Goal: Task Accomplishment & Management: Use online tool/utility

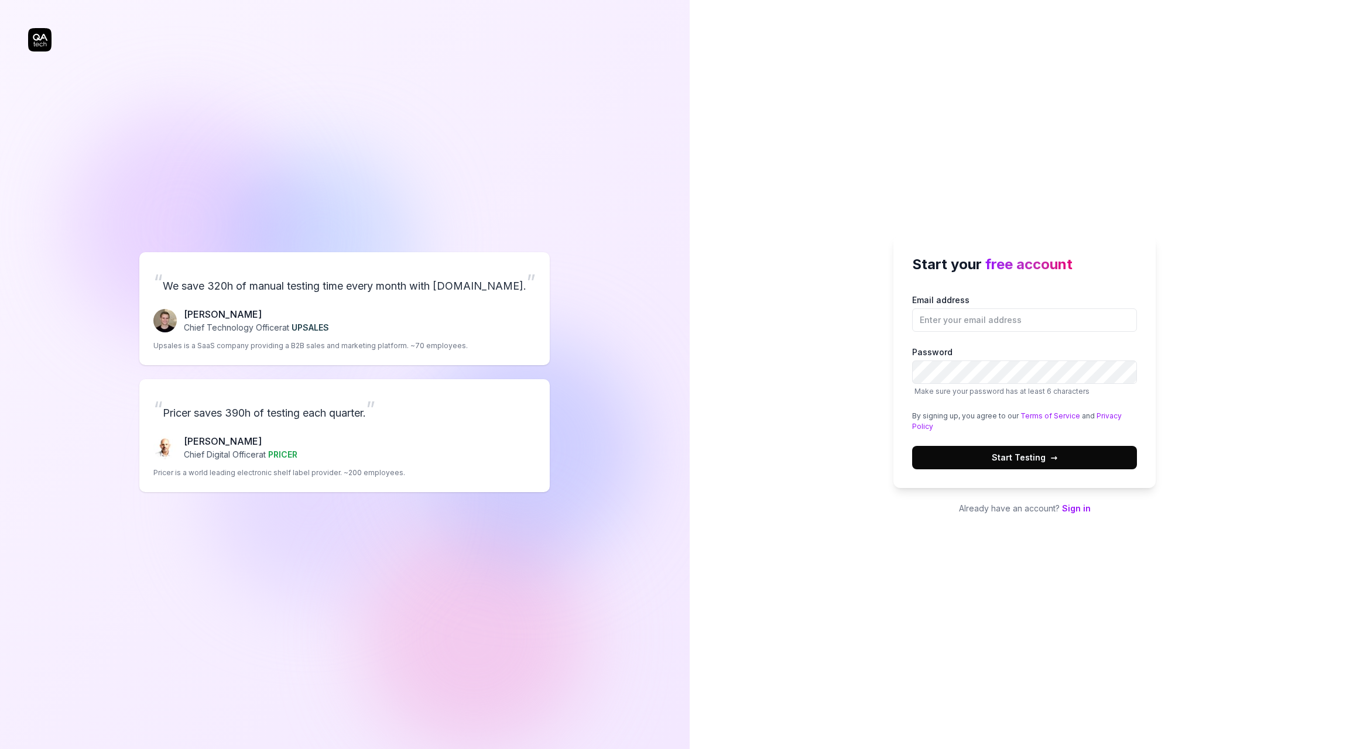
drag, startPoint x: 1004, startPoint y: 341, endPoint x: 1004, endPoint y: 323, distance: 18.2
click at [1004, 341] on div "Email address Password Make sure your password has at least 6 characters By sig…" at bounding box center [1024, 382] width 225 height 176
click at [1004, 320] on input "Email address" at bounding box center [1024, 320] width 225 height 23
click at [991, 328] on input "Email address" at bounding box center [1024, 320] width 225 height 23
type input "[PERSON_NAME][EMAIL_ADDRESS][DOMAIN_NAME]"
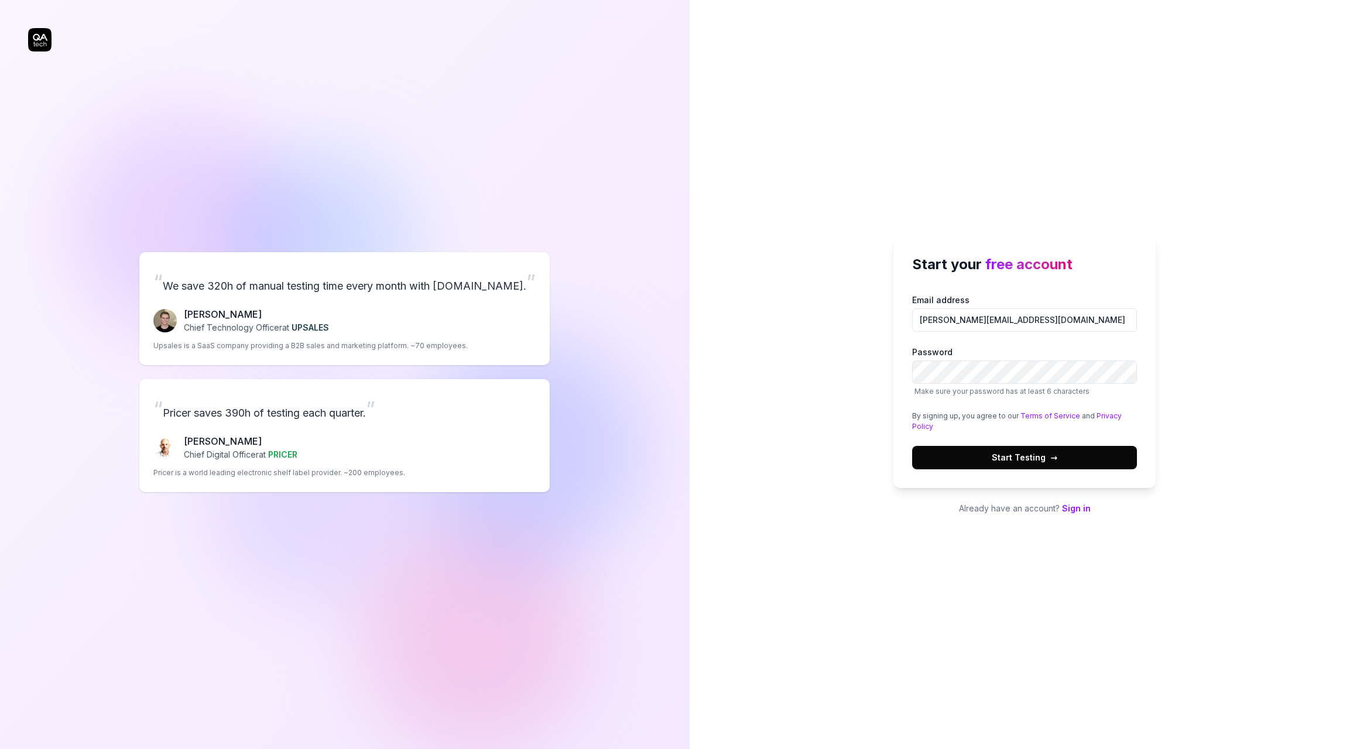
click at [1090, 468] on button "Start Testing →" at bounding box center [1024, 457] width 225 height 23
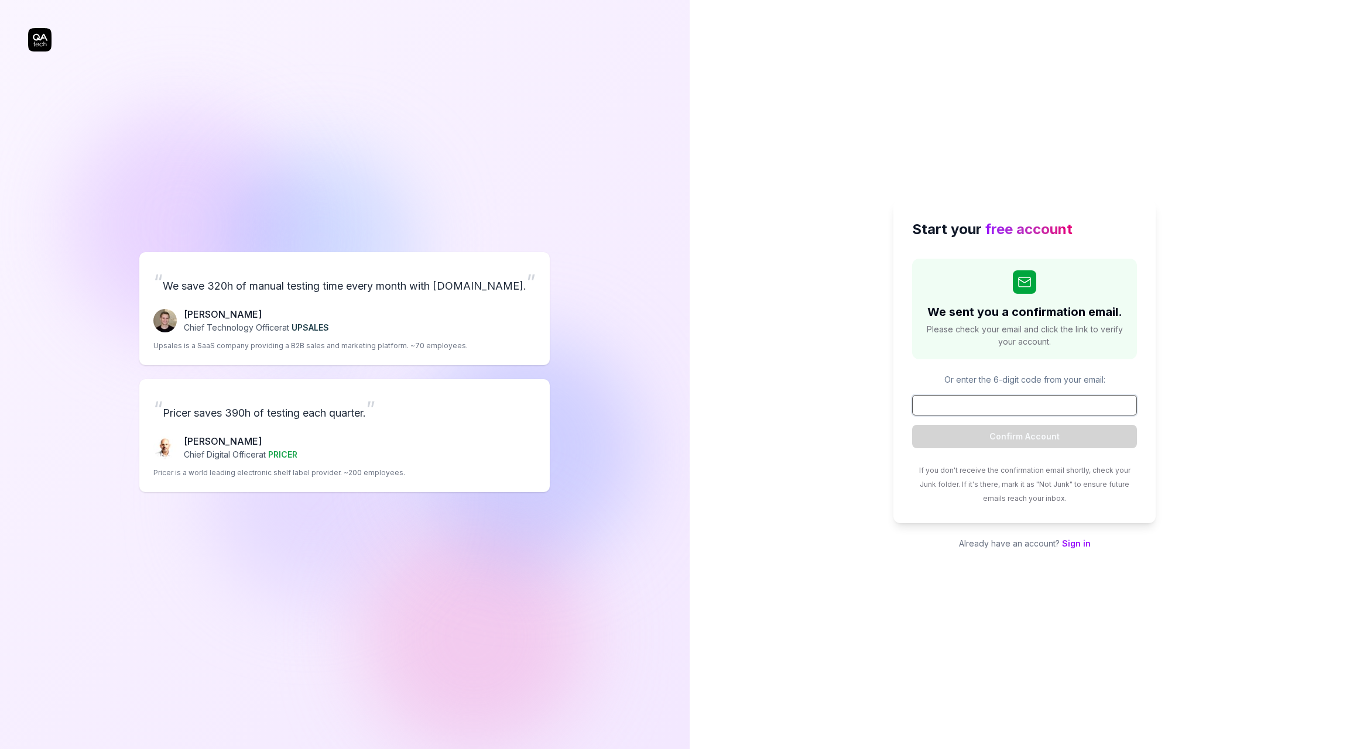
paste input "144969"
type input "144969"
click at [1045, 441] on button "Confirm Account" at bounding box center [1024, 436] width 225 height 23
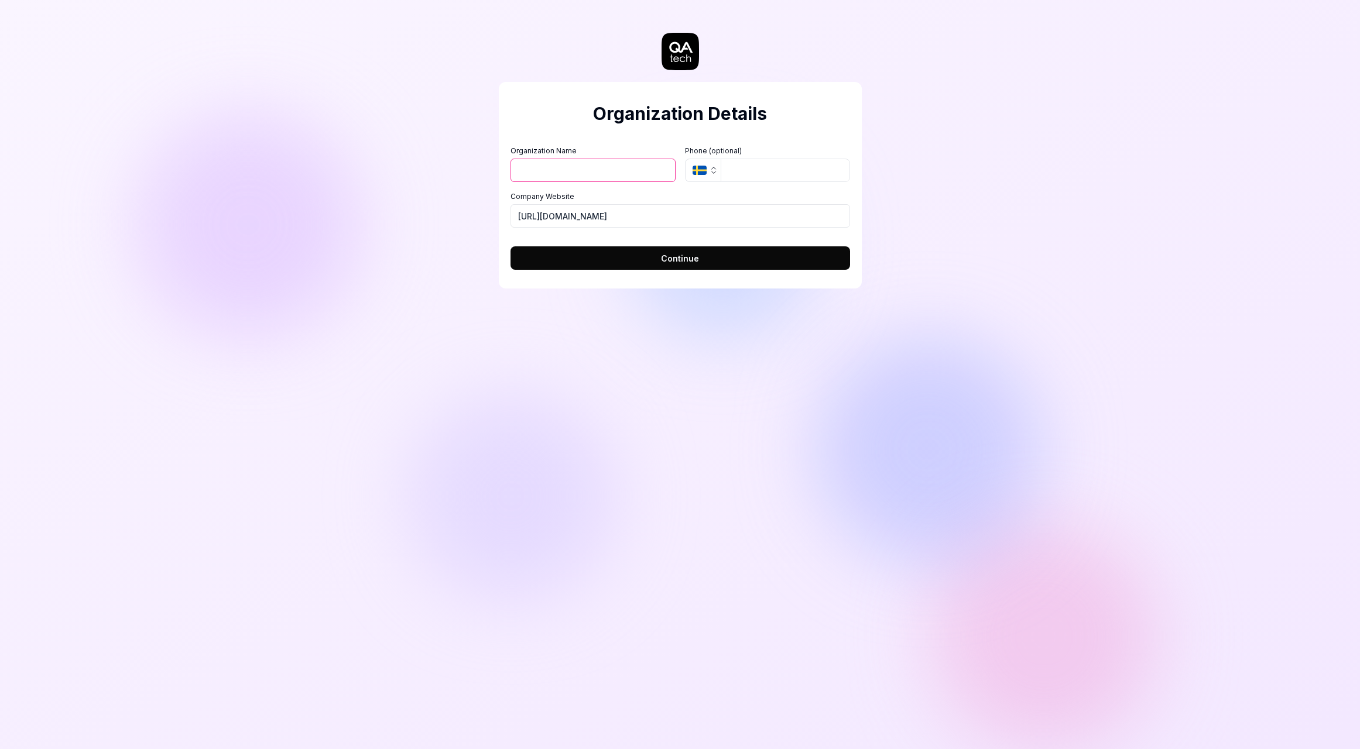
click at [580, 176] on input "Organization Name" at bounding box center [593, 170] width 165 height 23
click at [567, 176] on input "Organization Name" at bounding box center [593, 170] width 165 height 23
drag, startPoint x: 625, startPoint y: 210, endPoint x: 597, endPoint y: 217, distance: 29.0
click at [597, 217] on input "[URL][DOMAIN_NAME]" at bounding box center [681, 215] width 340 height 23
click at [542, 168] on input "Test kings" at bounding box center [593, 170] width 165 height 23
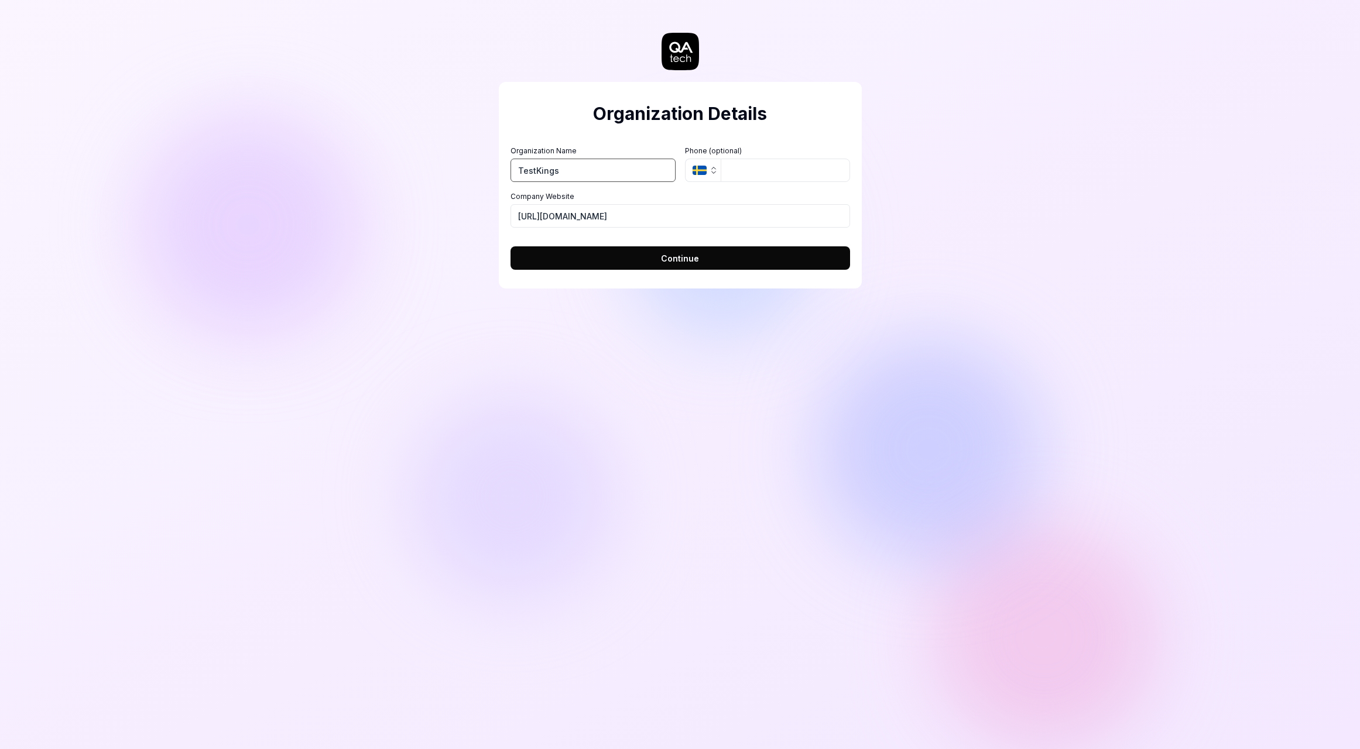
type input "TestKings"
click at [740, 177] on input "tel" at bounding box center [785, 170] width 129 height 23
click at [711, 173] on icon "button" at bounding box center [713, 170] width 9 height 9
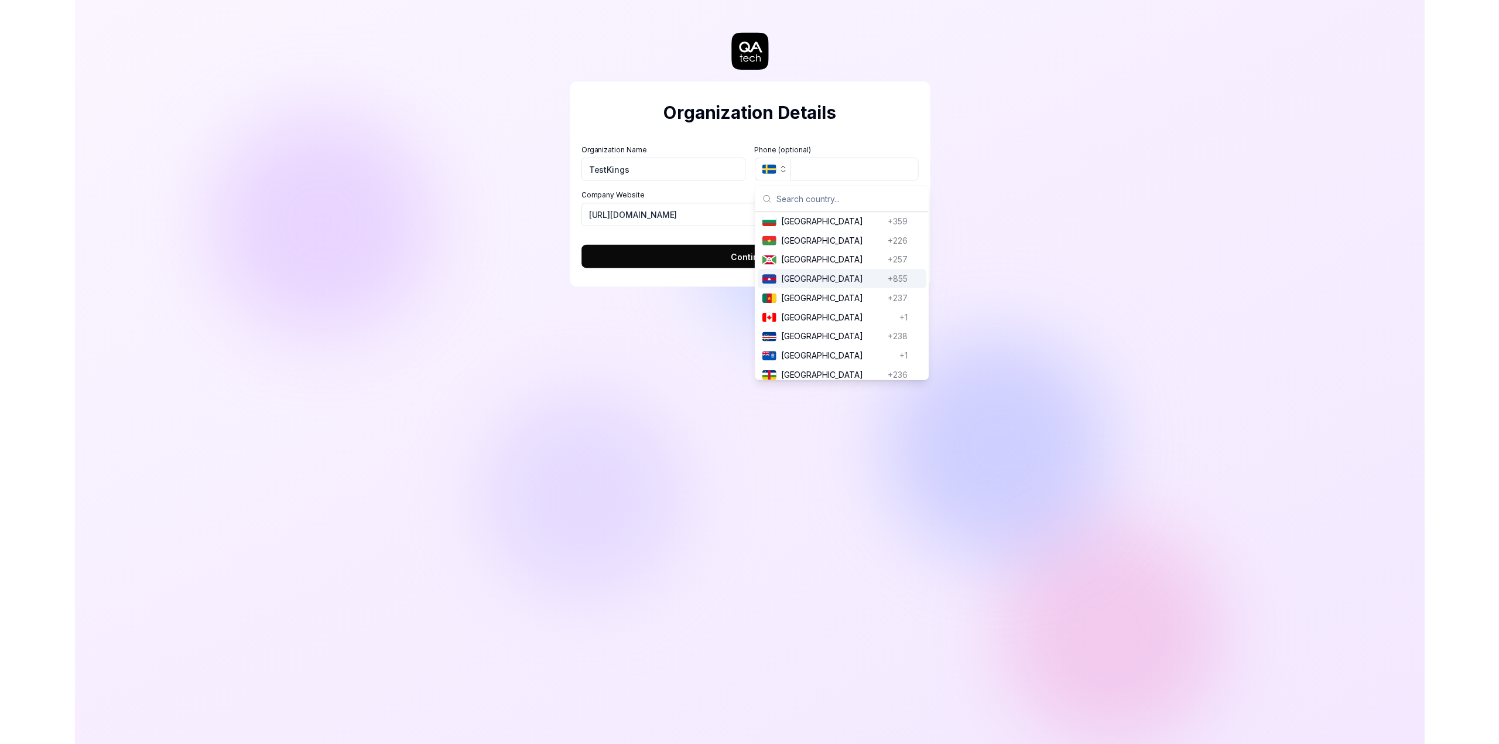
scroll to position [666, 0]
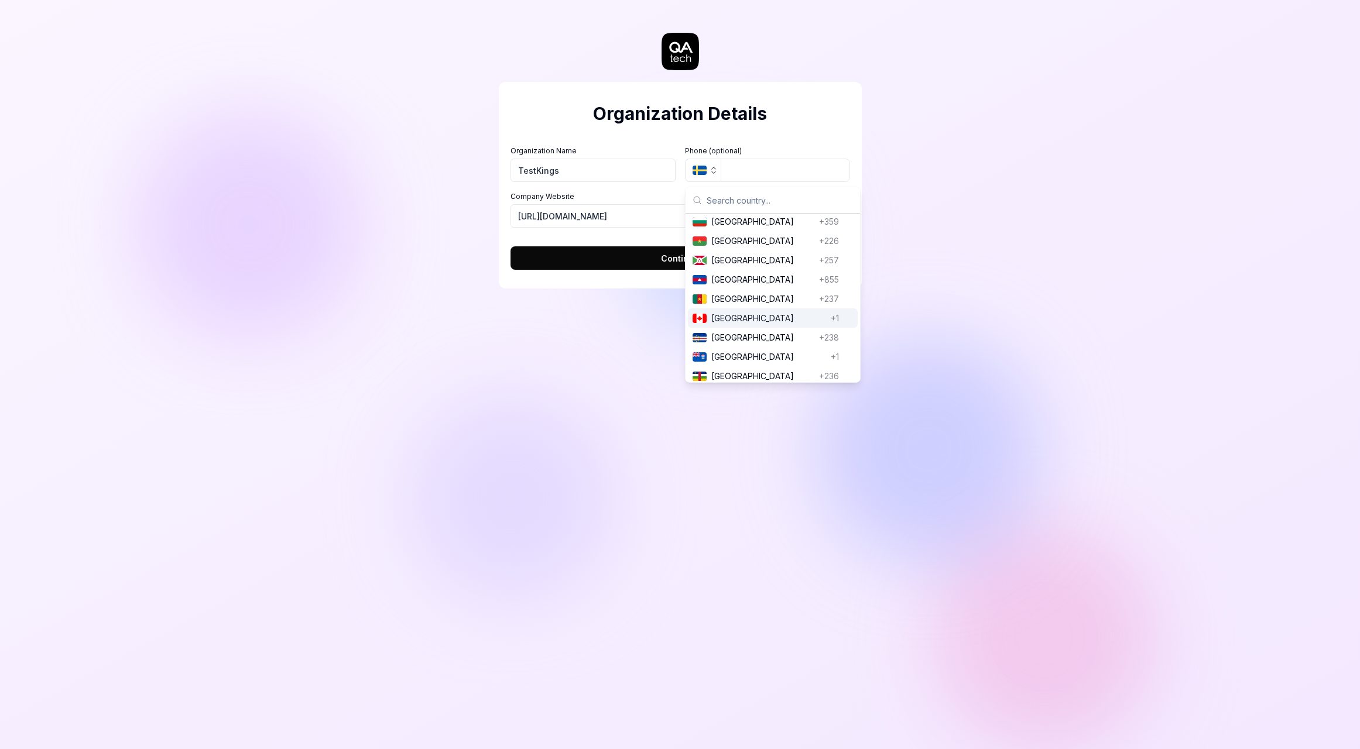
drag, startPoint x: 724, startPoint y: 317, endPoint x: 723, endPoint y: 306, distance: 10.6
click at [724, 317] on span "[GEOGRAPHIC_DATA]" at bounding box center [768, 318] width 115 height 12
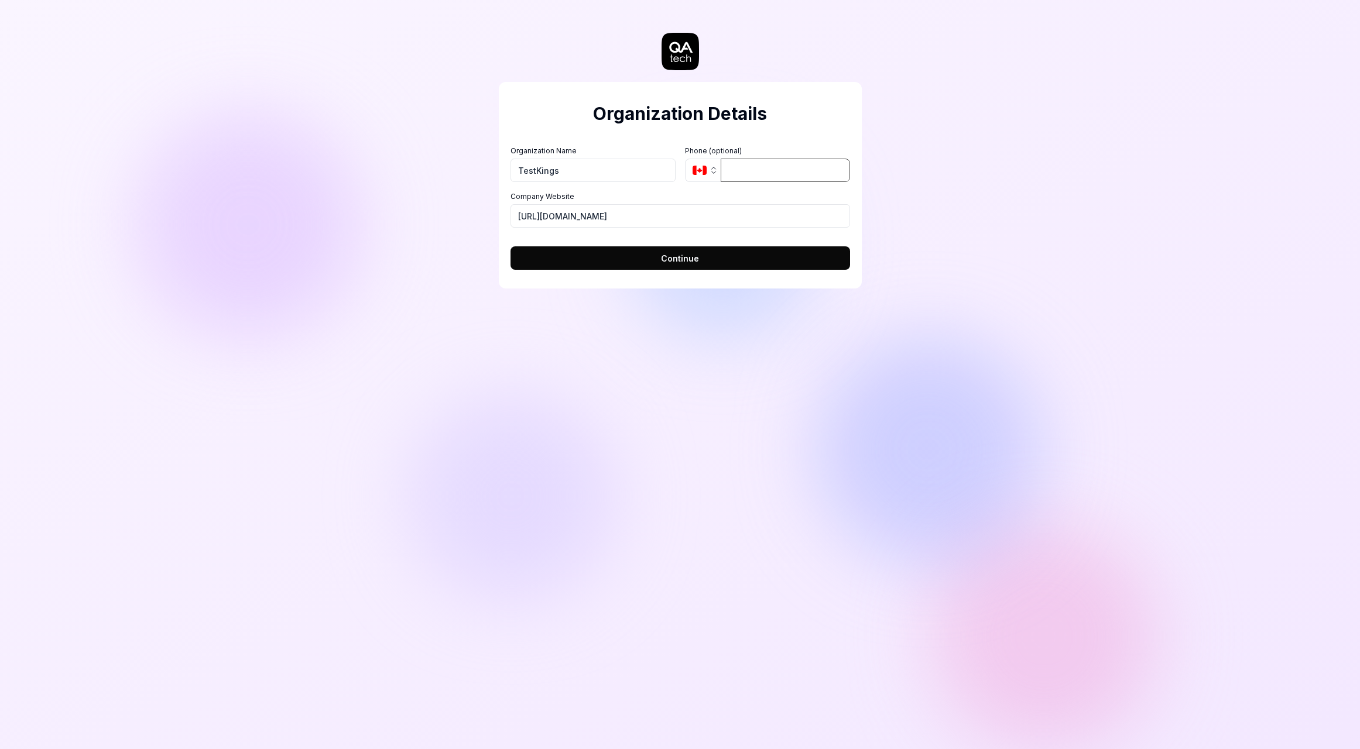
click at [751, 177] on input "tel" at bounding box center [785, 170] width 129 height 23
type input "[PHONE_NUMBER]"
click at [703, 257] on button "Continue" at bounding box center [681, 257] width 340 height 23
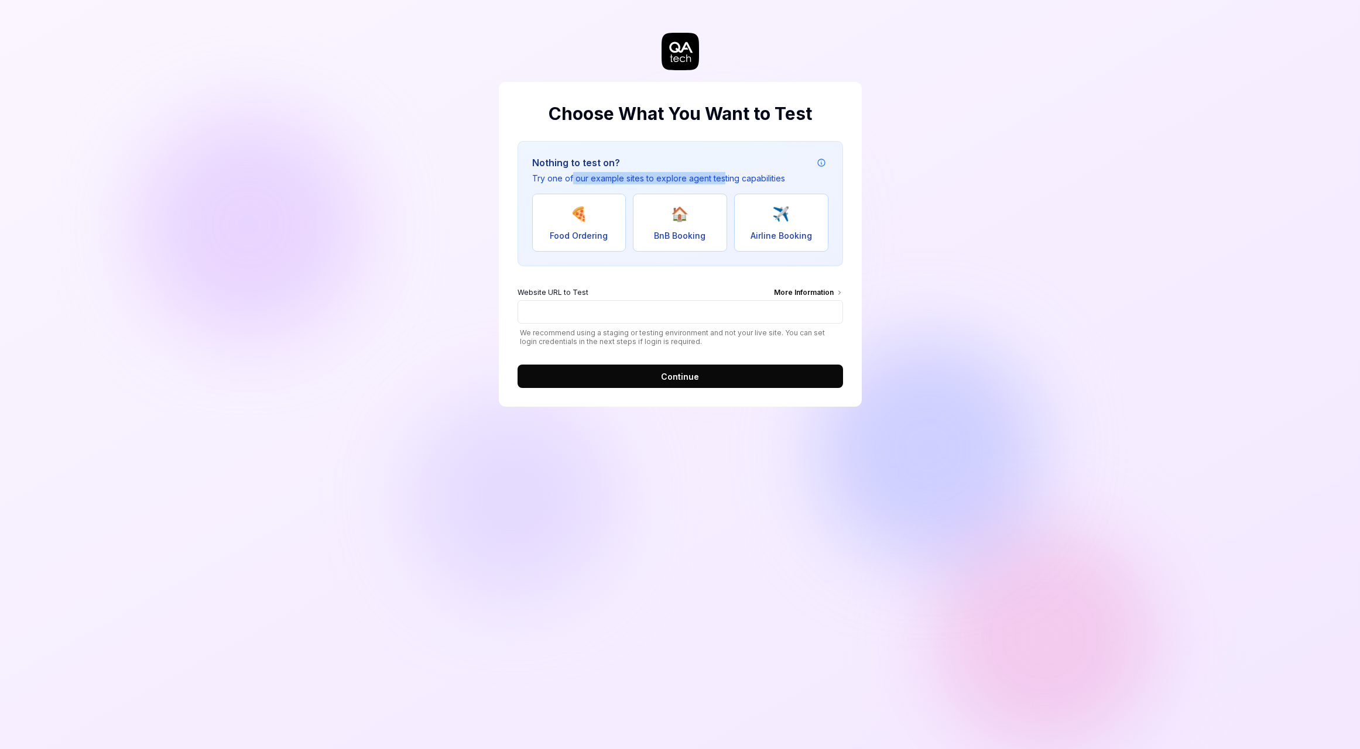
drag, startPoint x: 681, startPoint y: 176, endPoint x: 719, endPoint y: 175, distance: 38.1
click at [719, 175] on p "Try one of our example sites to explore agent testing capabilities" at bounding box center [658, 178] width 253 height 12
click at [632, 303] on input "Website URL to Test More Information" at bounding box center [681, 311] width 326 height 23
click at [630, 289] on div "Website URL to Test More Information" at bounding box center [681, 293] width 326 height 13
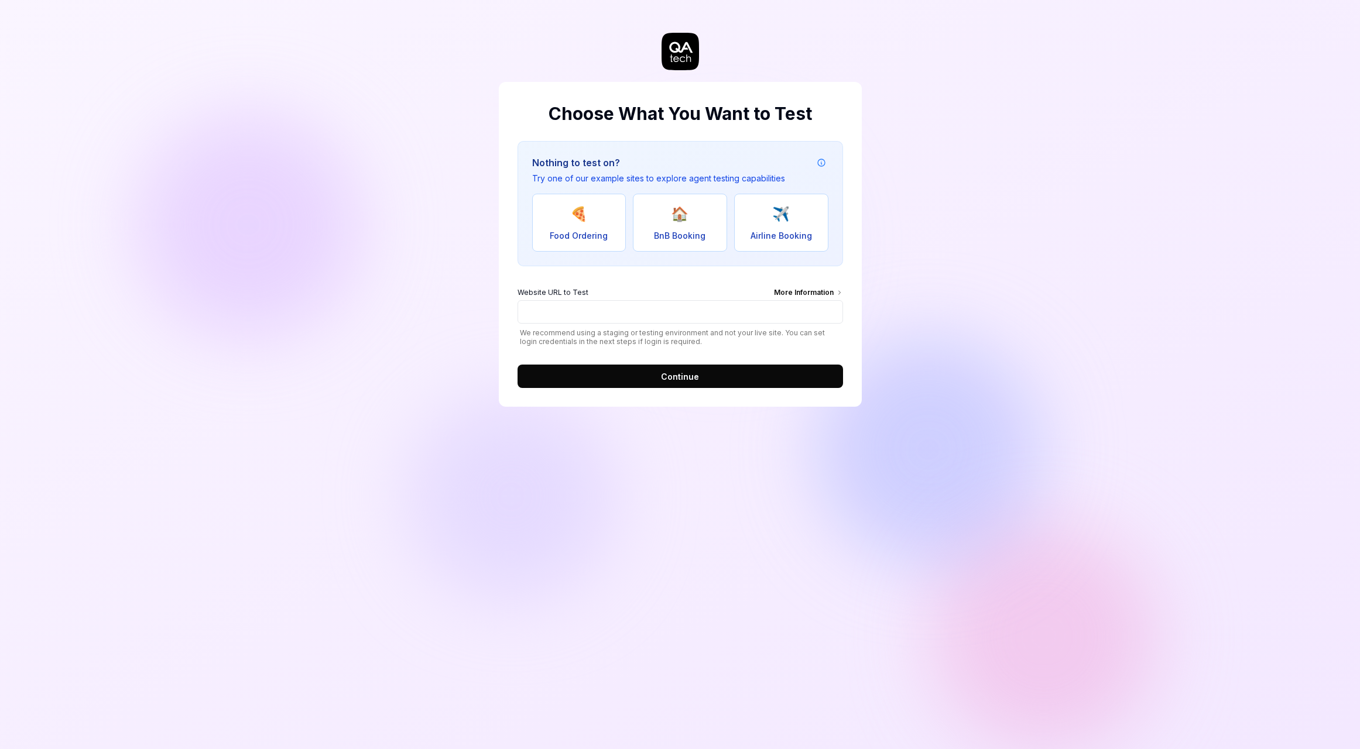
click at [630, 300] on input "Website URL to Test More Information" at bounding box center [681, 311] width 326 height 23
click at [768, 218] on button "✈️ Airline Booking" at bounding box center [781, 223] width 94 height 58
drag, startPoint x: 682, startPoint y: 311, endPoint x: 501, endPoint y: 302, distance: 181.2
click at [501, 302] on div "Choose What You Want to Test Nothing to test on? Try one of our example sites t…" at bounding box center [680, 244] width 363 height 325
paste input "[DOMAIN_NAME][URL]"
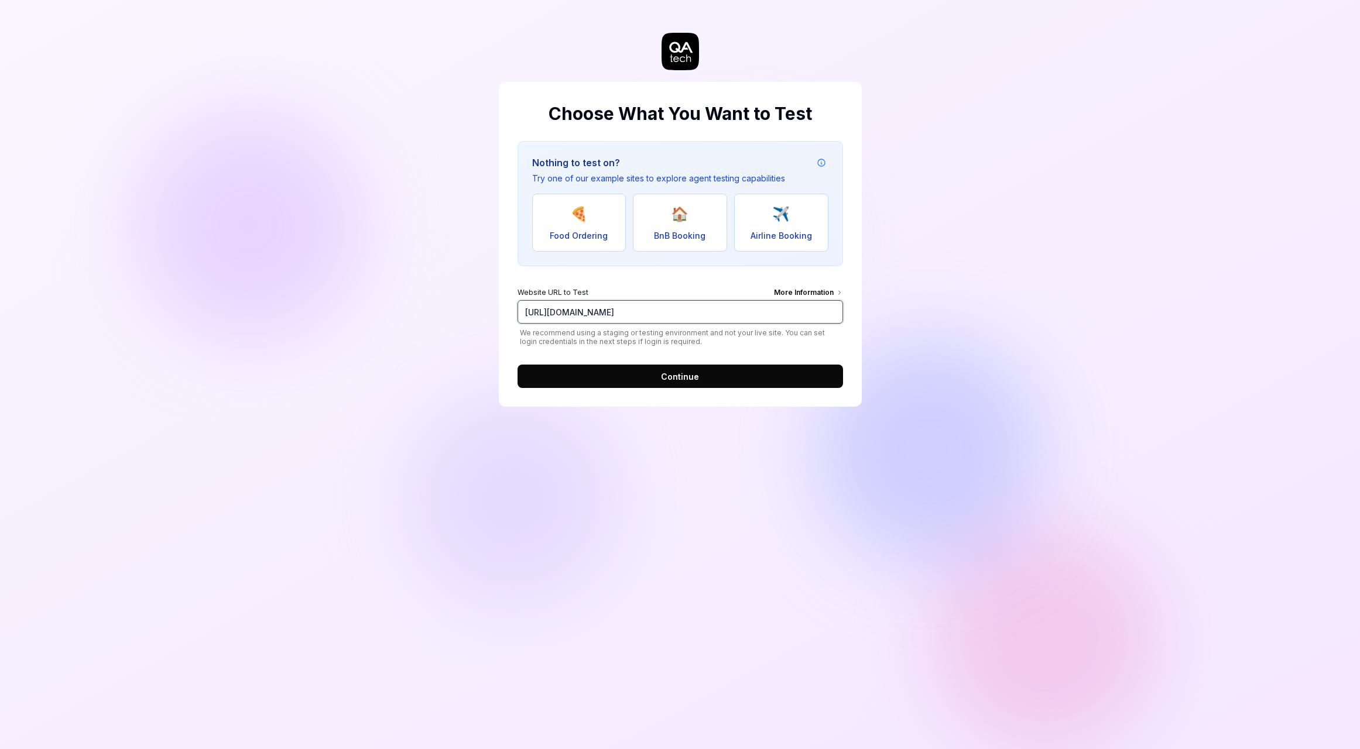
type input "[URL][DOMAIN_NAME]"
click at [710, 371] on button "Continue" at bounding box center [681, 376] width 326 height 23
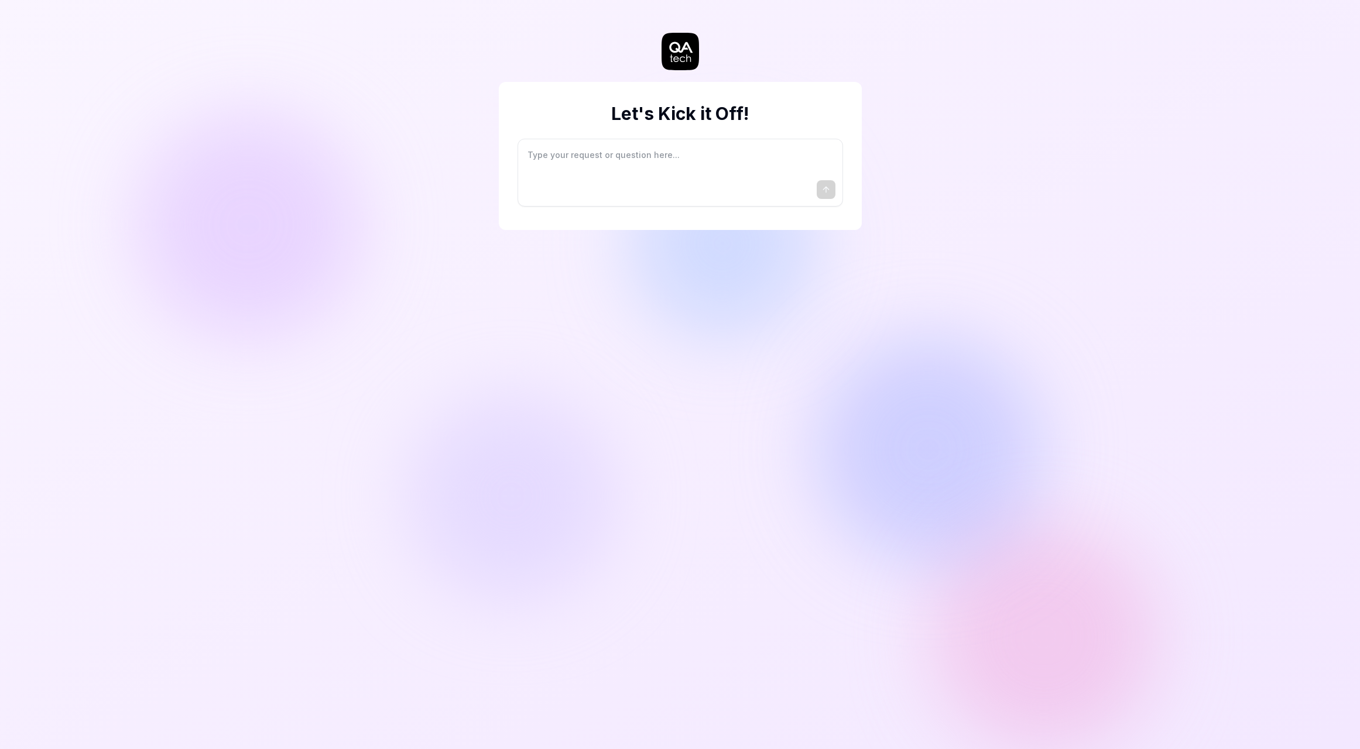
type textarea "*"
type textarea "I"
type textarea "*"
type textarea "I"
type textarea "*"
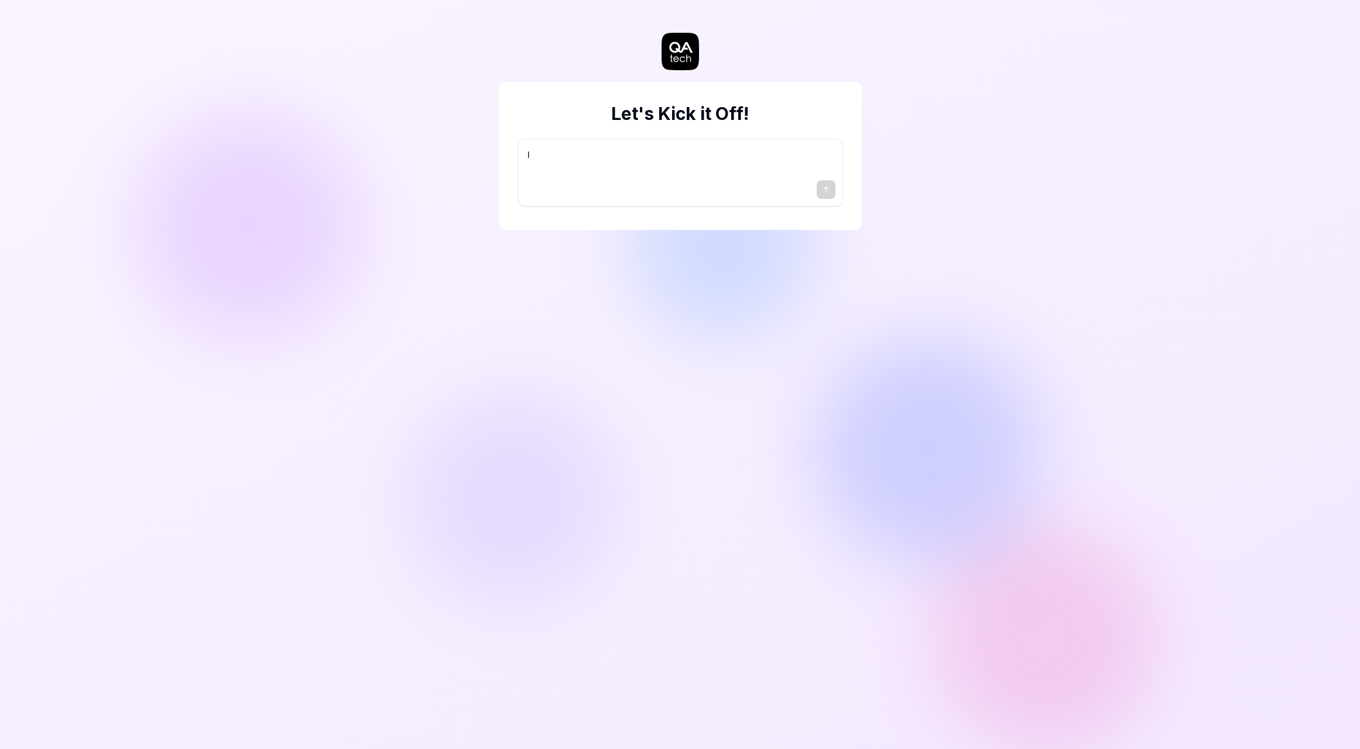
type textarea "I w"
type textarea "*"
type textarea "I wa"
type textarea "*"
type textarea "I wan"
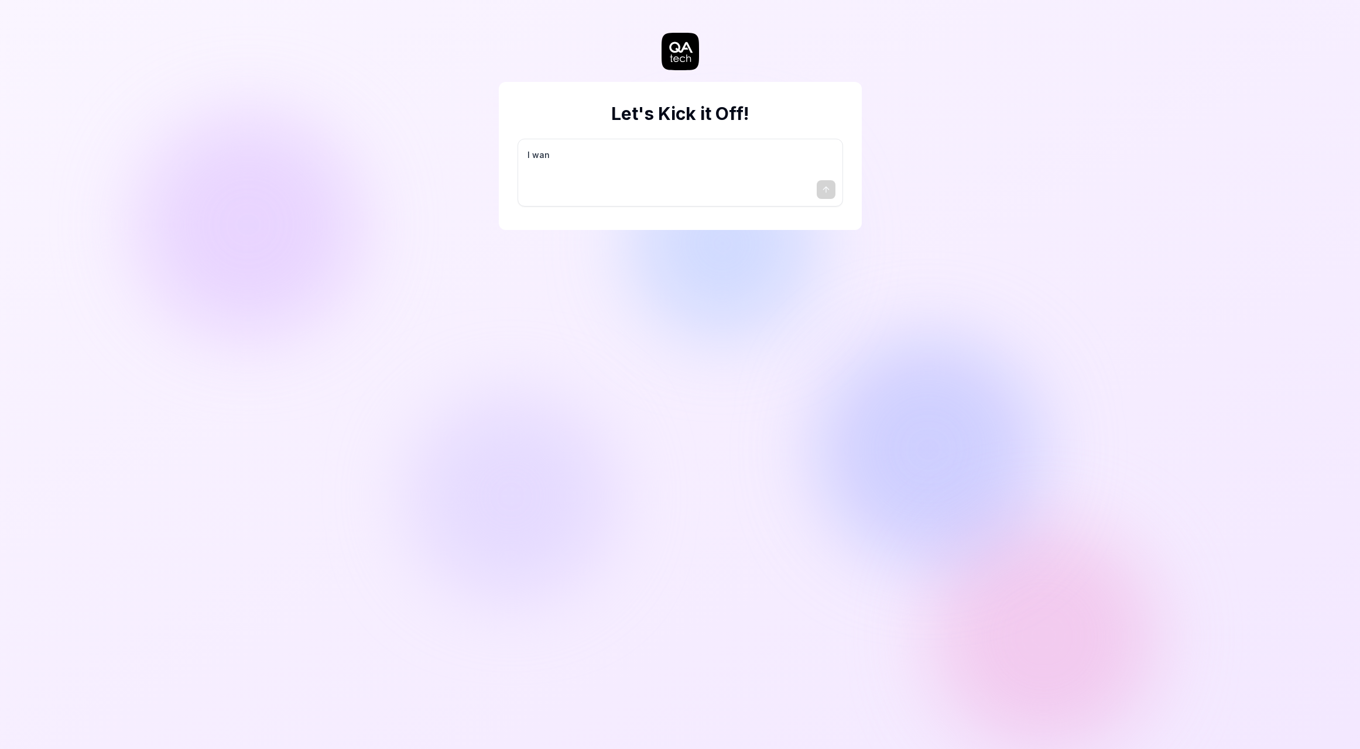
type textarea "*"
type textarea "I want"
type textarea "*"
type textarea "I want"
type textarea "*"
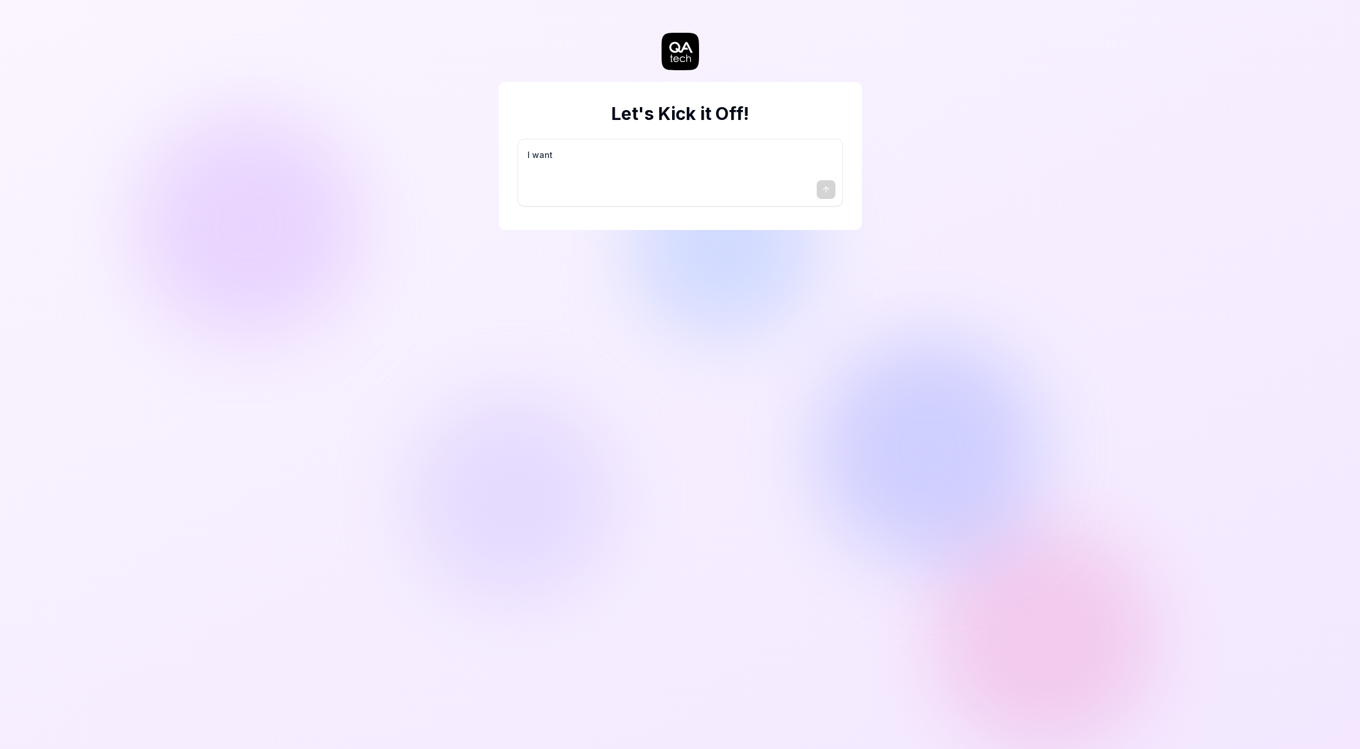
type textarea "I want a"
type textarea "*"
type textarea "I want a"
type textarea "*"
type textarea "I want a g"
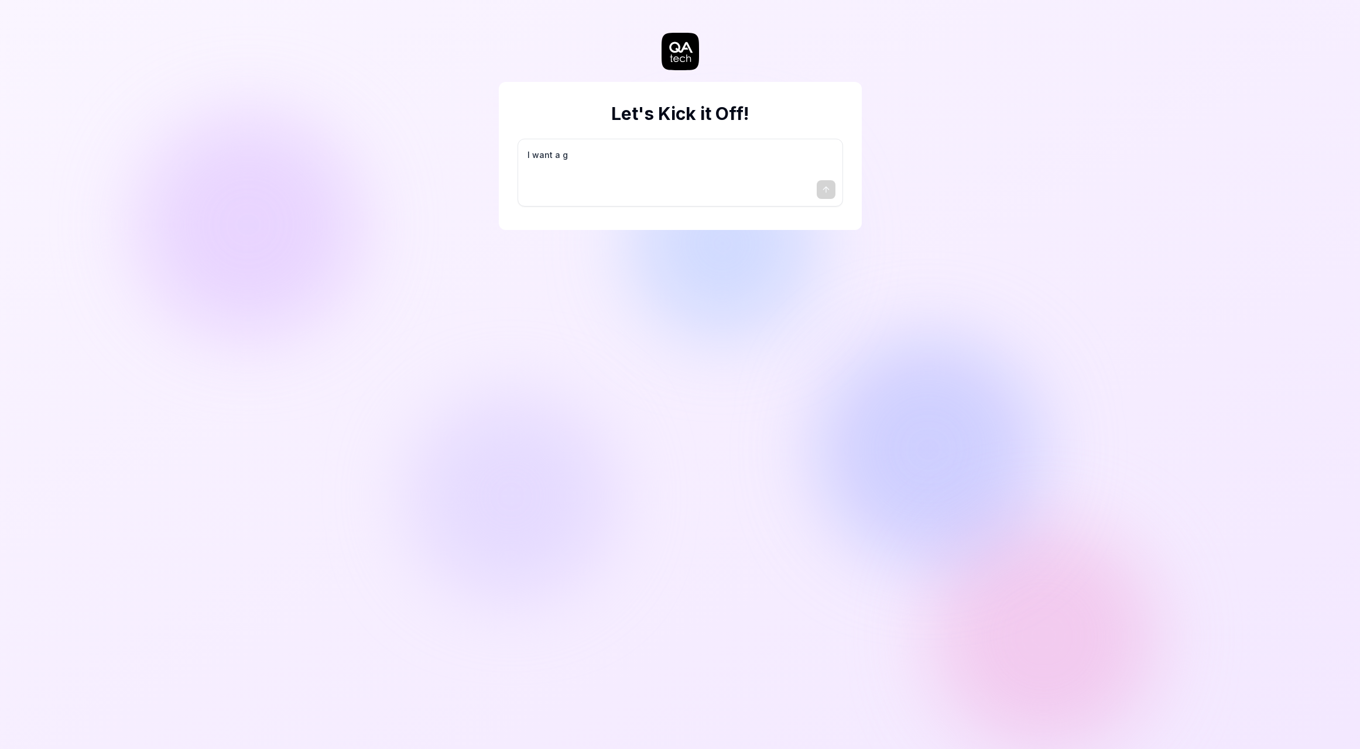
type textarea "*"
type textarea "I want a go"
type textarea "*"
type textarea "I want a goo"
type textarea "*"
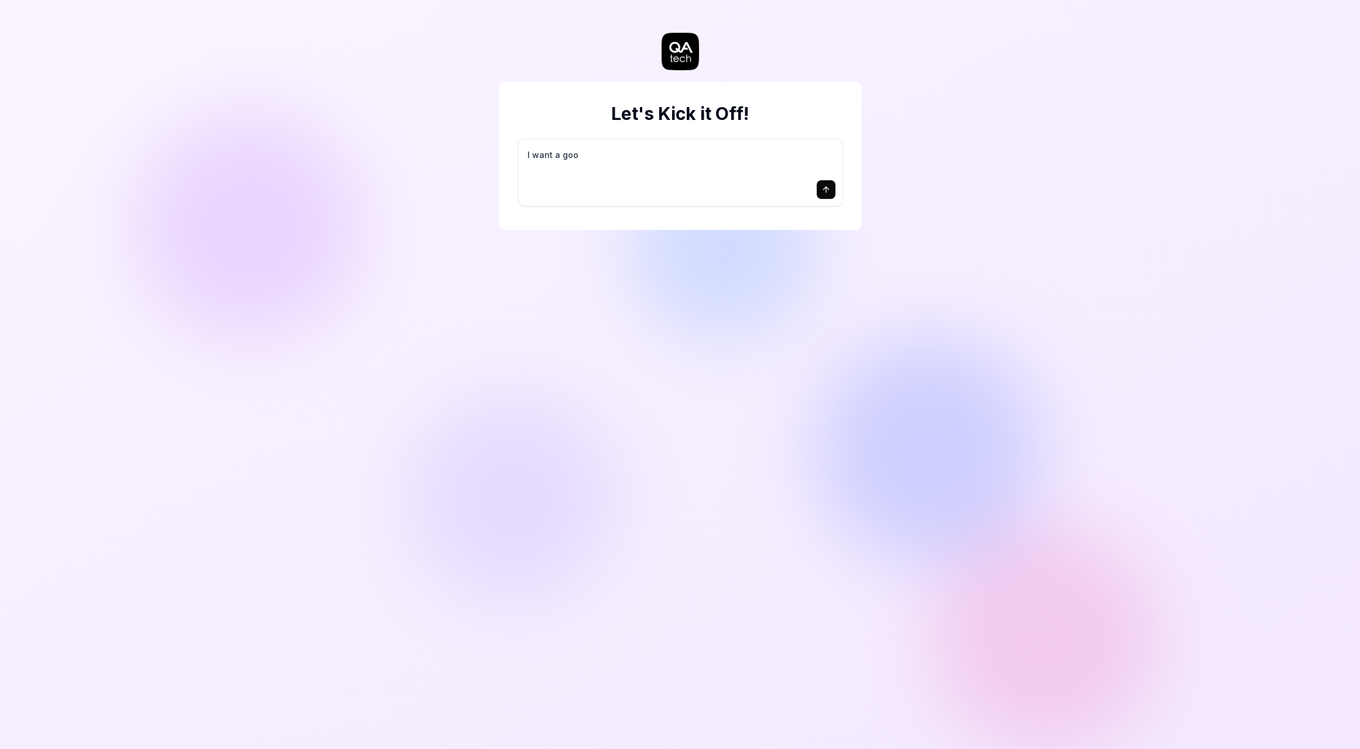
type textarea "I want a good"
type textarea "*"
type textarea "I want a good"
type textarea "*"
type textarea "I want a good t"
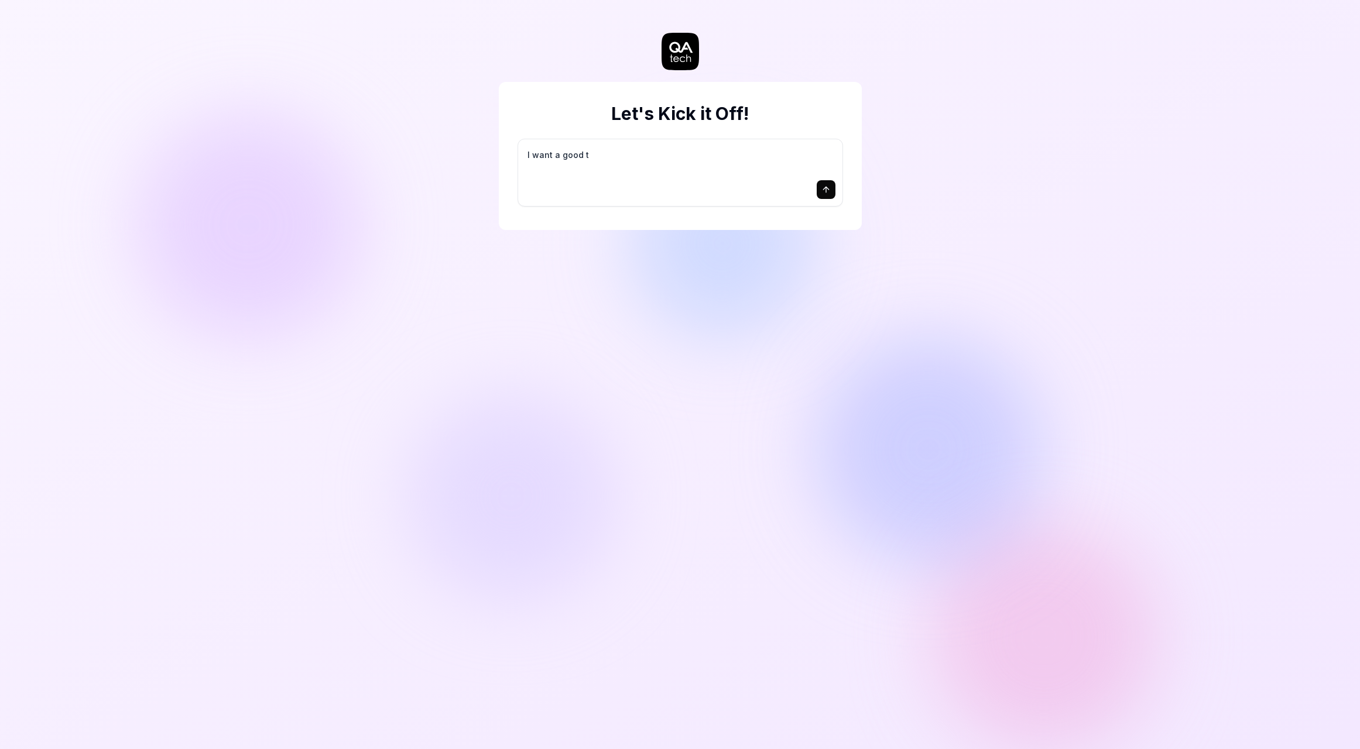
type textarea "*"
type textarea "I want a good te"
type textarea "*"
type textarea "I want a good tes"
type textarea "*"
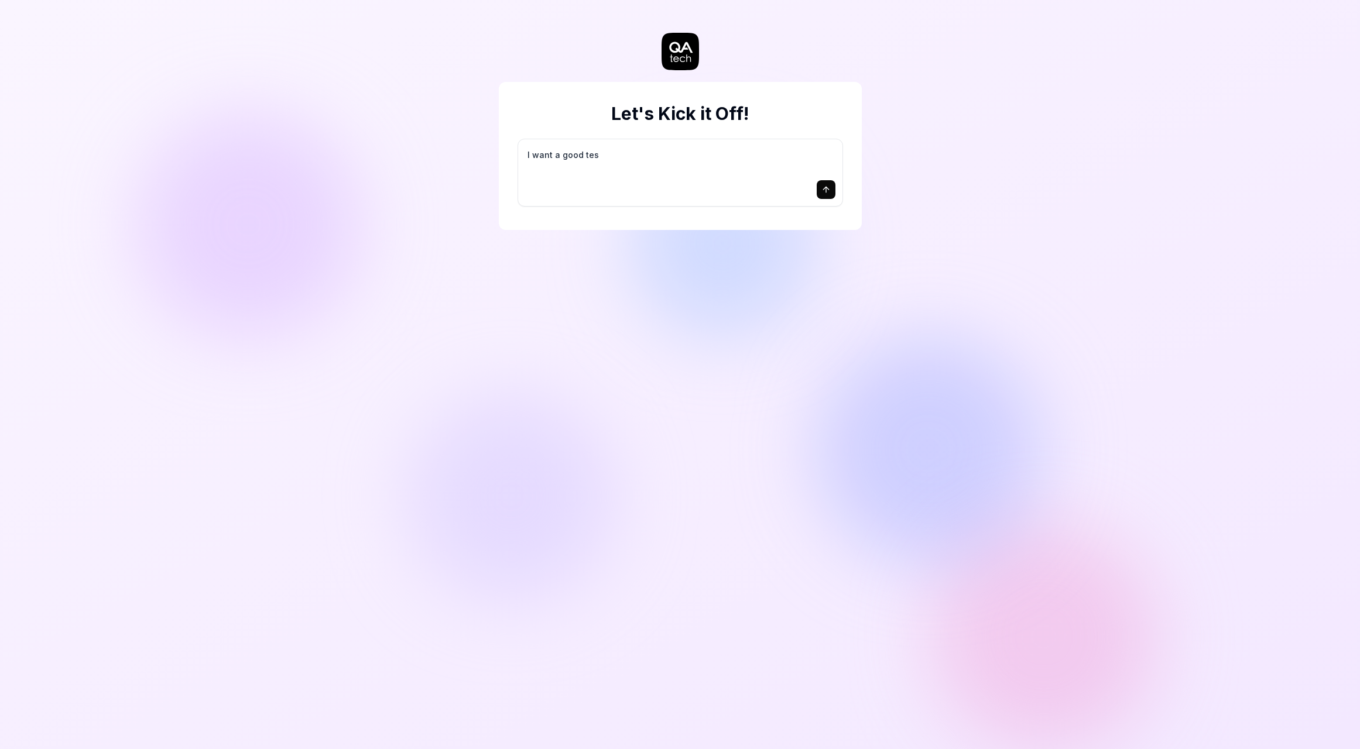
type textarea "I want a good test"
type textarea "*"
type textarea "I want a good test"
type textarea "*"
type textarea "I want a good test s"
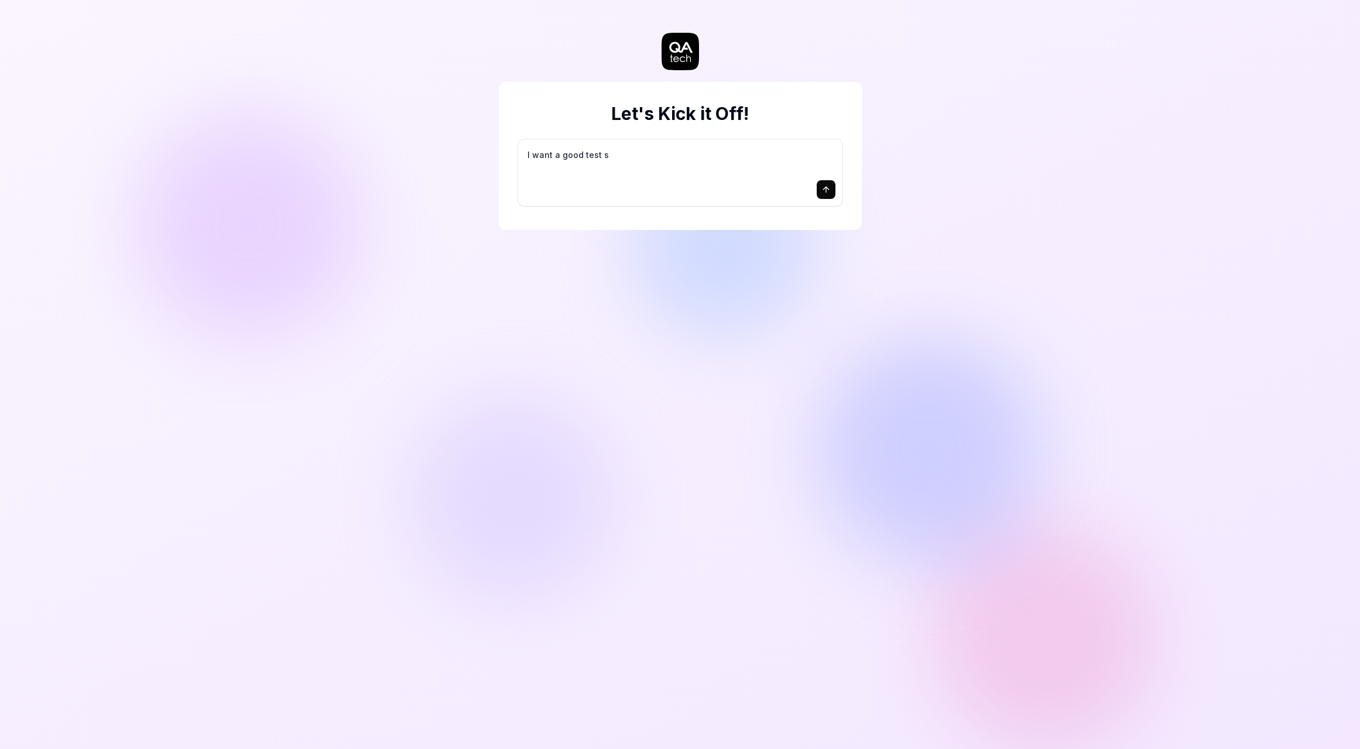
type textarea "*"
type textarea "I want a good test se"
type textarea "*"
type textarea "I want a good test set"
type textarea "*"
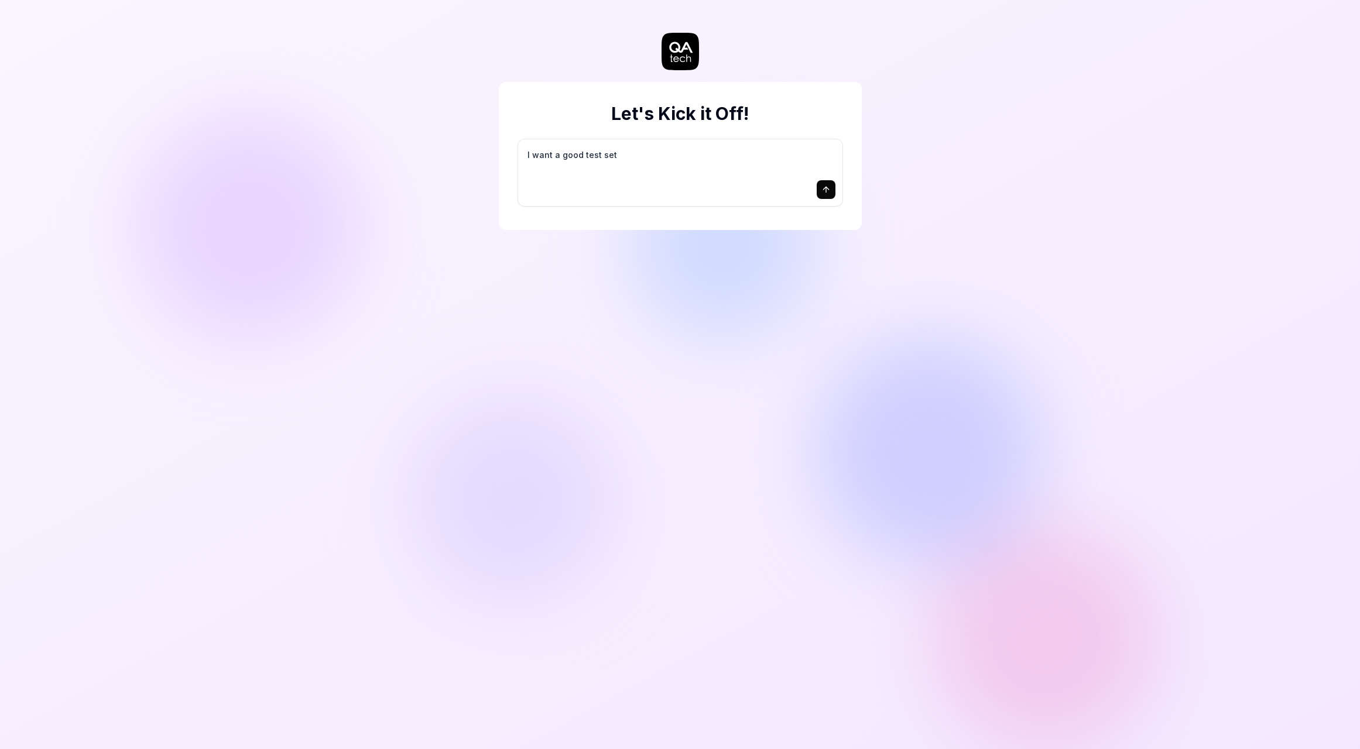
type textarea "I want a good test setu"
type textarea "*"
type textarea "I want a good test setup"
type textarea "*"
type textarea "I want a good test setup"
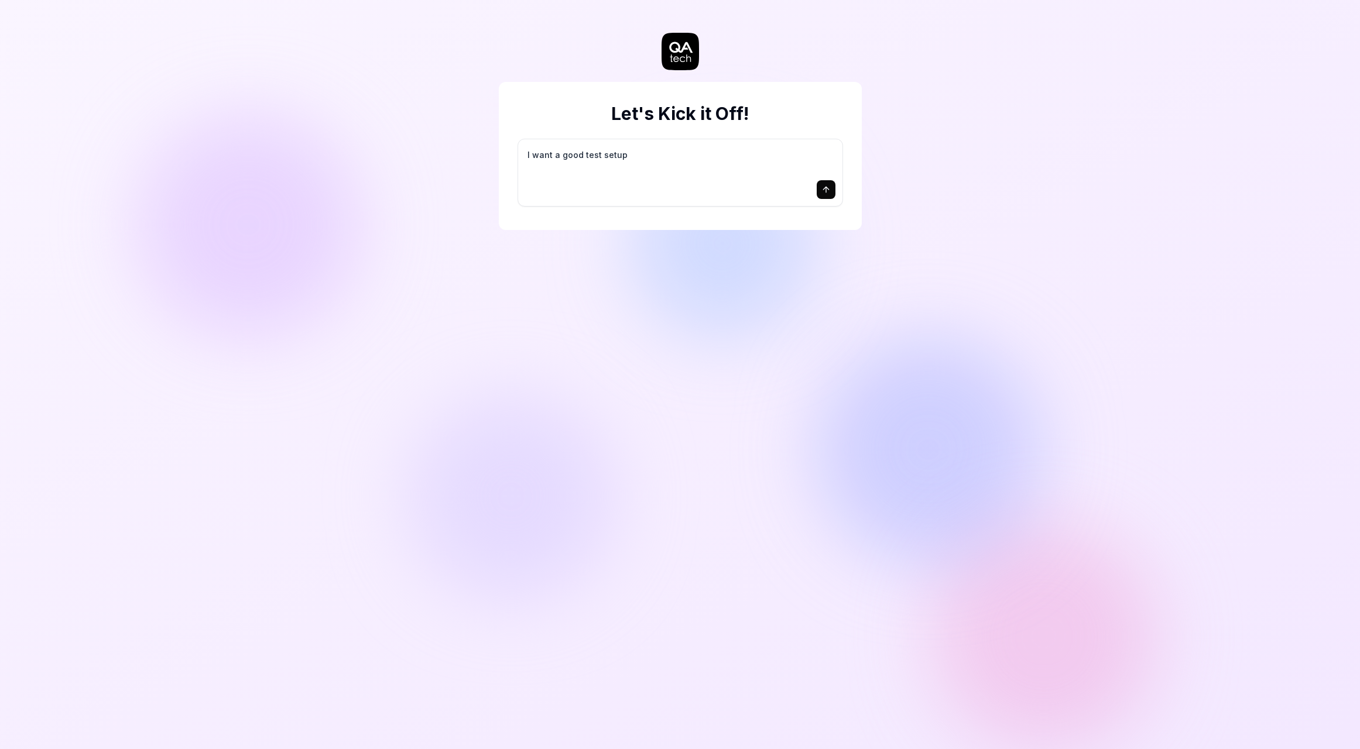
type textarea "*"
type textarea "I want a good test setup f"
type textarea "*"
type textarea "I want a good test setup fo"
type textarea "*"
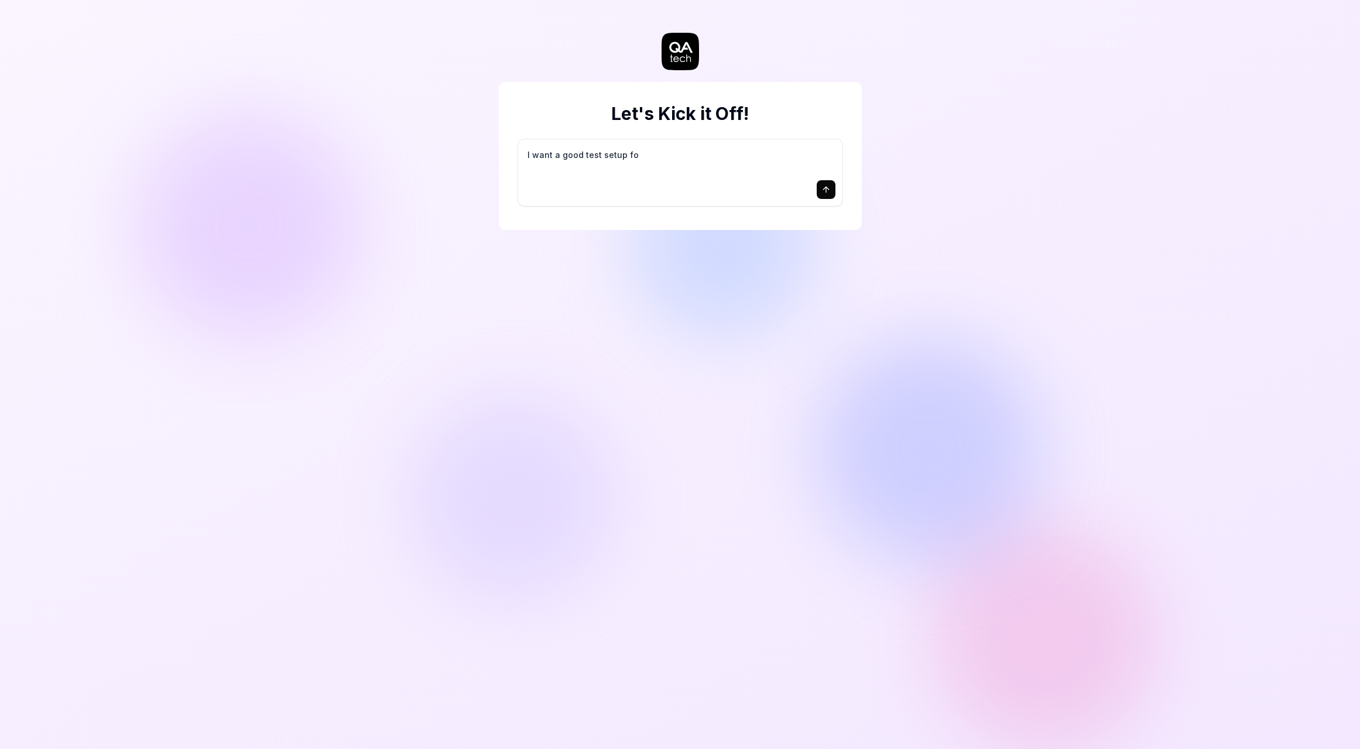
type textarea "I want a good test setup for"
type textarea "*"
type textarea "I want a good test setup for"
type textarea "*"
type textarea "I want a good test setup for m"
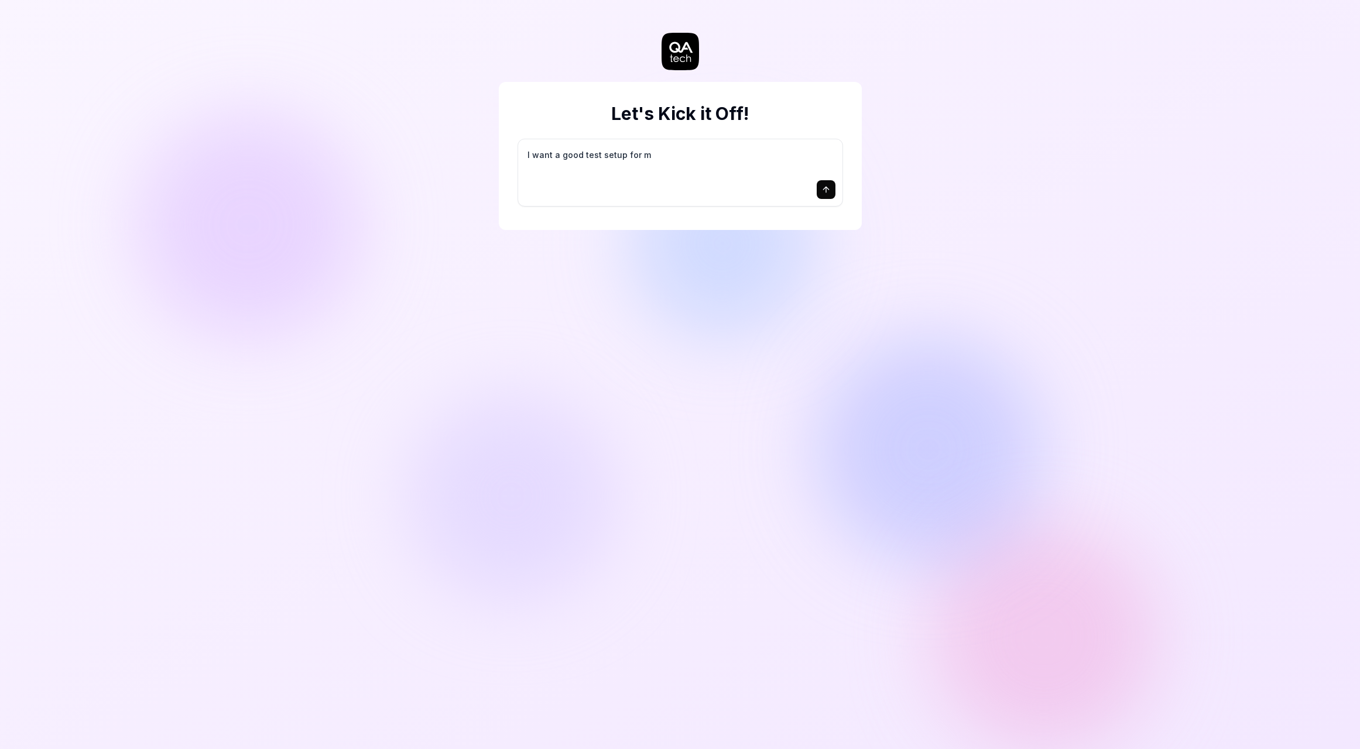
type textarea "*"
type textarea "I want a good test setup for my"
type textarea "*"
type textarea "I want a good test setup for my"
type textarea "*"
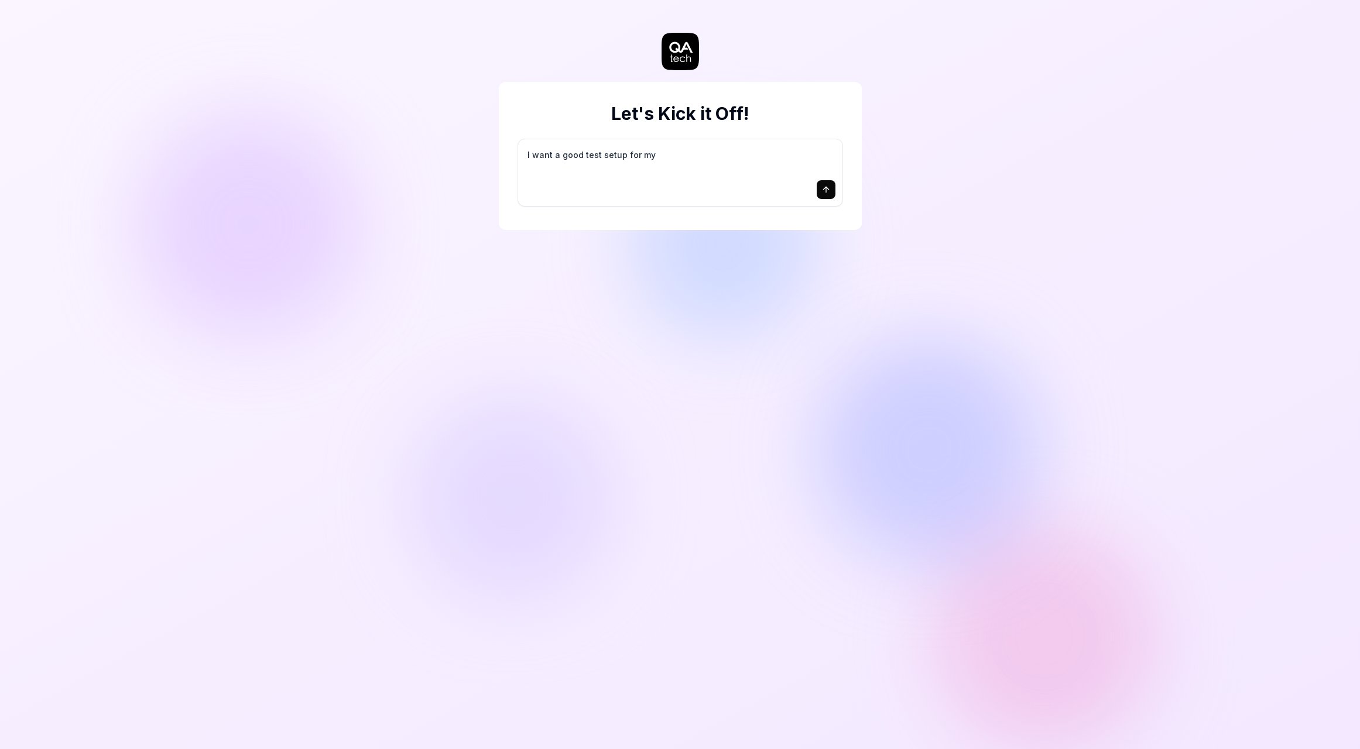
type textarea "I want a good test setup for my s"
type textarea "*"
type textarea "I want a good test setup for my si"
type textarea "*"
type textarea "I want a good test setup for my sit"
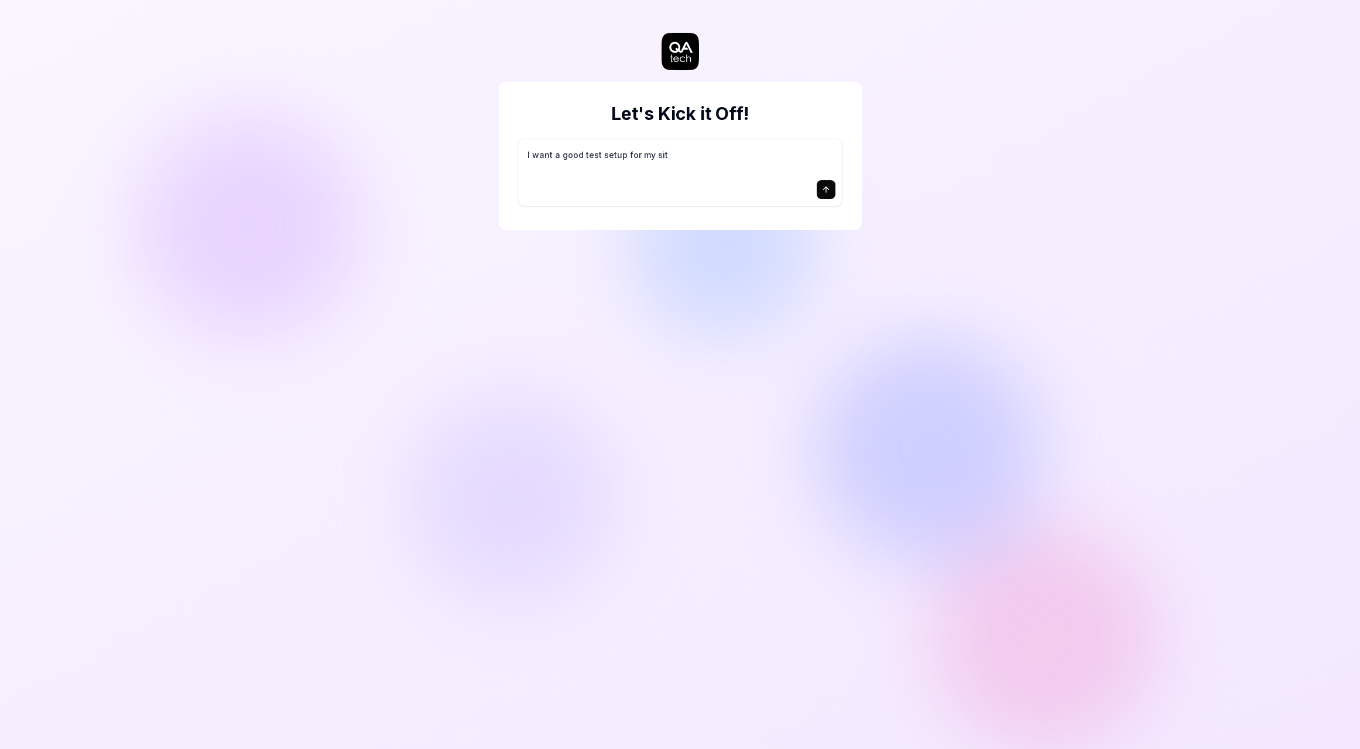
type textarea "*"
type textarea "I want a good test setup for my site"
type textarea "*"
type textarea "I want a good test setup for my site"
type textarea "*"
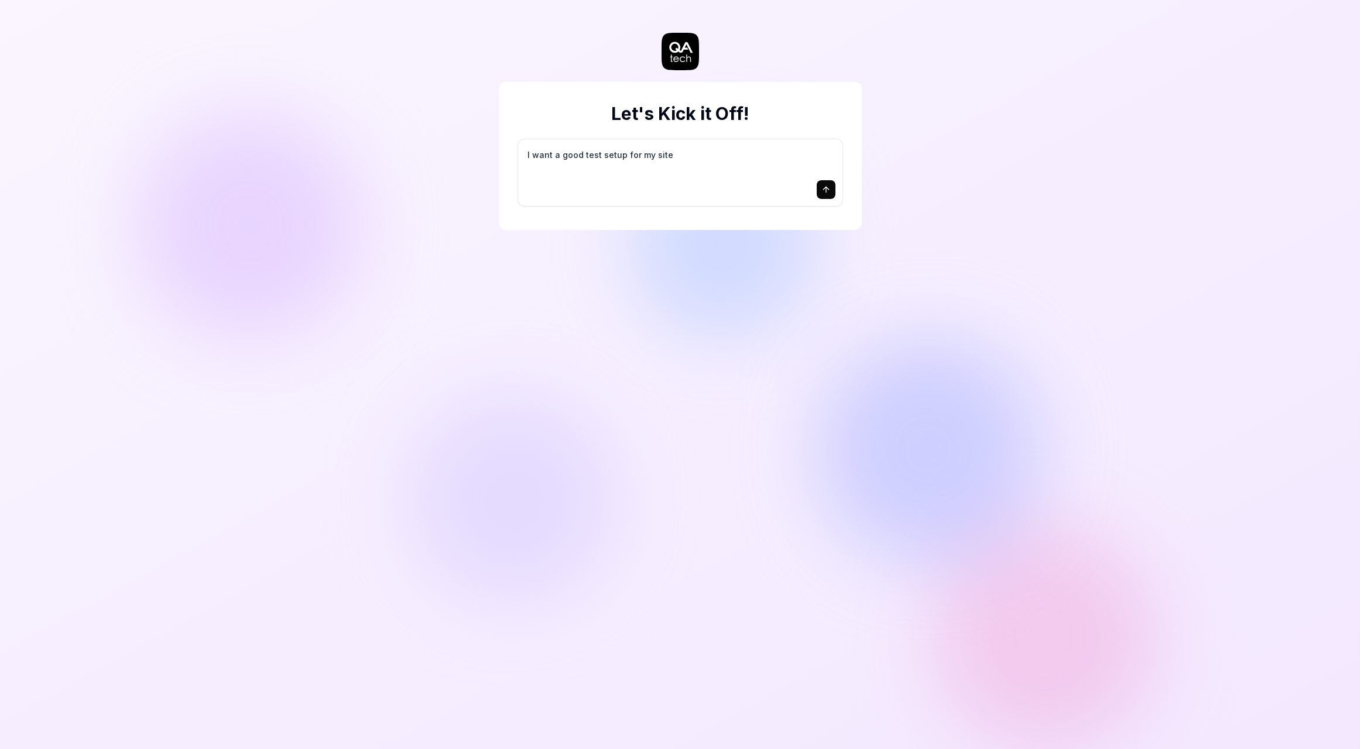
type textarea "I want a good test setup for my site -"
type textarea "*"
type textarea "I want a good test setup for my site -"
type textarea "*"
type textarea "I want a good test setup for my site - h"
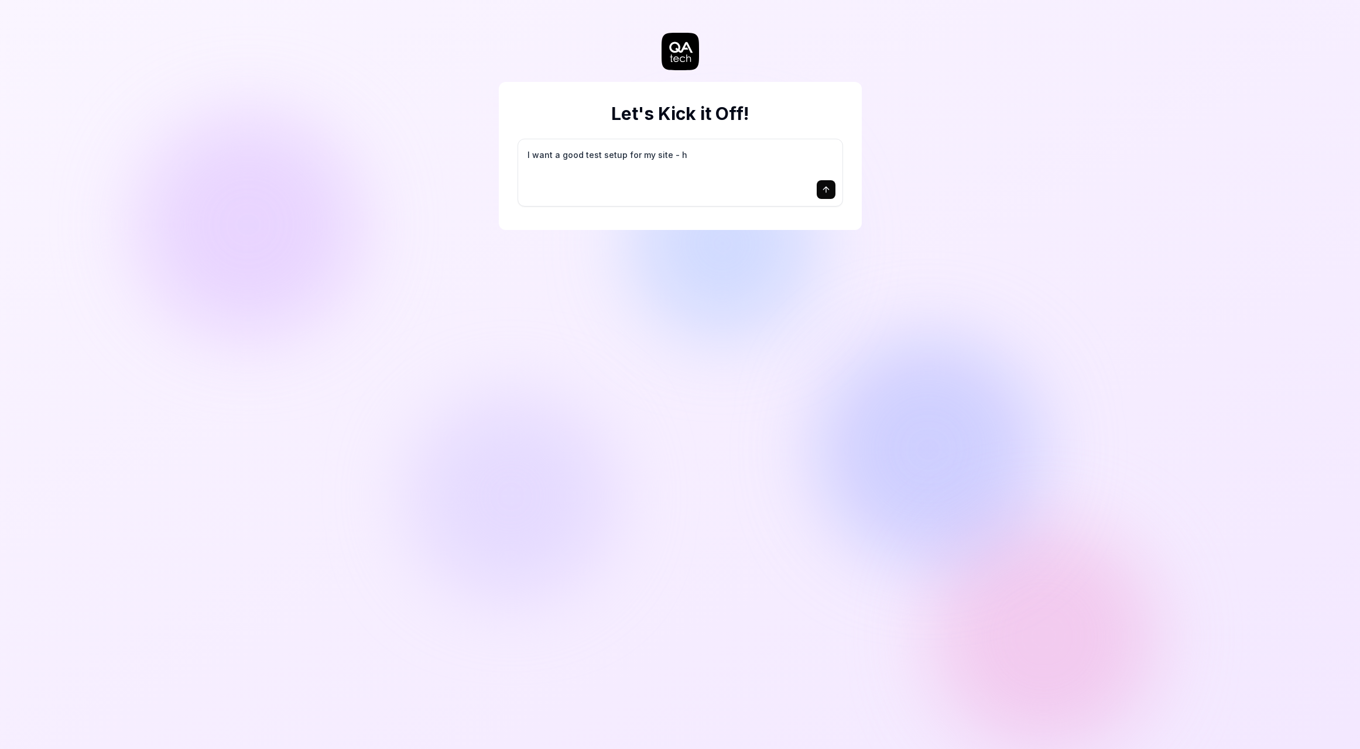
type textarea "*"
type textarea "I want a good test setup for my site - he"
type textarea "*"
type textarea "I want a good test setup for my site - hel"
type textarea "*"
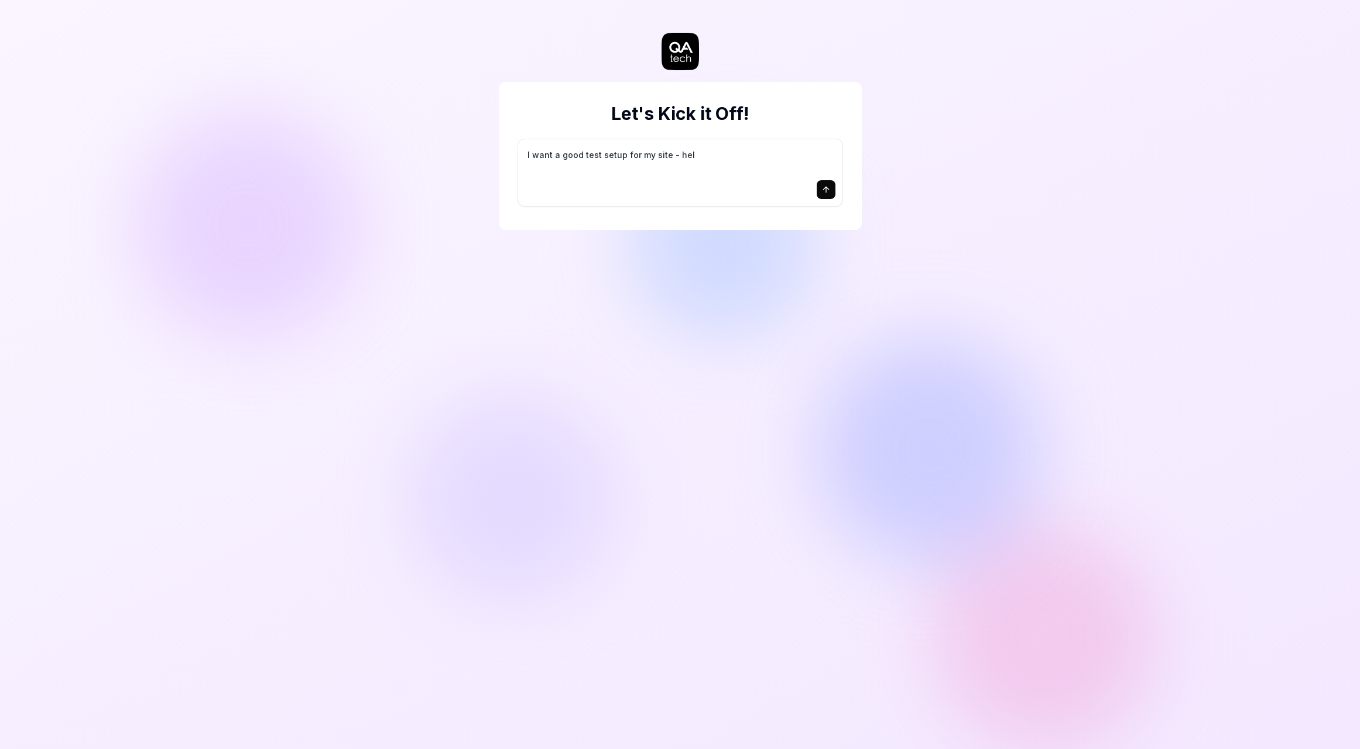
type textarea "I want a good test setup for my site - help"
type textarea "*"
type textarea "I want a good test setup for my site - help"
type textarea "*"
type textarea "I want a good test setup for my site - help m"
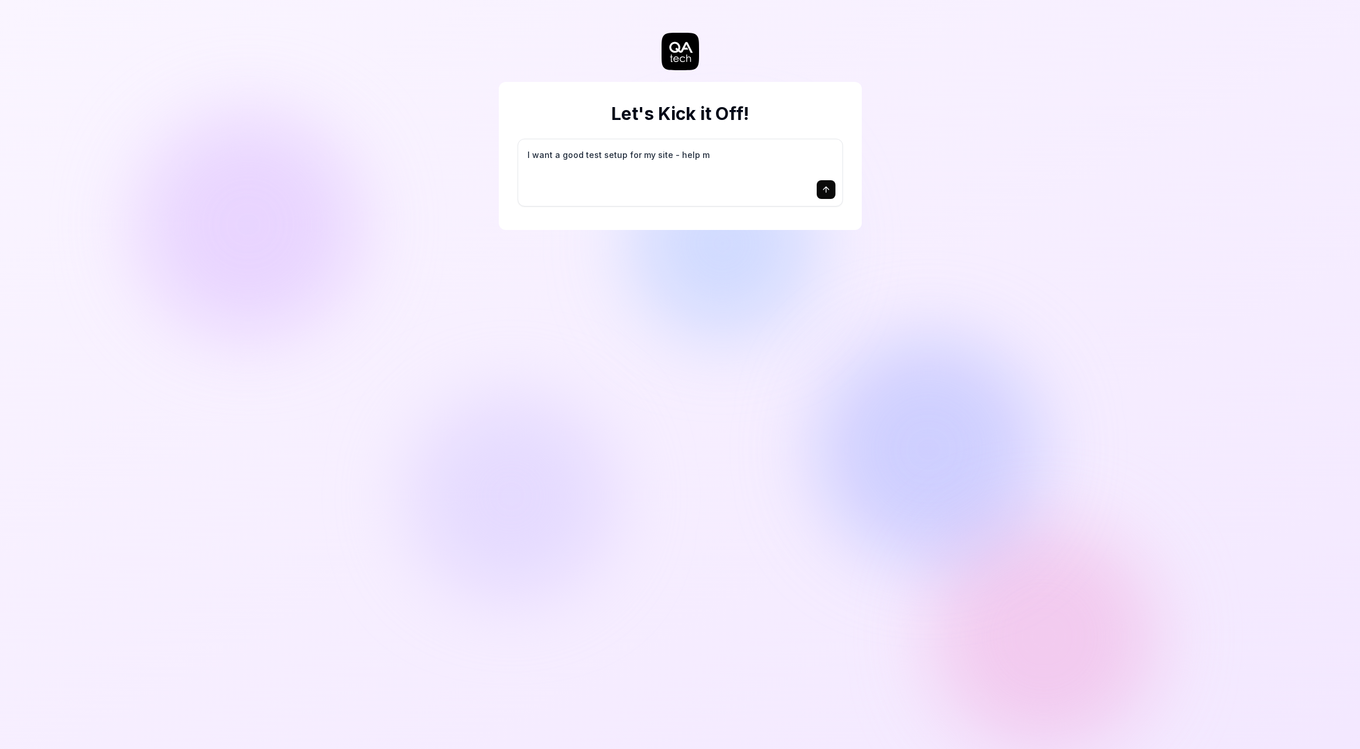
type textarea "*"
type textarea "I want a good test setup for my site - help me"
type textarea "*"
type textarea "I want a good test setup for my site - help me"
type textarea "*"
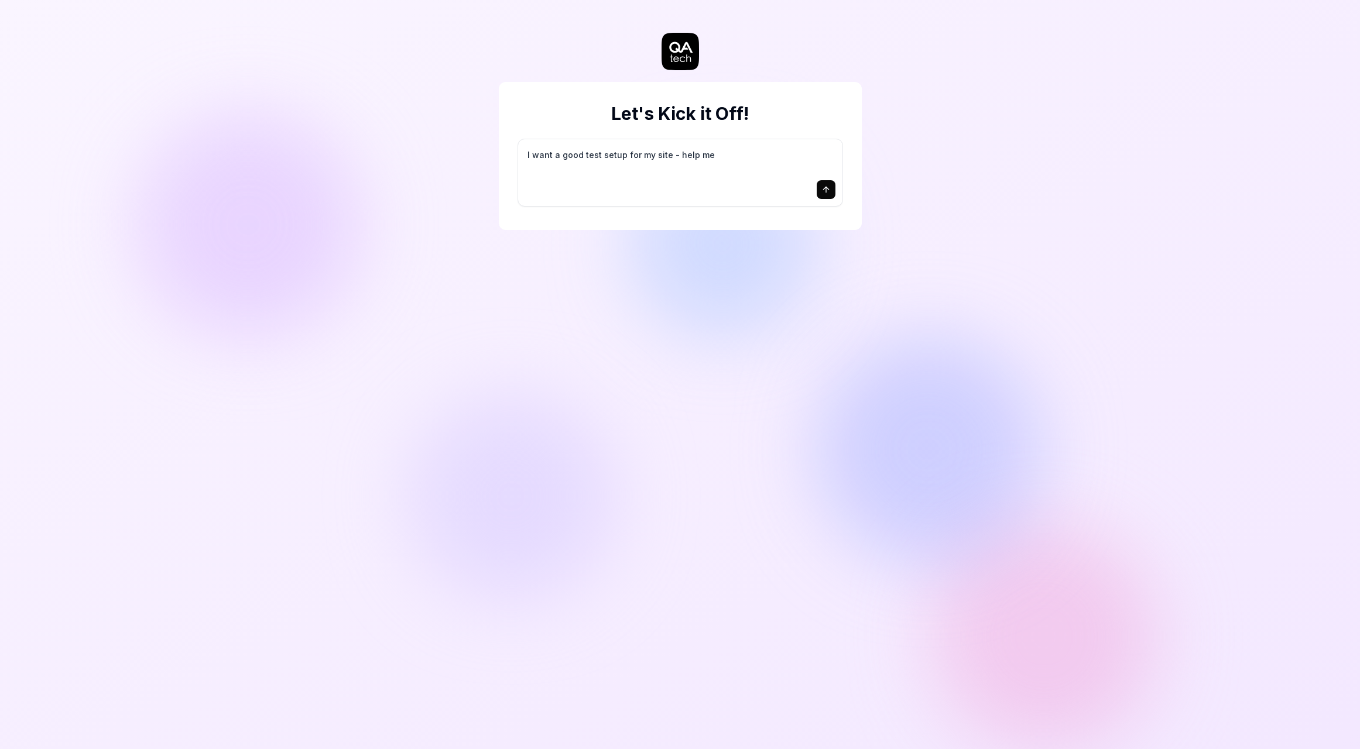
type textarea "I want a good test setup for my site - help me c"
type textarea "*"
type textarea "I want a good test setup for my site - help me cr"
type textarea "*"
type textarea "I want a good test setup for my site - help me cre"
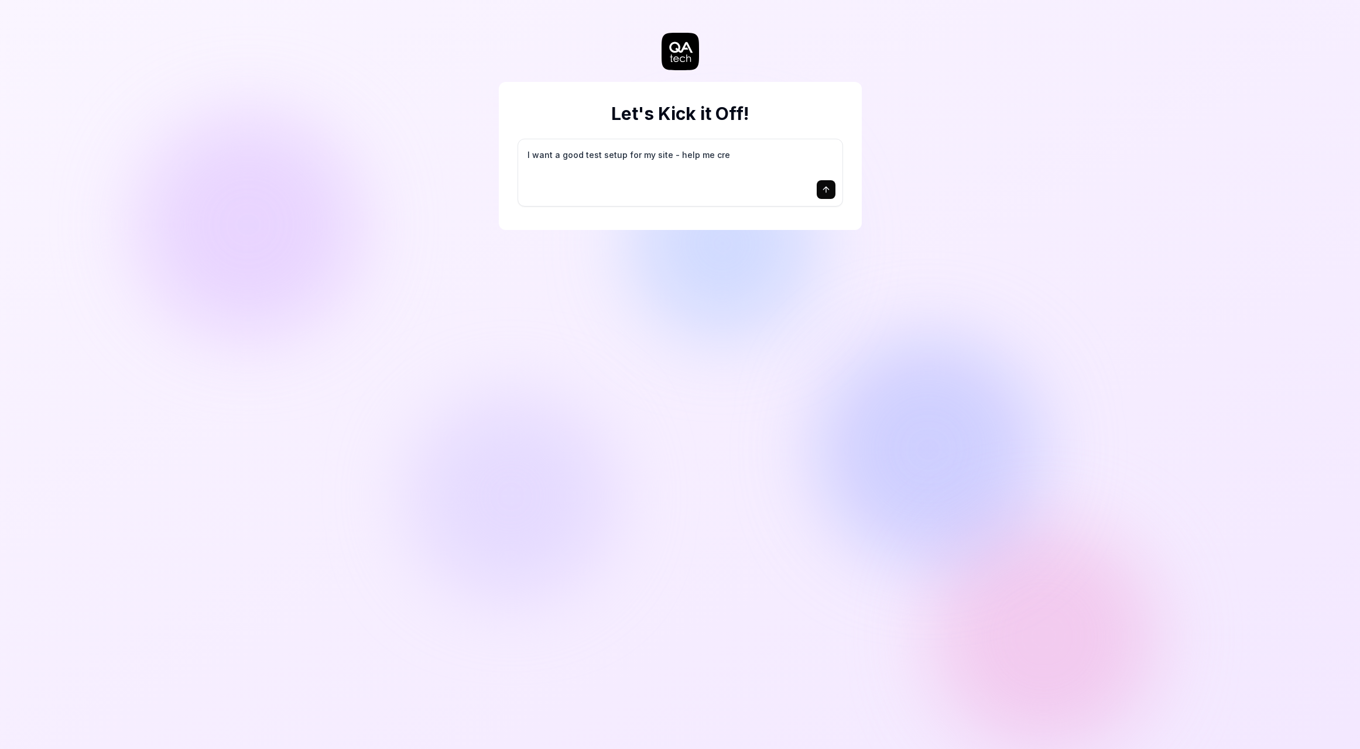
type textarea "*"
type textarea "I want a good test setup for my site - help me crea"
type textarea "*"
type textarea "I want a good test setup for my site - help me creat"
type textarea "*"
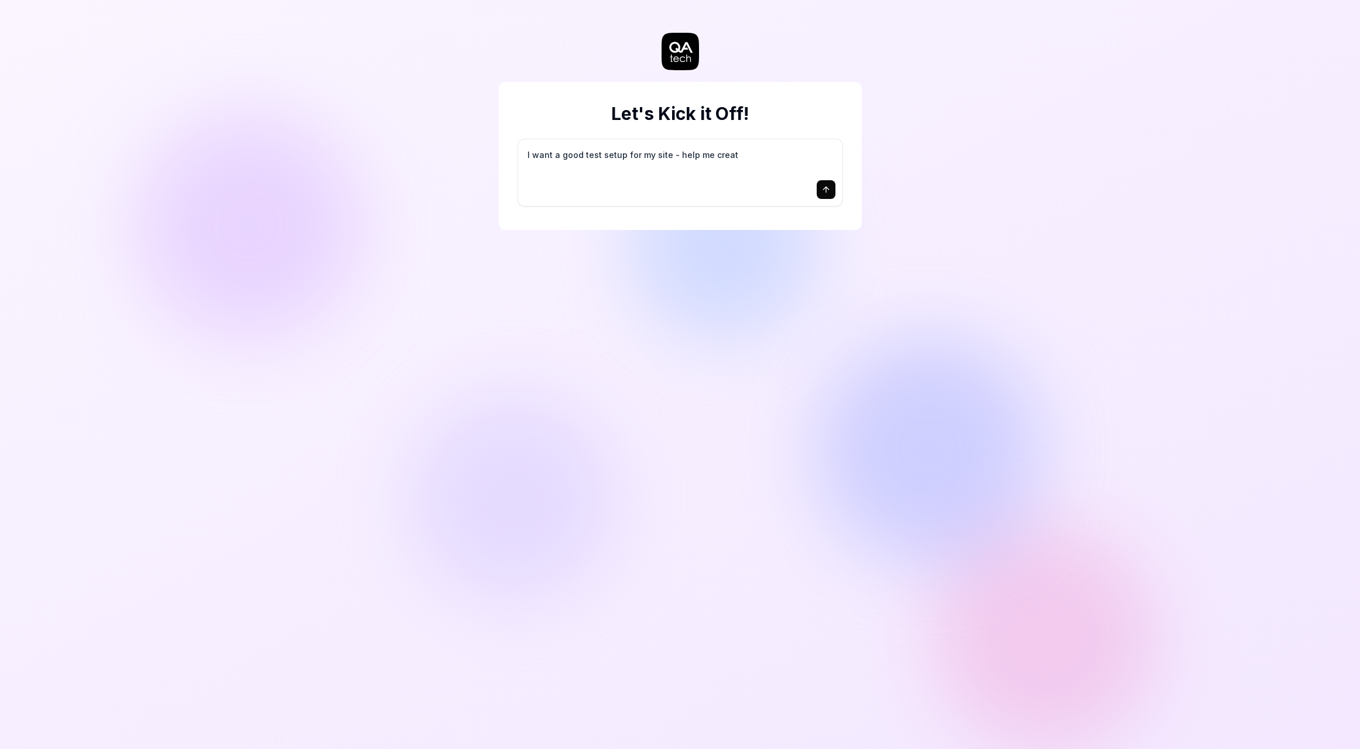
type textarea "I want a good test setup for my site - help me create"
type textarea "*"
type textarea "I want a good test setup for my site - help me create"
type textarea "*"
type textarea "I want a good test setup for my site - help me create t"
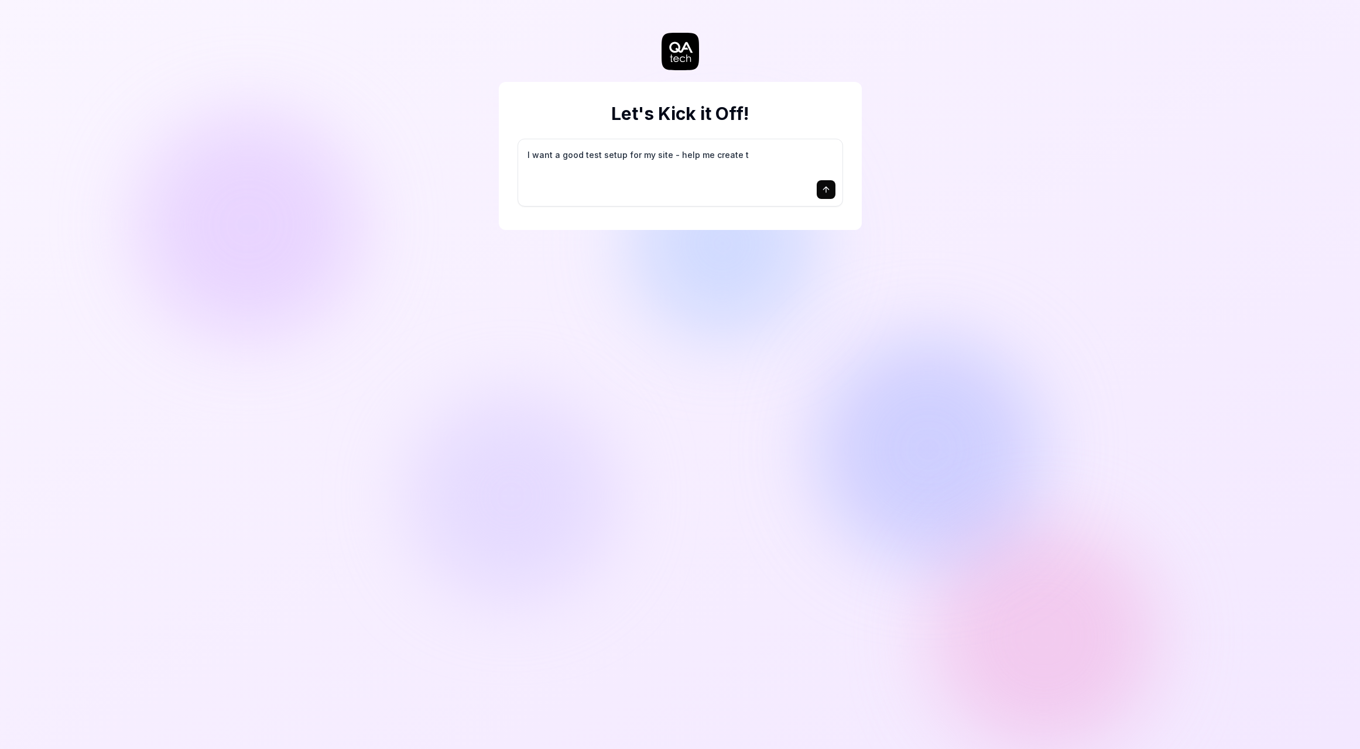
type textarea "*"
type textarea "I want a good test setup for my site - help me create th"
type textarea "*"
type textarea "I want a good test setup for my site - help me create the"
type textarea "*"
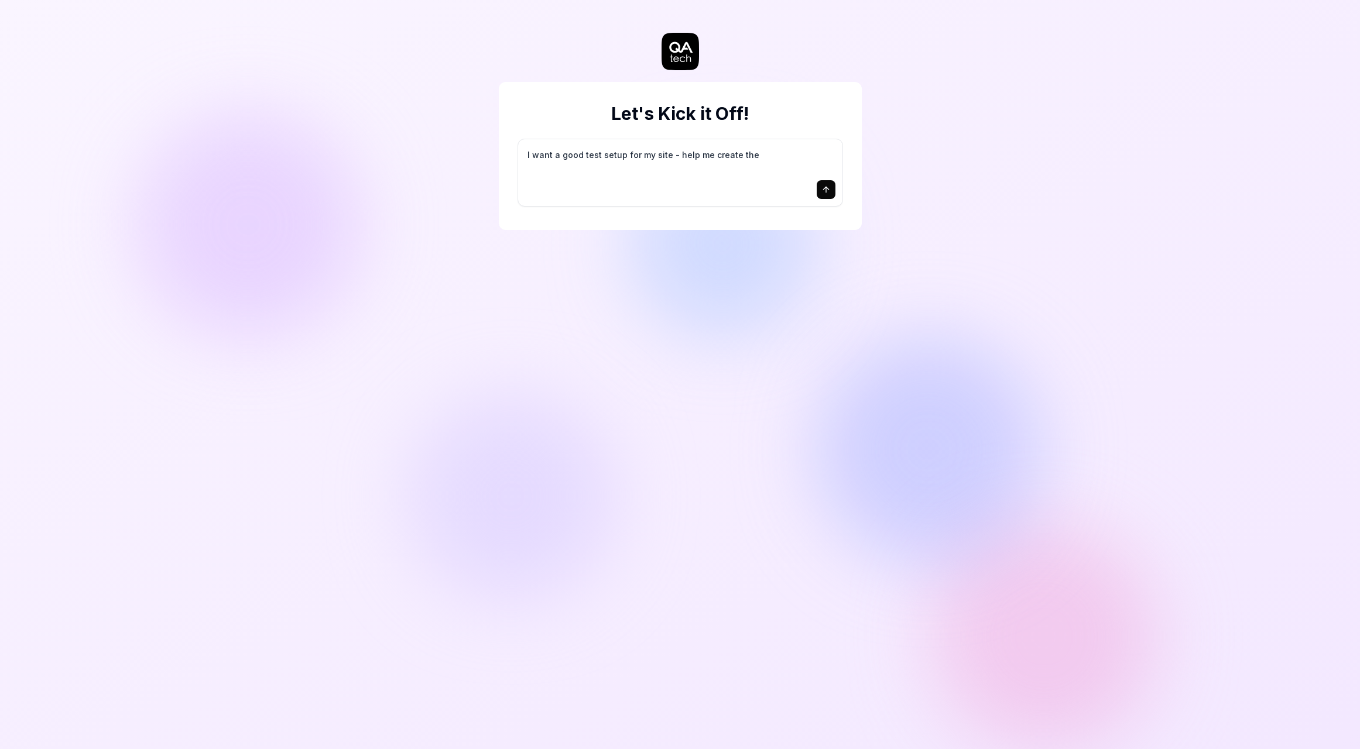
type textarea "I want a good test setup for my site - help me create the"
type textarea "*"
type textarea "I want a good test setup for my site - help me create the f"
type textarea "*"
type textarea "I want a good test setup for my site - help me create the fi"
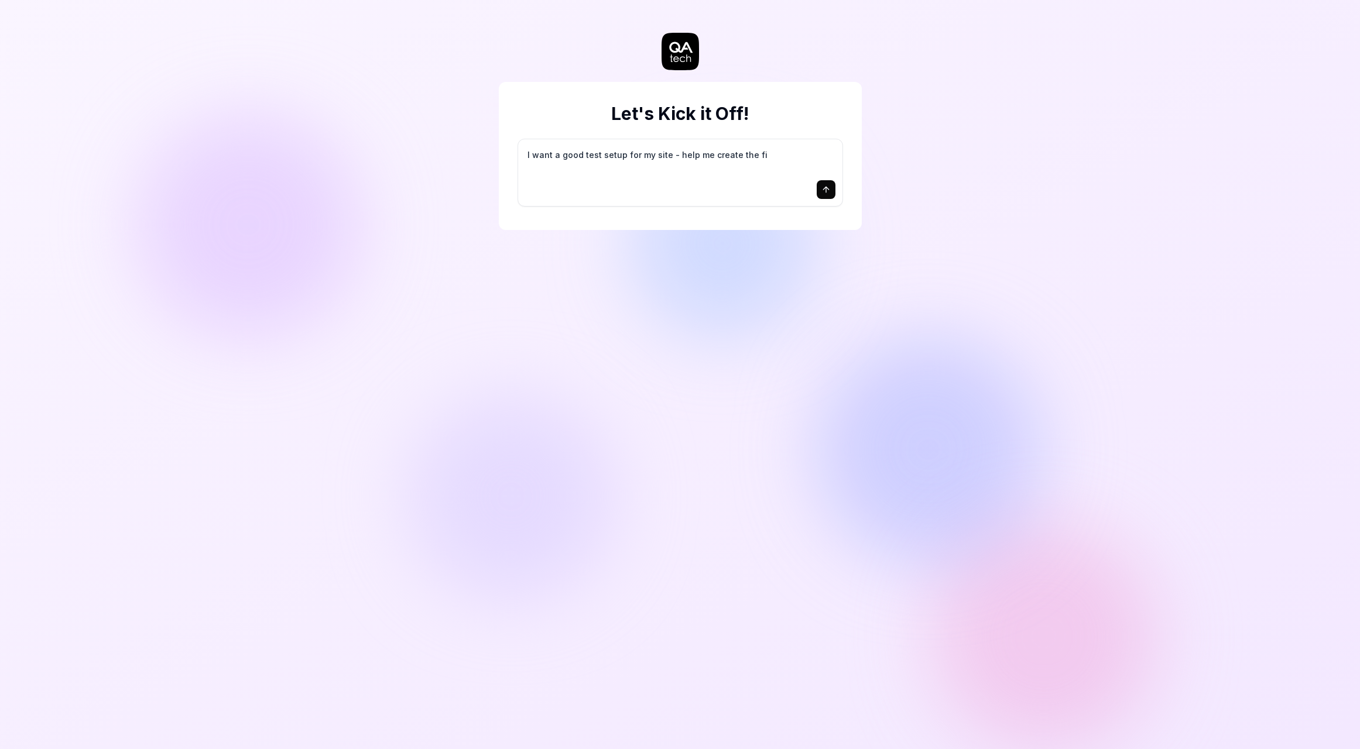
type textarea "*"
type textarea "I want a good test setup for my site - help me create the fir"
type textarea "*"
type textarea "I want a good test setup for my site - help me create the firs"
type textarea "*"
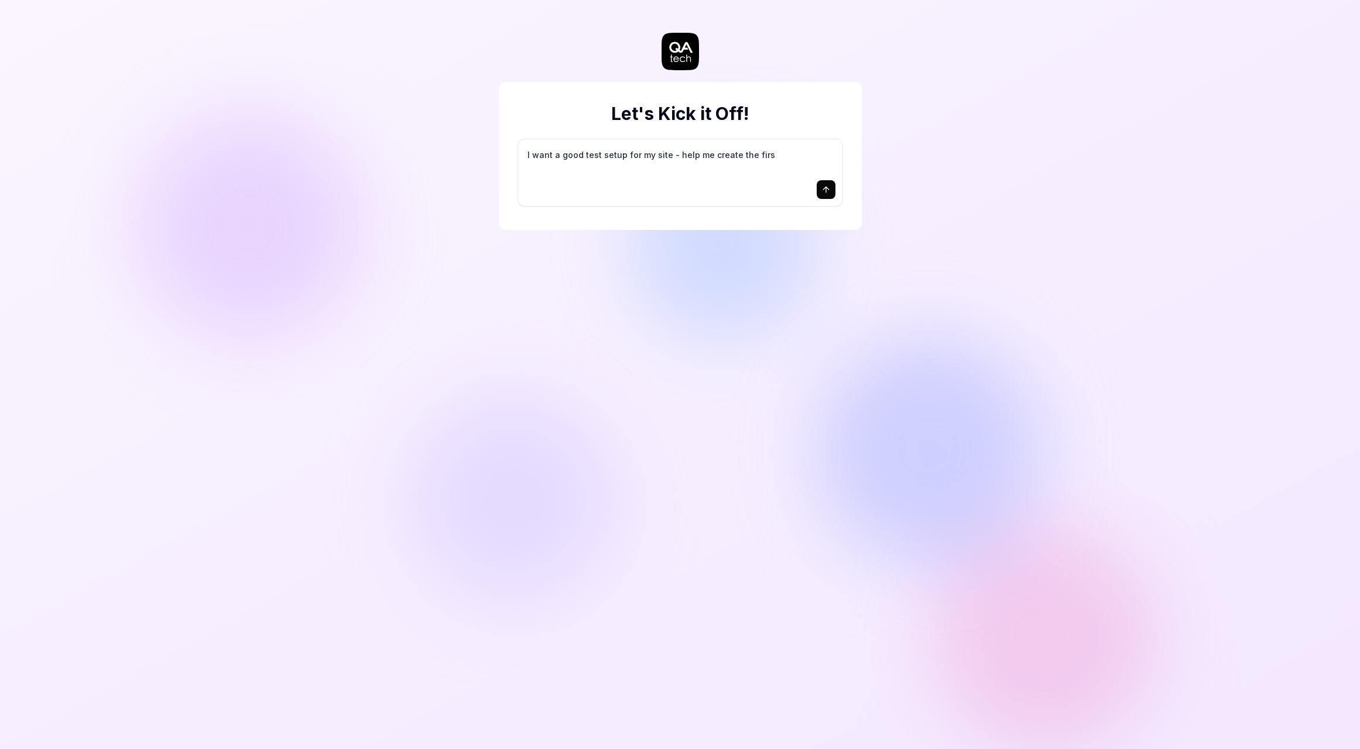
type textarea "I want a good test setup for my site - help me create the first"
type textarea "*"
type textarea "I want a good test setup for my site - help me create the first"
type textarea "*"
type textarea "I want a good test setup for my site - help me create the first 3"
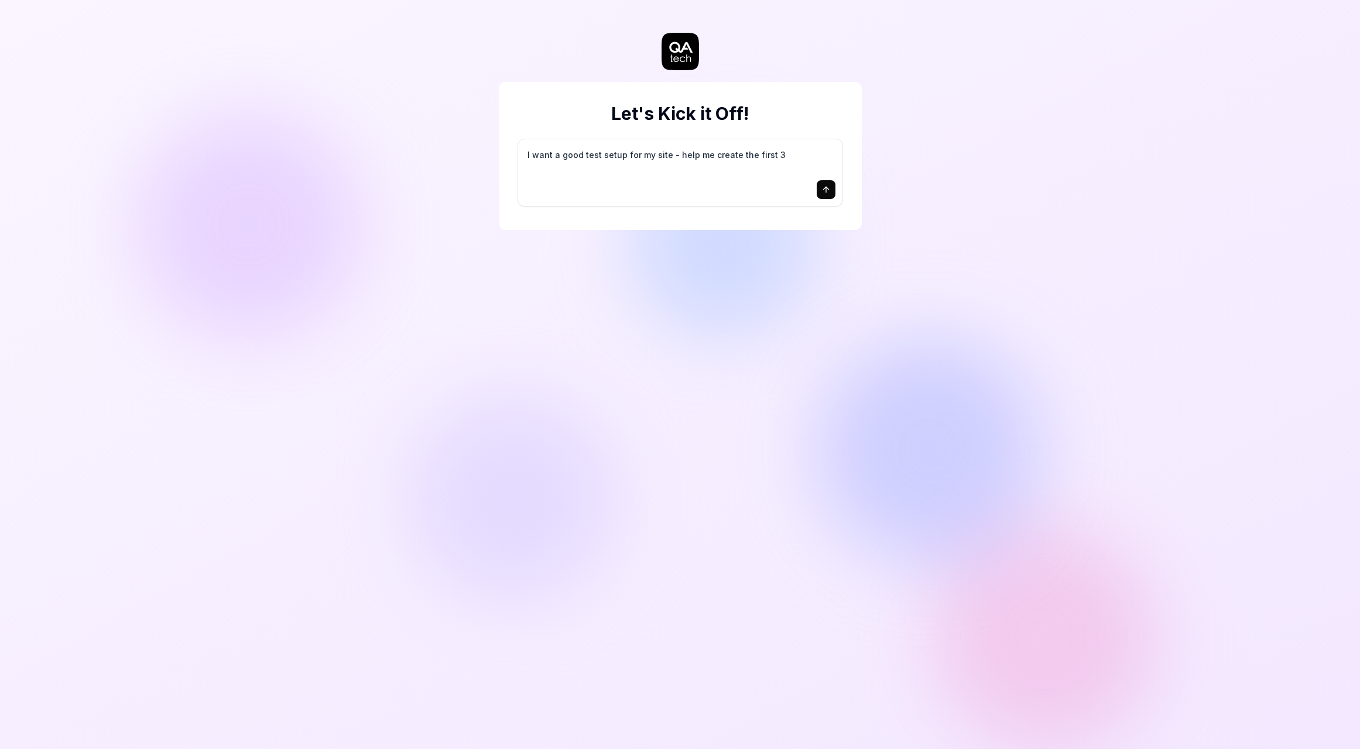
type textarea "*"
type textarea "I want a good test setup for my site - help me create the first 3-"
type textarea "*"
type textarea "I want a good test setup for my site - help me create the first 3-5"
type textarea "*"
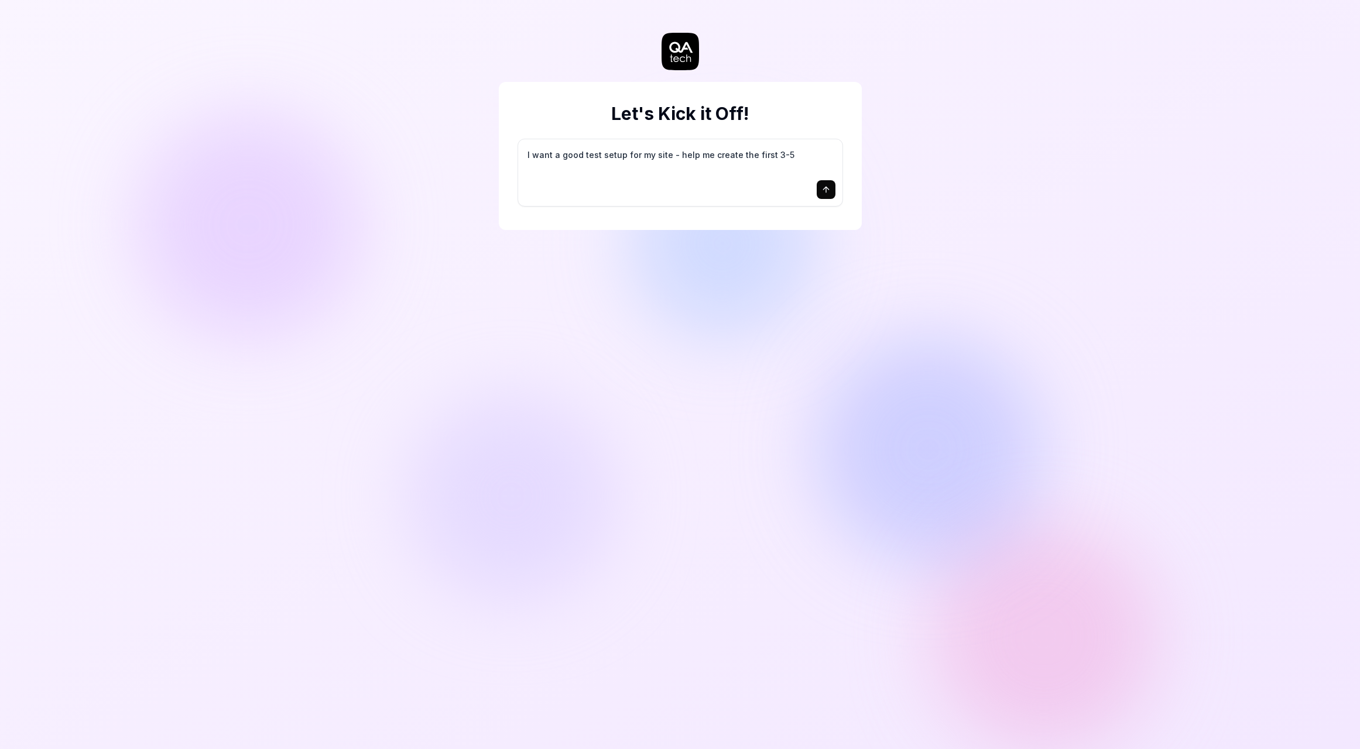
type textarea "I want a good test setup for my site - help me create the first 3-5"
type textarea "*"
type textarea "I want a good test setup for my site - help me create the first 3-5 t"
type textarea "*"
type textarea "I want a good test setup for my site - help me create the first 3-5 te"
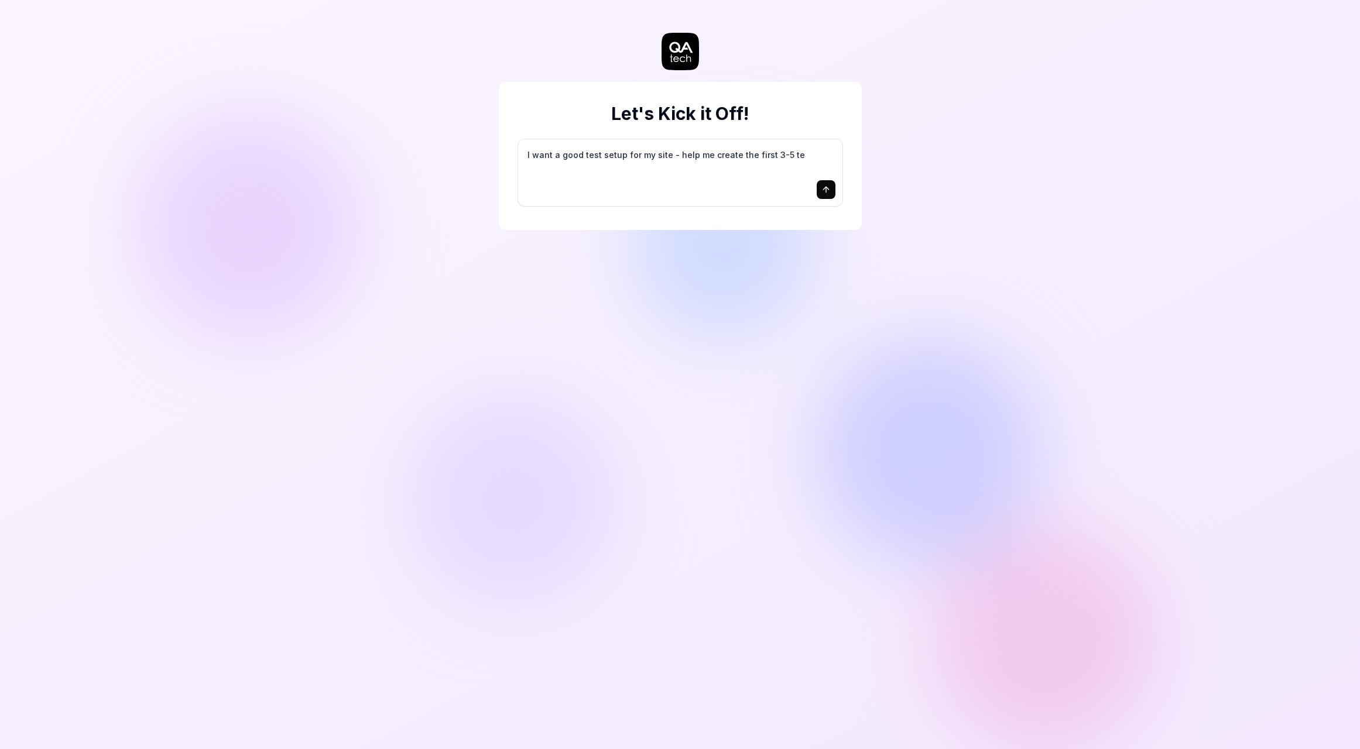
type textarea "*"
type textarea "I want a good test setup for my site - help me create the first 3-5 tes"
type textarea "*"
type textarea "I want a good test setup for my site - help me create the first 3-5 test"
type textarea "*"
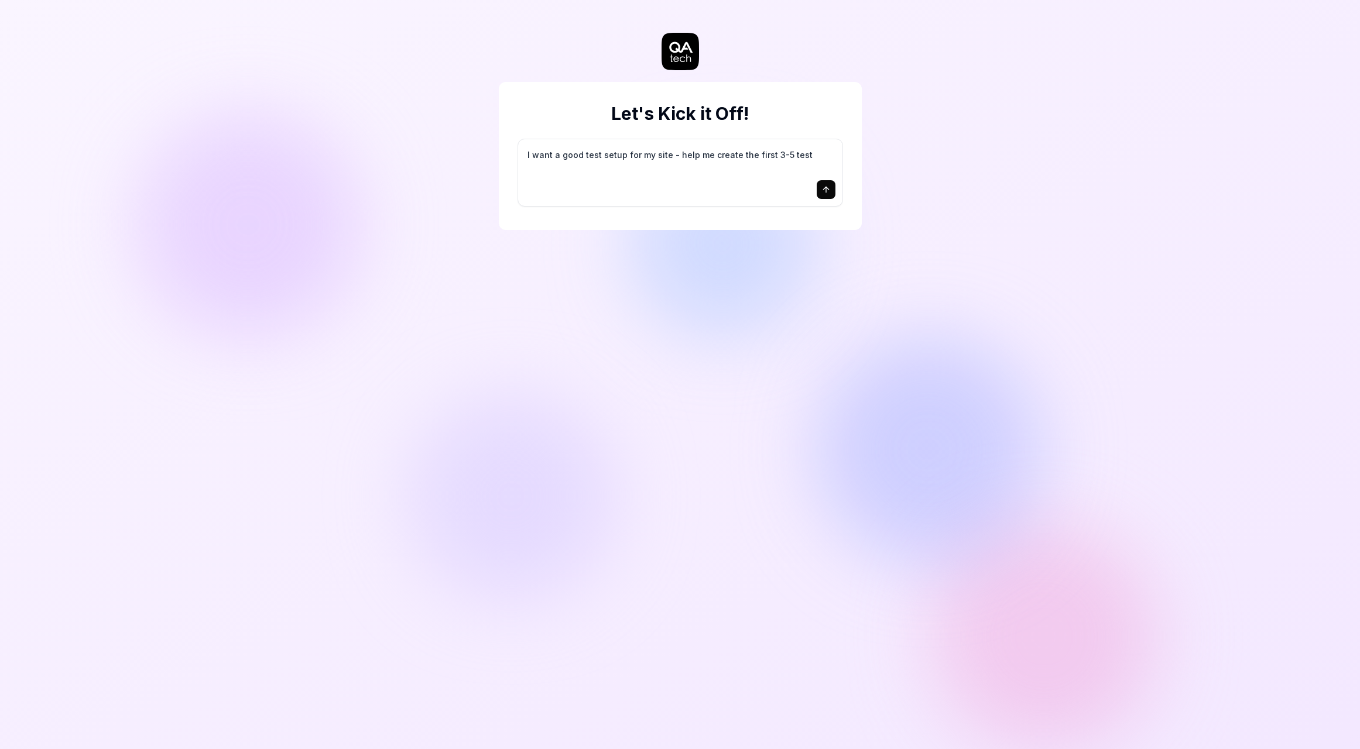
type textarea "I want a good test setup for my site - help me create the first 3-5 test"
type textarea "*"
type textarea "I want a good test setup for my site - help me create the first 3-5 test c"
type textarea "*"
type textarea "I want a good test setup for my site - help me create the first 3-5 test ca"
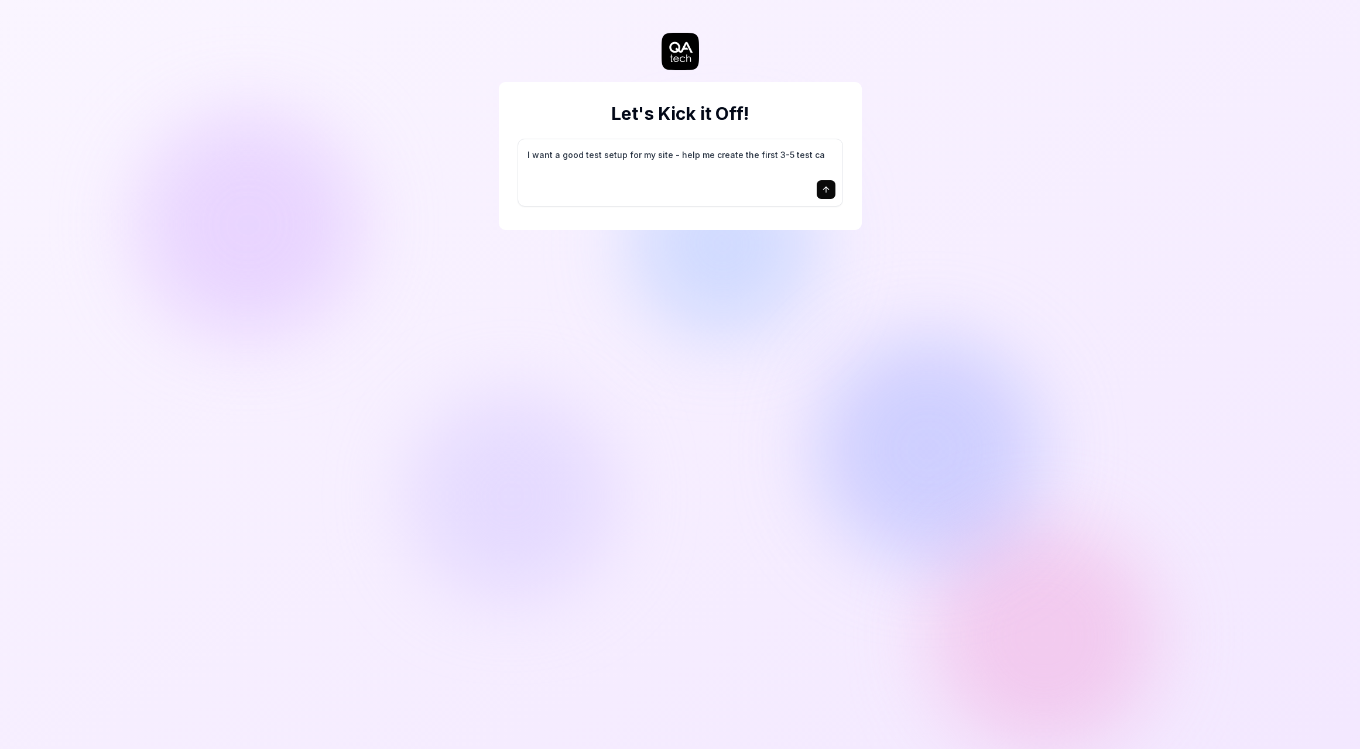
type textarea "*"
type textarea "I want a good test setup for my site - help me create the first 3-5 test cas"
type textarea "*"
type textarea "I want a good test setup for my site - help me create the first 3-5 test case"
type textarea "*"
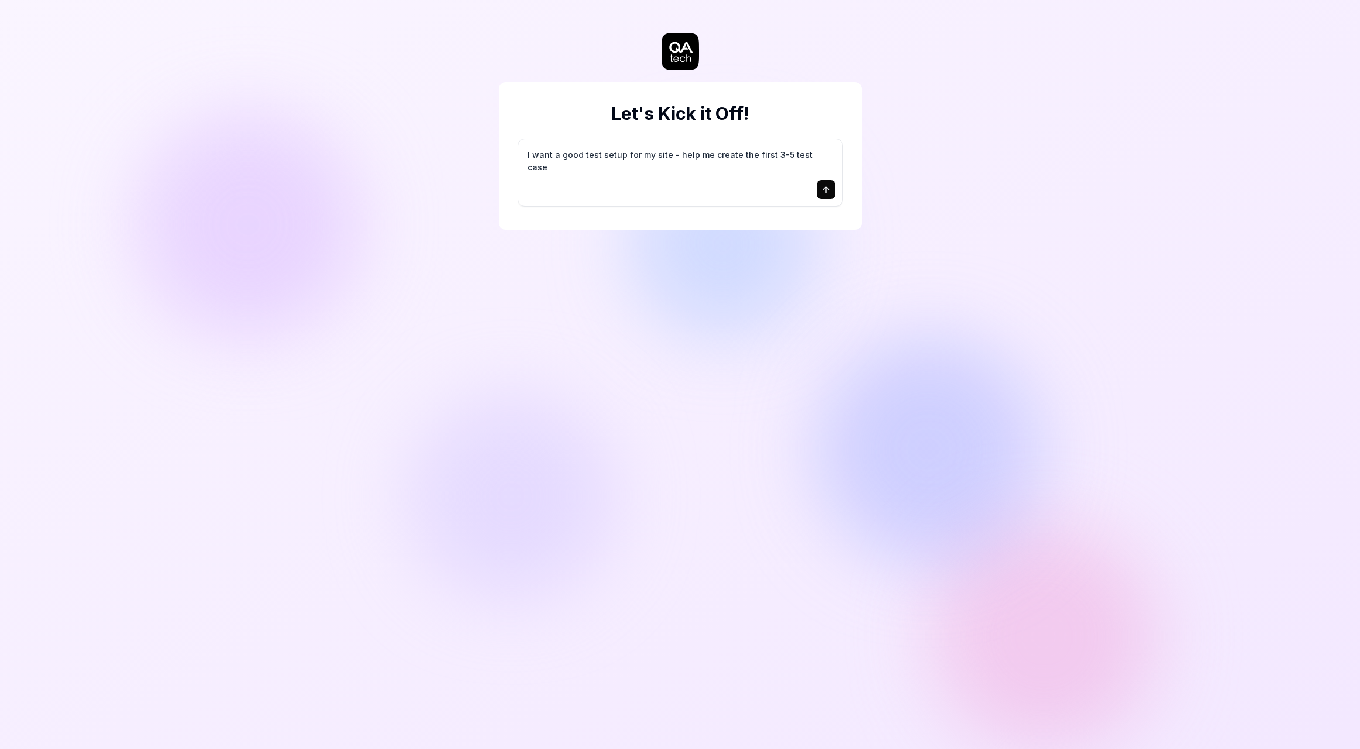
type textarea "I want a good test setup for my site - help me create the first 3-5 test cases"
click at [748, 186] on div at bounding box center [680, 189] width 310 height 19
click at [661, 161] on textarea "I want a good test setup for my site - help me create the first 3-5 test cases" at bounding box center [680, 160] width 310 height 29
drag, startPoint x: 744, startPoint y: 163, endPoint x: 760, endPoint y: 161, distance: 16.5
click at [744, 163] on textarea "I want a good test setup for my site - help me create the first 3-5 test cases" at bounding box center [680, 160] width 310 height 29
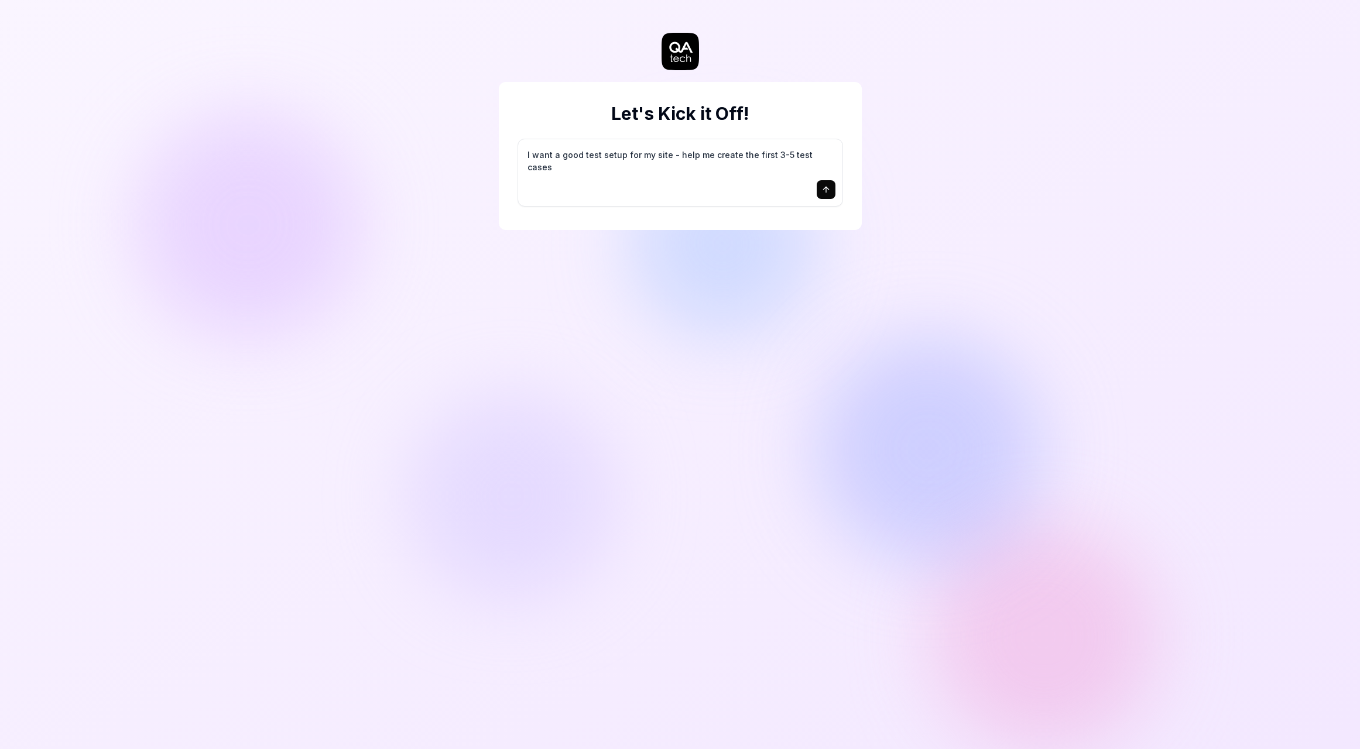
click at [795, 156] on textarea "I want a good test setup for my site - help me create the first 3-5 test cases" at bounding box center [680, 160] width 310 height 29
drag, startPoint x: 824, startPoint y: 154, endPoint x: 789, endPoint y: 155, distance: 35.1
click at [789, 155] on textarea "I want a good test setup for my site - help me create the first 3-5 test cases" at bounding box center [680, 160] width 310 height 29
click at [786, 155] on textarea "I want a good test setup for my site - help me create the first 3-5 test cases" at bounding box center [680, 160] width 310 height 29
drag, startPoint x: 777, startPoint y: 153, endPoint x: 764, endPoint y: 155, distance: 12.9
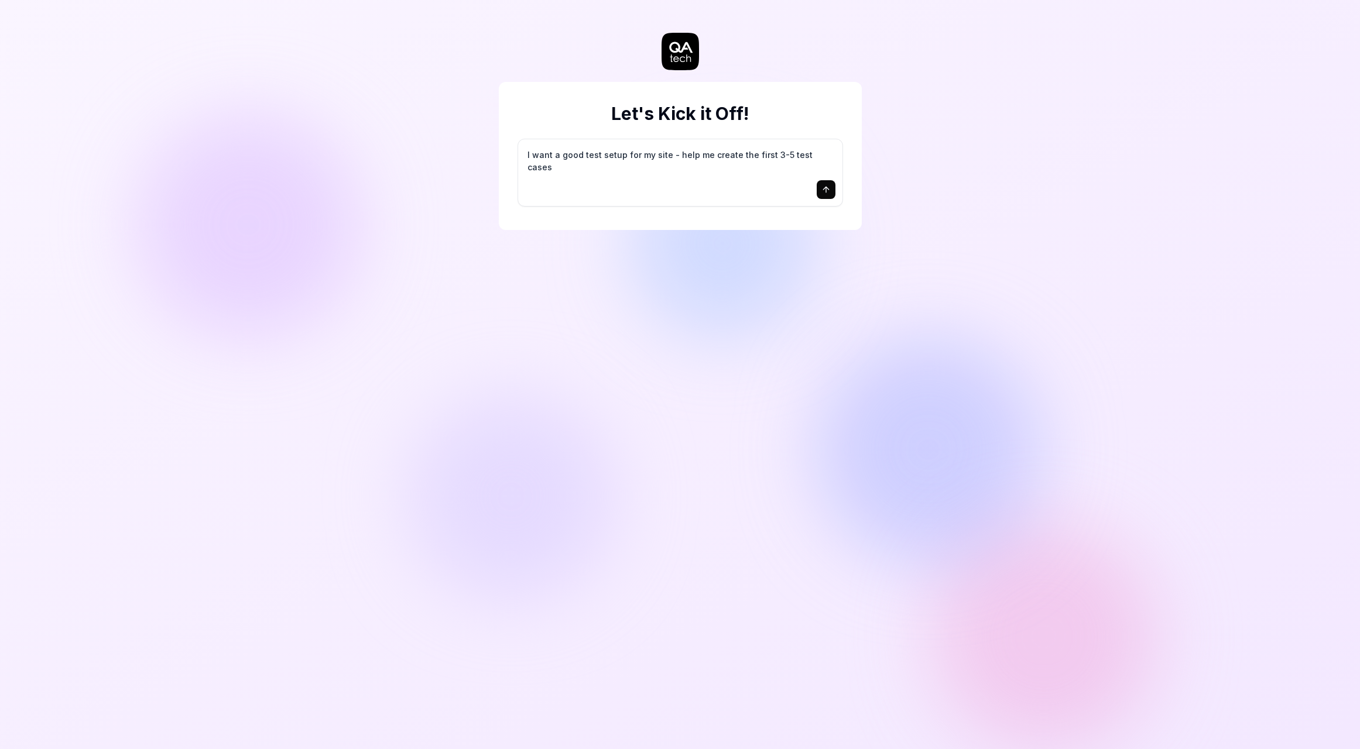
click at [764, 155] on textarea "I want a good test setup for my site - help me create the first 3-5 test cases" at bounding box center [680, 160] width 310 height 29
click at [828, 156] on textarea "I want a good test setup for my site - help me create the first 3-5 test cases" at bounding box center [680, 160] width 310 height 29
type textarea "*"
type textarea "I want a good test setup for my site - help me create the first 3-5 test cases."
type textarea "*"
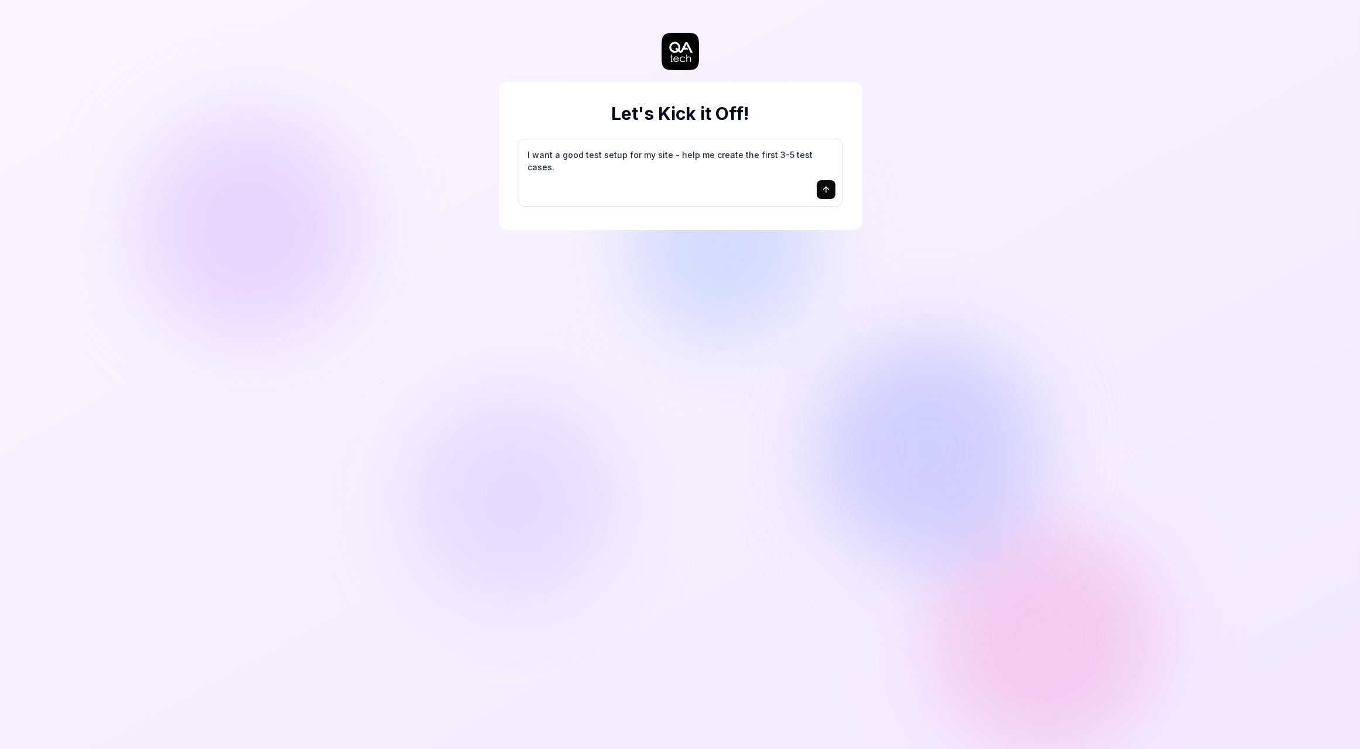
type textarea "I want a good test setup for my site - help me create the first 3-5 test cases."
type textarea "*"
type textarea "I want a good test setup for my site - help me create the first 3-5 test cases.…"
type textarea "*"
type textarea "I want a good test setup for my site - help me create the first 3-5 test cases.…"
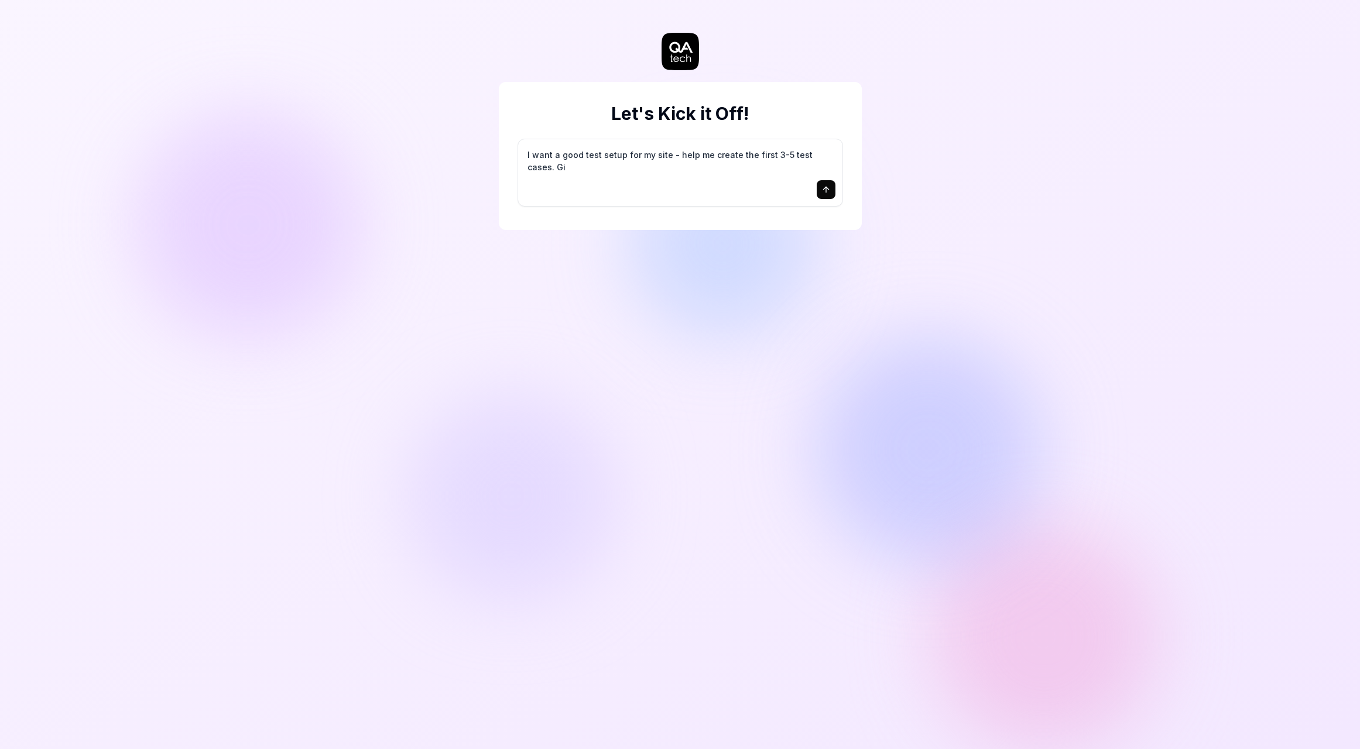
type textarea "*"
type textarea "I want a good test setup for my site - help me create the first 3-5 test cases.…"
type textarea "*"
type textarea "I want a good test setup for my site - help me create the first 3-5 test cases.…"
type textarea "*"
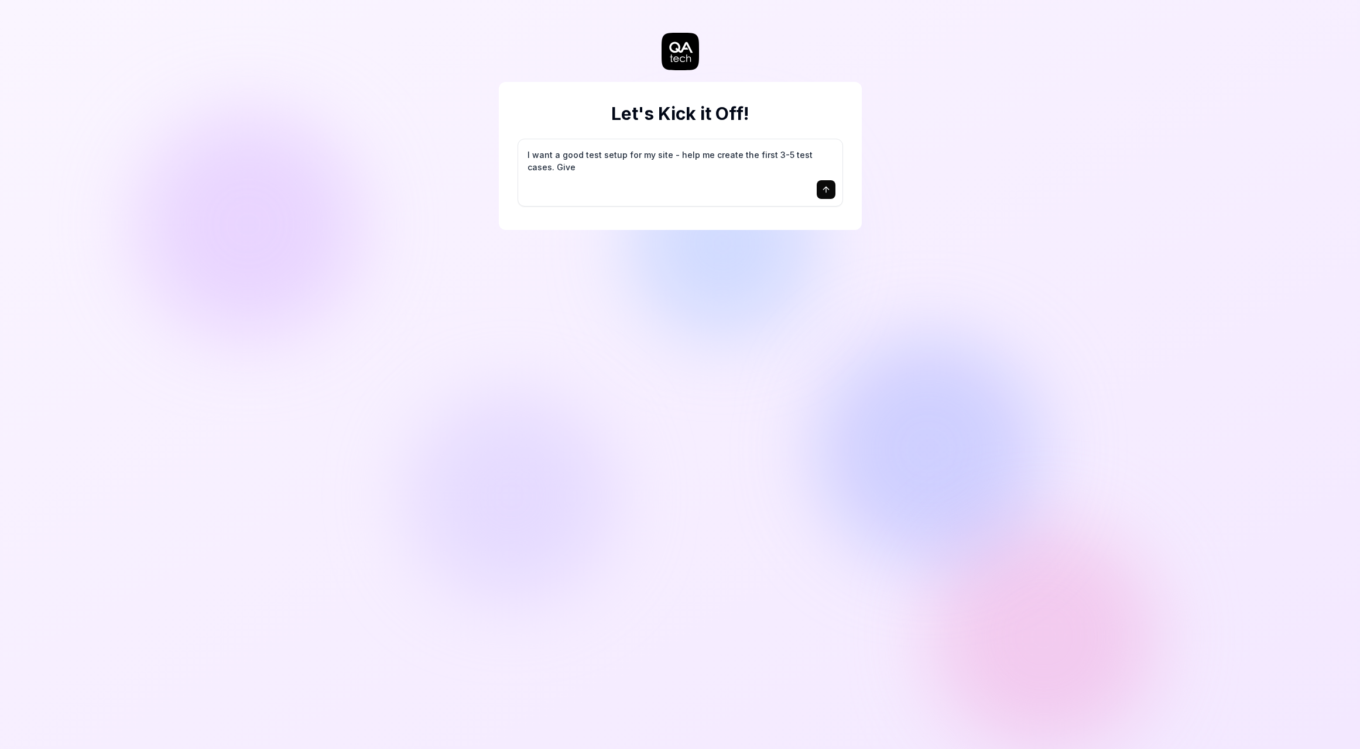
type textarea "I want a good test setup for my site - help me create the first 3-5 test cases.…"
type textarea "*"
type textarea "I want a good test setup for my site - help me create the first 3-5 test cases.…"
type textarea "*"
type textarea "I want a good test setup for my site - help me create the first 3-5 test cases.…"
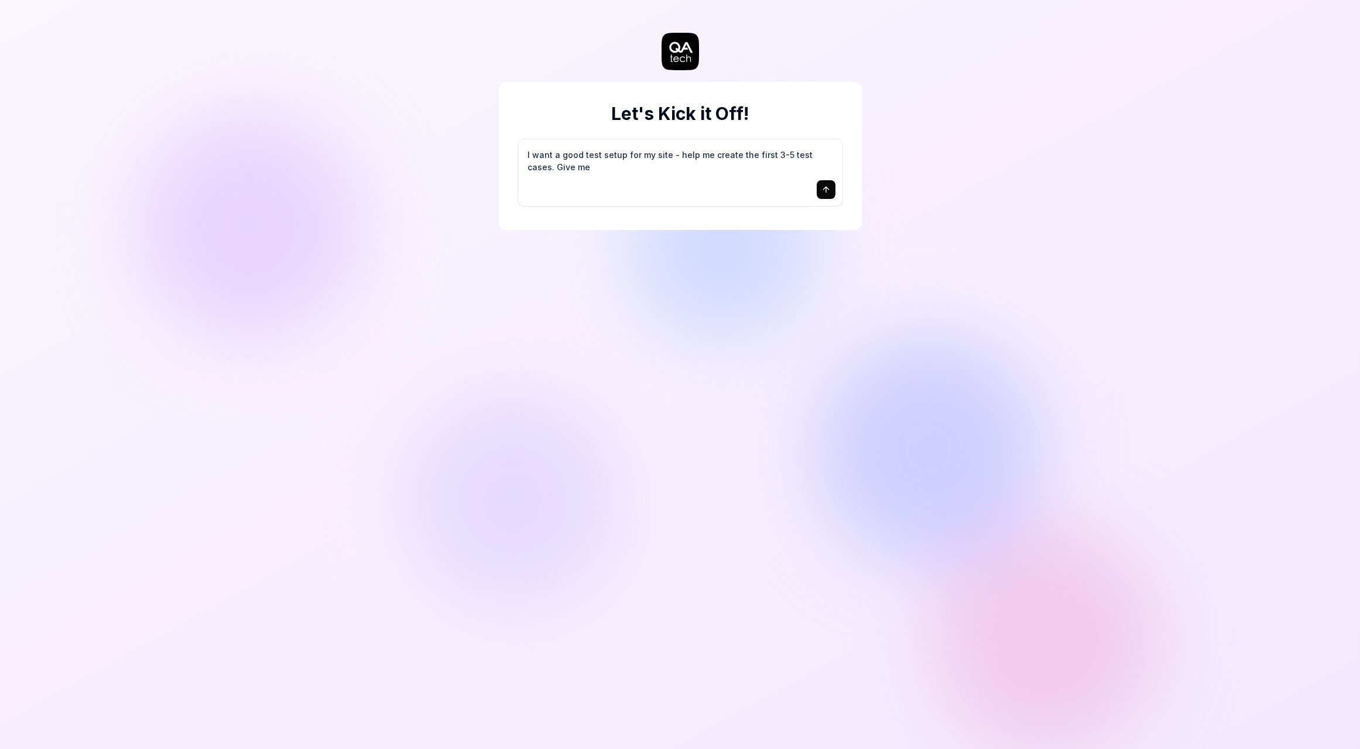
type textarea "*"
type textarea "I want a good test setup for my site - help me create the first 3-5 test cases.…"
type textarea "*"
type textarea "I want a good test setup for my site - help me create the first 3-5 test cases.…"
type textarea "*"
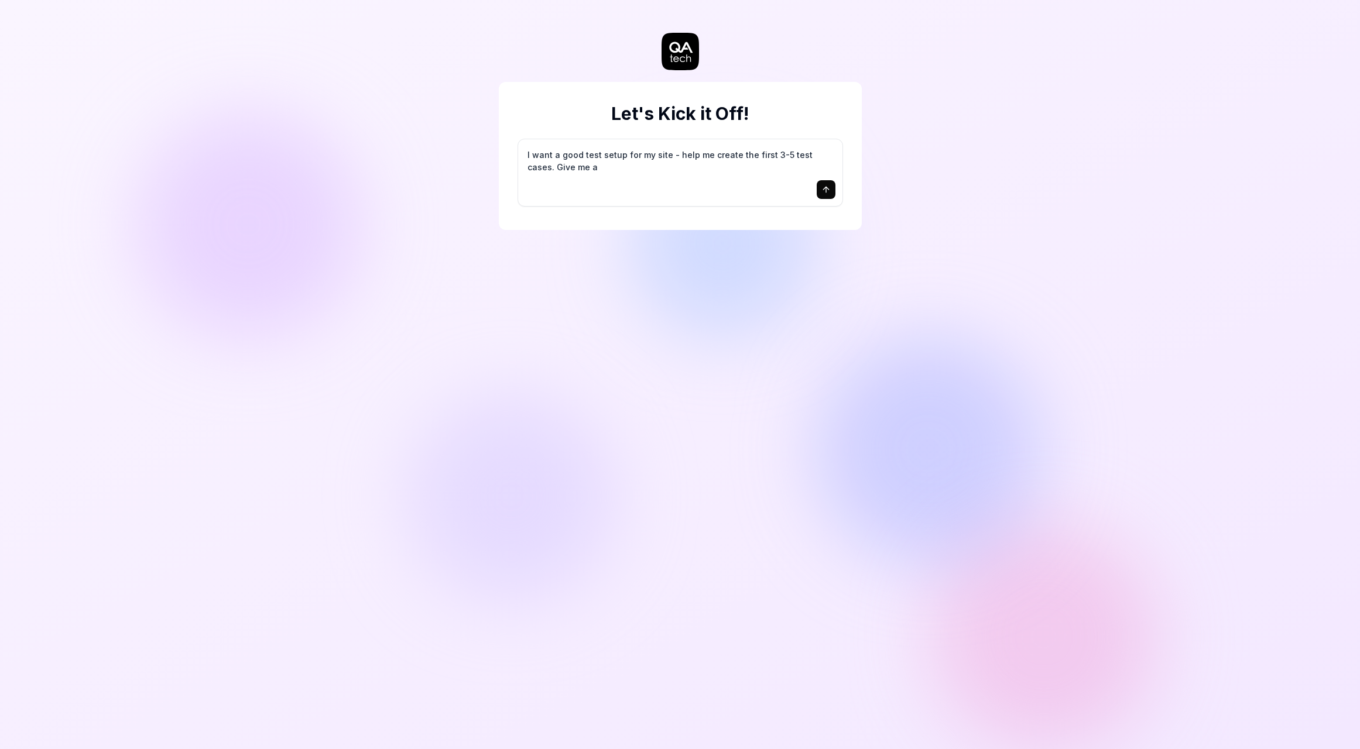
type textarea "I want a good test setup for my site - help me create the first 3-5 test cases.…"
type textarea "*"
type textarea "I want a good test setup for my site - help me create the first 3-5 test cases.…"
type textarea "*"
type textarea "I want a good test setup for my site - help me create the first 3-5 test cases.…"
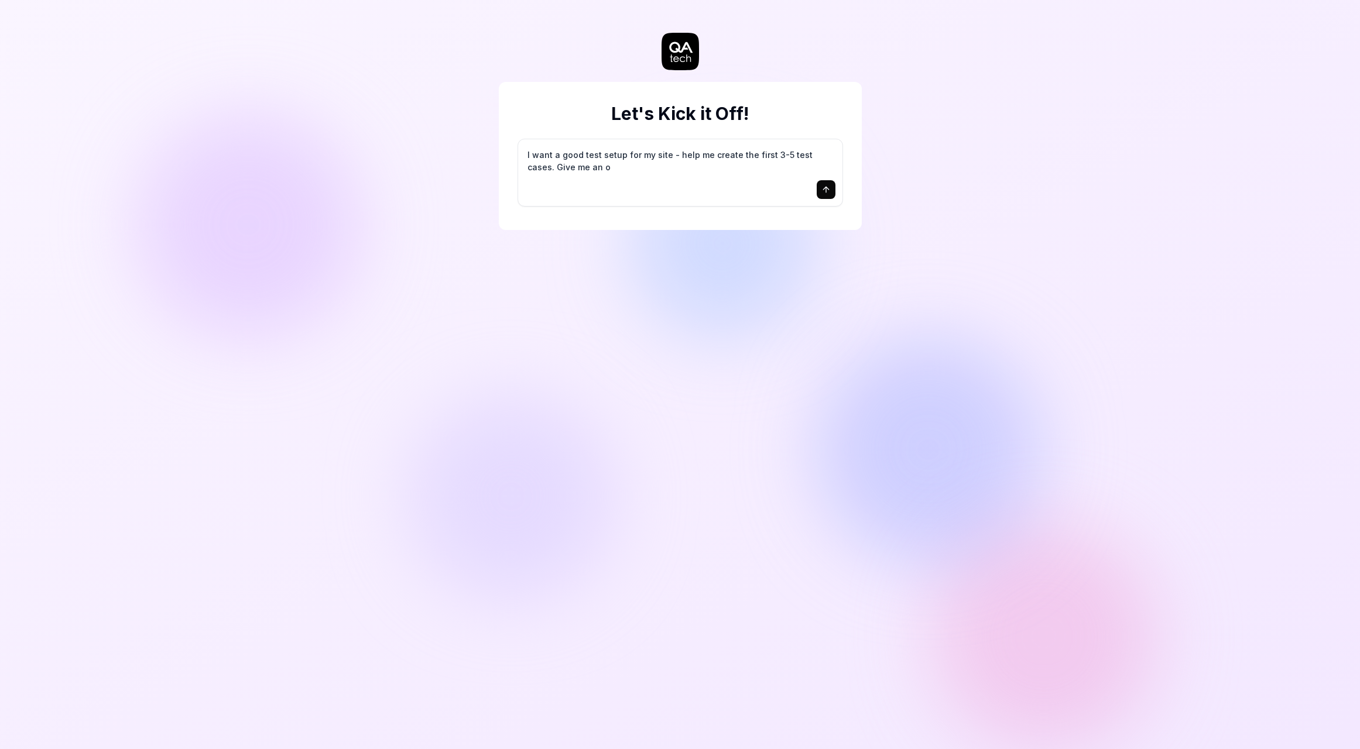
type textarea "*"
type textarea "I want a good test setup for my site - help me create the first 3-5 test cases.…"
type textarea "*"
type textarea "I want a good test setup for my site - help me create the first 3-5 test cases.…"
type textarea "*"
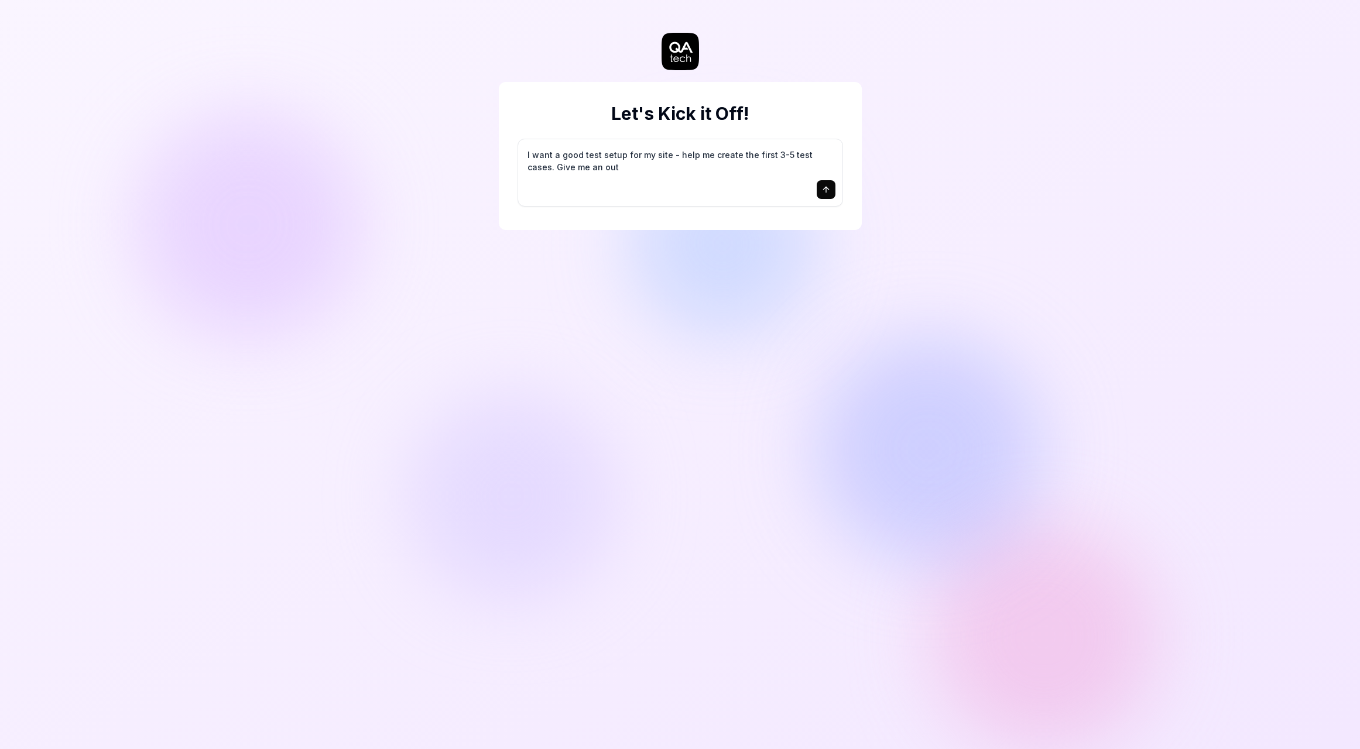
type textarea "I want a good test setup for my site - help me create the first 3-5 test cases.…"
type textarea "*"
type textarea "I want a good test setup for my site - help me create the first 3-5 test cases.…"
type textarea "*"
type textarea "I want a good test setup for my site - help me create the first 3-5 test cases.…"
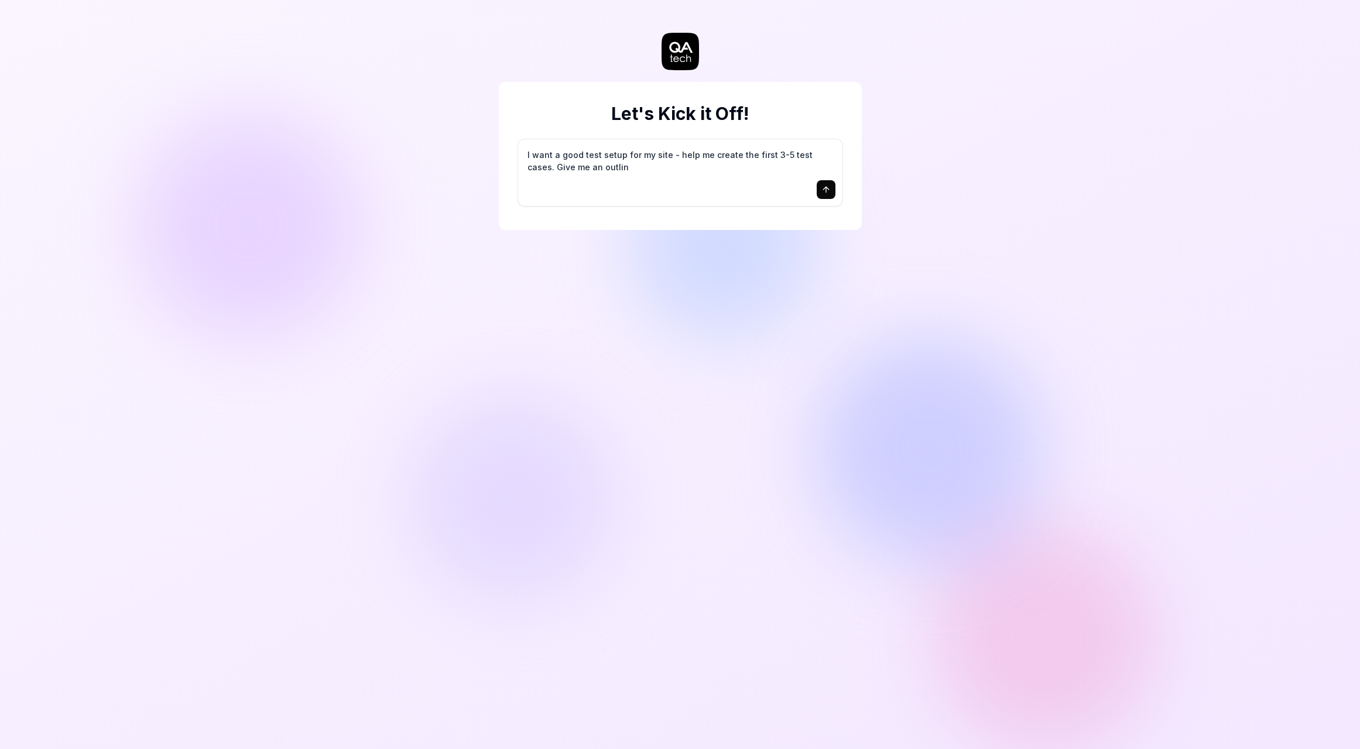
type textarea "*"
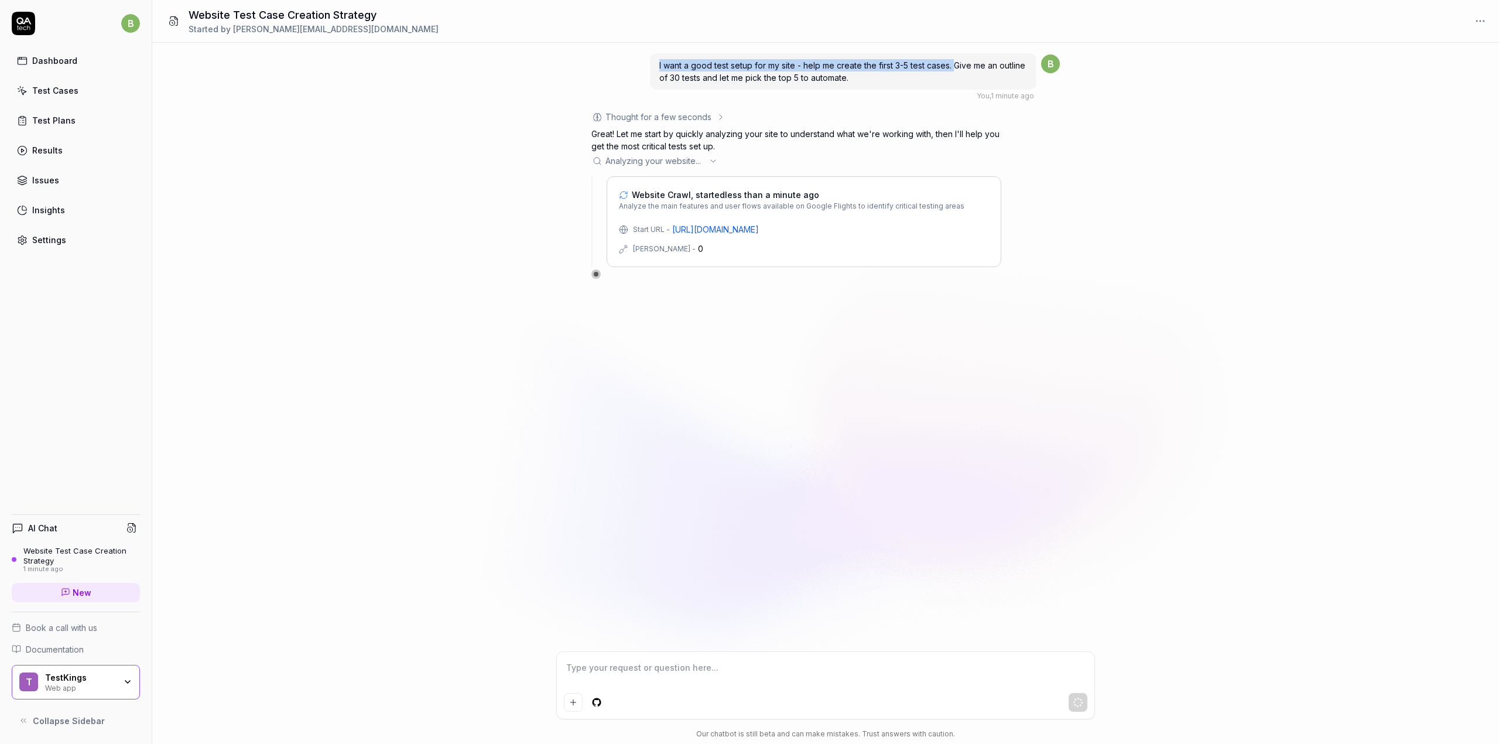
drag, startPoint x: 955, startPoint y: 65, endPoint x: 643, endPoint y: 66, distance: 312.1
click at [643, 66] on div "I want a good test setup for my site - help me create the first 3-5 test cases.…" at bounding box center [825, 76] width 468 height 49
click at [964, 66] on span "I want a good test setup for my site - help me create the first 3-5 test cases.…" at bounding box center [842, 71] width 366 height 22
drag, startPoint x: 958, startPoint y: 67, endPoint x: 962, endPoint y: 77, distance: 10.0
click at [963, 77] on div "I want a good test setup for my site - help me create the first 3-5 test cases.…" at bounding box center [843, 71] width 386 height 36
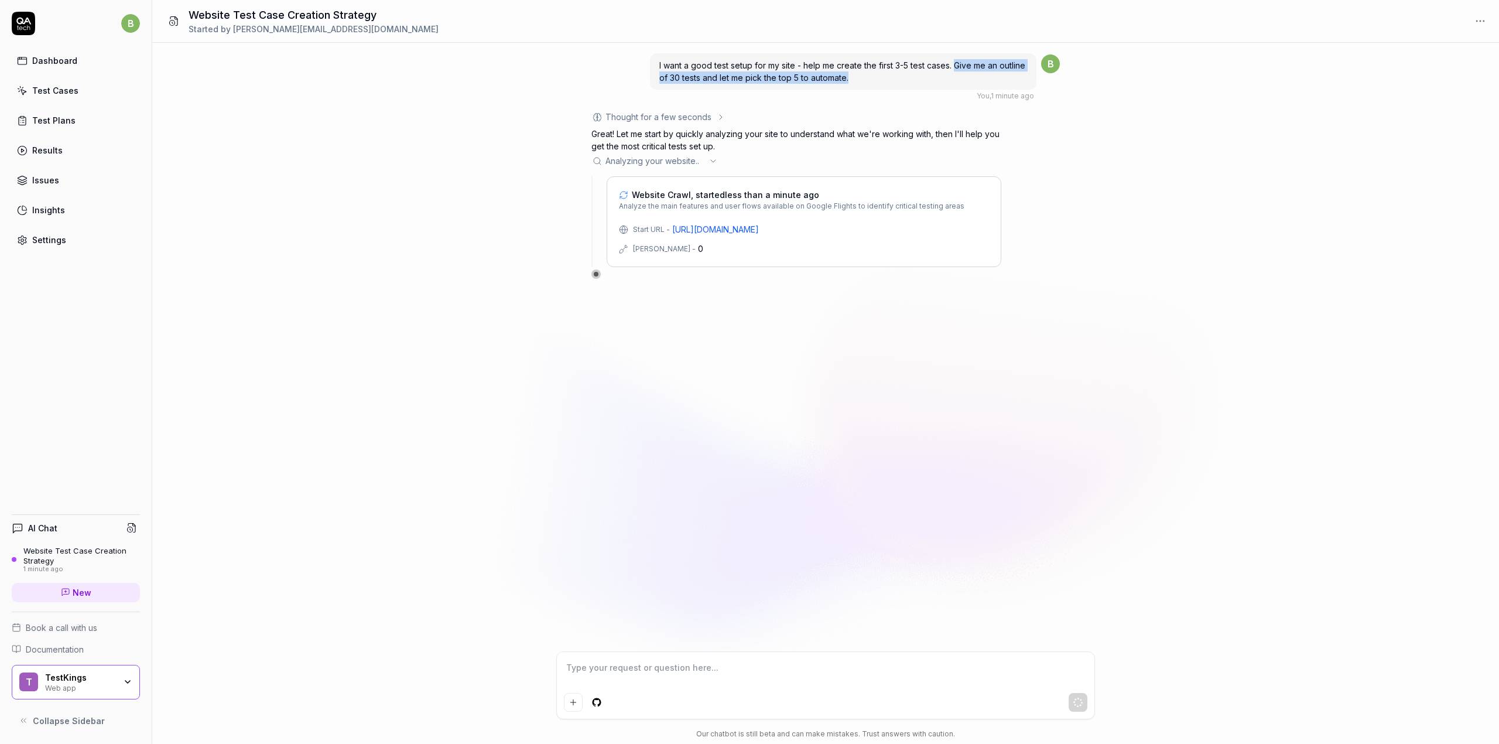
click at [958, 77] on div "I want a good test setup for my site - help me create the first 3-5 test cases.…" at bounding box center [843, 71] width 386 height 36
click at [477, 157] on div "I want a good test setup for my site - help me create the first 3-5 test cases.…" at bounding box center [825, 347] width 1347 height 608
click at [714, 159] on icon at bounding box center [712, 160] width 9 height 9
click at [719, 117] on icon at bounding box center [720, 116] width 9 height 9
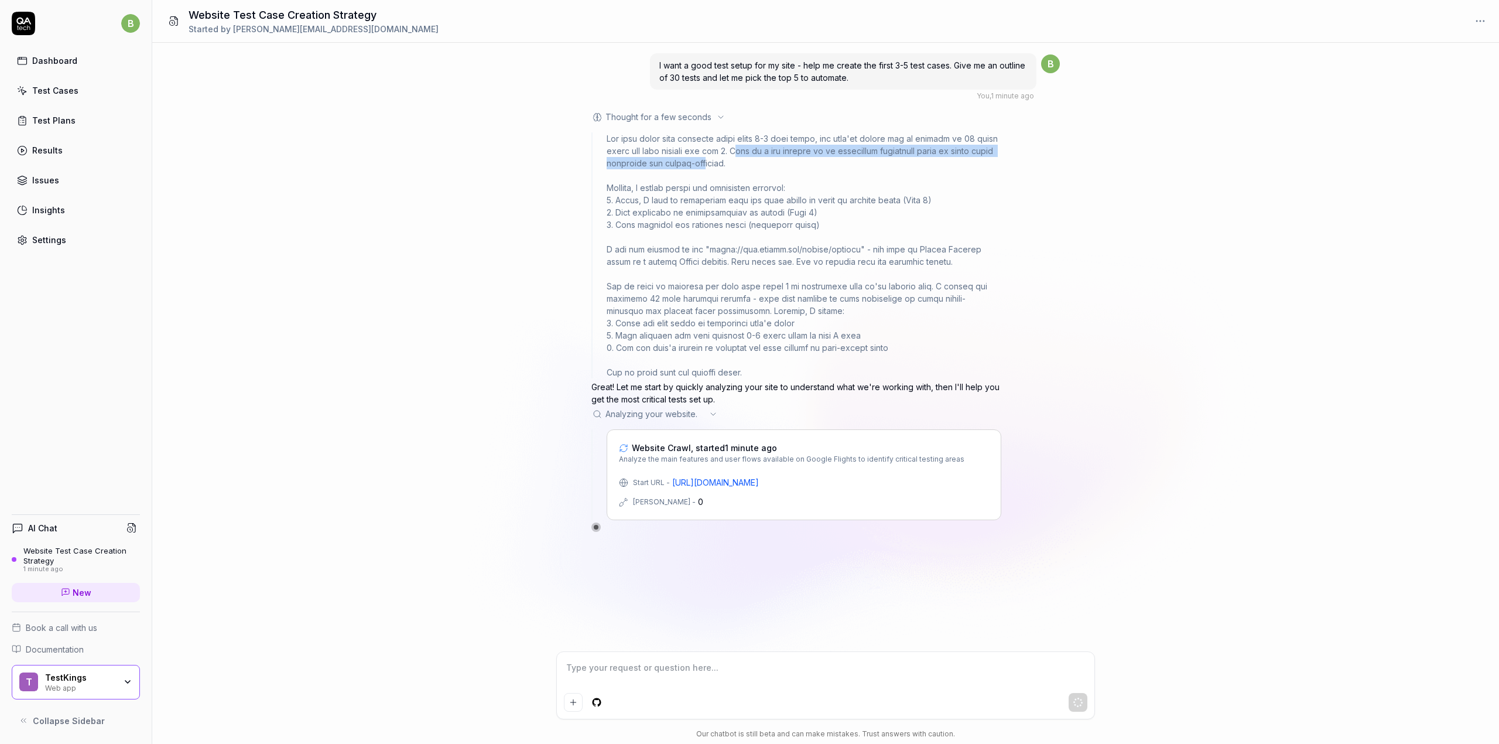
drag, startPoint x: 737, startPoint y: 150, endPoint x: 722, endPoint y: 160, distance: 17.2
click at [722, 160] on div at bounding box center [804, 255] width 395 height 246
drag, startPoint x: 729, startPoint y: 162, endPoint x: 691, endPoint y: 149, distance: 39.4
click at [691, 149] on div at bounding box center [804, 255] width 395 height 246
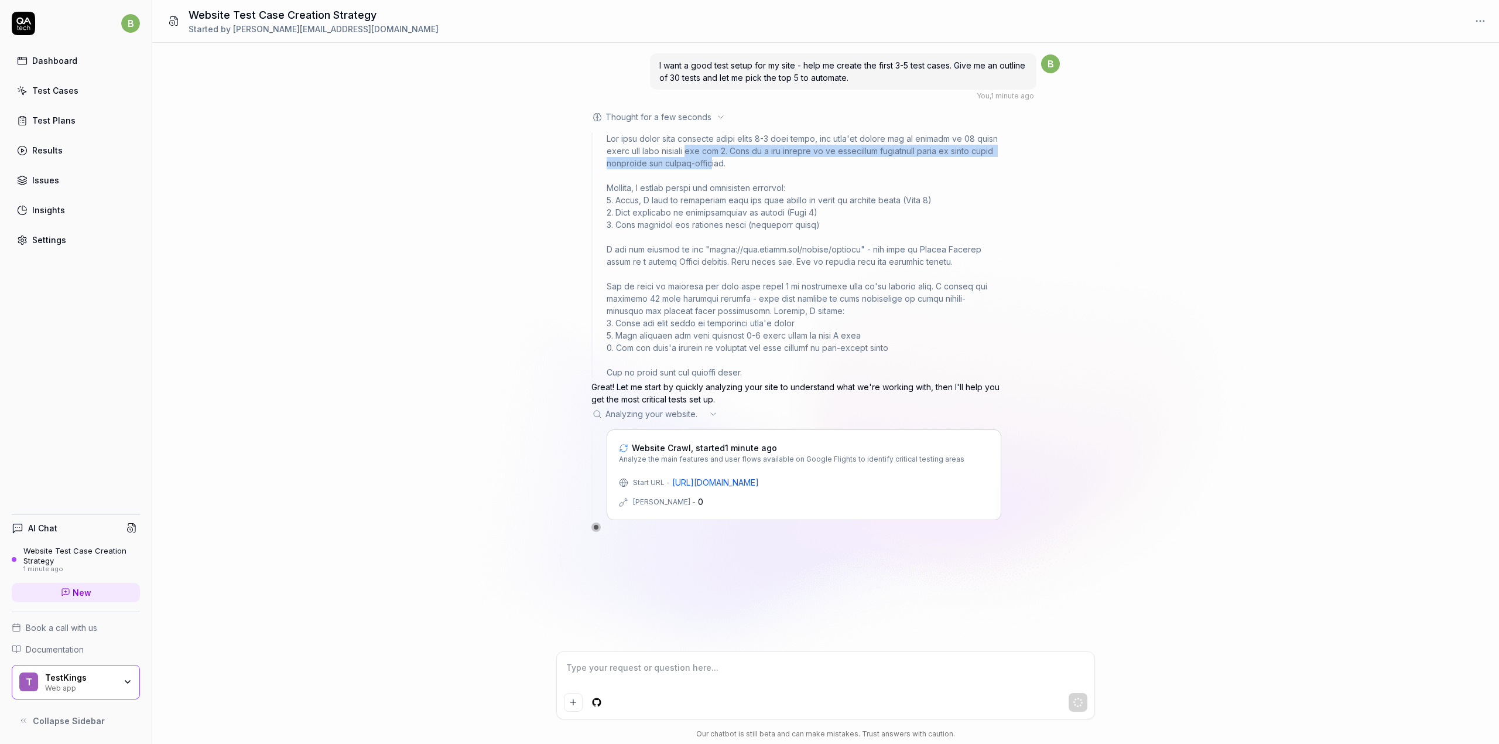
click at [691, 149] on div at bounding box center [804, 255] width 395 height 246
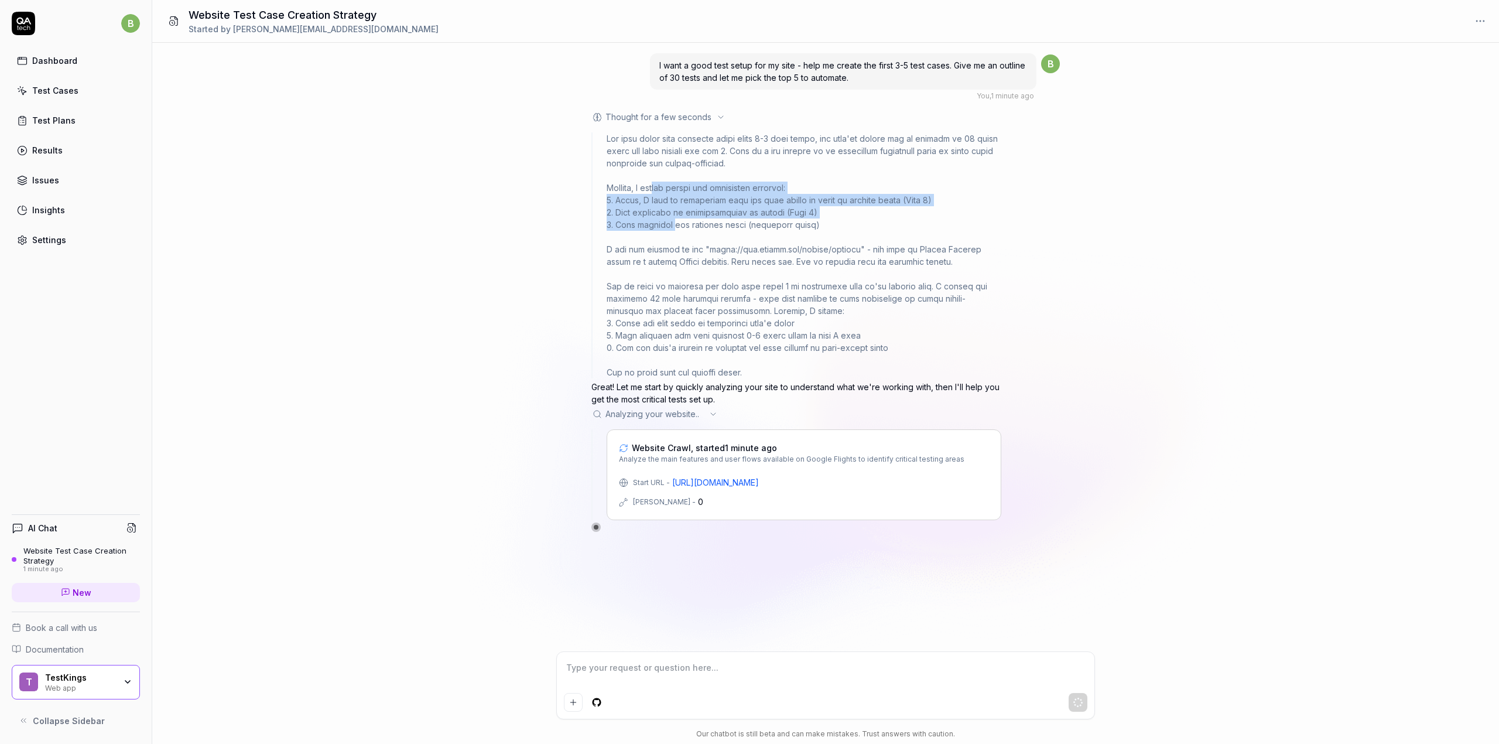
drag, startPoint x: 663, startPoint y: 187, endPoint x: 674, endPoint y: 219, distance: 33.3
click at [674, 219] on div at bounding box center [804, 255] width 395 height 246
drag, startPoint x: 677, startPoint y: 201, endPoint x: 709, endPoint y: 223, distance: 38.8
click at [709, 223] on div at bounding box center [804, 255] width 395 height 246
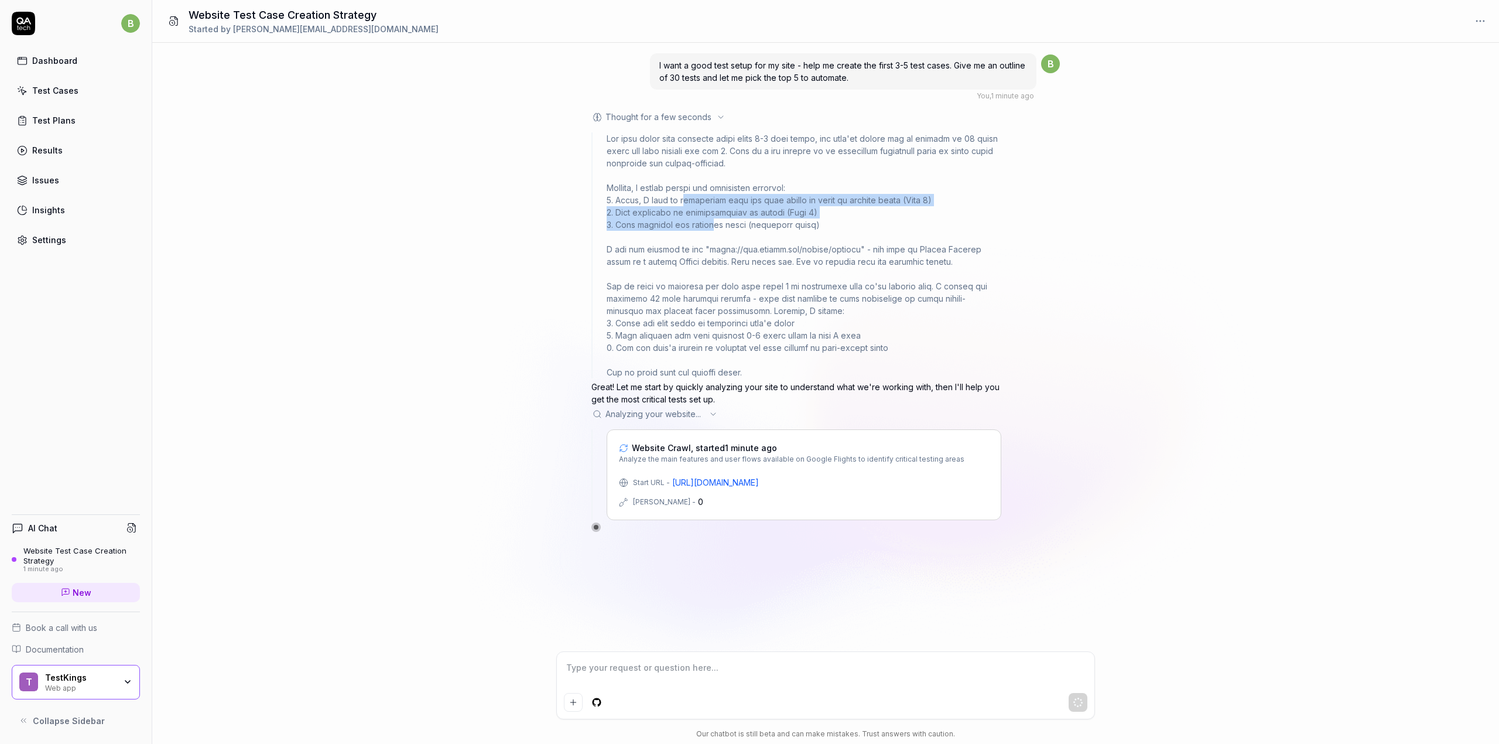
click at [709, 223] on div at bounding box center [804, 255] width 395 height 246
drag, startPoint x: 655, startPoint y: 208, endPoint x: 741, endPoint y: 208, distance: 86.1
click at [741, 208] on div at bounding box center [804, 255] width 395 height 246
click at [762, 210] on div at bounding box center [804, 255] width 395 height 246
drag, startPoint x: 655, startPoint y: 226, endPoint x: 702, endPoint y: 226, distance: 47.4
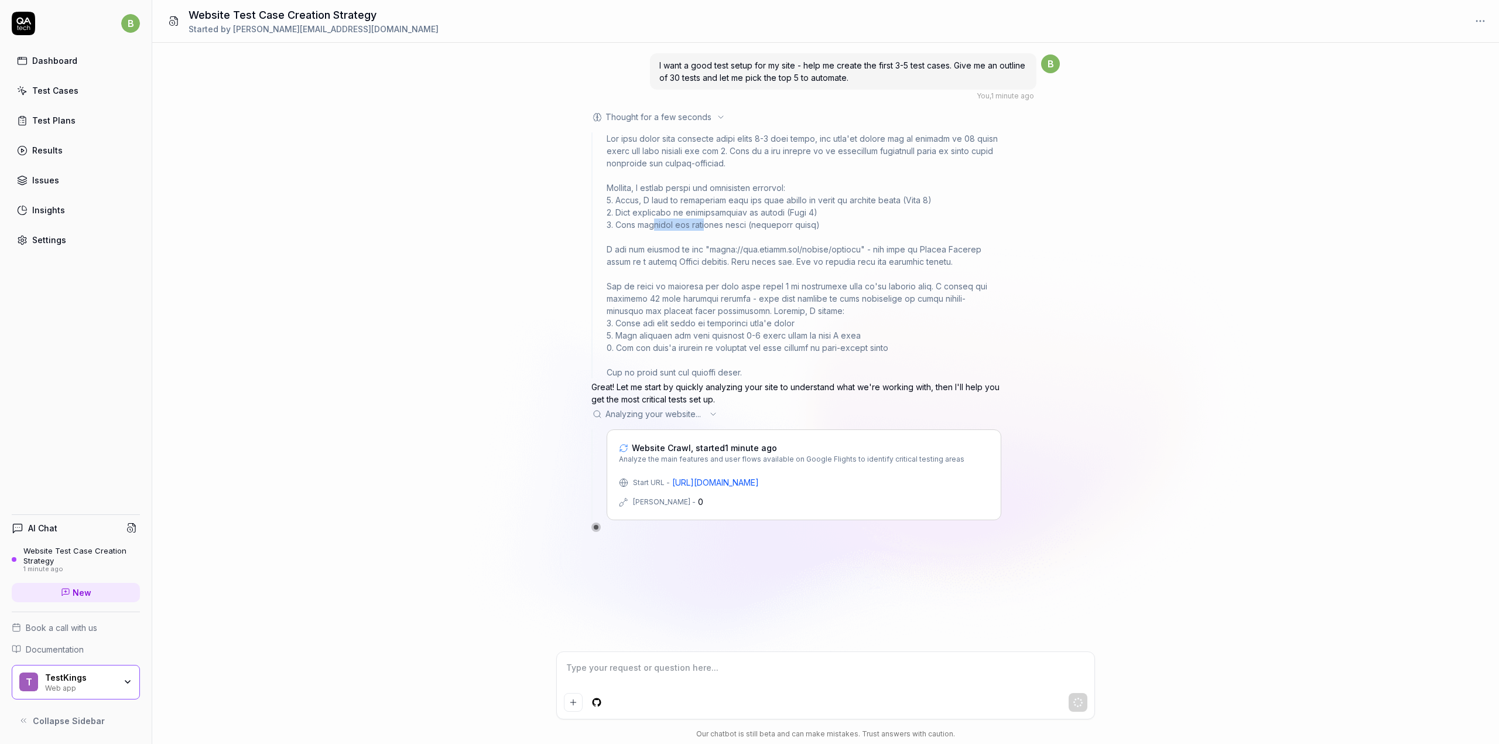
click at [702, 226] on div at bounding box center [804, 255] width 395 height 246
click at [721, 119] on icon at bounding box center [720, 116] width 9 height 9
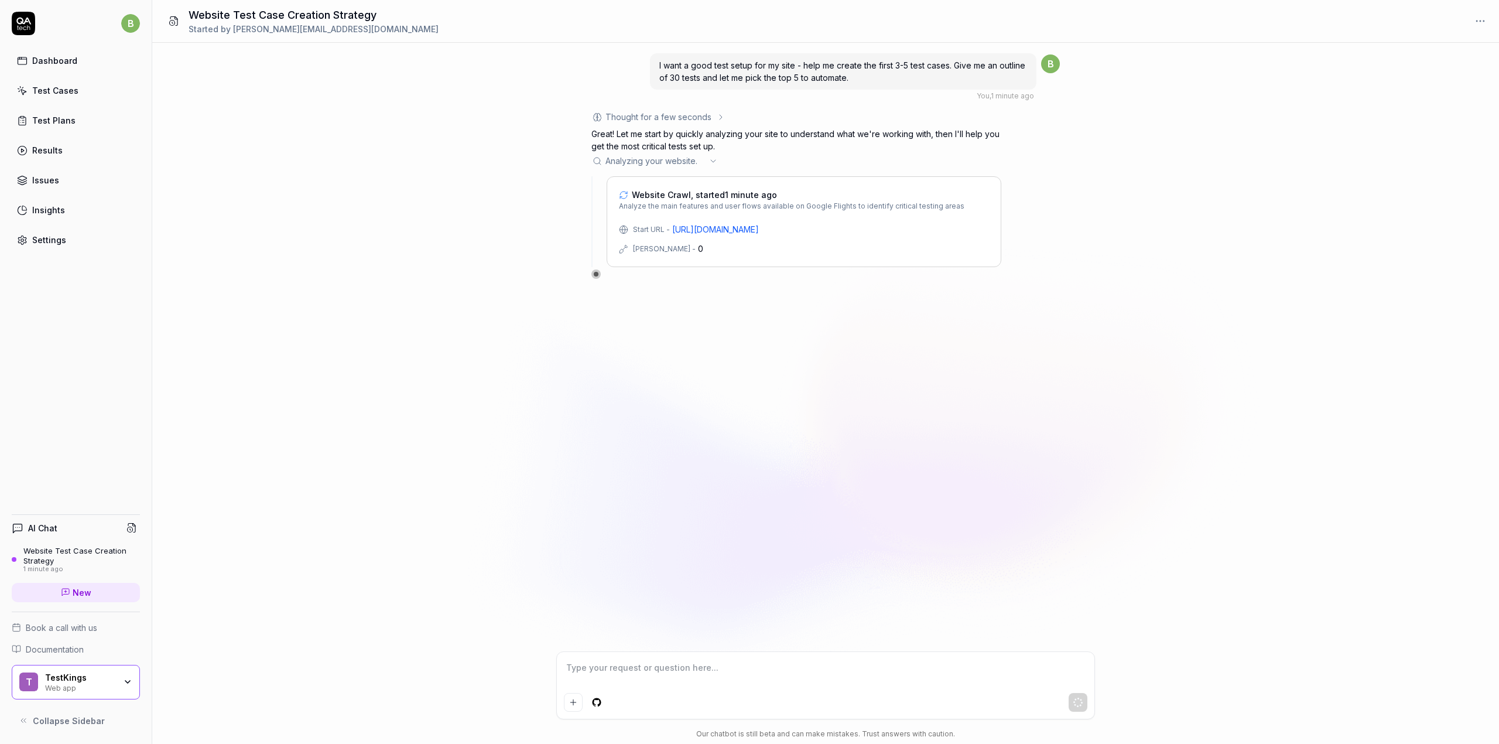
click at [719, 118] on icon at bounding box center [720, 116] width 9 height 9
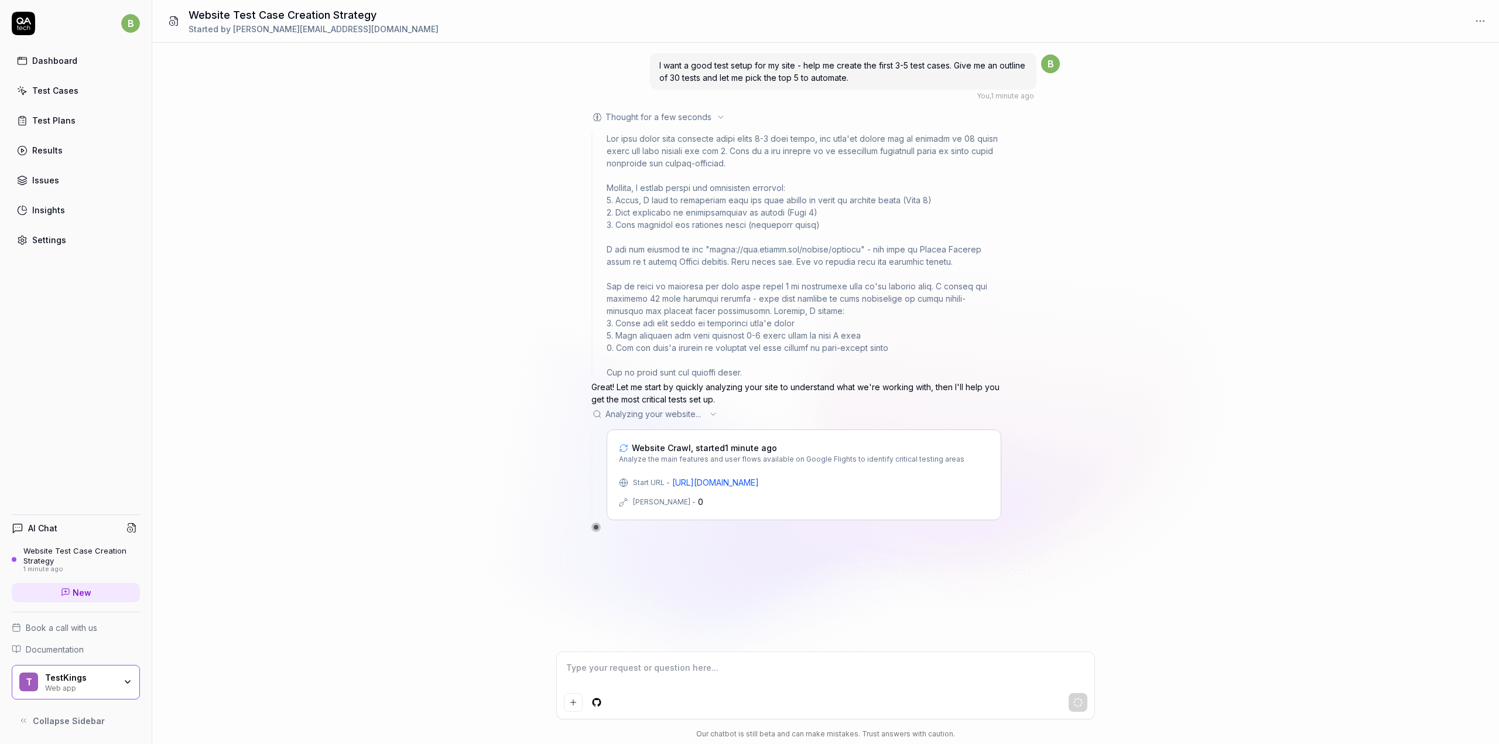
drag, startPoint x: 668, startPoint y: 277, endPoint x: 683, endPoint y: 279, distance: 15.4
click at [683, 279] on div at bounding box center [804, 255] width 395 height 246
drag, startPoint x: 659, startPoint y: 285, endPoint x: 789, endPoint y: 286, distance: 130.0
click at [789, 286] on div at bounding box center [804, 255] width 395 height 246
drag, startPoint x: 700, startPoint y: 285, endPoint x: 759, endPoint y: 292, distance: 59.6
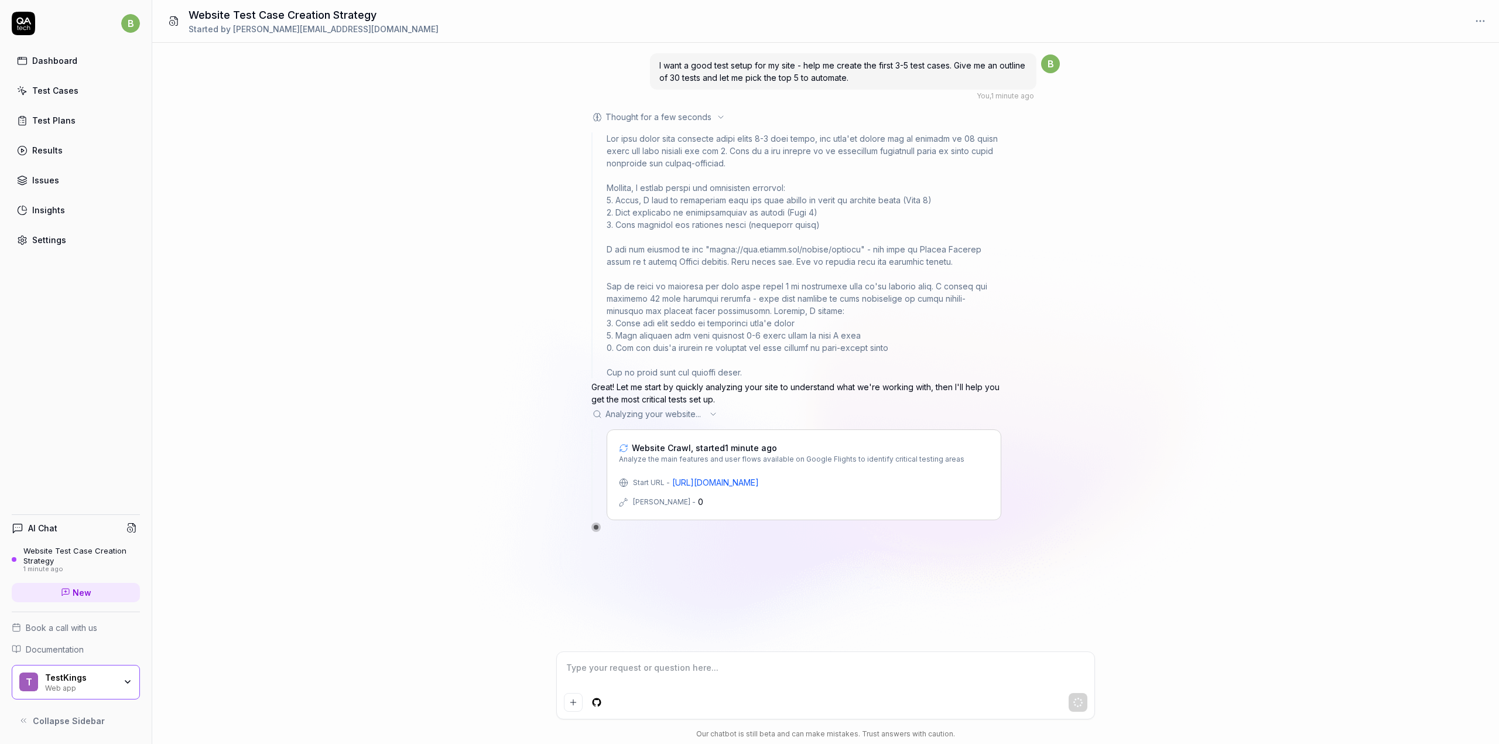
click at [759, 292] on div at bounding box center [804, 255] width 395 height 246
click at [760, 291] on div at bounding box center [804, 255] width 395 height 246
drag, startPoint x: 743, startPoint y: 297, endPoint x: 936, endPoint y: 301, distance: 192.7
click at [936, 301] on div at bounding box center [804, 255] width 395 height 246
drag, startPoint x: 922, startPoint y: 299, endPoint x: 805, endPoint y: 300, distance: 117.1
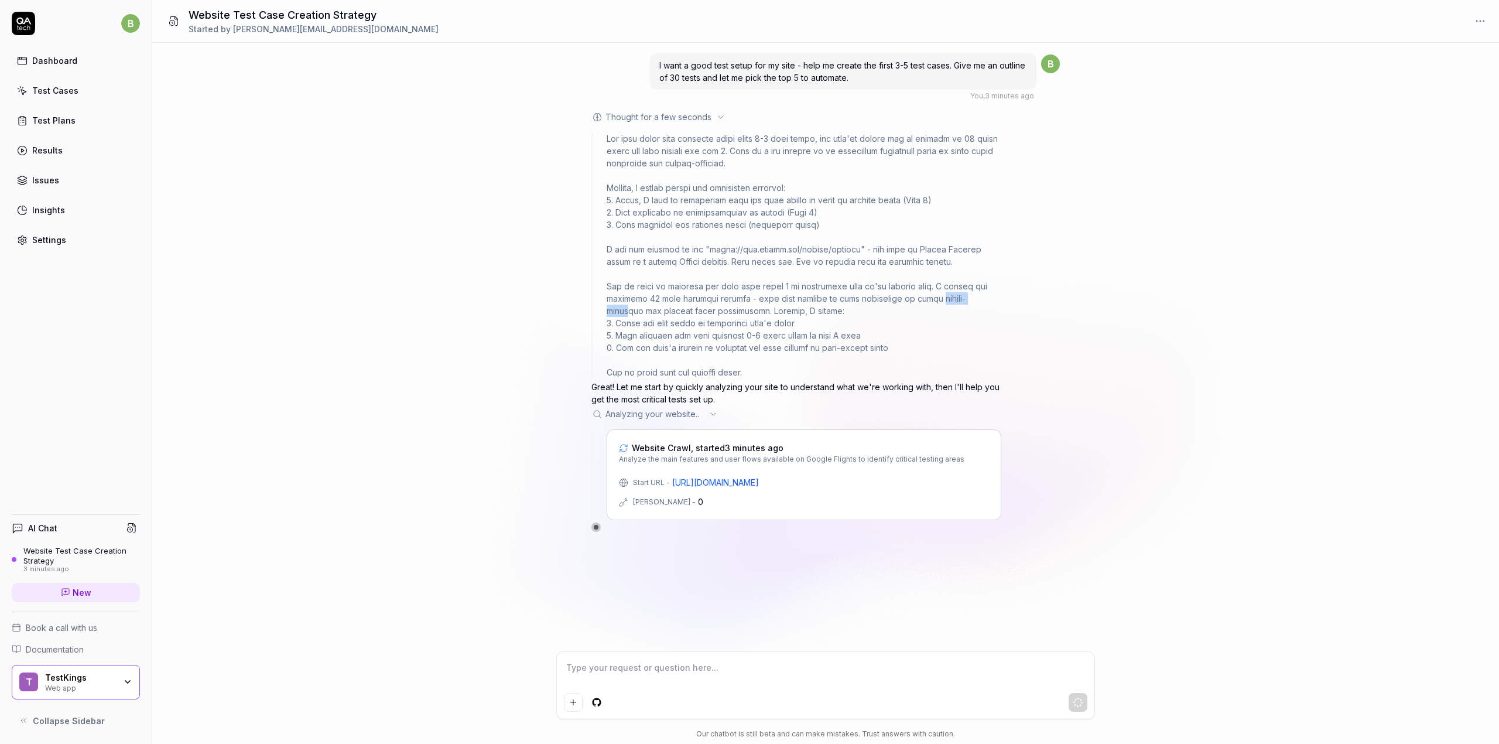
click at [970, 300] on div at bounding box center [804, 255] width 395 height 246
drag, startPoint x: 625, startPoint y: 310, endPoint x: 684, endPoint y: 309, distance: 59.2
click at [684, 309] on div at bounding box center [804, 255] width 395 height 246
click at [718, 118] on icon at bounding box center [720, 116] width 9 height 9
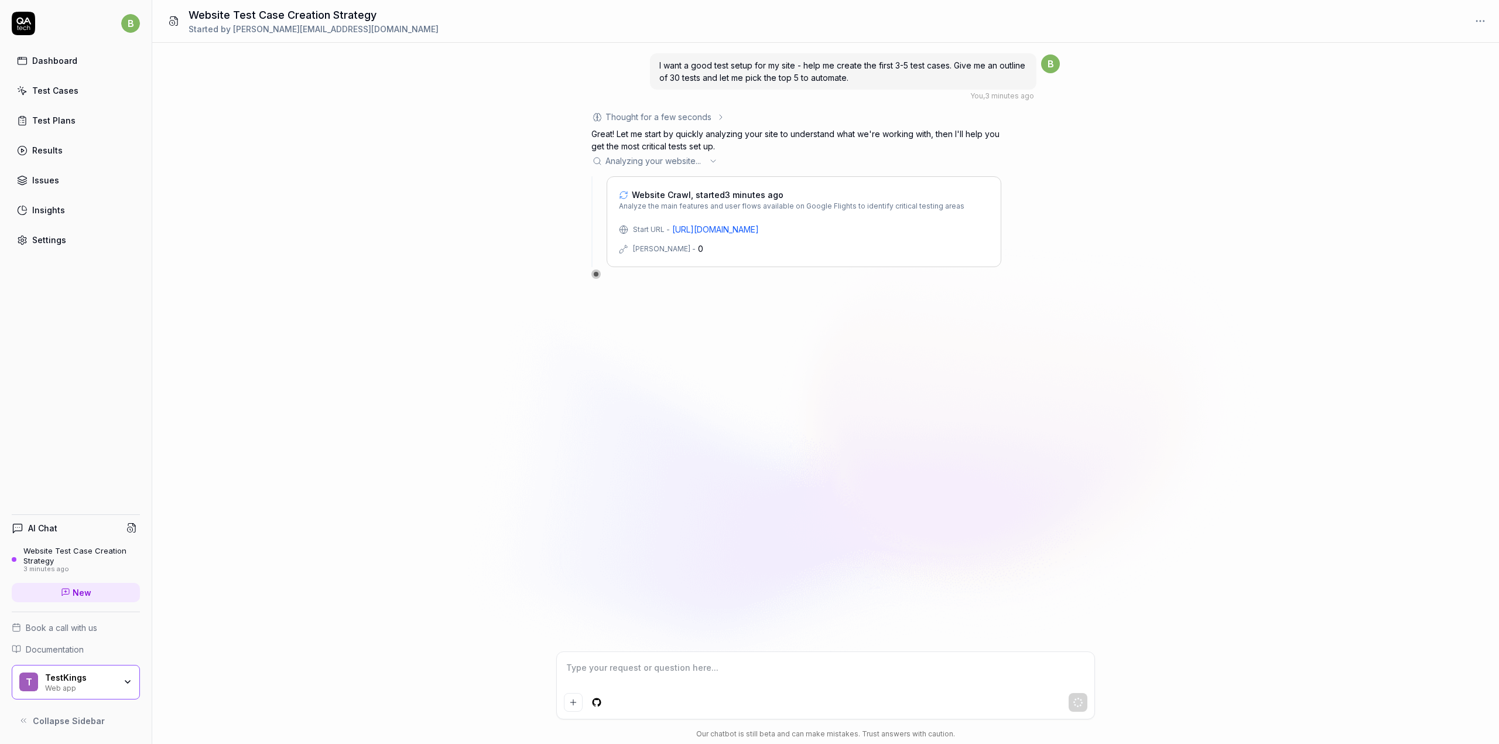
click at [716, 118] on icon at bounding box center [720, 116] width 9 height 9
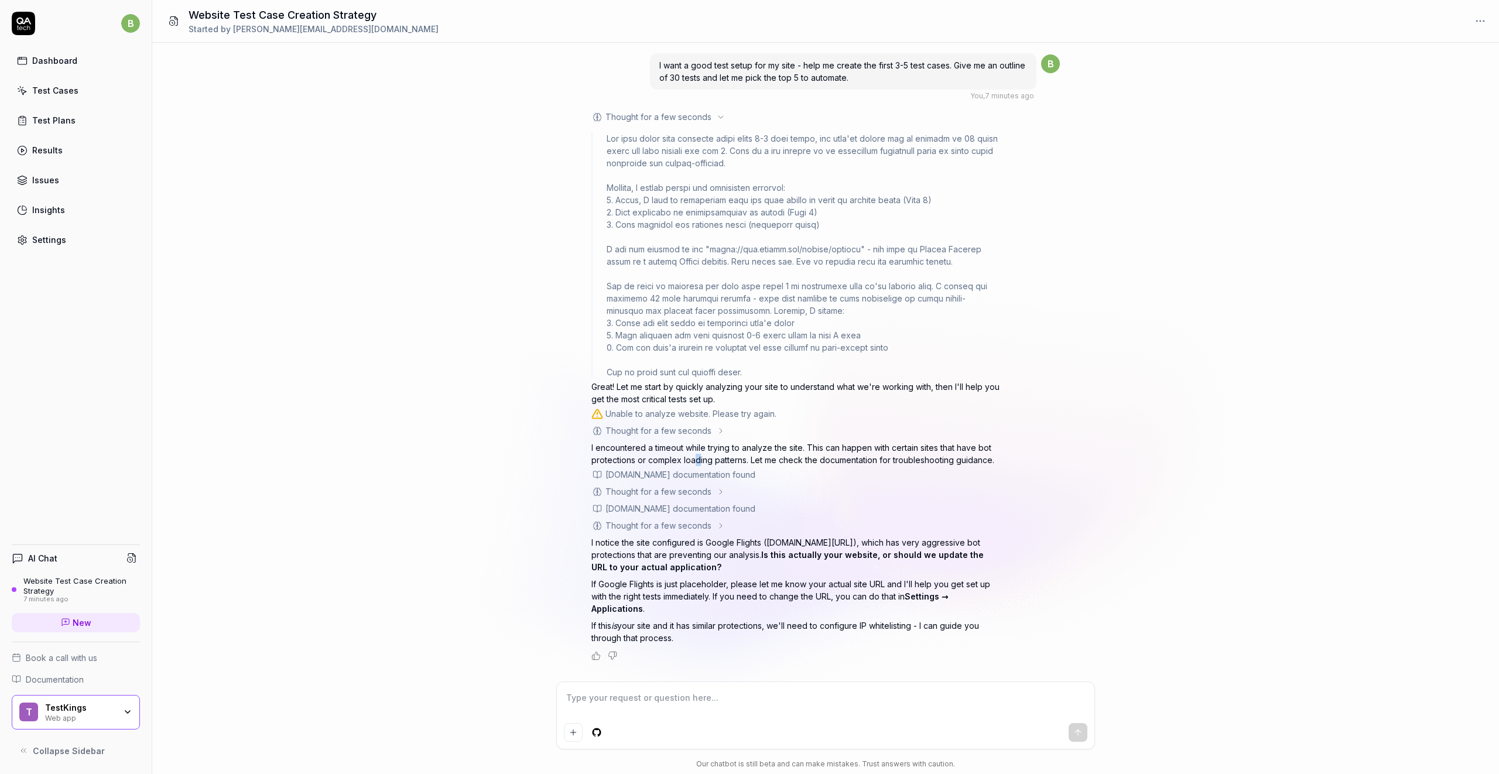
drag, startPoint x: 694, startPoint y: 455, endPoint x: 697, endPoint y: 463, distance: 8.5
click at [697, 463] on p "I encountered a timeout while trying to analyze the site. This can happen with …" at bounding box center [796, 453] width 410 height 25
click at [725, 545] on p "I notice the site configured is Google Flights ([DOMAIN_NAME][URL]), which has …" at bounding box center [796, 554] width 410 height 37
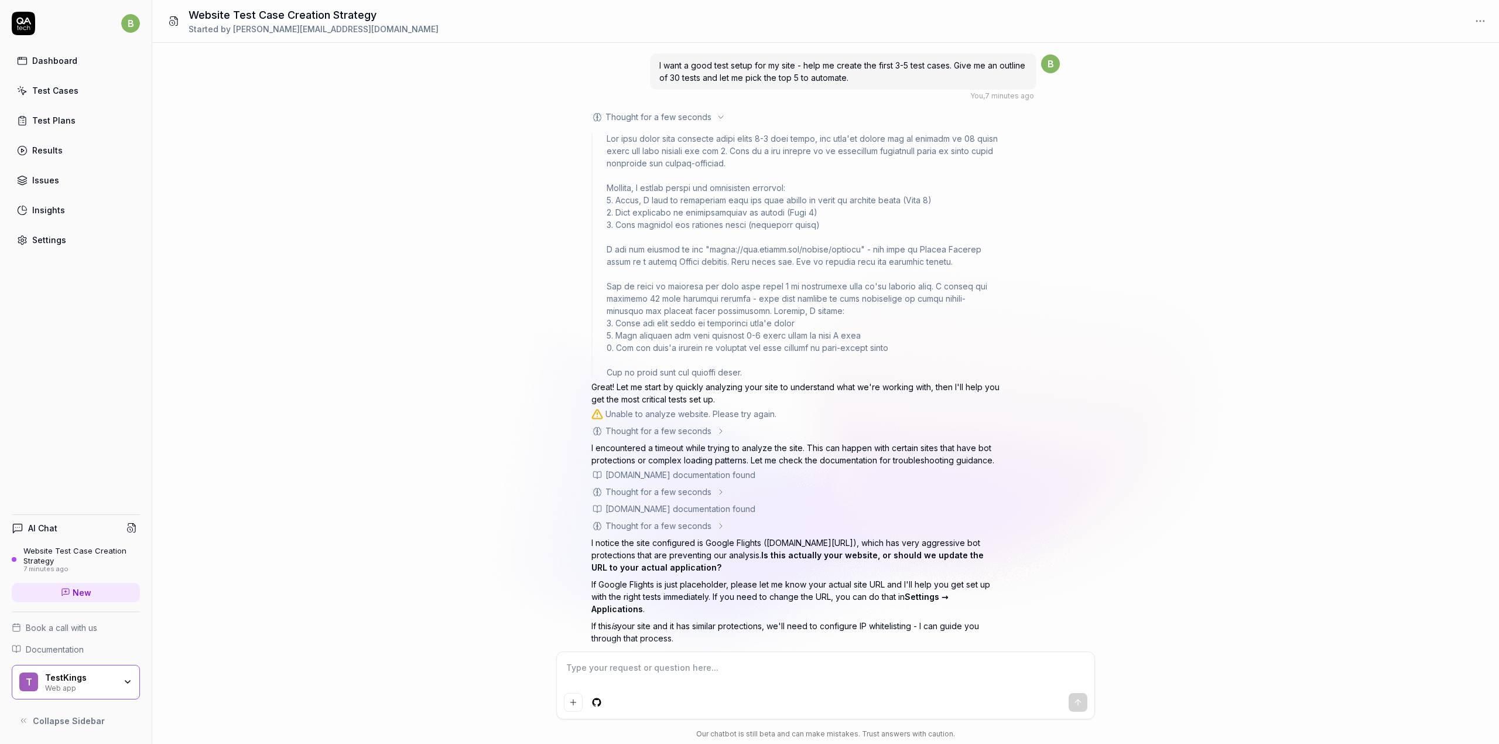
scroll to position [21, 0]
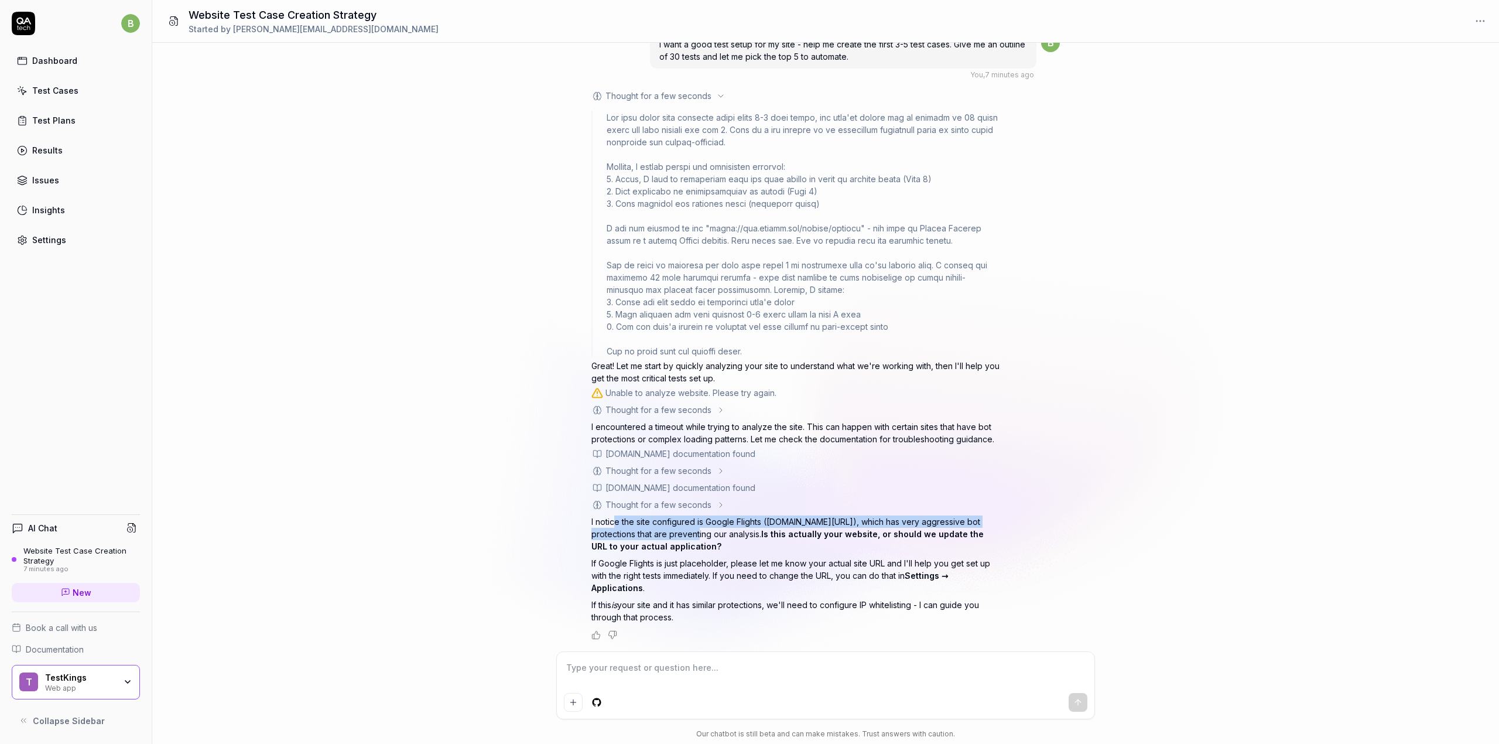
drag, startPoint x: 614, startPoint y: 524, endPoint x: 669, endPoint y: 533, distance: 55.7
click at [668, 533] on p "I notice the site configured is Google Flights ([DOMAIN_NAME][URL]), which has …" at bounding box center [796, 533] width 410 height 37
click at [729, 522] on p "I notice the site configured is Google Flights ([DOMAIN_NAME][URL]), which has …" at bounding box center [796, 533] width 410 height 37
drag, startPoint x: 886, startPoint y: 525, endPoint x: 738, endPoint y: 535, distance: 149.0
click at [738, 535] on p "I notice the site configured is Google Flights ([DOMAIN_NAME][URL]), which has …" at bounding box center [796, 533] width 410 height 37
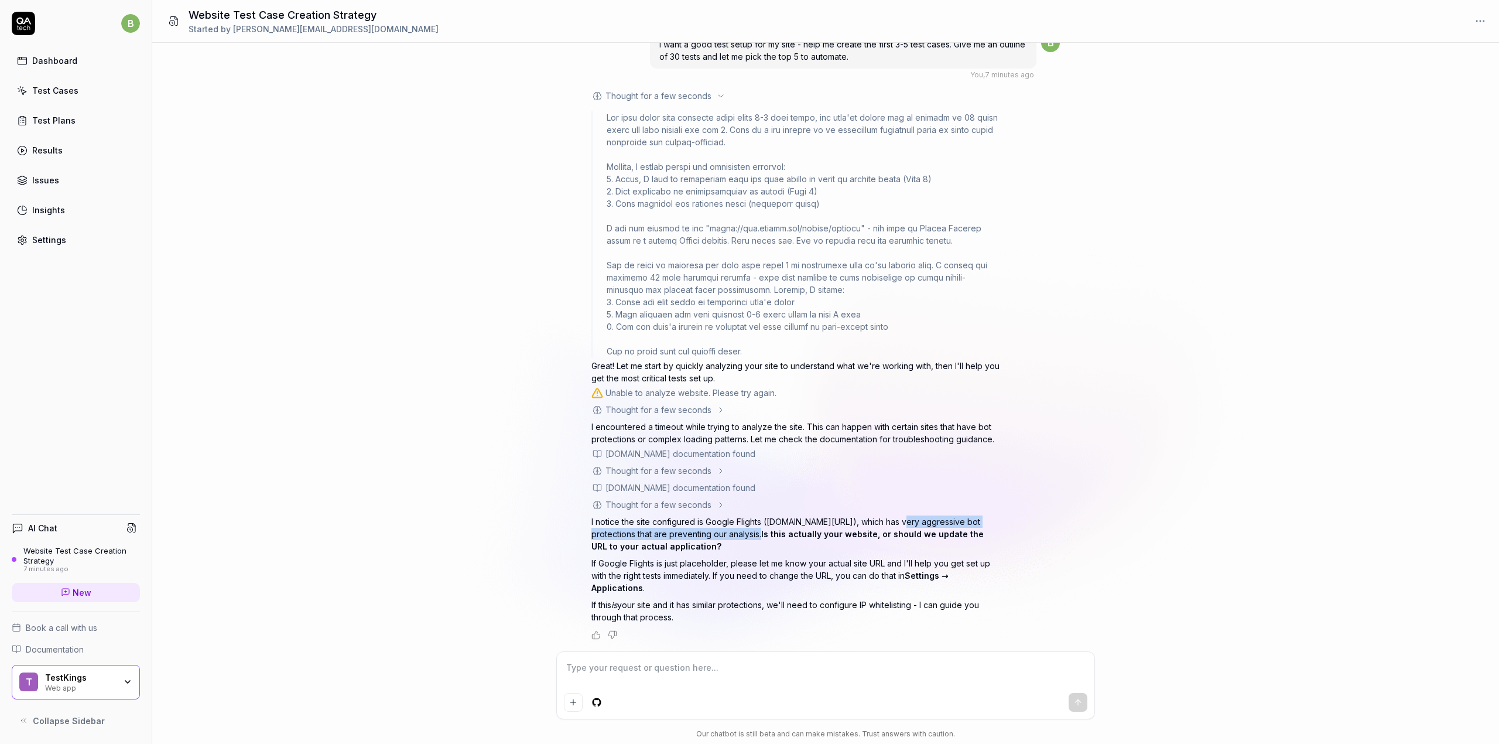
click at [738, 535] on p "I notice the site configured is Google Flights ([DOMAIN_NAME][URL]), which has …" at bounding box center [796, 533] width 410 height 37
drag, startPoint x: 764, startPoint y: 533, endPoint x: 767, endPoint y: 544, distance: 11.5
click at [767, 544] on p "I notice the site configured is Google Flights ([DOMAIN_NAME][URL]), which has …" at bounding box center [796, 533] width 410 height 37
drag, startPoint x: 765, startPoint y: 541, endPoint x: 765, endPoint y: 531, distance: 10.0
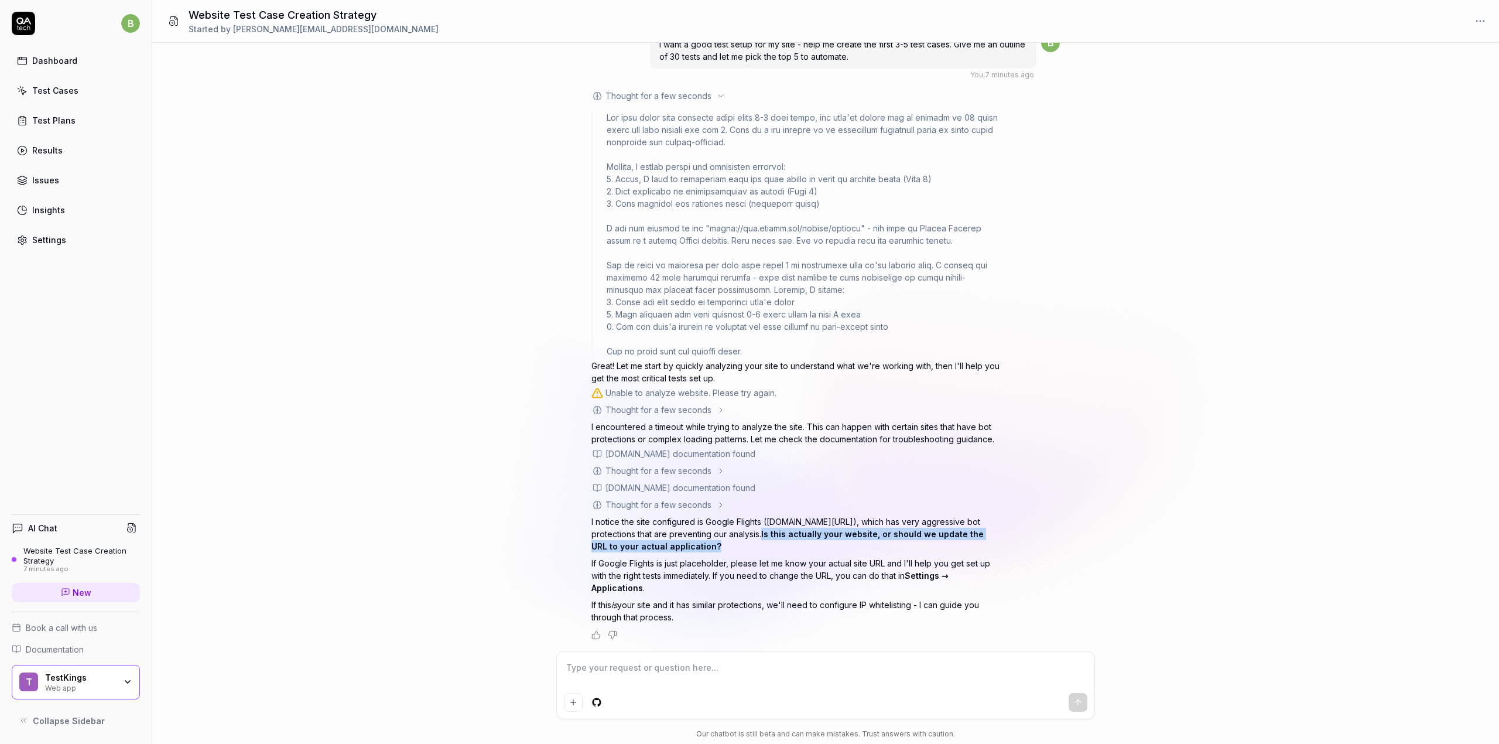
click at [765, 531] on p "I notice the site configured is Google Flights ([DOMAIN_NAME][URL]), which has …" at bounding box center [796, 533] width 410 height 37
drag, startPoint x: 687, startPoint y: 566, endPoint x: 678, endPoint y: 577, distance: 14.1
click at [678, 577] on p "If Google Flights is just placeholder, please let me know your actual site URL …" at bounding box center [796, 575] width 410 height 37
click at [813, 676] on textarea at bounding box center [825, 673] width 523 height 29
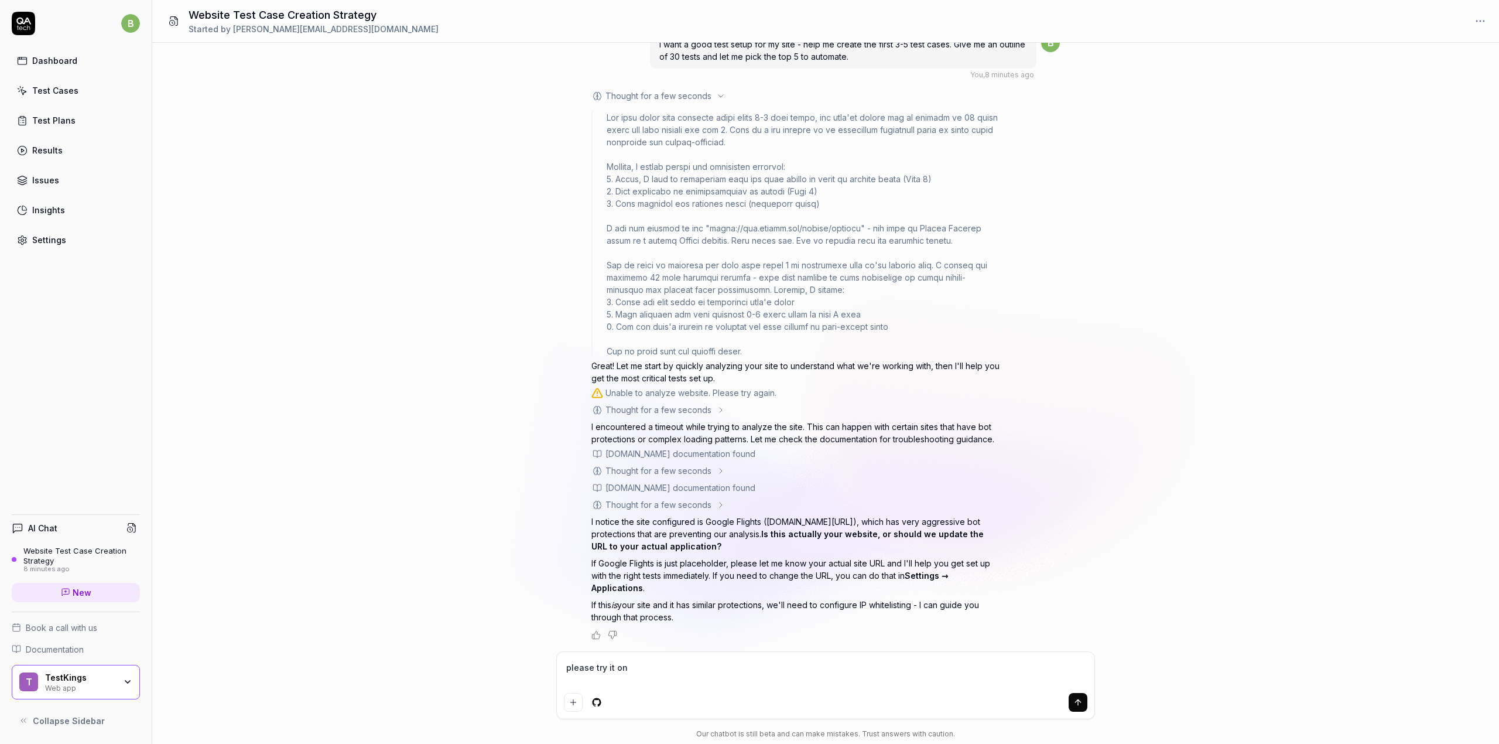
paste textarea "[URL][DOMAIN_NAME]"
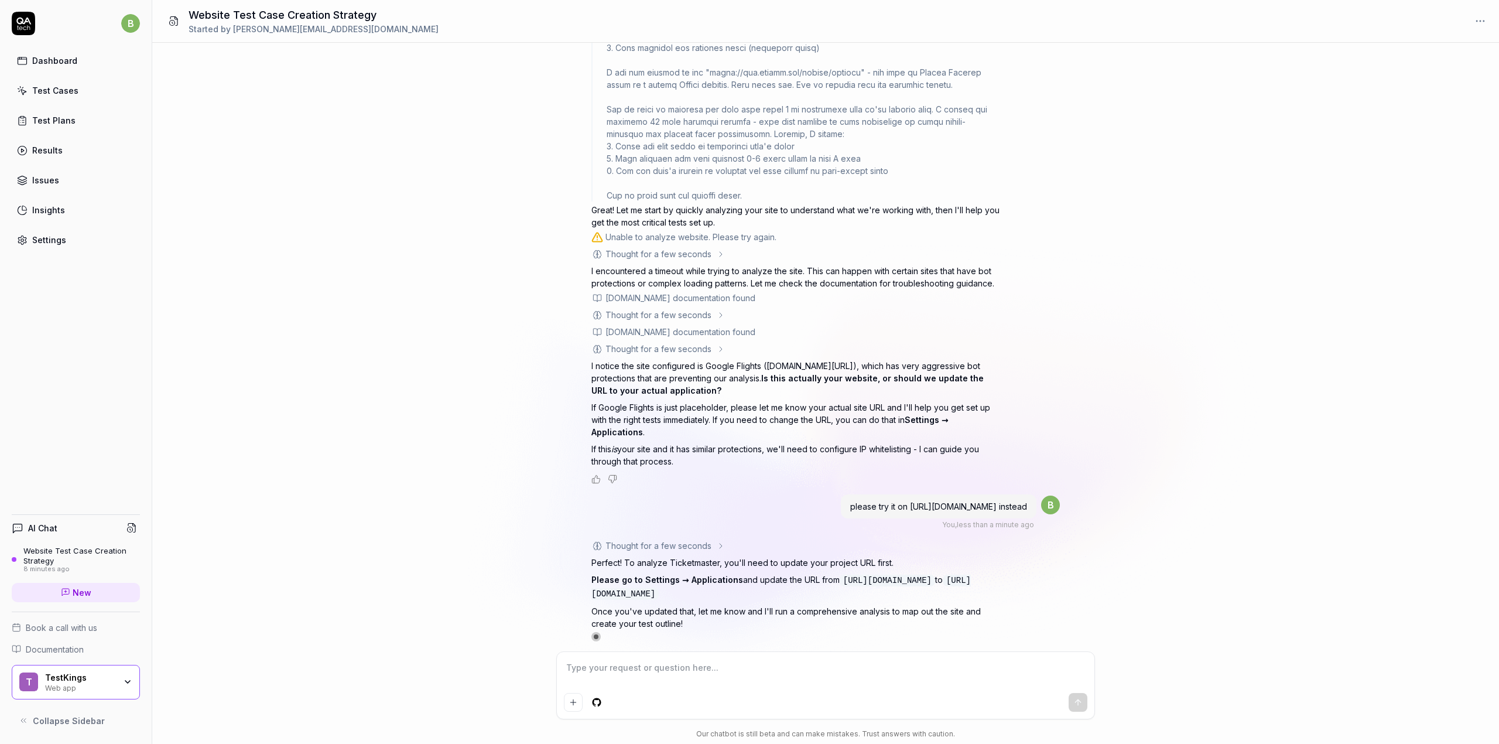
scroll to position [182, 0]
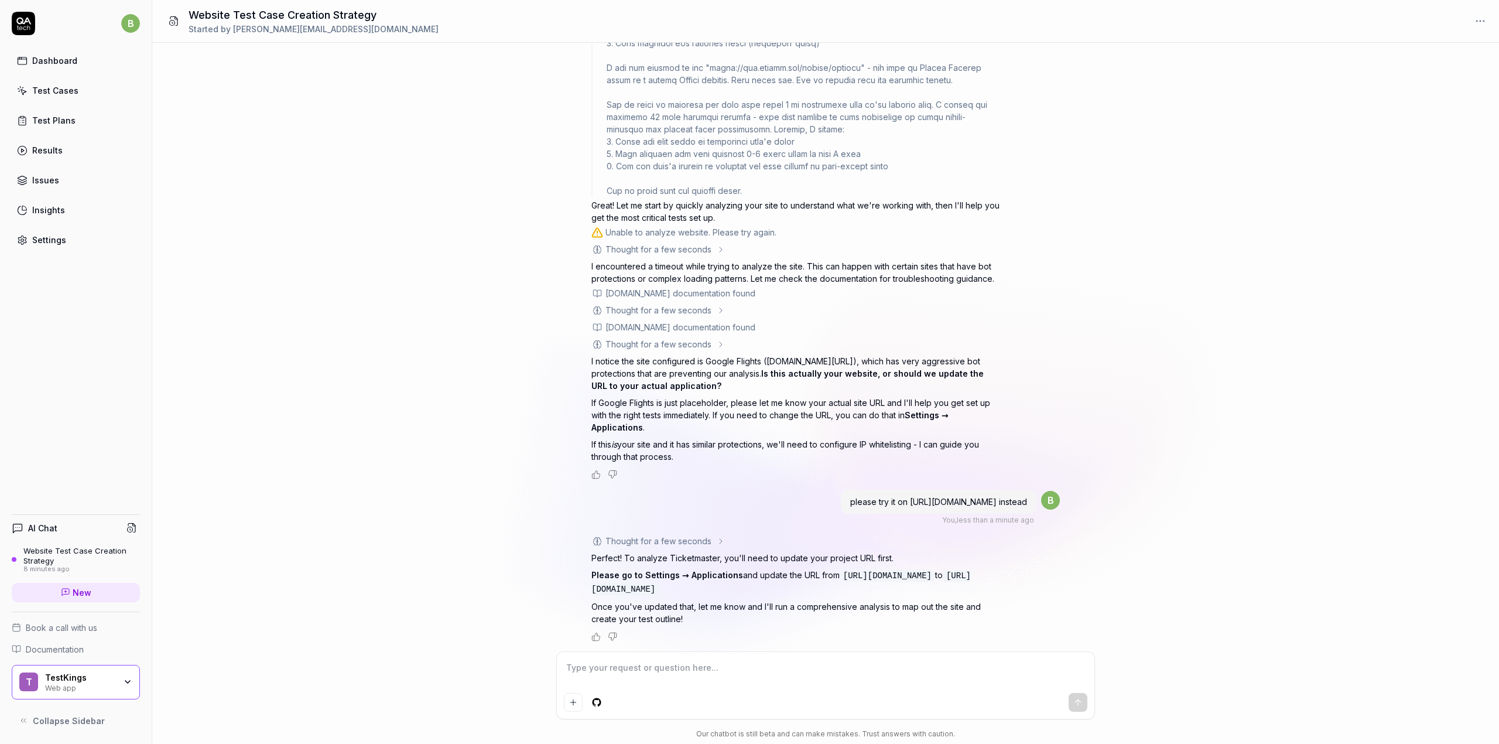
click at [42, 244] on div "Settings" at bounding box center [49, 240] width 34 height 12
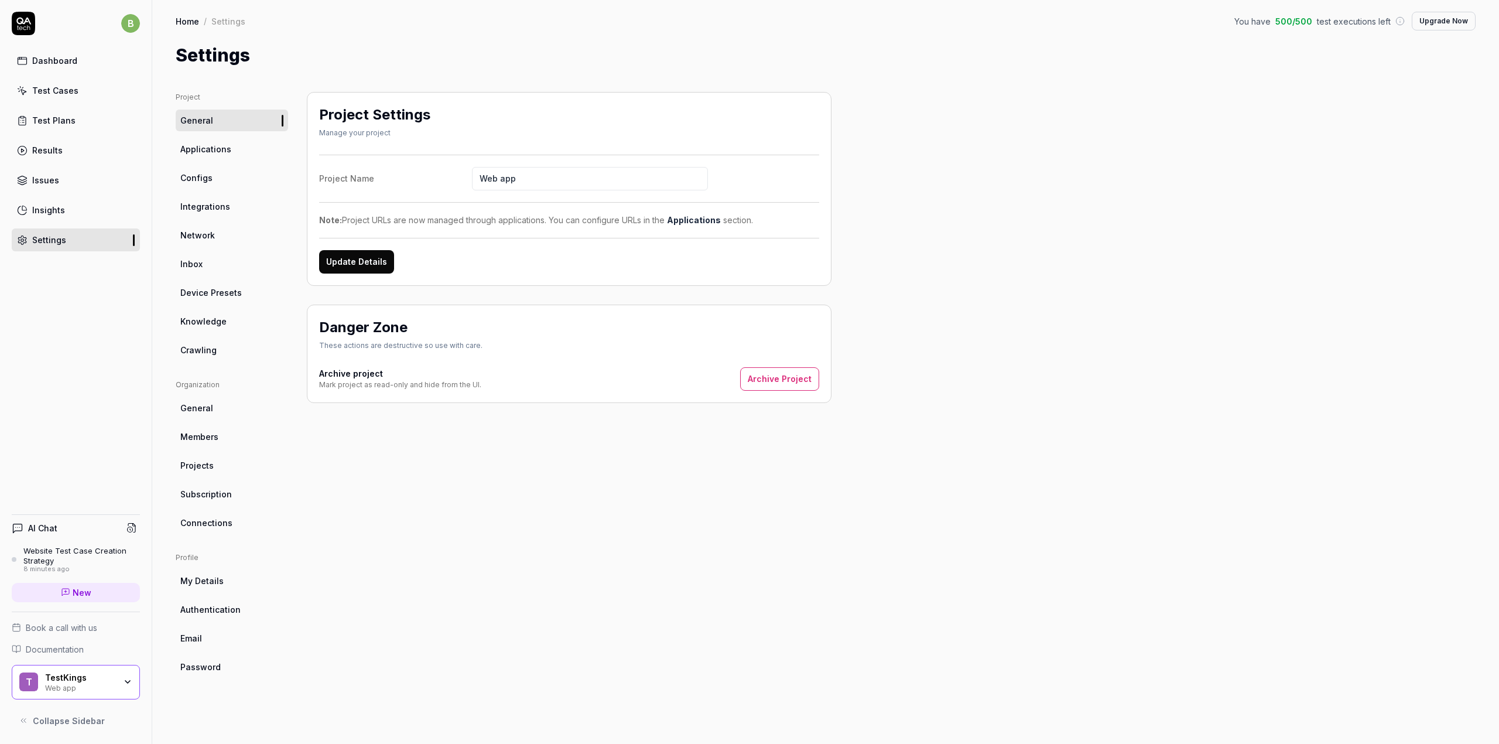
click at [530, 186] on input "Web app" at bounding box center [590, 178] width 236 height 23
click at [350, 265] on button "Update Details" at bounding box center [356, 261] width 75 height 23
click at [200, 146] on span "Applications" at bounding box center [205, 149] width 51 height 12
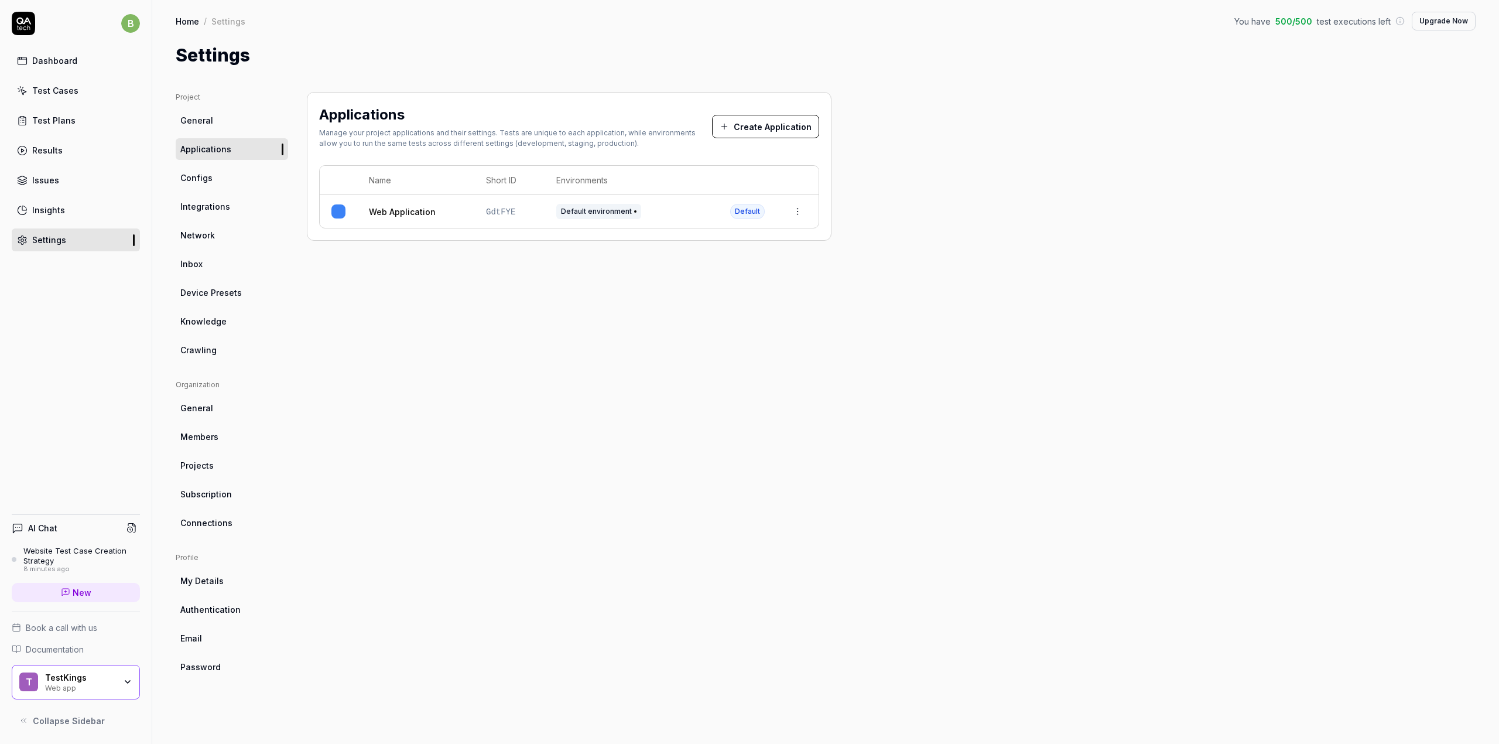
click at [213, 115] on link "General" at bounding box center [232, 120] width 112 height 22
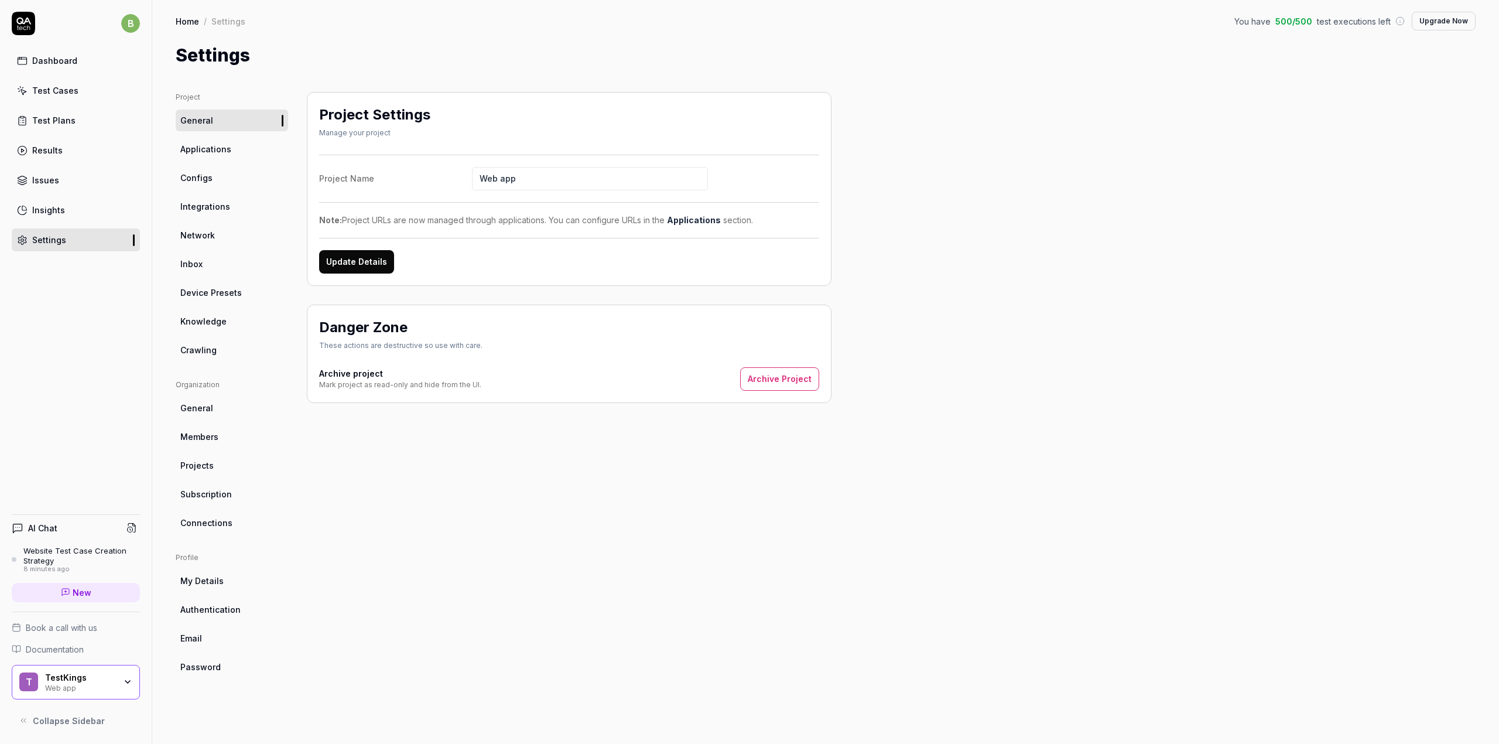
click at [352, 375] on h4 "Archive project" at bounding box center [400, 373] width 162 height 12
click at [555, 179] on input "Web app" at bounding box center [590, 178] width 236 height 23
click at [686, 220] on link "Applications" at bounding box center [694, 220] width 54 height 10
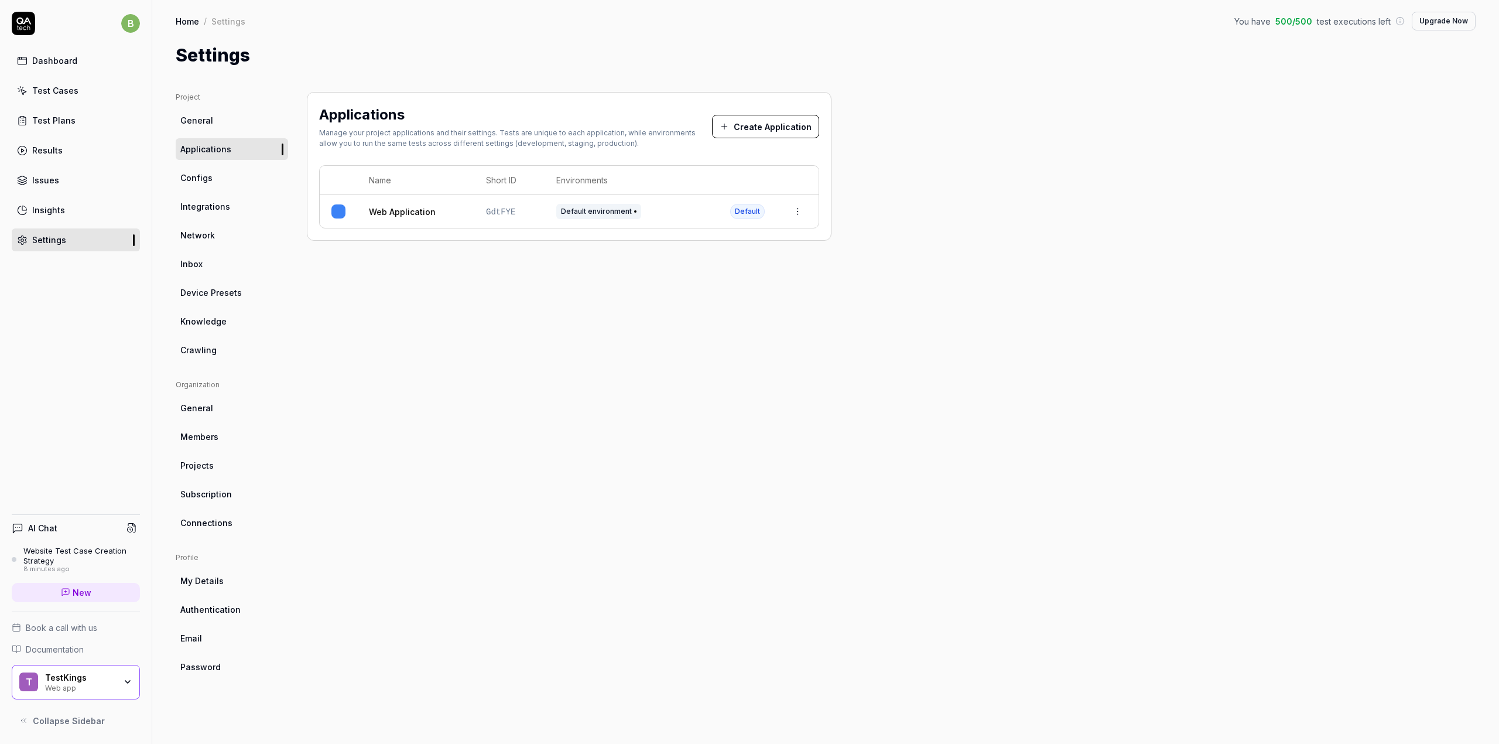
click at [803, 215] on html "b Dashboard Test Cases Test Plans Results Issues Insights Settings AI Chat Webs…" at bounding box center [749, 372] width 1499 height 744
click at [713, 283] on div "Edit" at bounding box center [742, 289] width 137 height 26
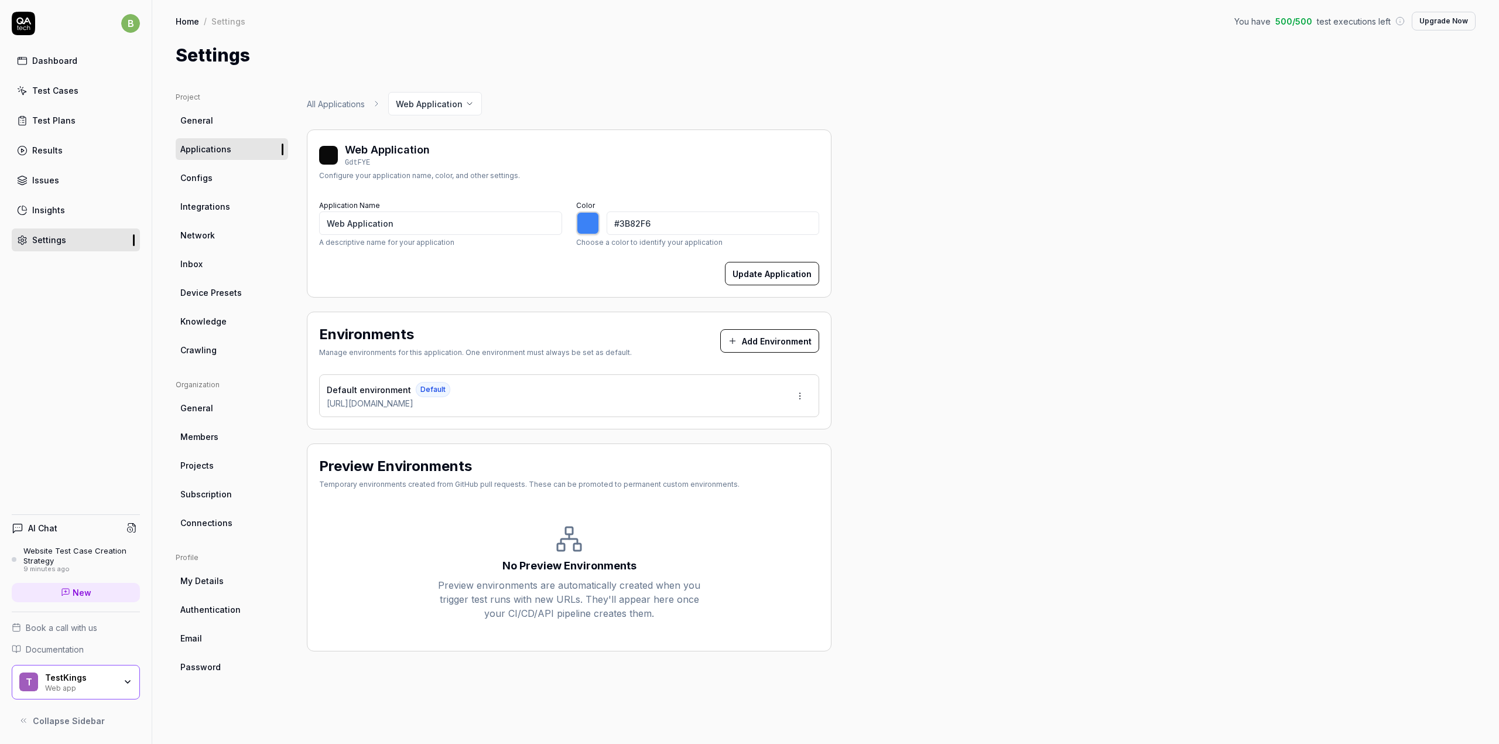
type input "*******"
click at [808, 387] on html "b Dashboard Test Cases Test Plans Results Issues Insights Settings AI Chat Webs…" at bounding box center [749, 372] width 1499 height 744
click at [727, 447] on span "Edit" at bounding box center [724, 450] width 15 height 12
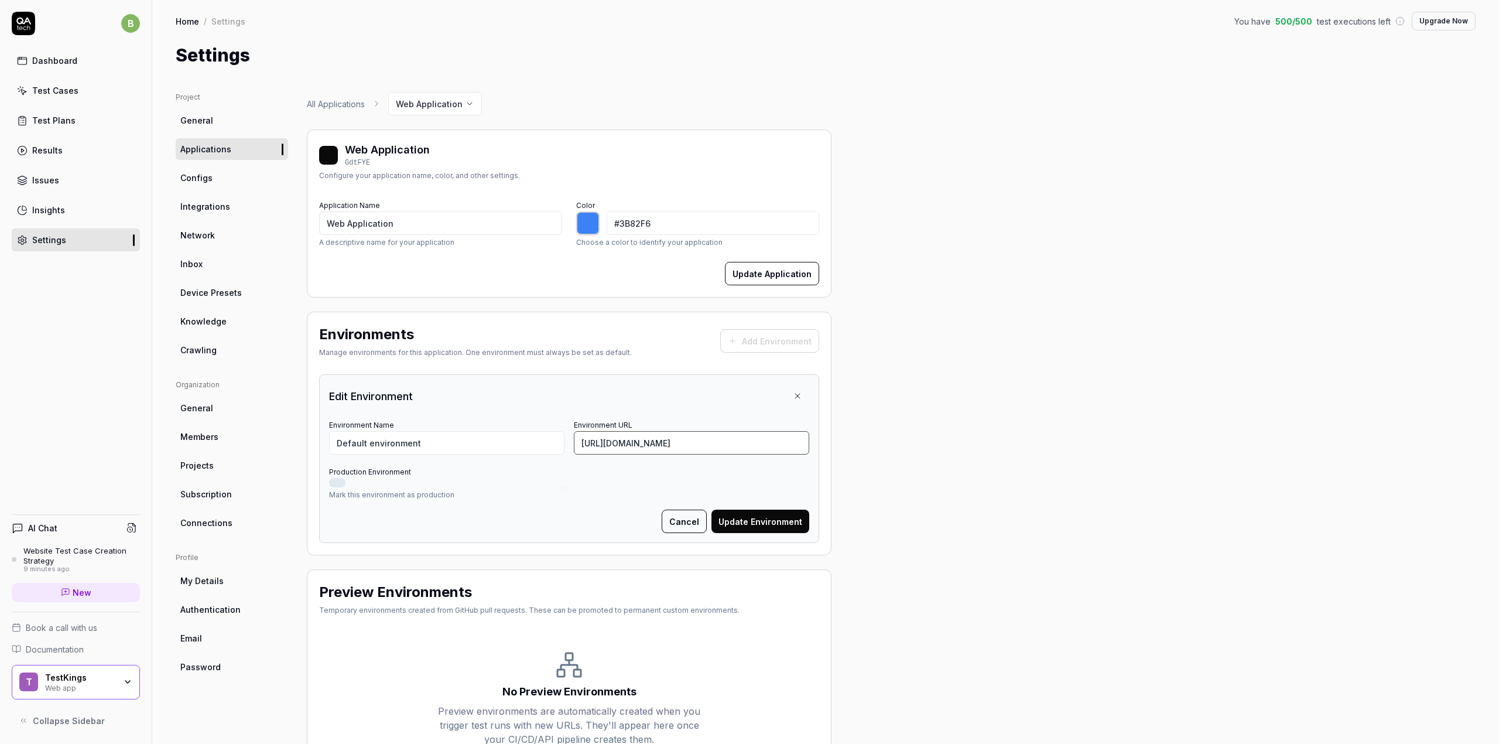
click at [687, 448] on input "[URL][DOMAIN_NAME]" at bounding box center [691, 442] width 235 height 23
drag, startPoint x: 687, startPoint y: 448, endPoint x: 672, endPoint y: 453, distance: 15.9
click at [687, 449] on input "[URL][DOMAIN_NAME]" at bounding box center [691, 442] width 235 height 23
paste input "ticketmaster.ca/"
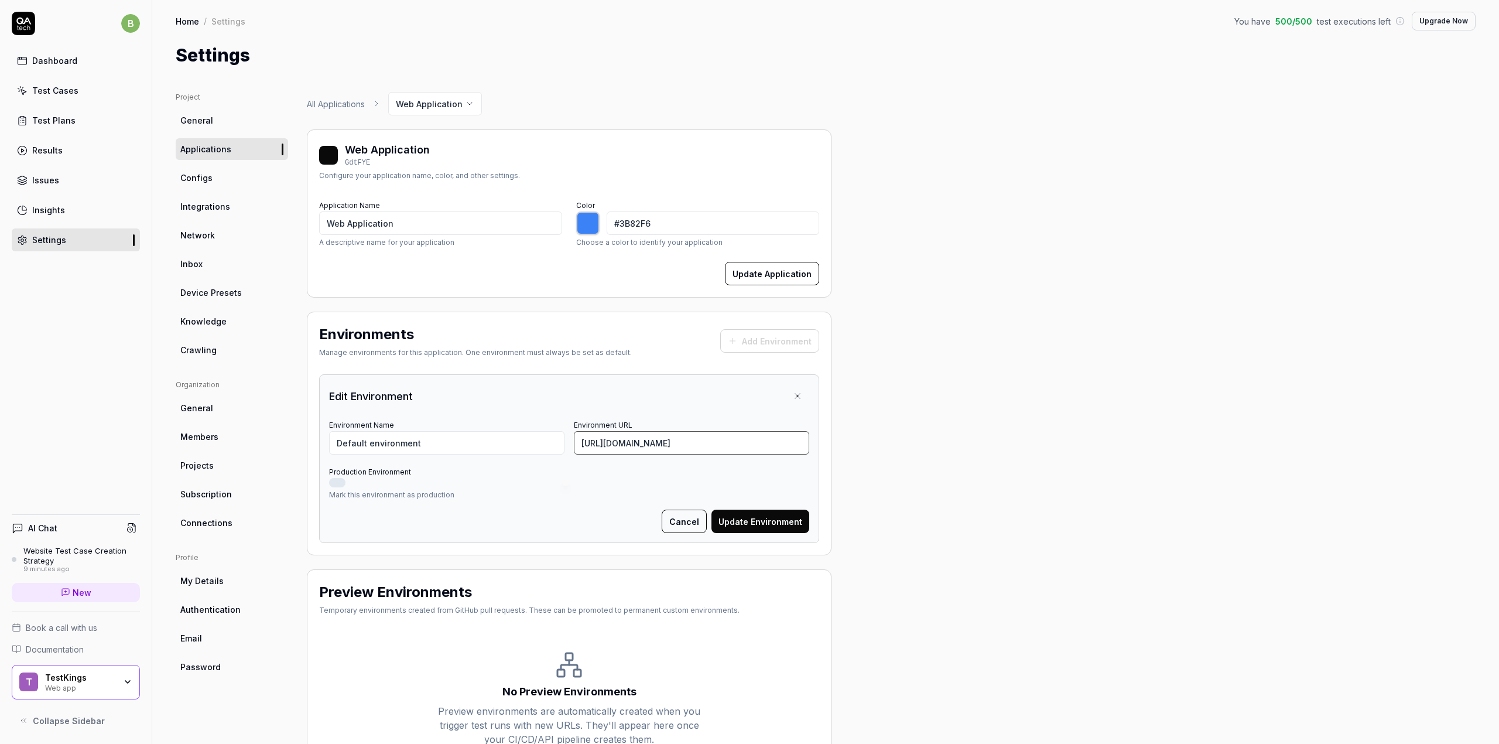
type input "[URL][DOMAIN_NAME]"
click at [755, 525] on button "Update Environment" at bounding box center [760, 520] width 98 height 23
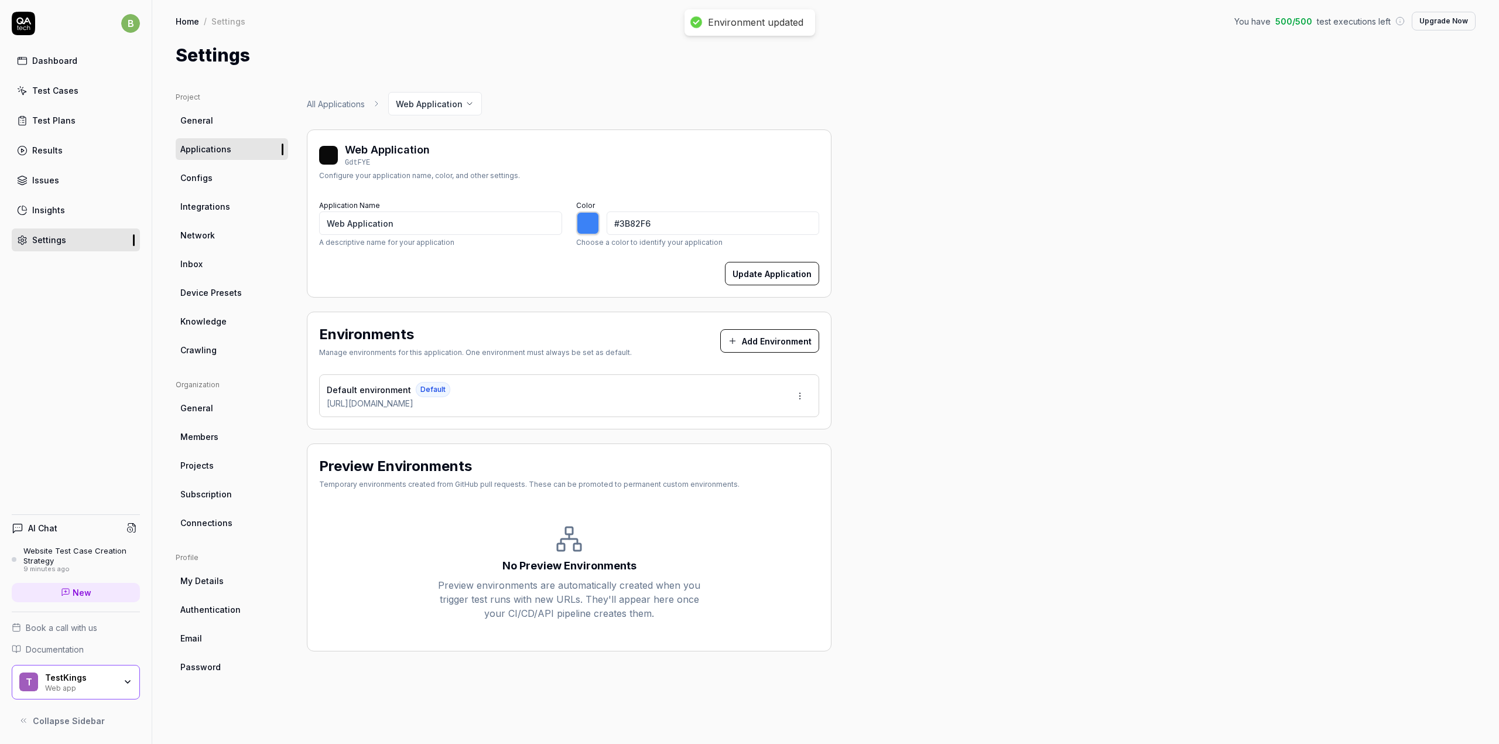
type input "*******"
click at [50, 61] on div "Dashboard" at bounding box center [54, 60] width 45 height 12
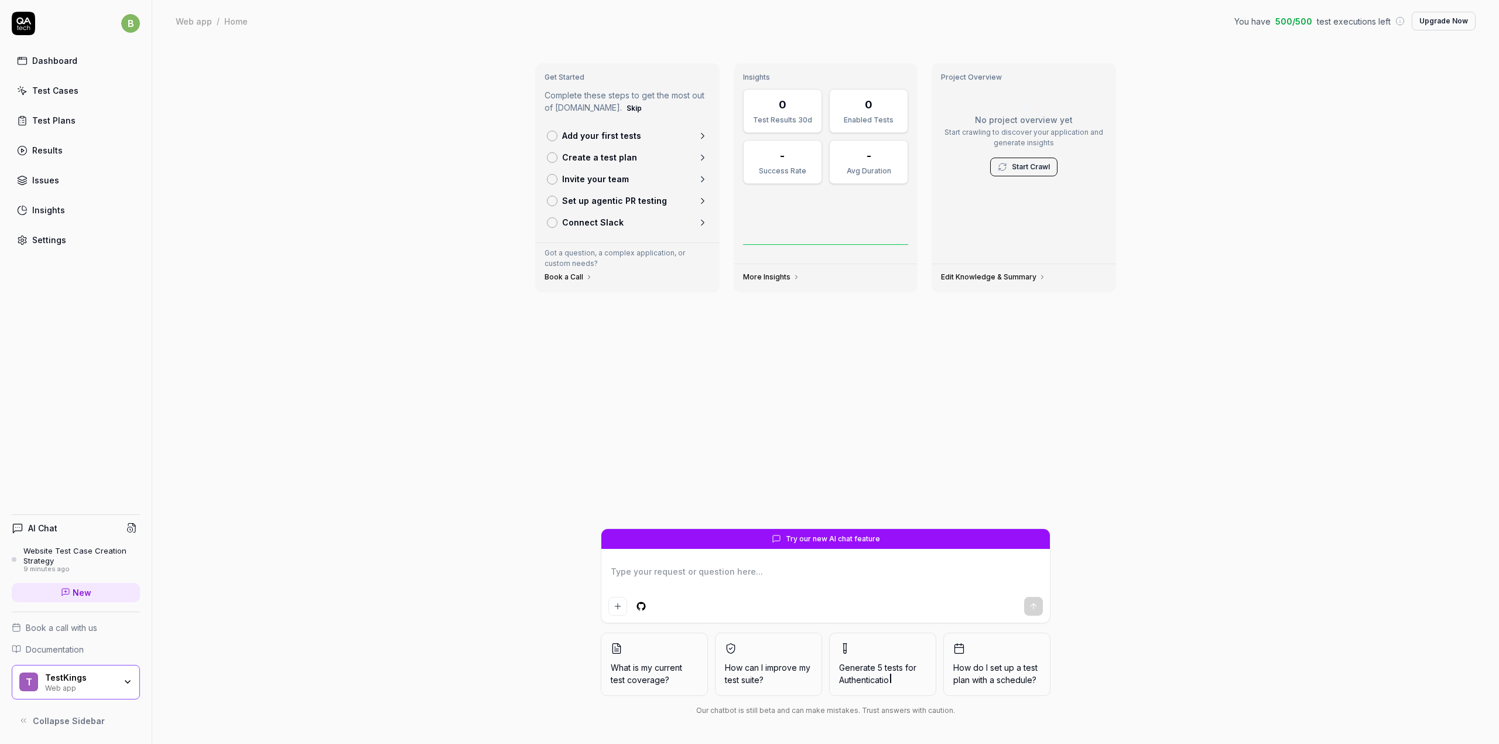
click at [43, 94] on div "Test Cases" at bounding box center [55, 90] width 46 height 12
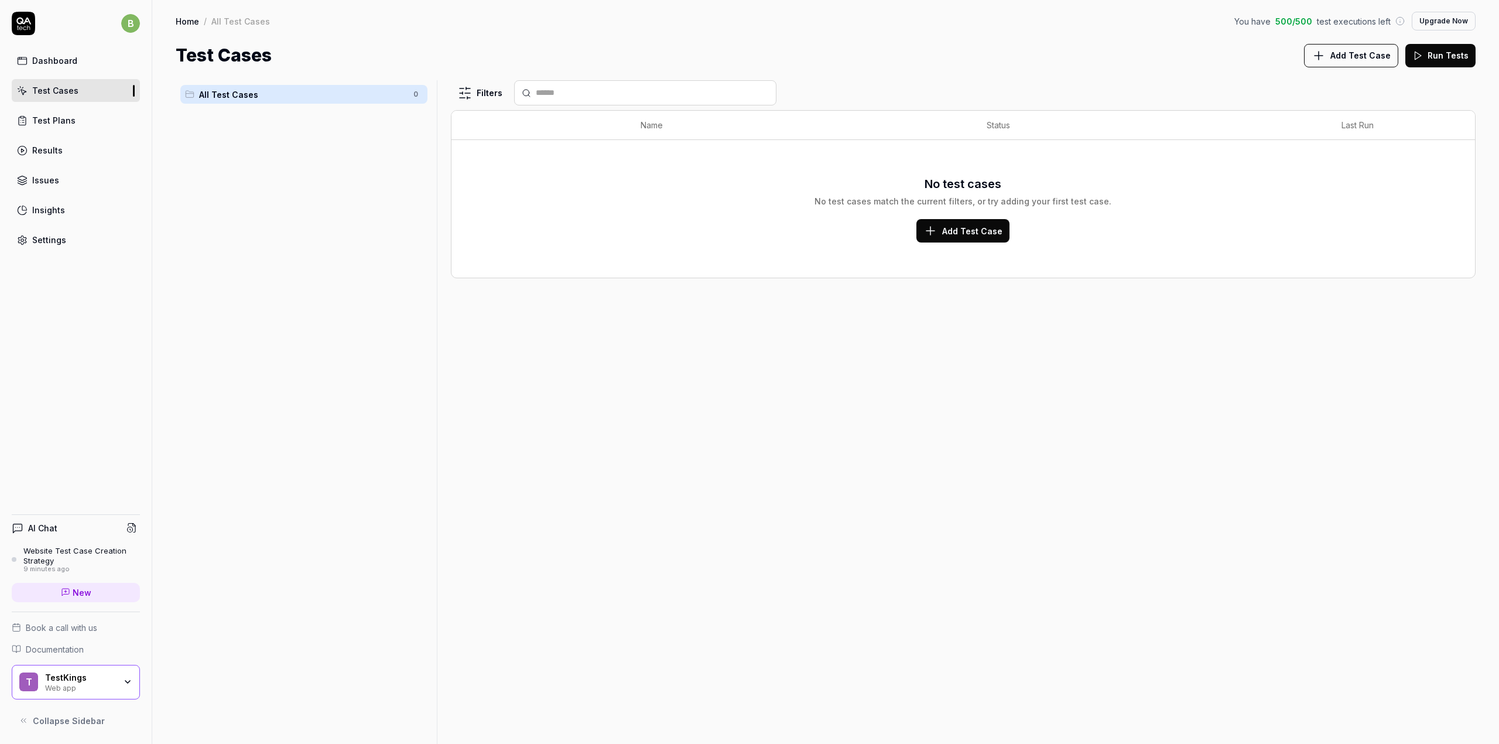
click at [44, 54] on div "Dashboard" at bounding box center [54, 60] width 45 height 12
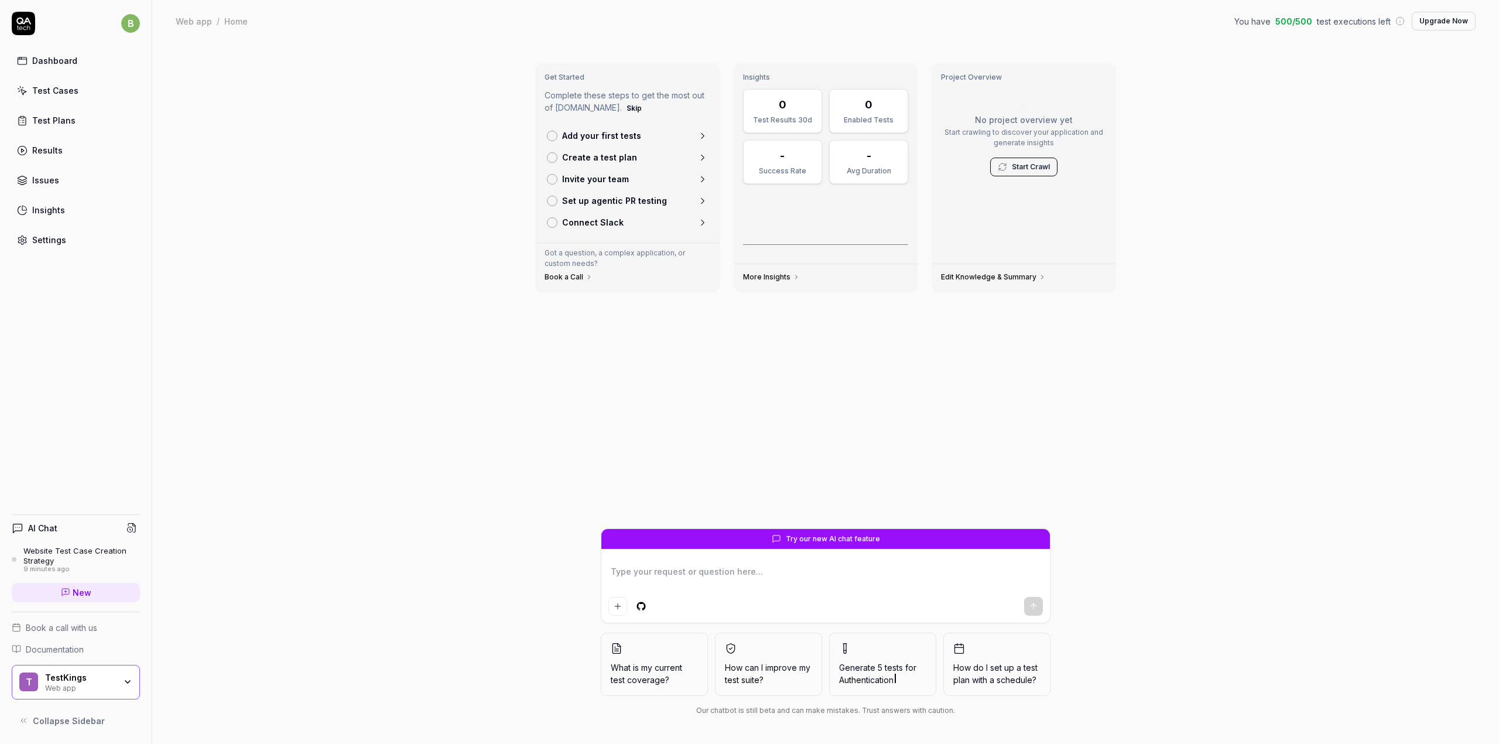
click at [850, 580] on textarea at bounding box center [825, 577] width 434 height 29
click at [1022, 173] on span "Start Crawl" at bounding box center [1023, 166] width 67 height 19
click at [1018, 167] on link "Start Crawl" at bounding box center [1031, 167] width 38 height 11
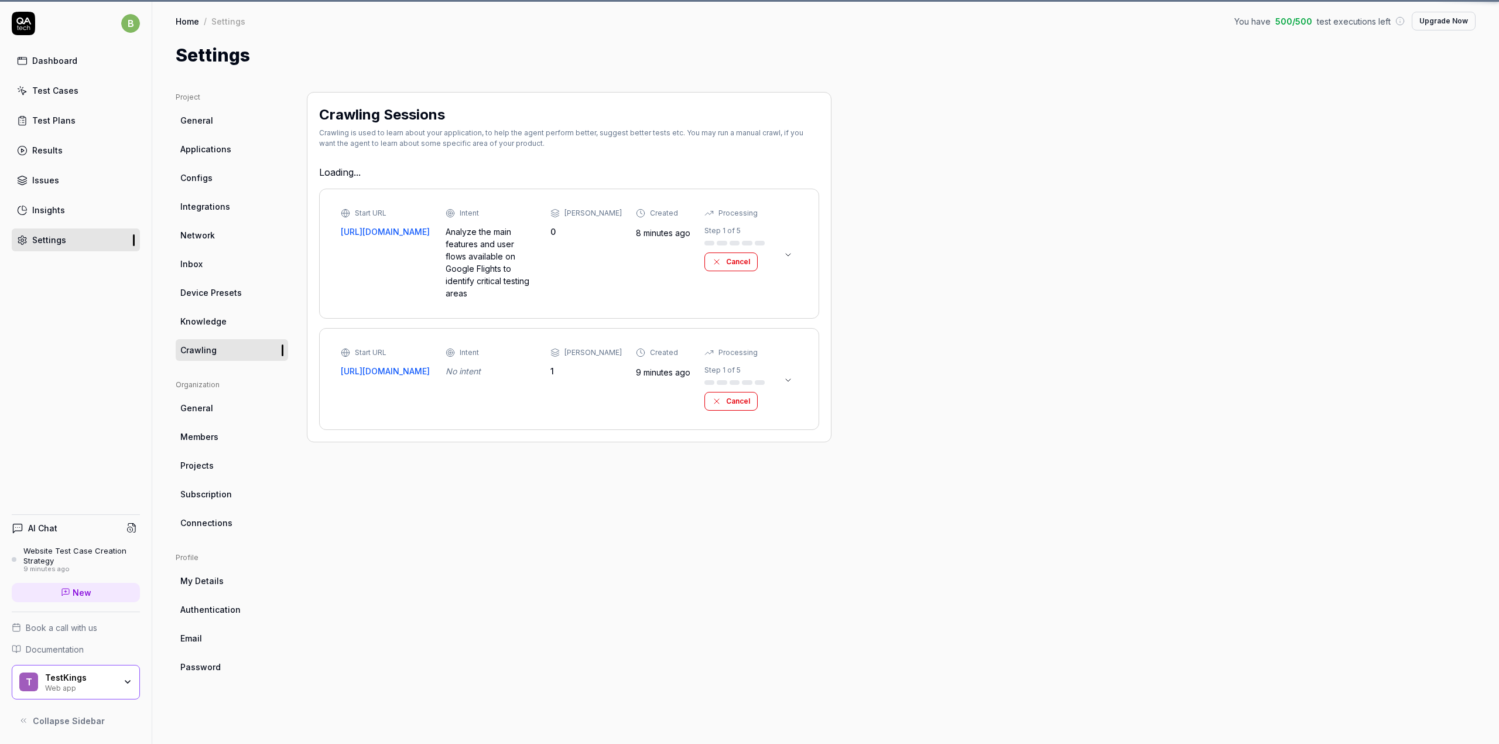
click at [995, 166] on div "Project General Applications Configs Integrations Network Inbox Device Presets …" at bounding box center [826, 406] width 1300 height 628
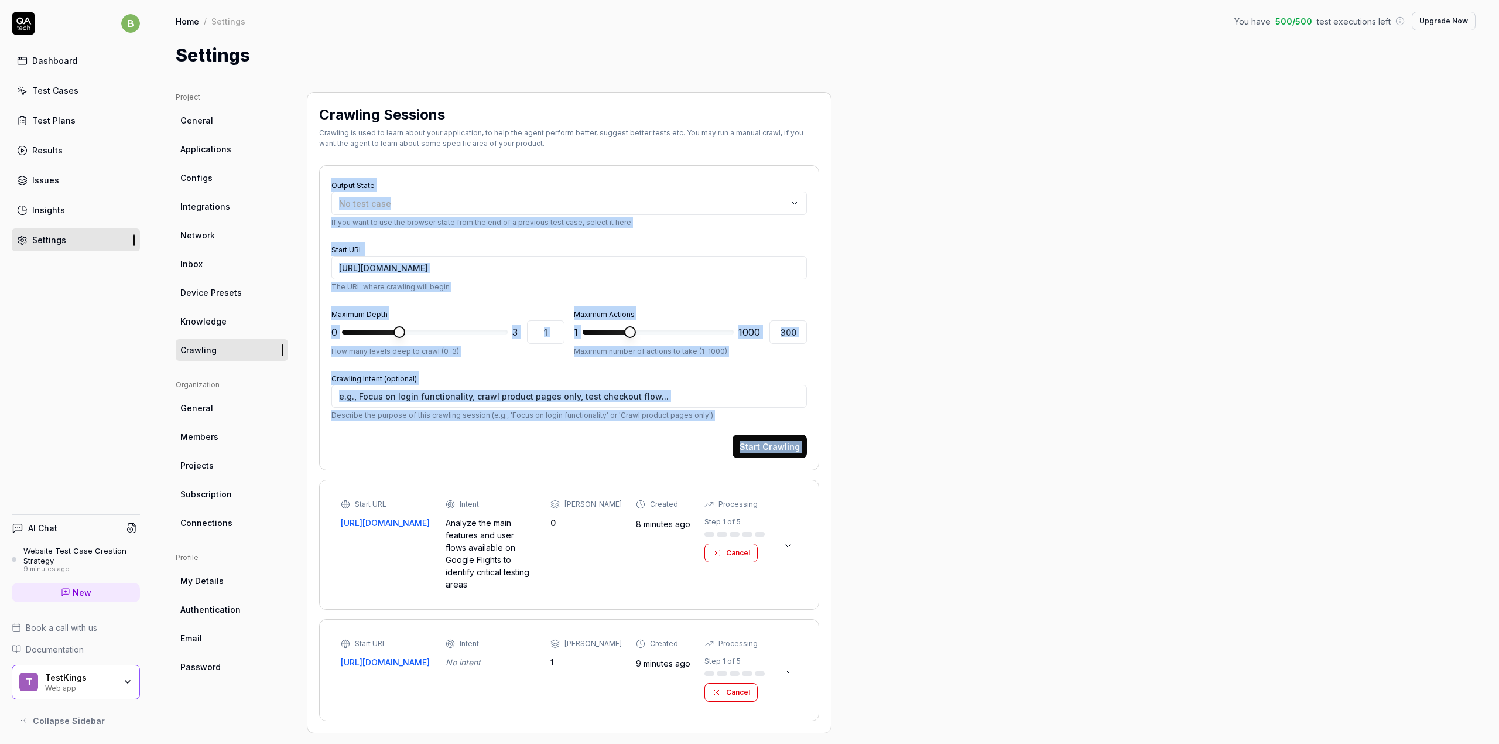
click at [980, 174] on div "Project General Applications Configs Integrations Network Inbox Device Presets …" at bounding box center [826, 412] width 1300 height 641
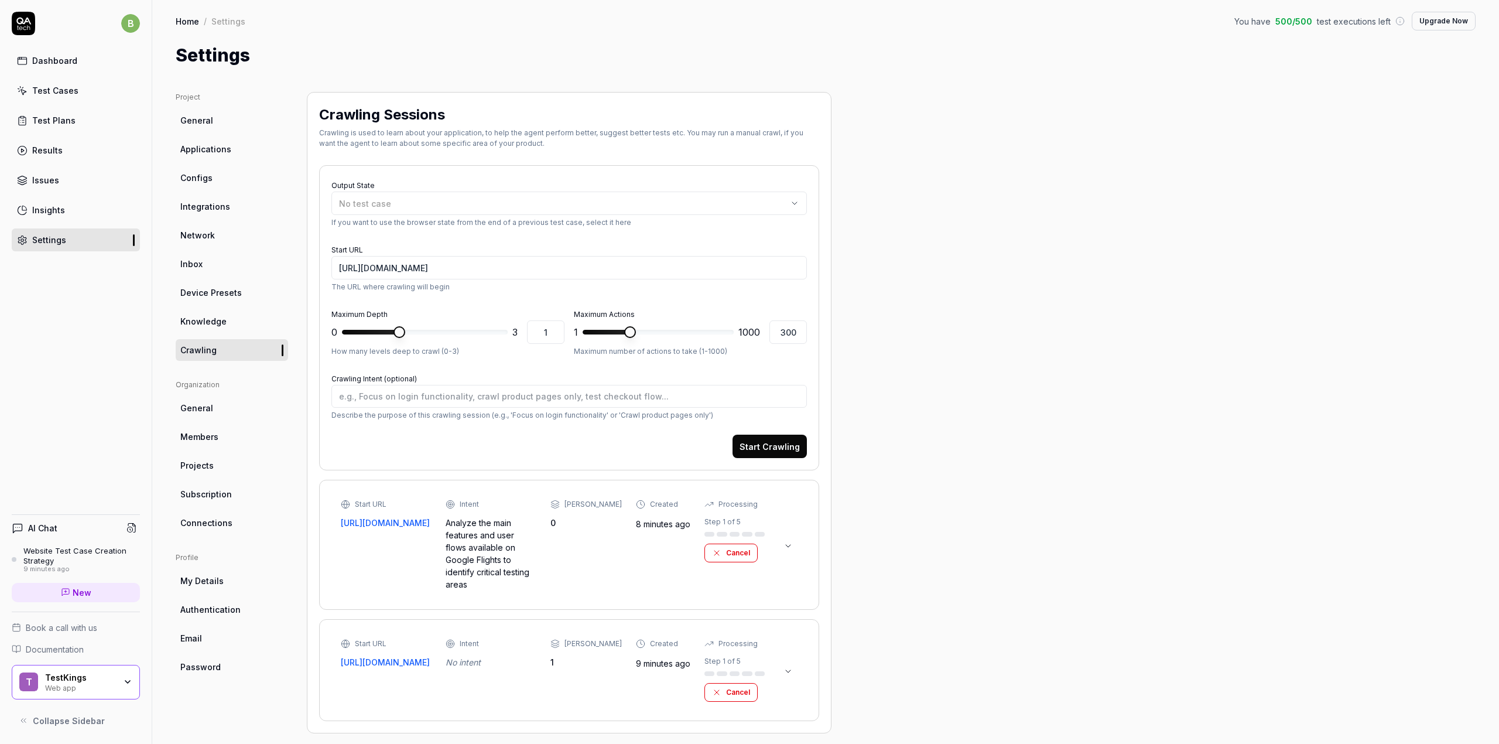
scroll to position [1, 0]
click at [499, 530] on div "Analyze the main features and user flows available on Google Flights to identif…" at bounding box center [491, 553] width 91 height 74
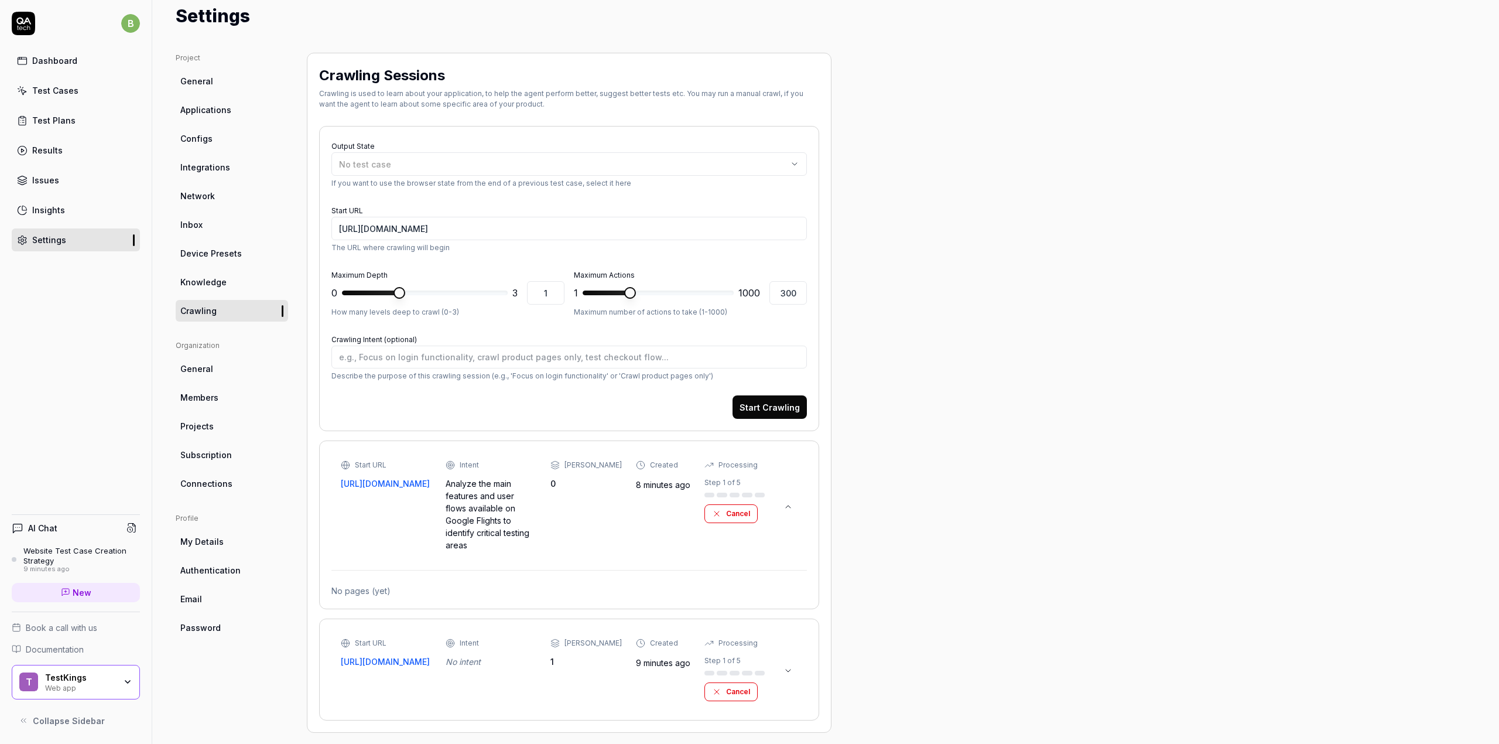
click at [794, 504] on button at bounding box center [788, 506] width 19 height 19
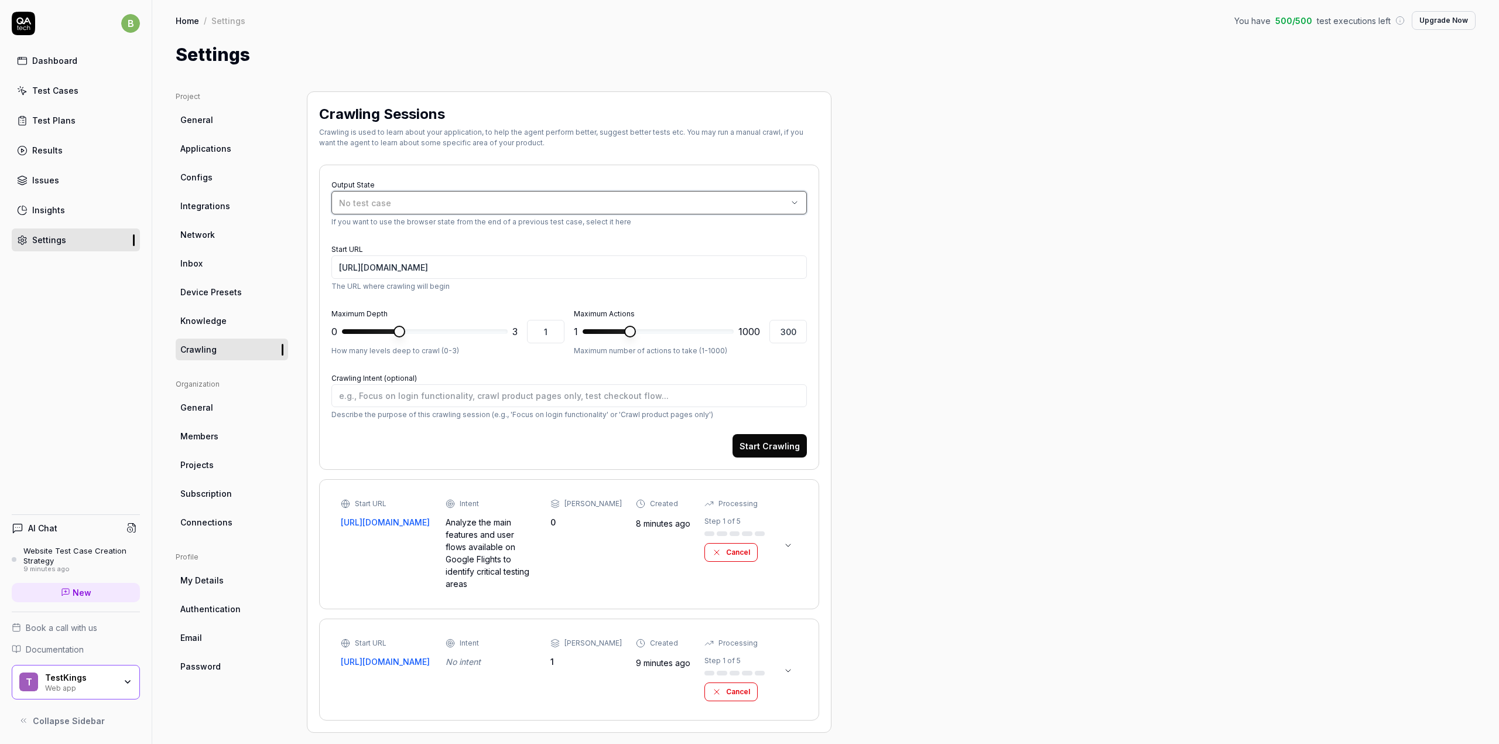
click at [456, 210] on button "No test case" at bounding box center [568, 202] width 475 height 23
click at [442, 206] on div "No test case" at bounding box center [563, 203] width 448 height 12
click at [998, 248] on div "Project General Applications Configs Integrations Network Inbox Device Presets …" at bounding box center [826, 411] width 1300 height 641
click at [786, 447] on button "Start Crawling" at bounding box center [769, 445] width 74 height 23
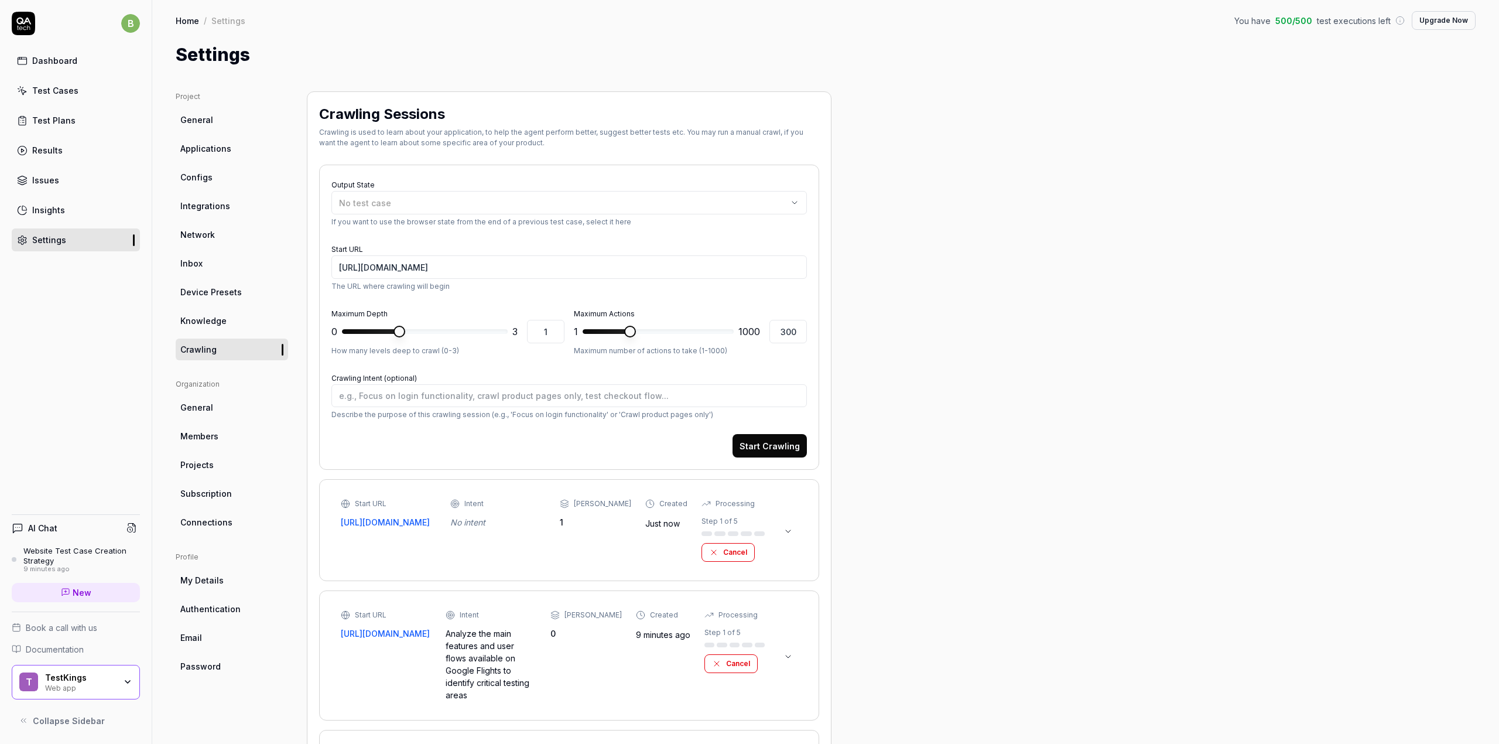
click at [520, 527] on div "No intent" at bounding box center [497, 522] width 95 height 12
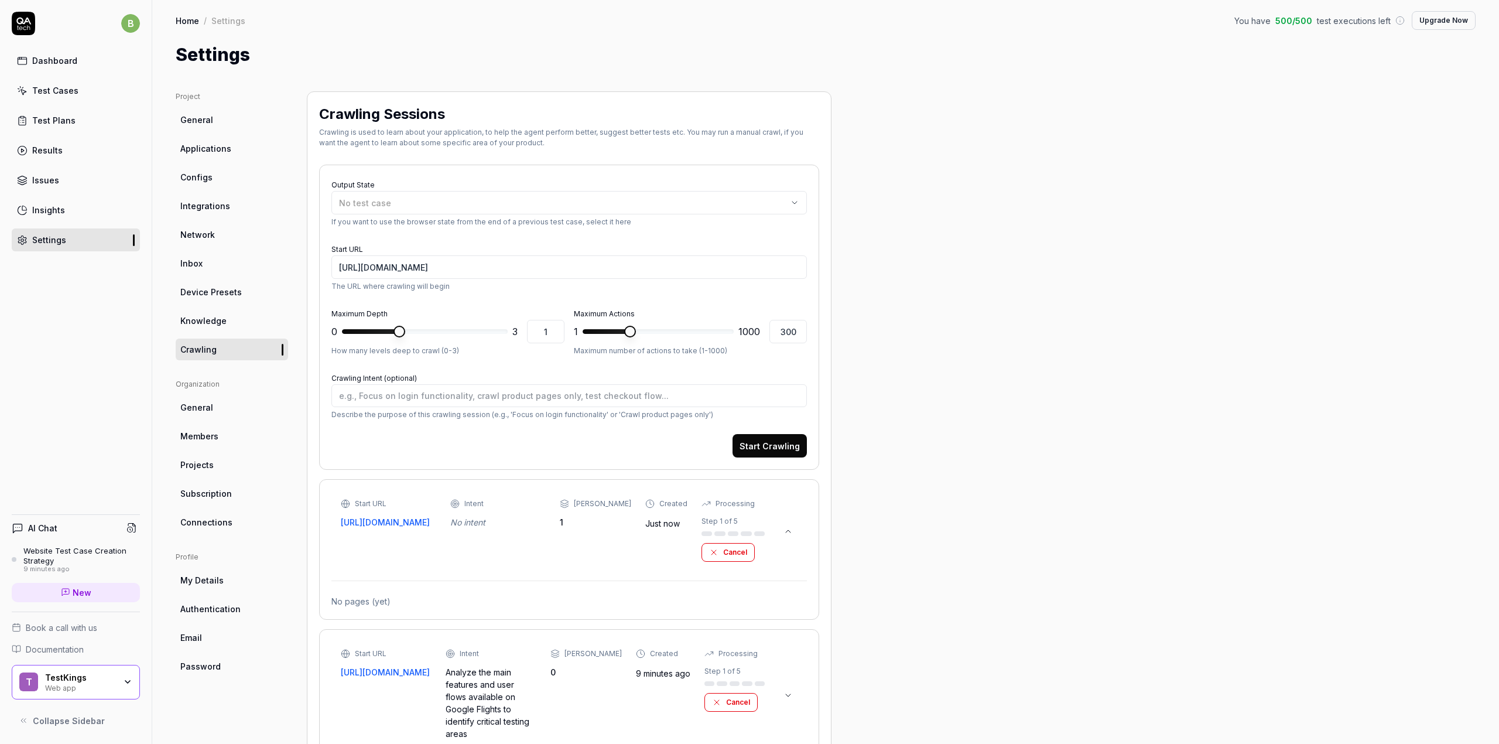
click at [792, 530] on icon at bounding box center [787, 530] width 9 height 9
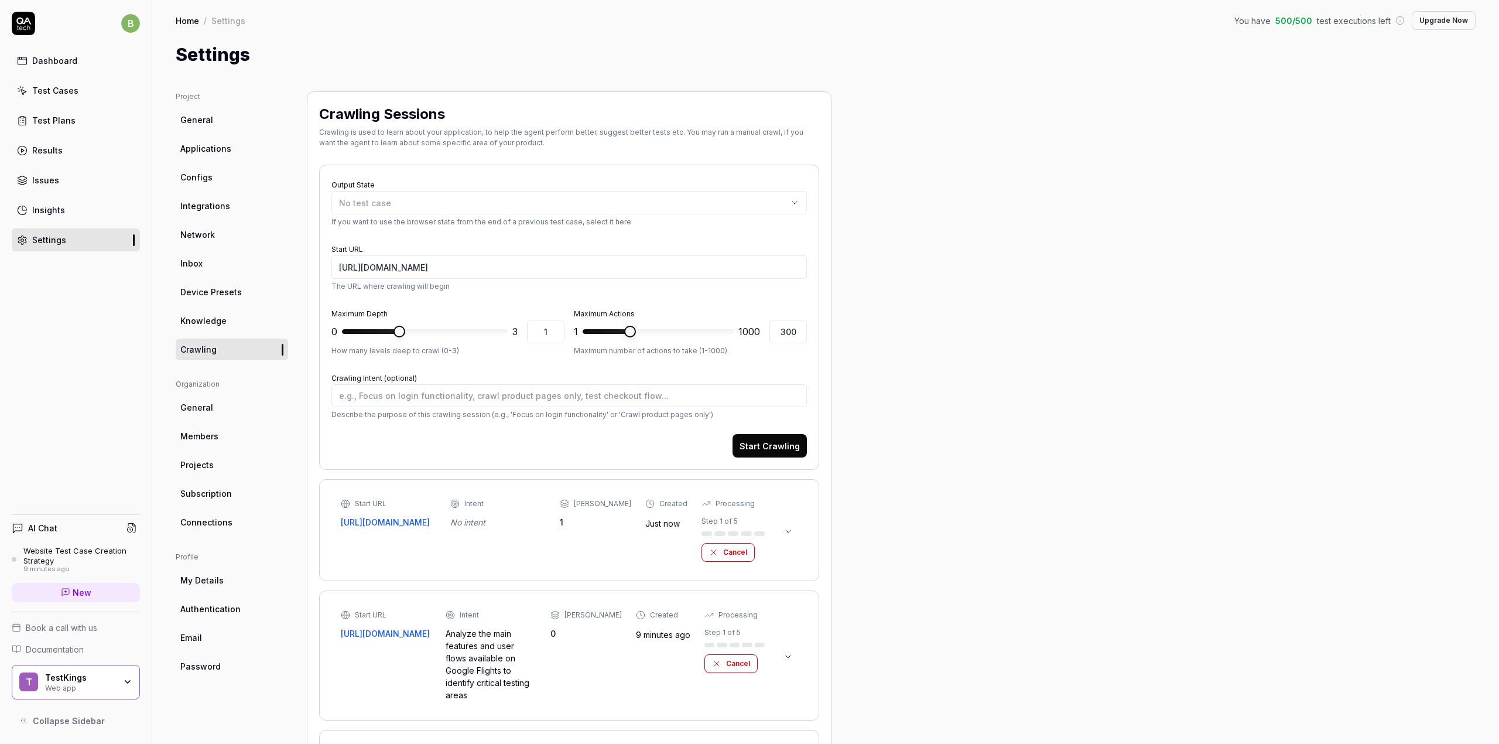
click at [792, 530] on icon at bounding box center [787, 530] width 9 height 9
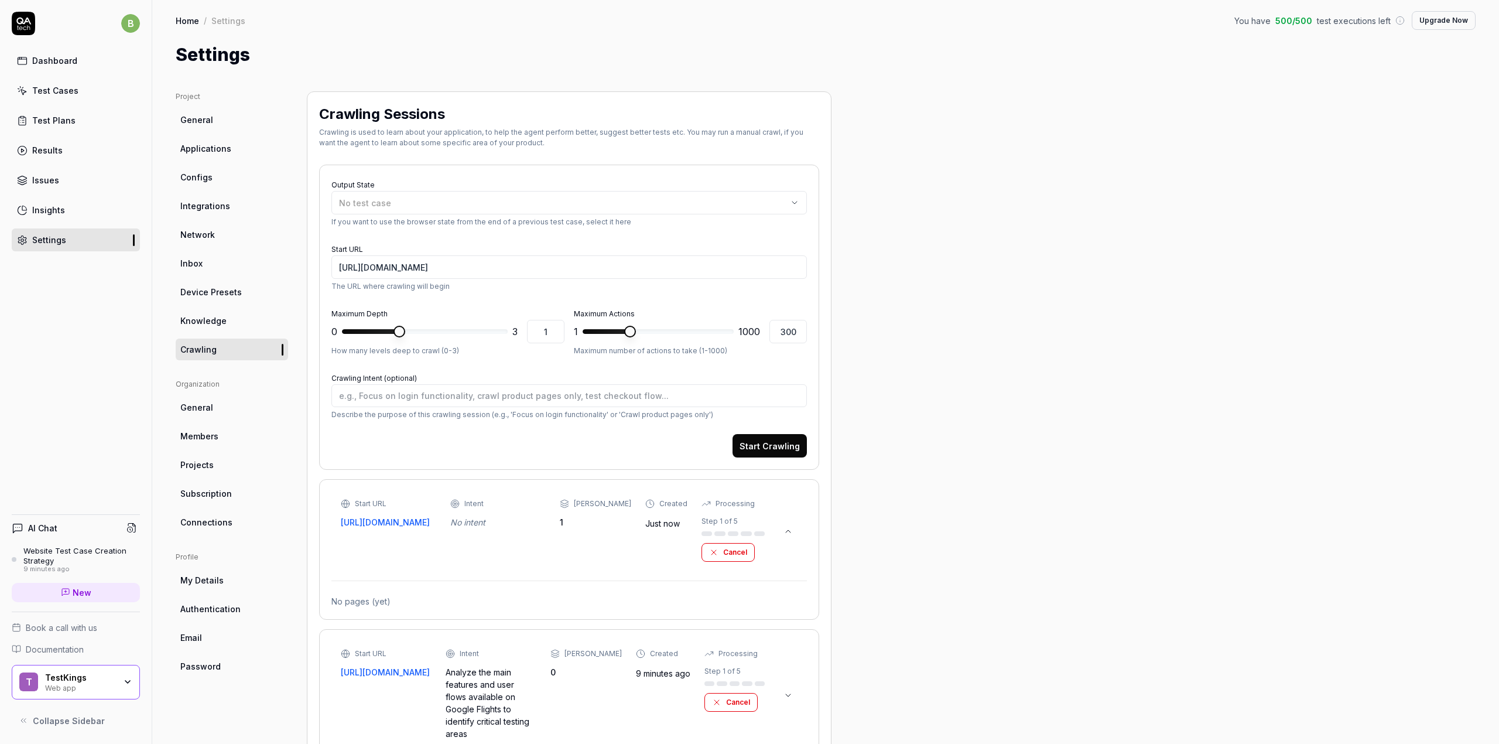
click at [734, 518] on div "Step 1 of 5" at bounding box center [733, 521] width 64 height 11
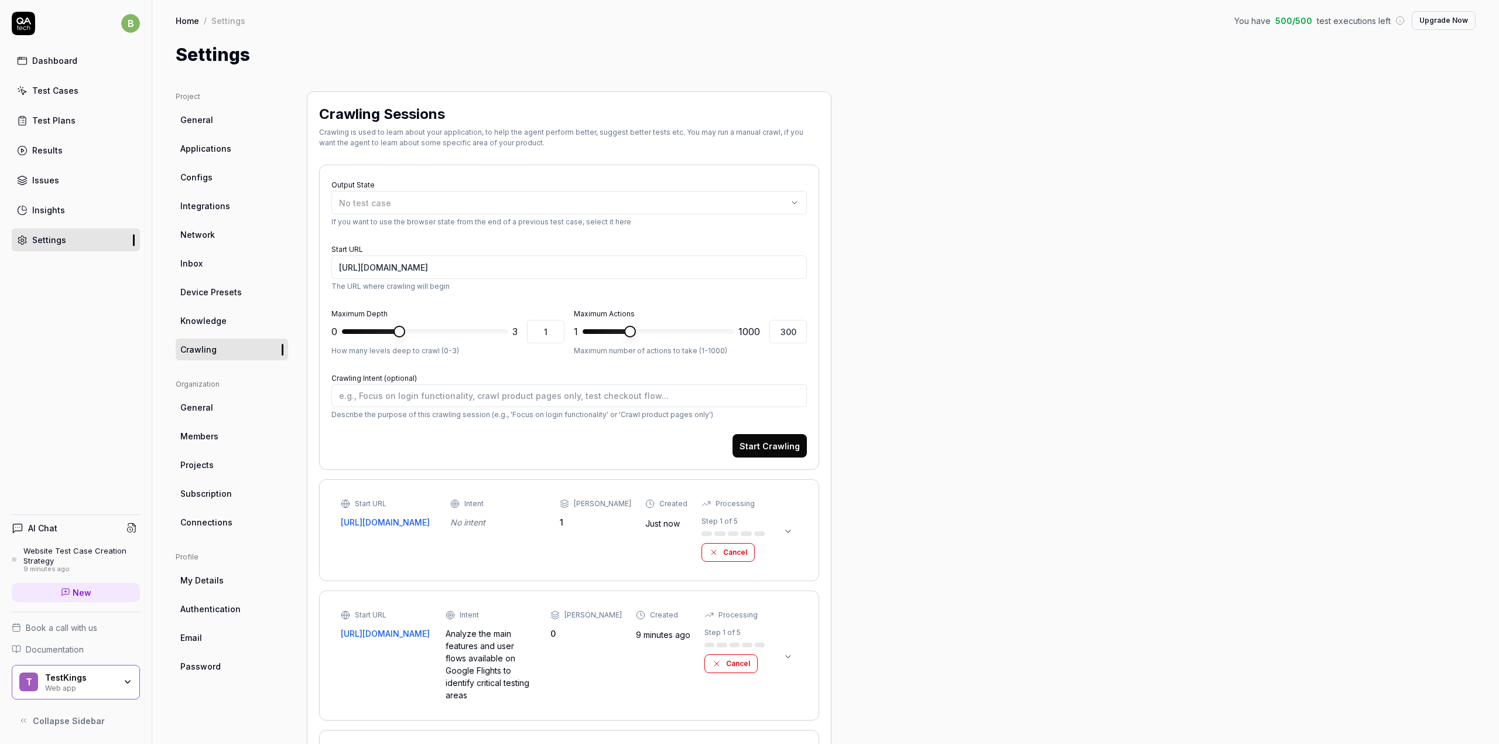
click at [728, 521] on div "Step 1 of 5" at bounding box center [719, 521] width 36 height 11
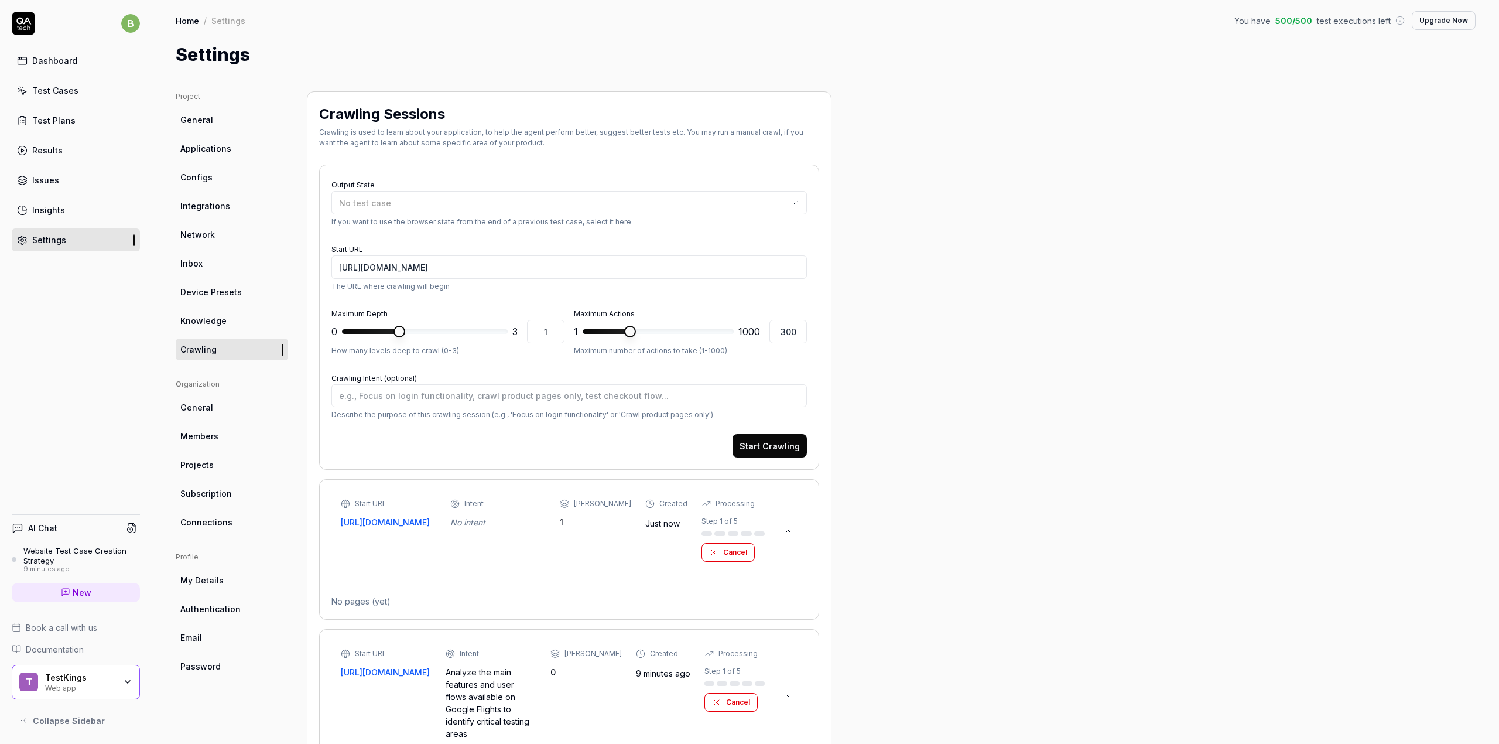
click at [618, 523] on div "1" at bounding box center [595, 522] width 71 height 12
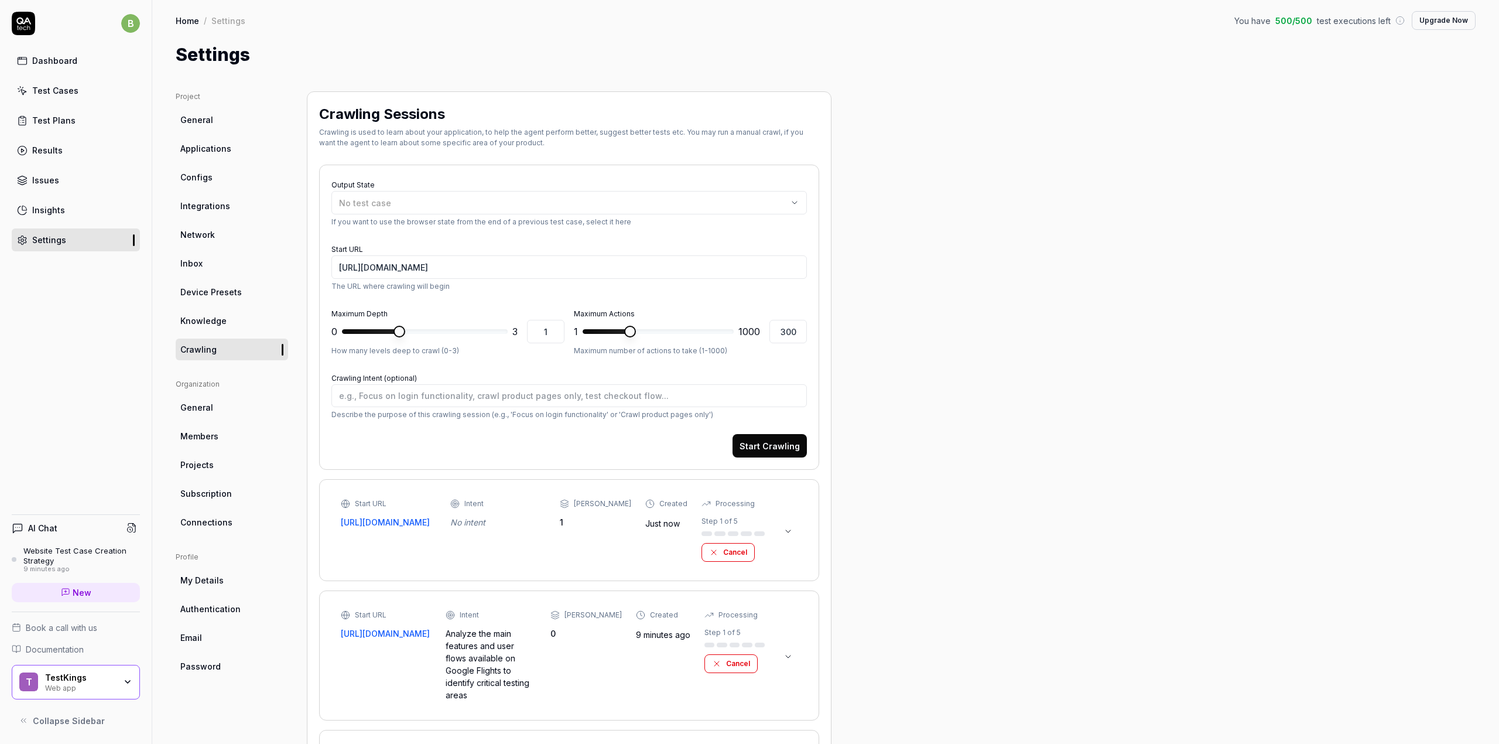
click at [662, 526] on time "Just now" at bounding box center [662, 523] width 35 height 10
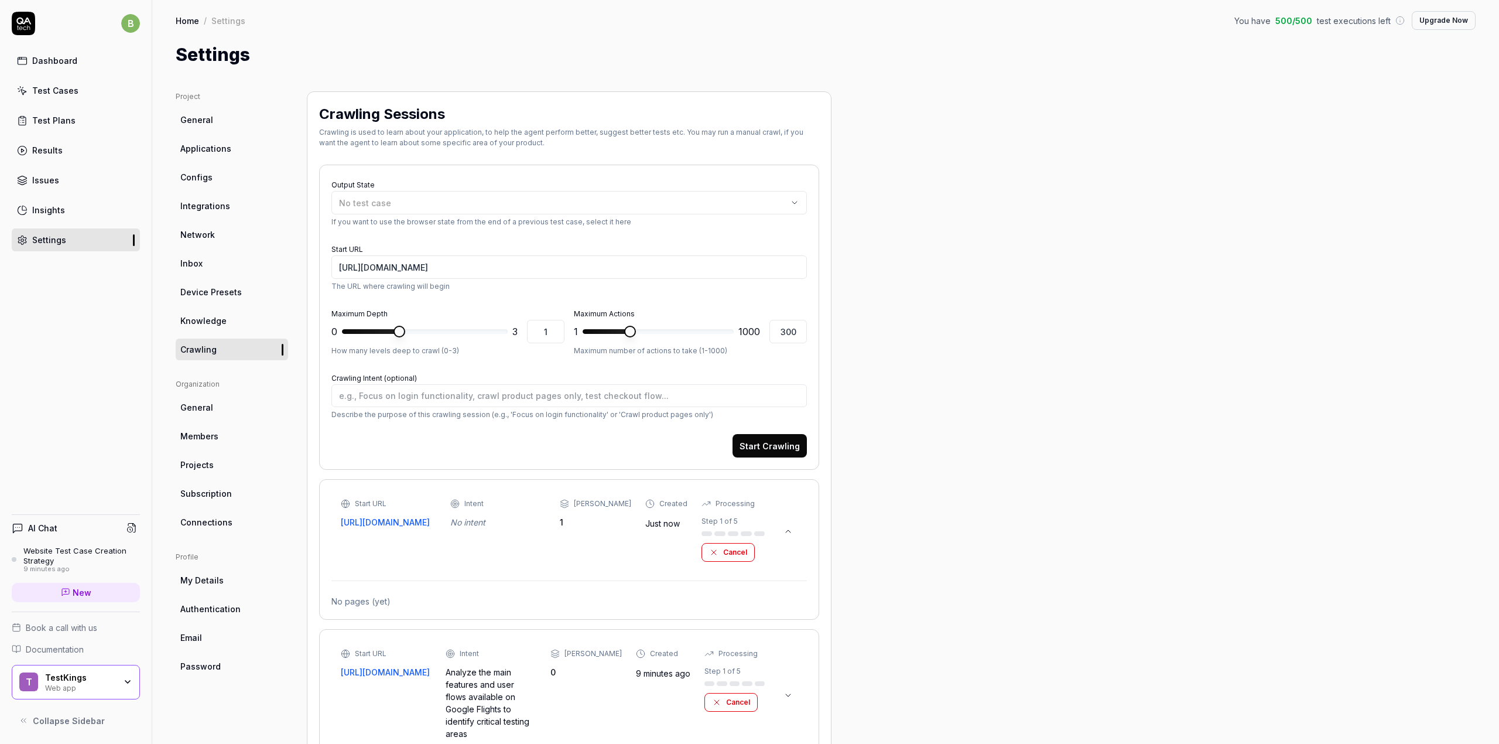
drag, startPoint x: 608, startPoint y: 525, endPoint x: 538, endPoint y: 524, distance: 69.7
click at [607, 525] on div "1" at bounding box center [595, 522] width 71 height 12
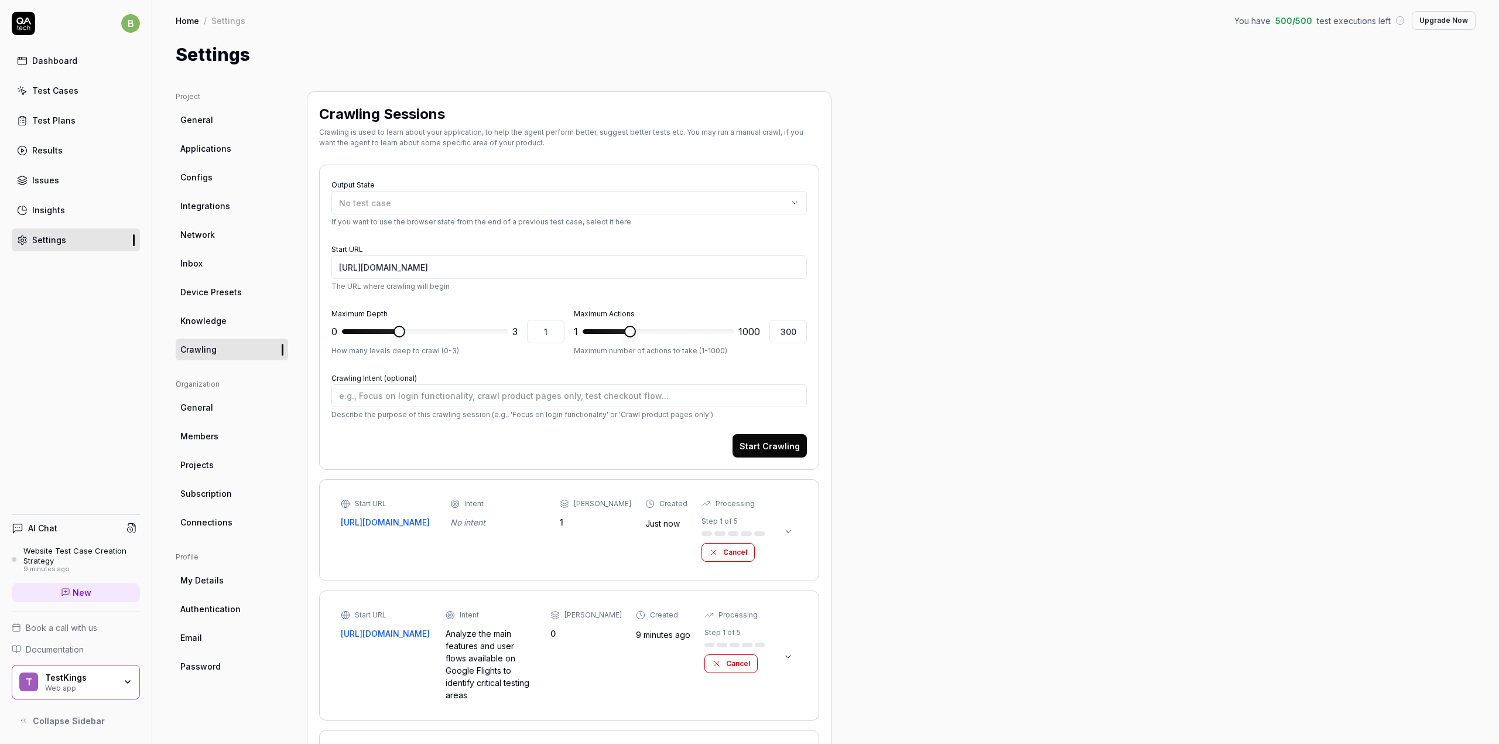
click at [500, 524] on div "No intent" at bounding box center [497, 522] width 95 height 12
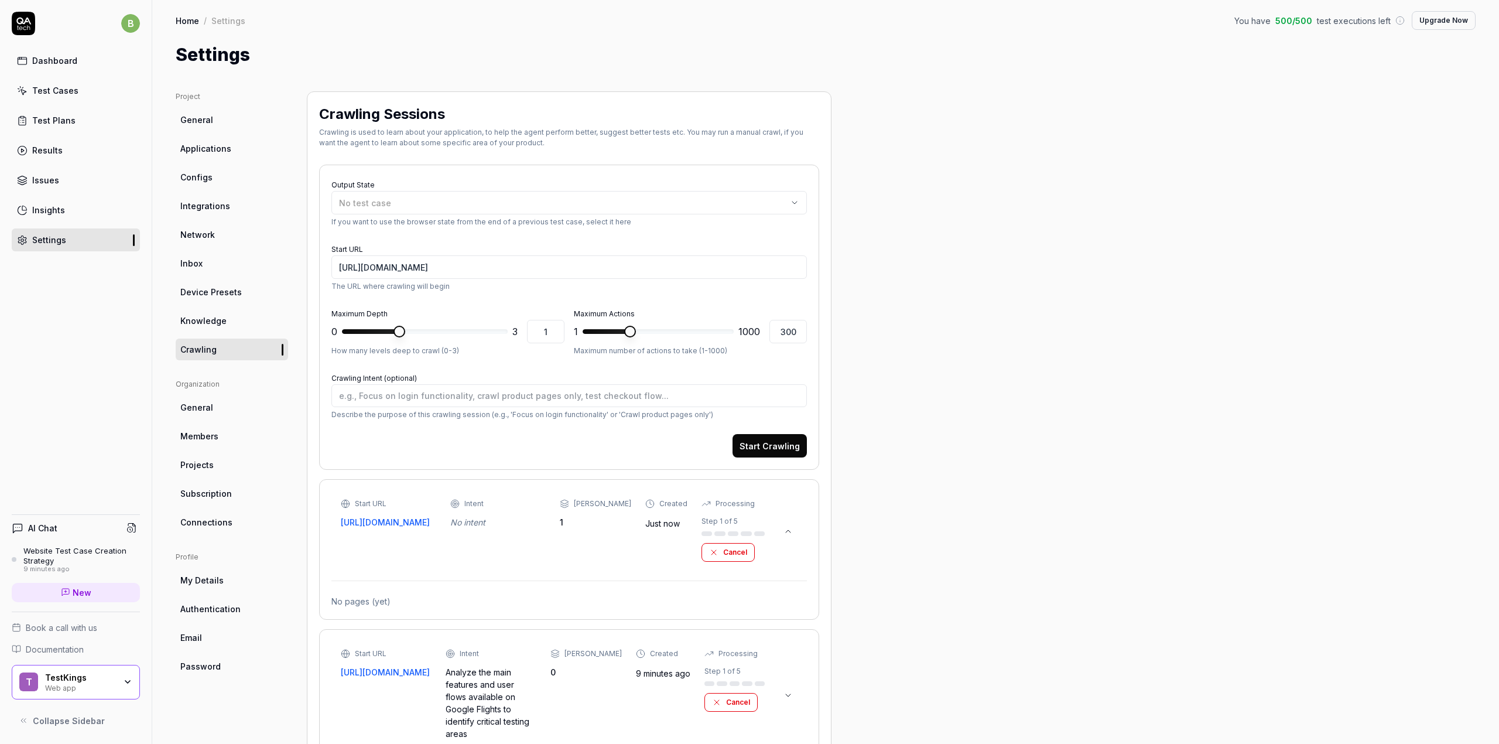
click at [412, 524] on link "[URL][DOMAIN_NAME]" at bounding box center [388, 522] width 95 height 12
click at [384, 602] on div "No pages (yet)" at bounding box center [568, 601] width 475 height 12
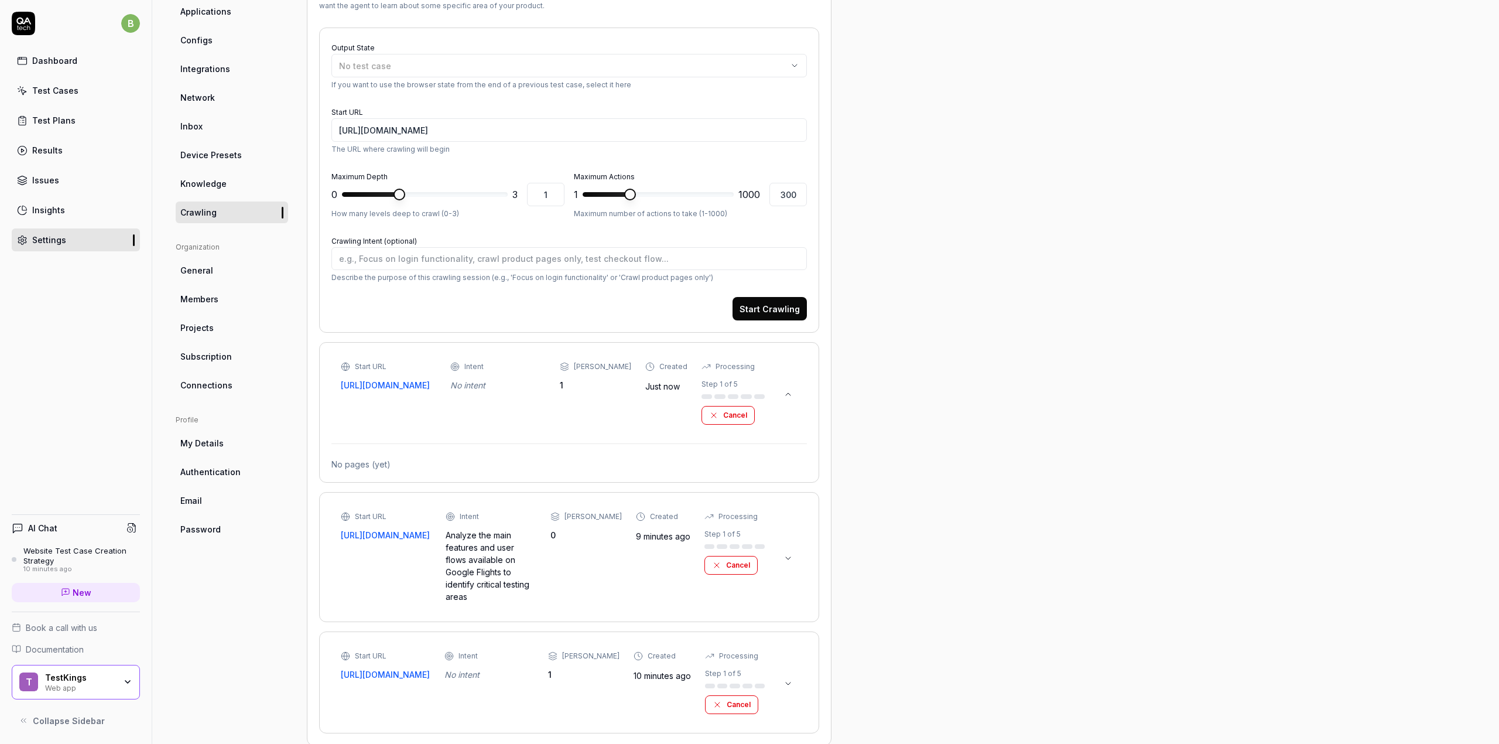
scroll to position [150, 0]
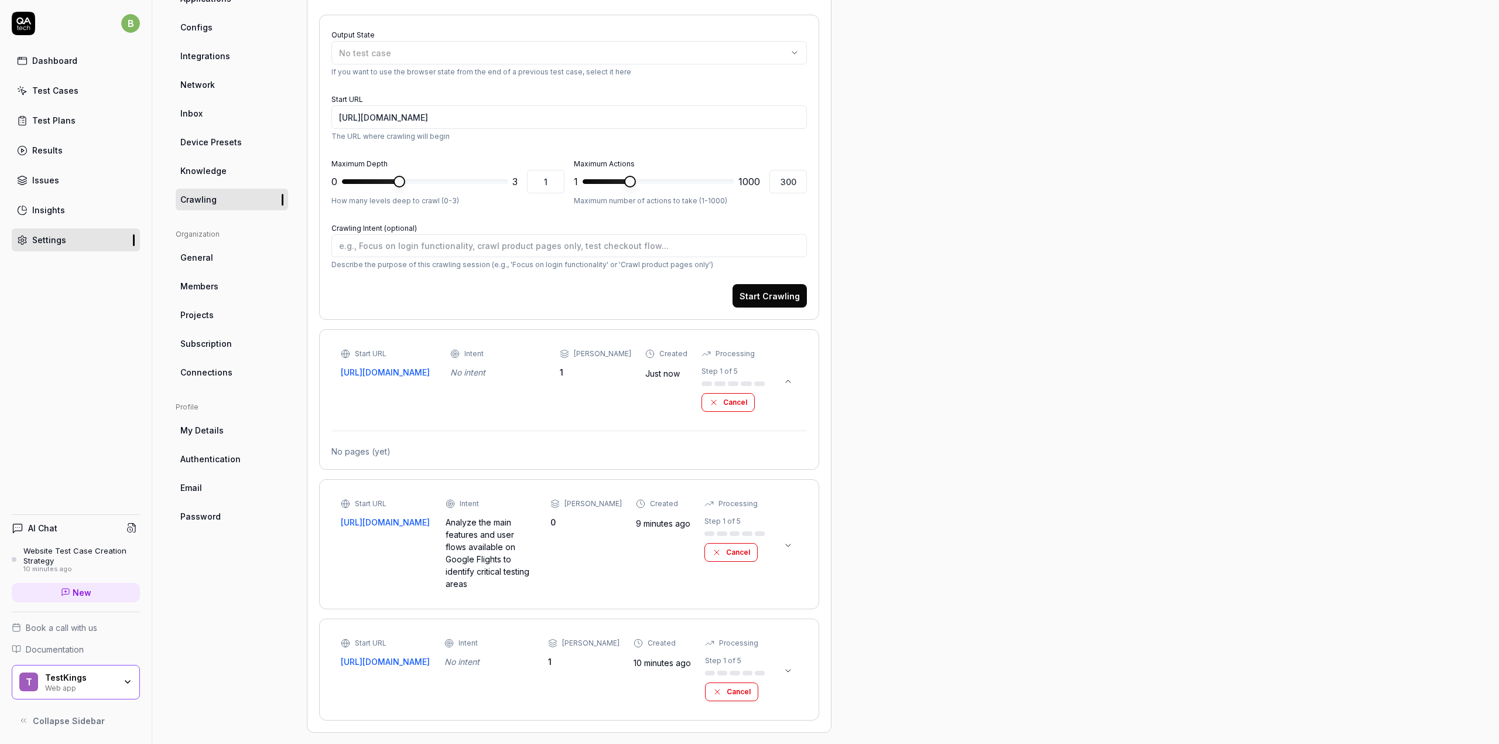
click at [485, 536] on div "Analyze the main features and user flows available on Google Flights to identif…" at bounding box center [491, 553] width 91 height 74
click at [48, 105] on div "Dashboard Test Cases Test Plans Results Issues Insights Settings" at bounding box center [76, 150] width 128 height 202
click at [54, 90] on div "Test Cases" at bounding box center [55, 90] width 46 height 12
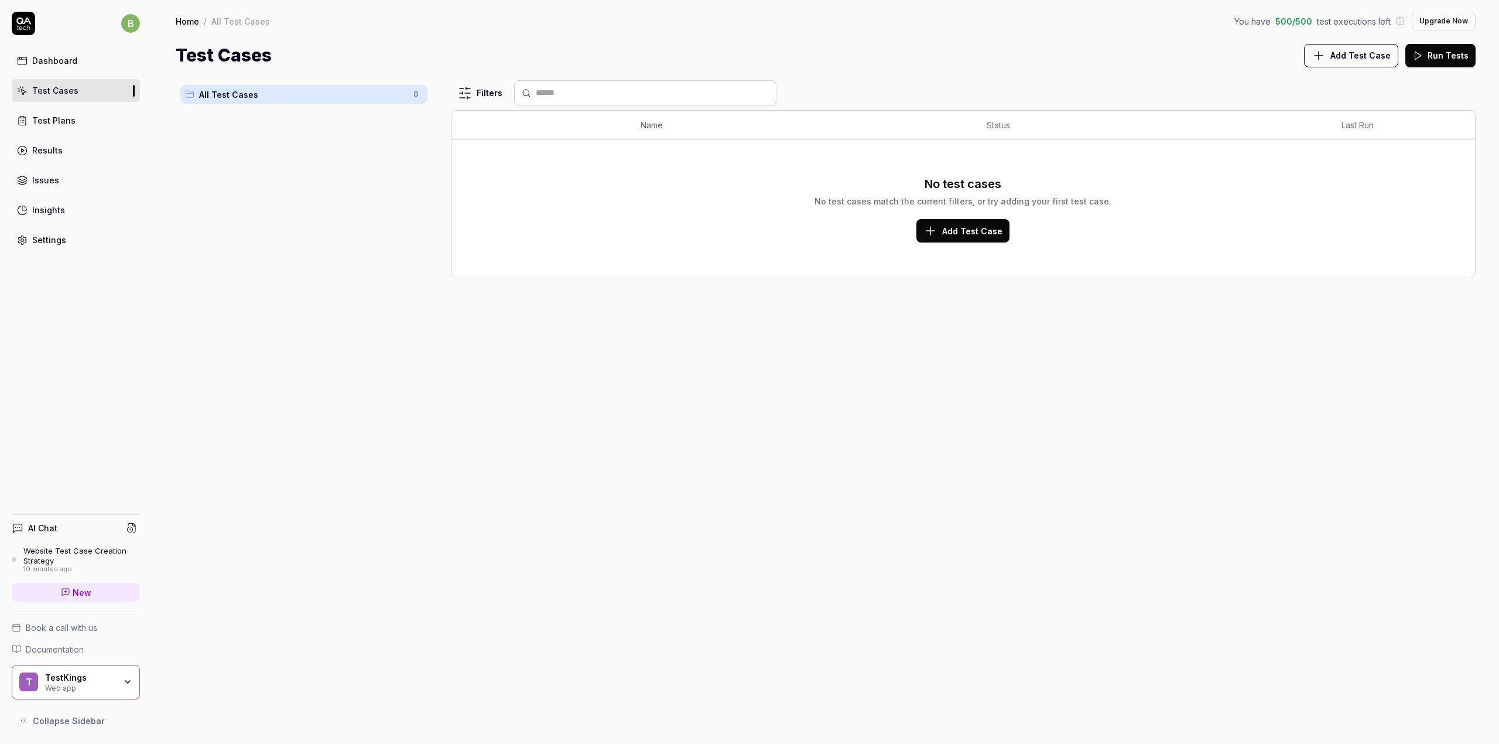
click at [64, 122] on div "Test Plans" at bounding box center [53, 120] width 43 height 12
click at [66, 126] on link "Test Plans" at bounding box center [76, 120] width 128 height 23
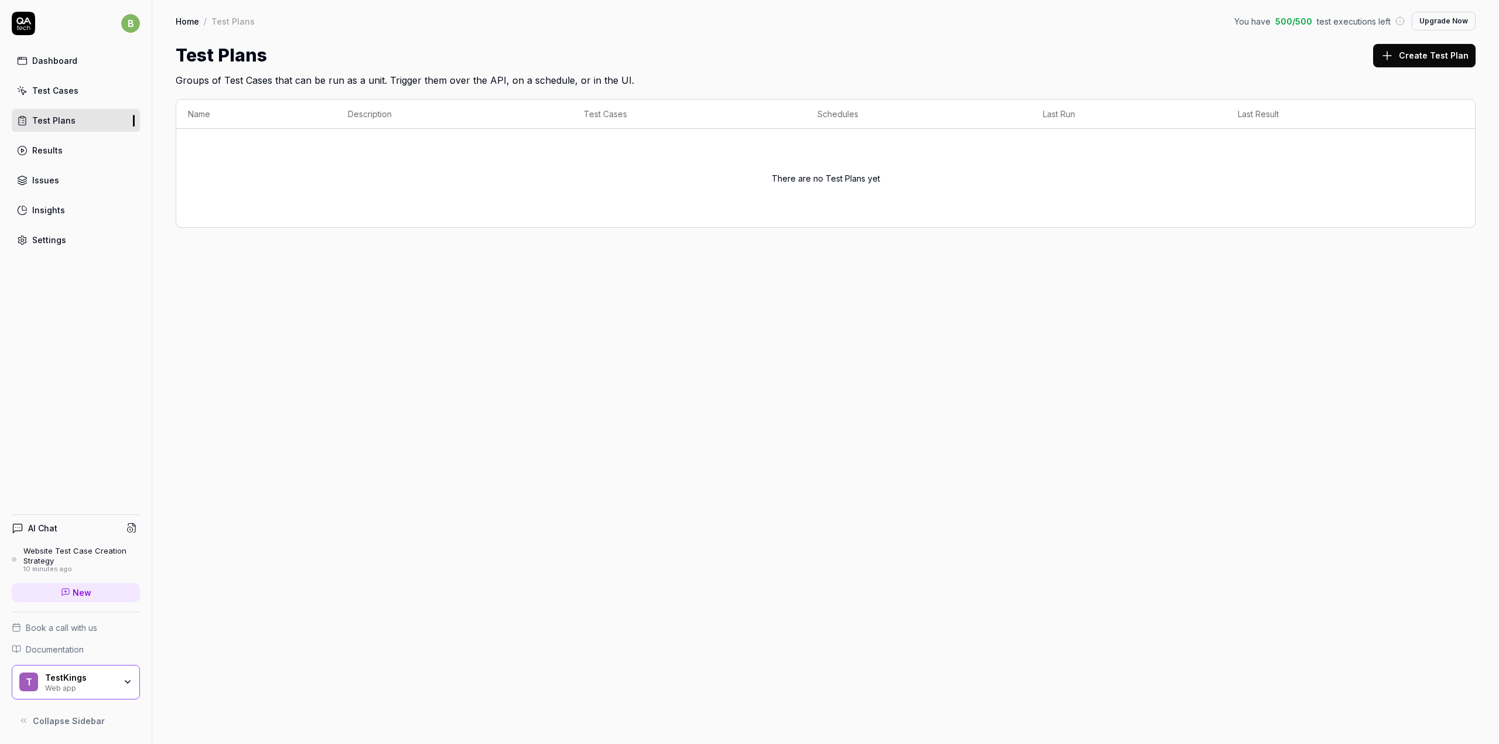
click at [62, 59] on div "Dashboard" at bounding box center [54, 60] width 45 height 12
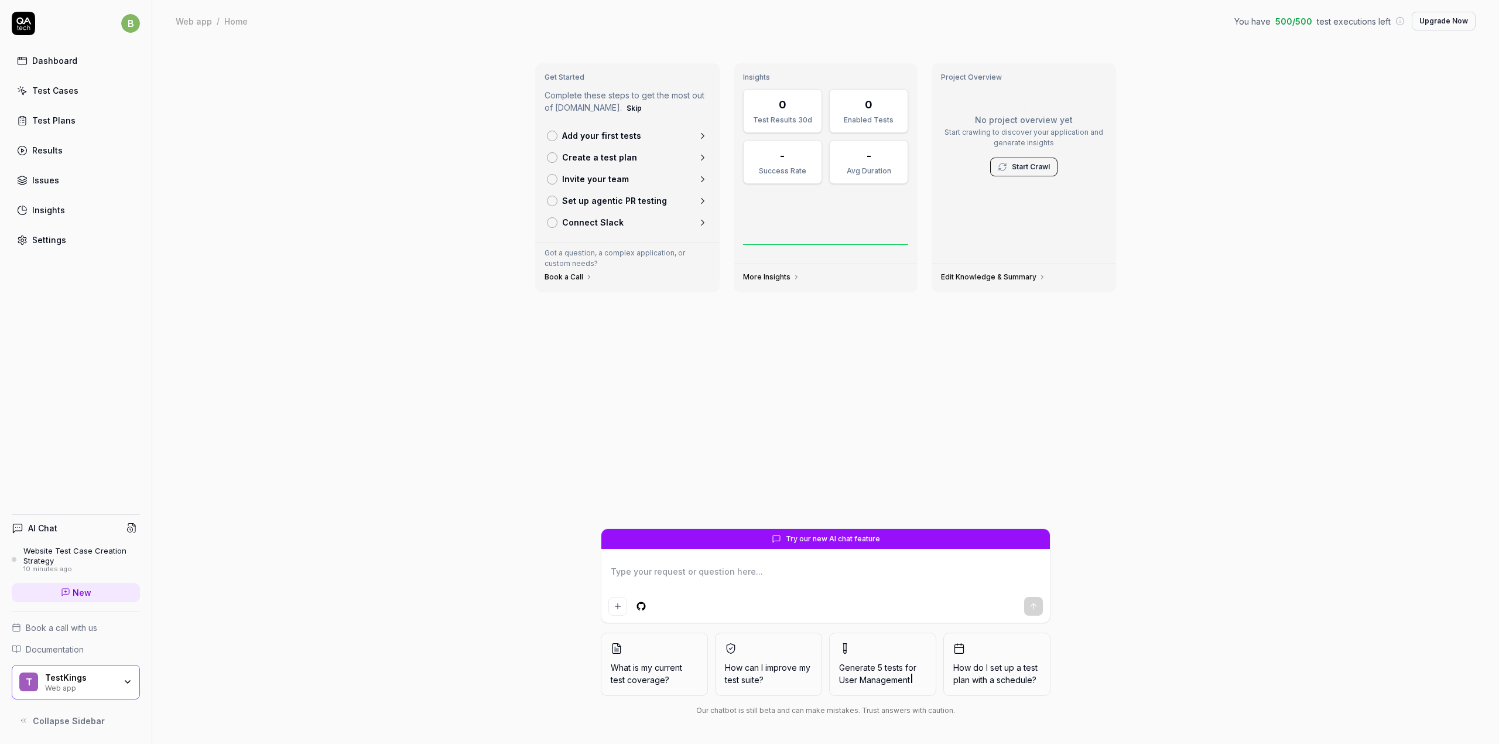
click at [54, 117] on div "Test Plans" at bounding box center [53, 120] width 43 height 12
click at [52, 157] on link "Results" at bounding box center [76, 150] width 128 height 23
click at [30, 528] on h4 "AI Chat" at bounding box center [42, 528] width 29 height 12
click at [8, 530] on div "AI Chat Website Test Case Creation Strategy 10 minutes ago New Book a call with…" at bounding box center [76, 618] width 152 height 227
click at [18, 527] on icon at bounding box center [18, 527] width 0 height 0
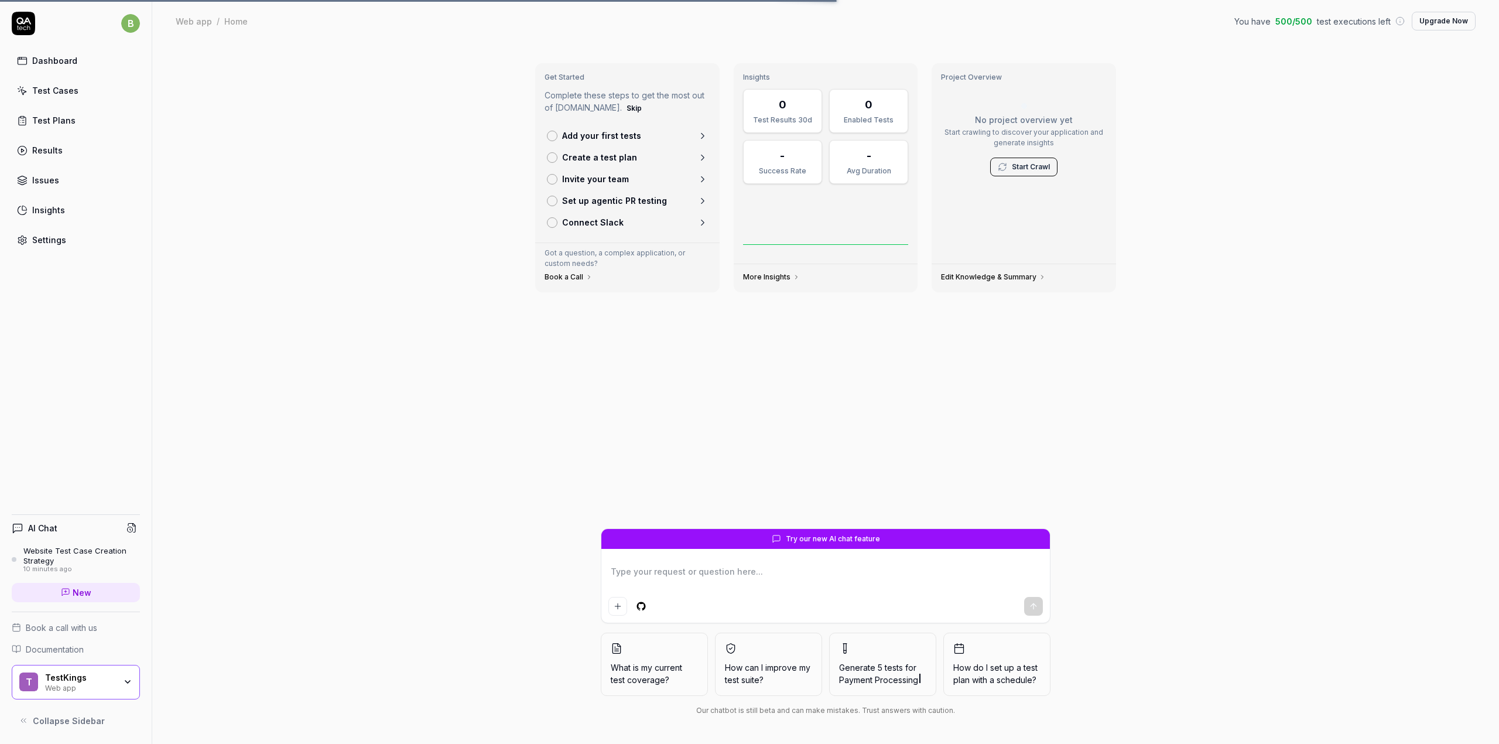
click at [125, 530] on button at bounding box center [132, 527] width 16 height 16
click at [134, 528] on icon at bounding box center [131, 527] width 11 height 11
click at [42, 554] on div "Website Test Case Creation Strategy" at bounding box center [81, 555] width 117 height 19
click at [56, 554] on div "Website Test Case Creation Strategy" at bounding box center [81, 555] width 117 height 19
click at [61, 590] on icon at bounding box center [65, 591] width 9 height 9
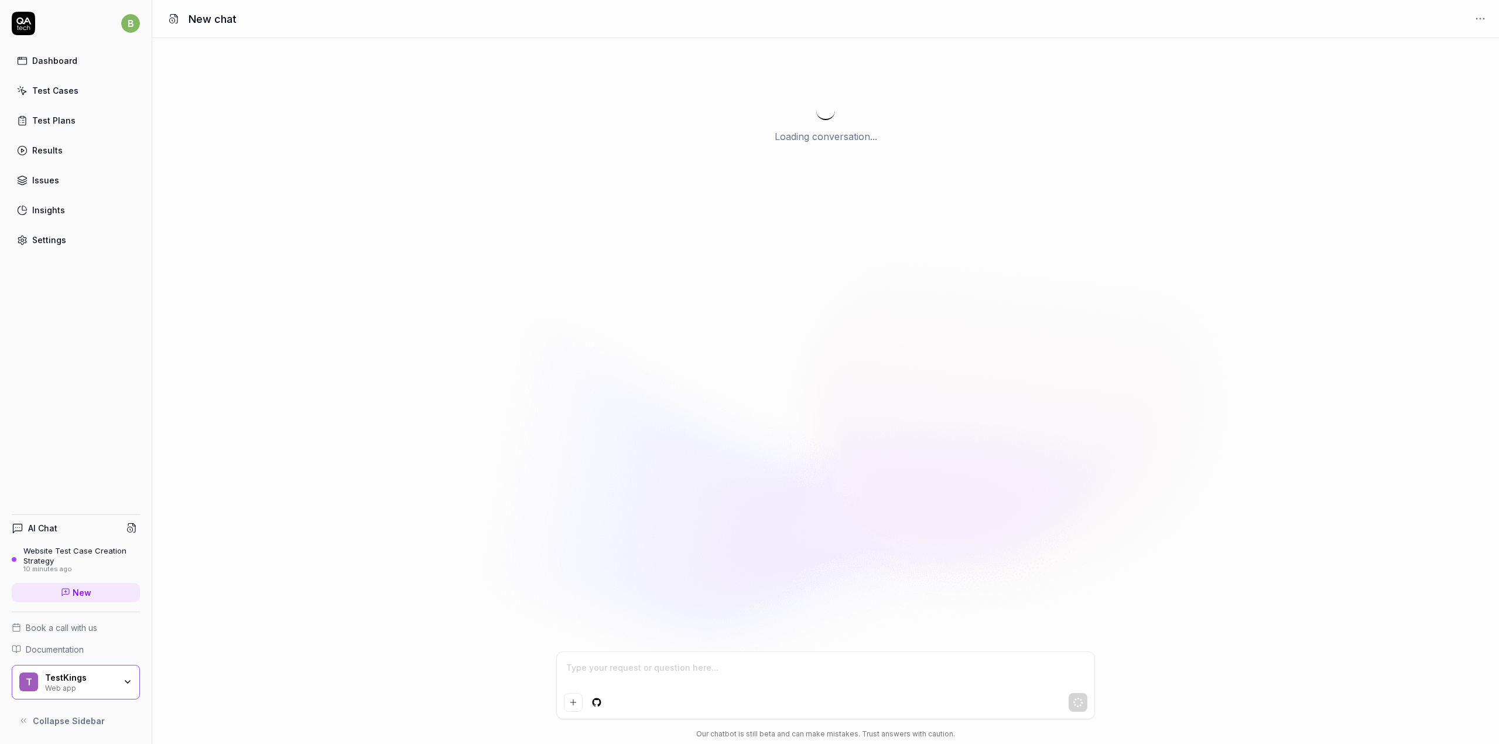
type textarea "*"
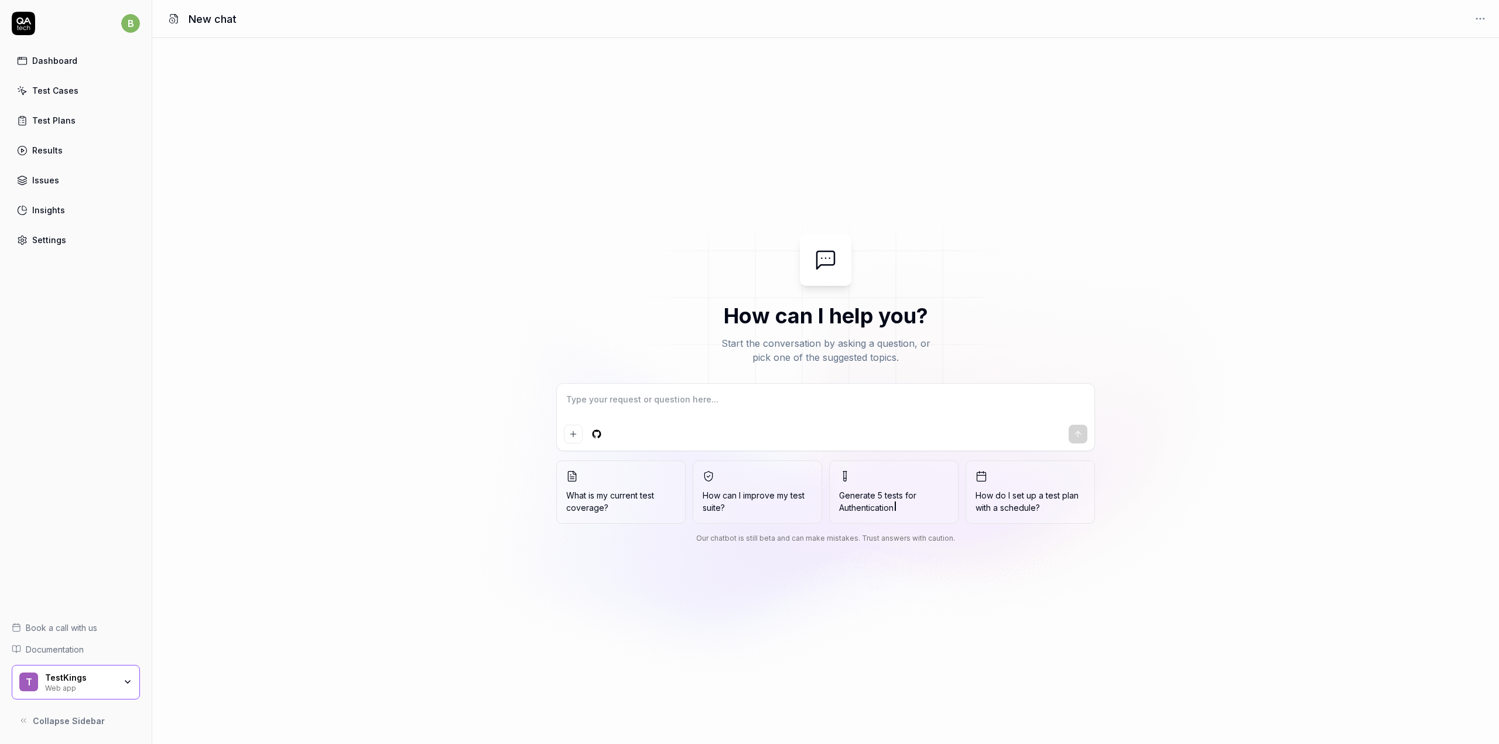
click at [725, 412] on textarea at bounding box center [825, 405] width 523 height 29
click at [533, 343] on div "How can I help you? Start the conversation by asking a question, or pick one of…" at bounding box center [825, 391] width 1347 height 314
click at [128, 323] on div "b Dashboard Test Cases Test Plans Results Issues Insights Settings Book a call …" at bounding box center [76, 372] width 152 height 744
click at [44, 152] on div "Results" at bounding box center [47, 150] width 30 height 12
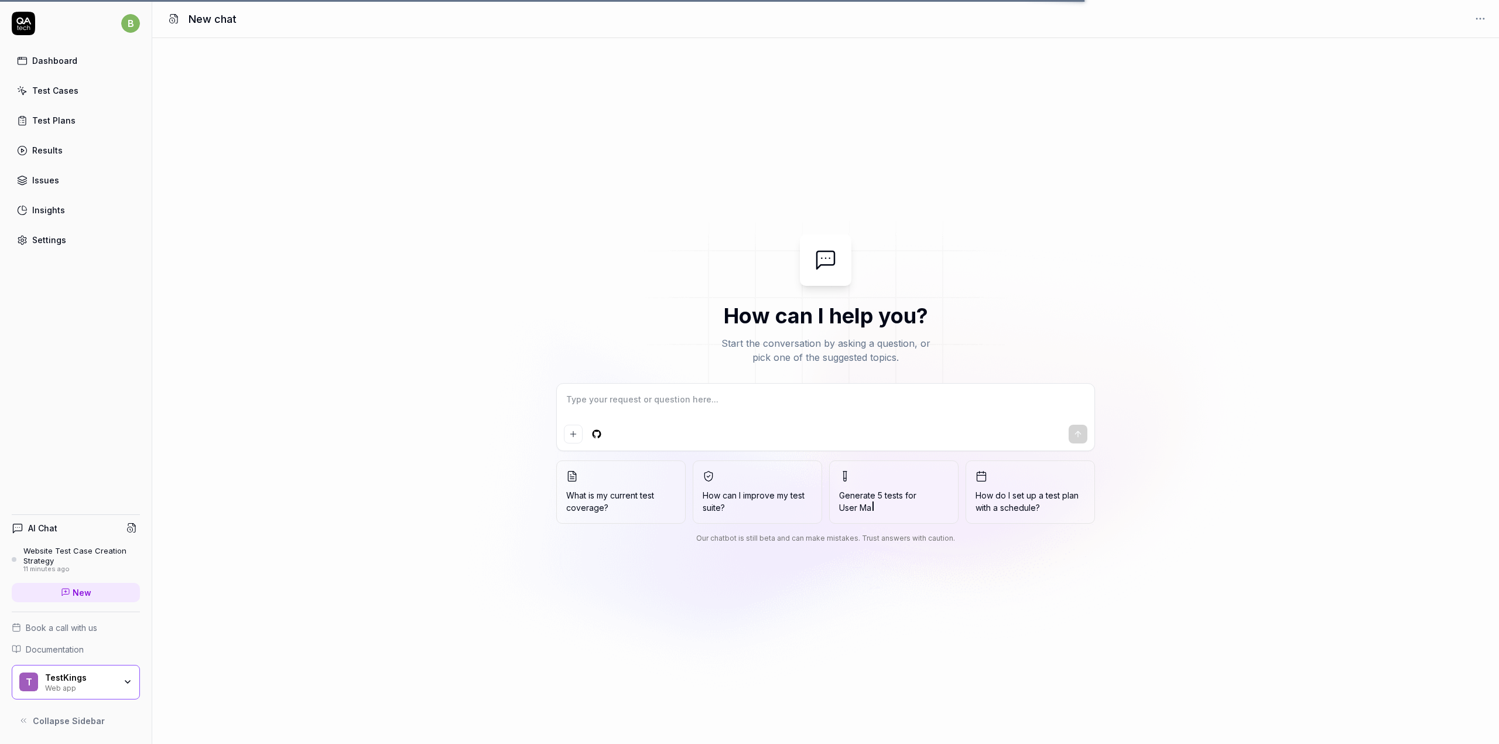
type textarea "*"
click at [119, 680] on div "TestKings Web app" at bounding box center [84, 682] width 78 height 20
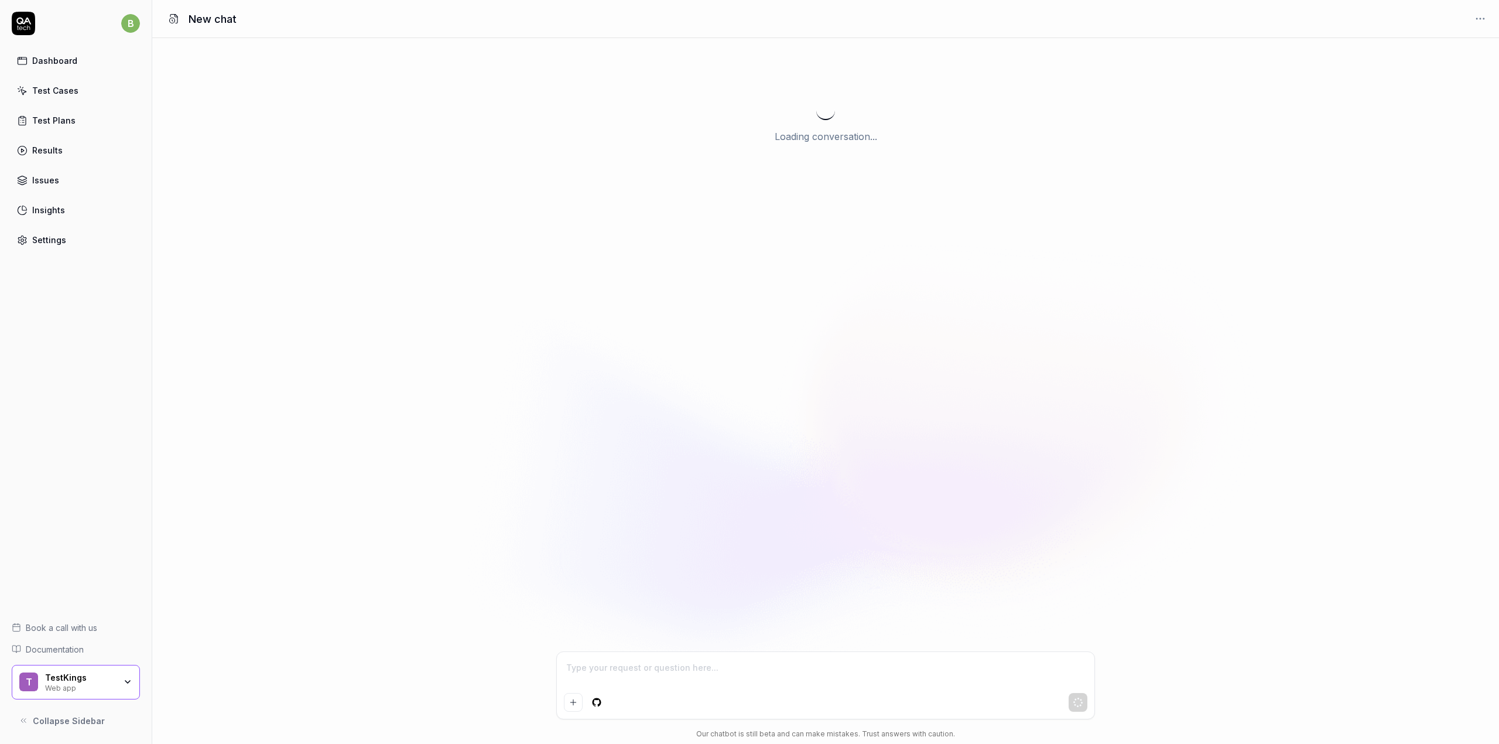
click at [108, 422] on div "b Dashboard Test Cases Test Plans Results Issues Insights Settings Book a call …" at bounding box center [76, 372] width 152 height 744
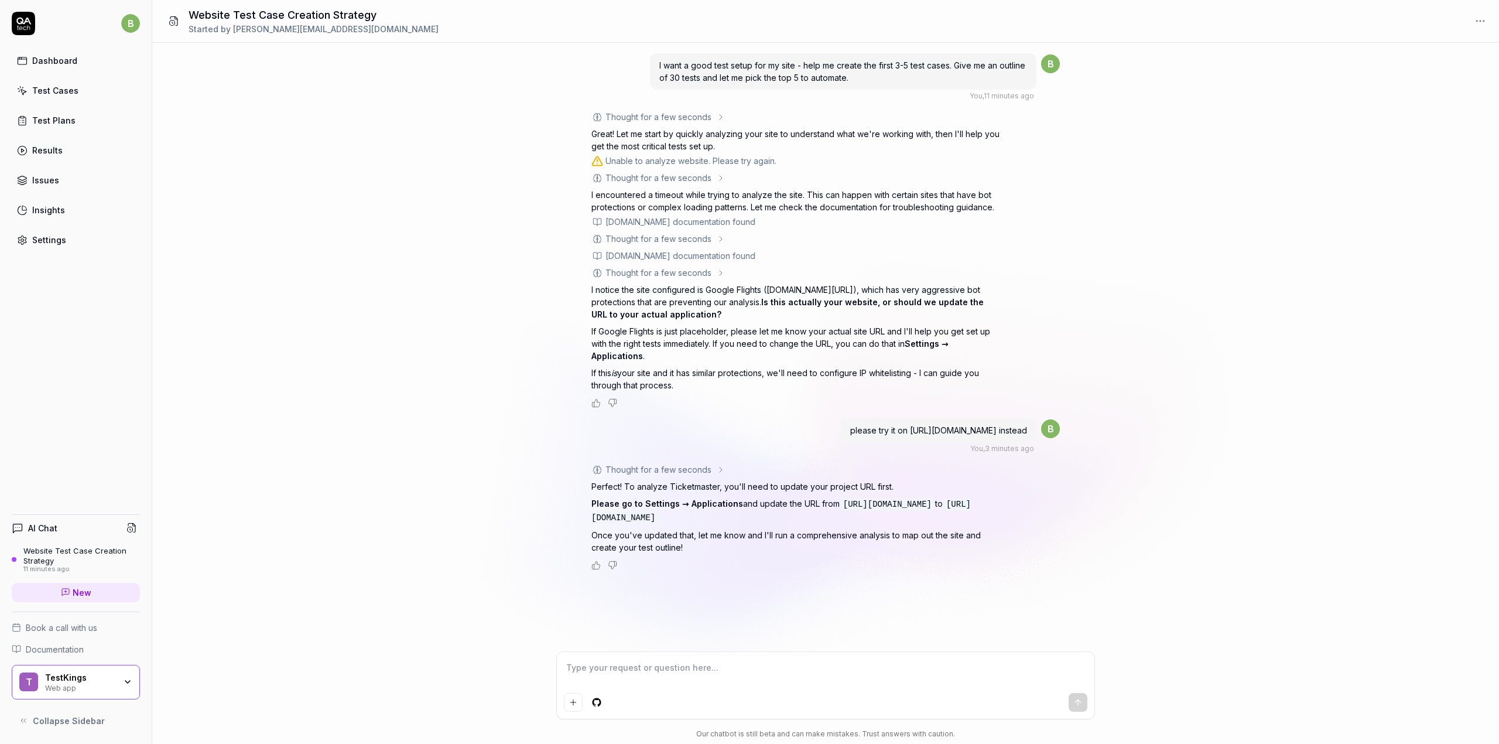
click at [43, 153] on div "Results" at bounding box center [47, 150] width 30 height 12
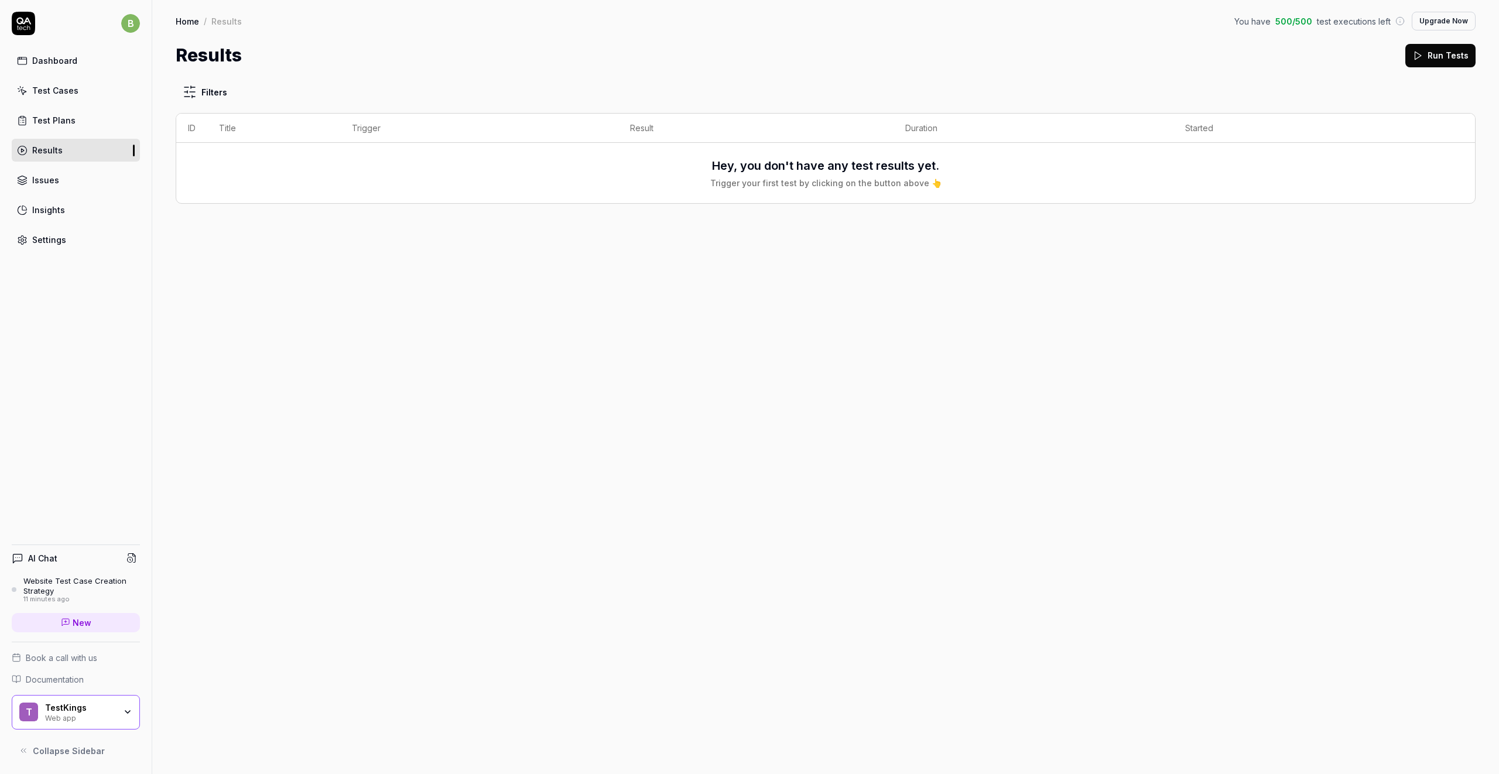
click at [76, 120] on link "Test Plans" at bounding box center [76, 120] width 128 height 23
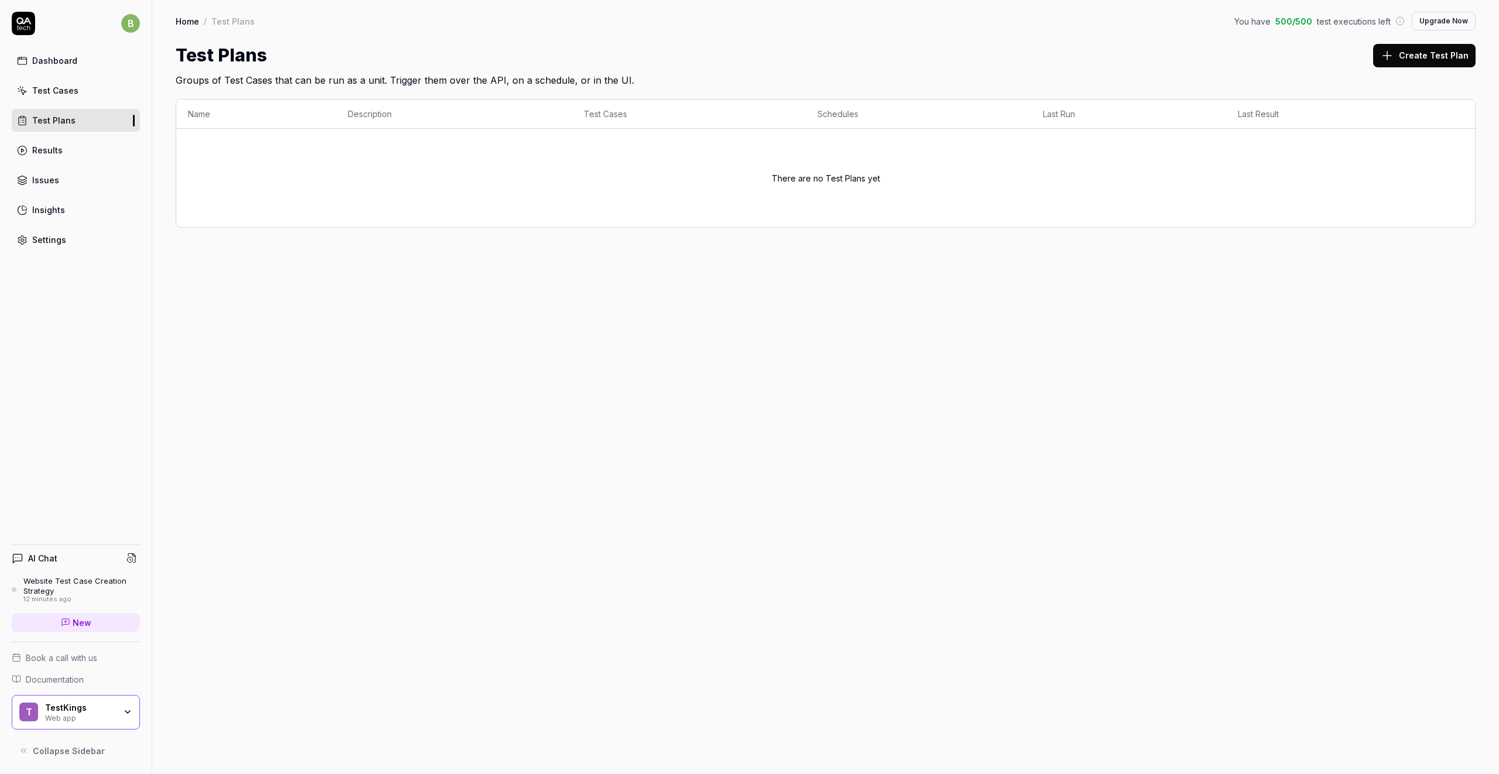
click at [51, 184] on div "Issues" at bounding box center [45, 180] width 27 height 12
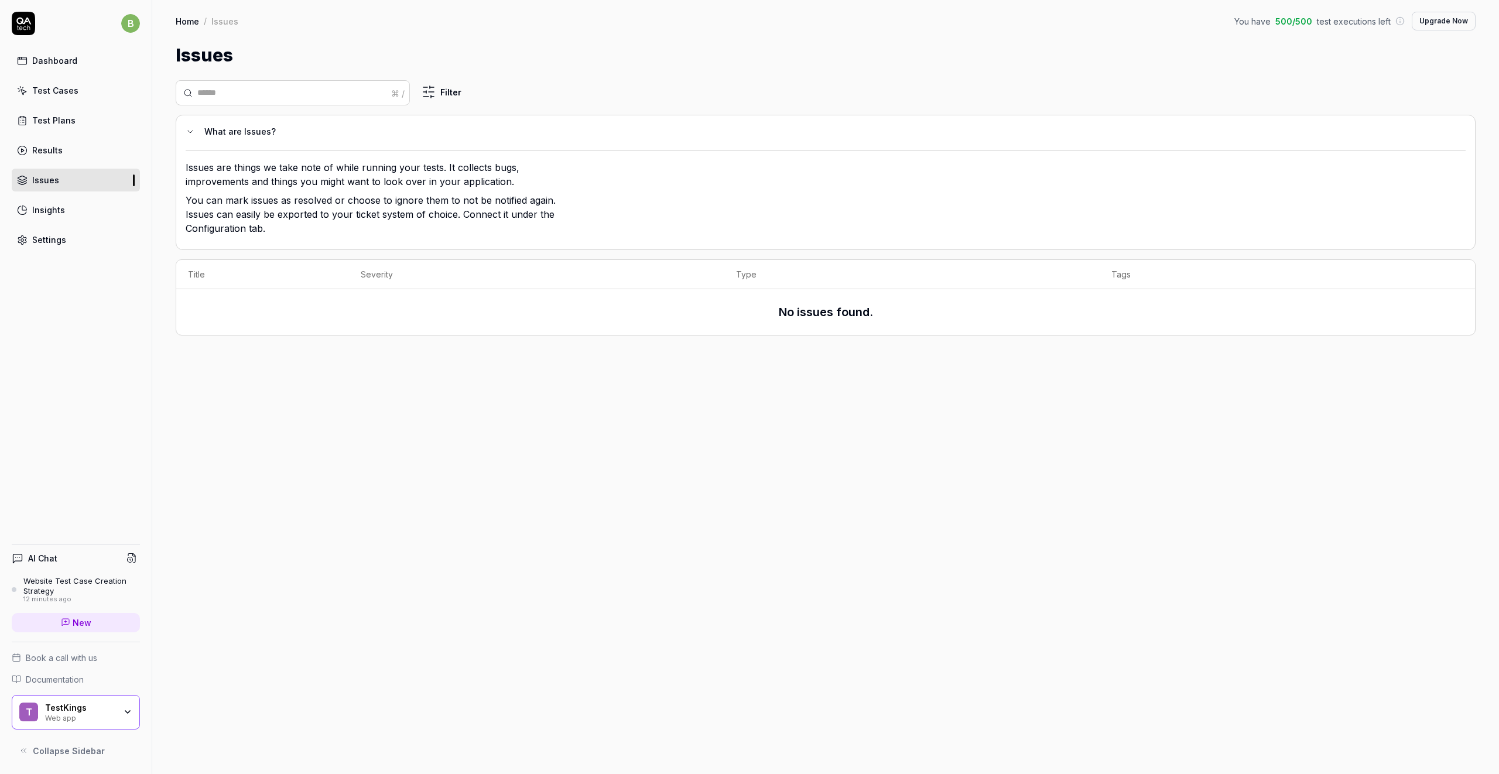
click at [119, 218] on link "Insights" at bounding box center [76, 209] width 128 height 23
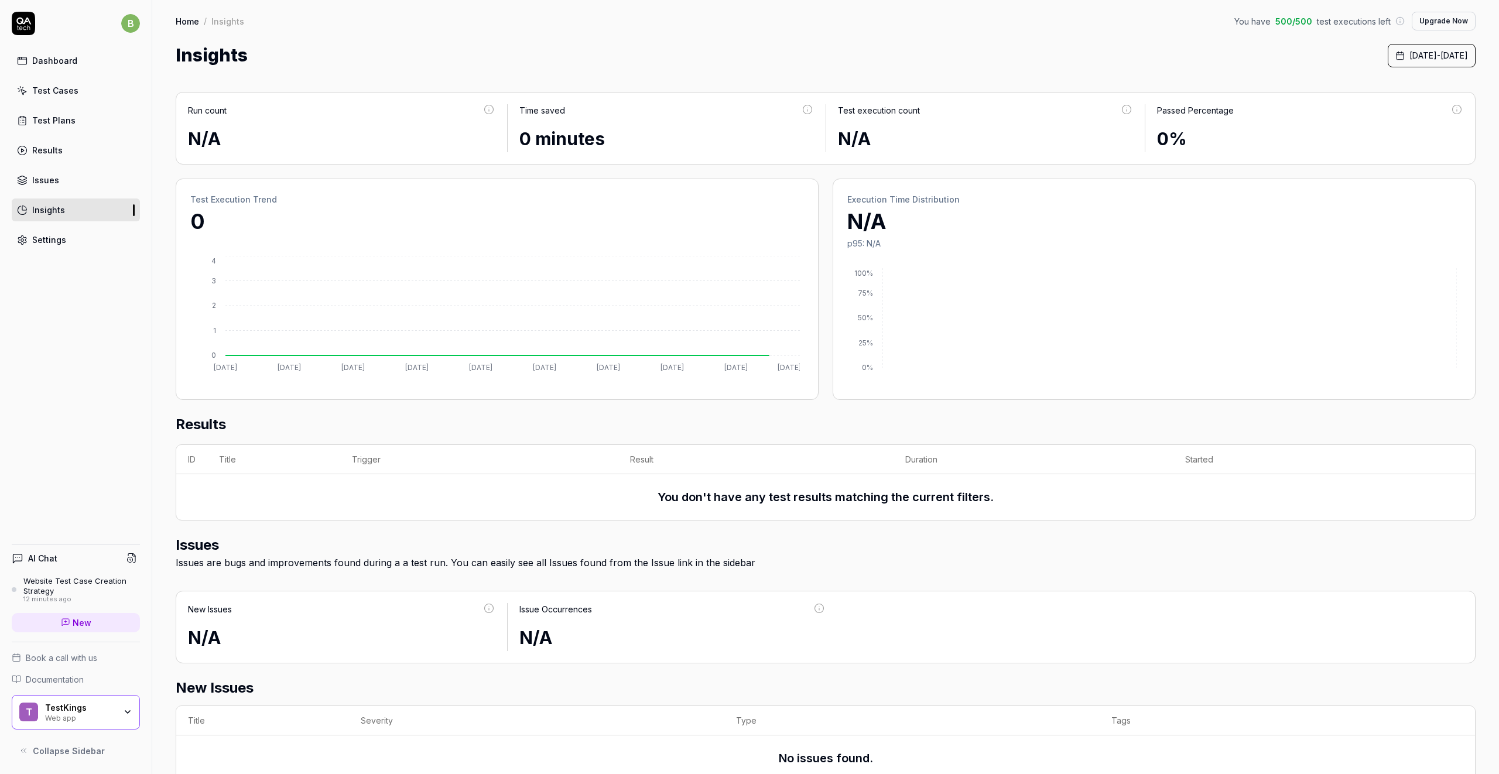
click at [101, 231] on link "Settings" at bounding box center [76, 239] width 128 height 23
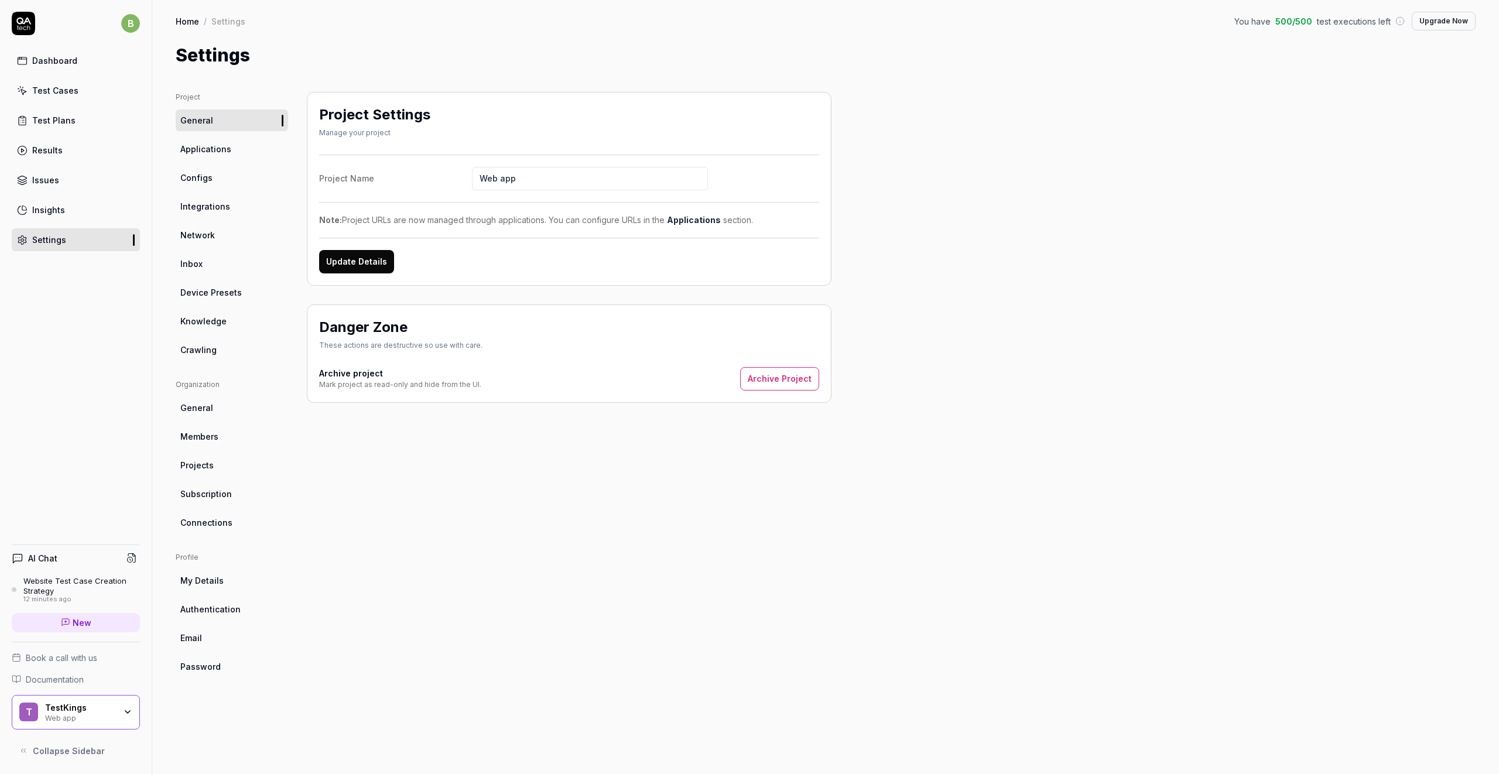
click at [82, 131] on link "Test Plans" at bounding box center [76, 120] width 128 height 23
click at [81, 125] on link "Test Plans" at bounding box center [76, 120] width 128 height 23
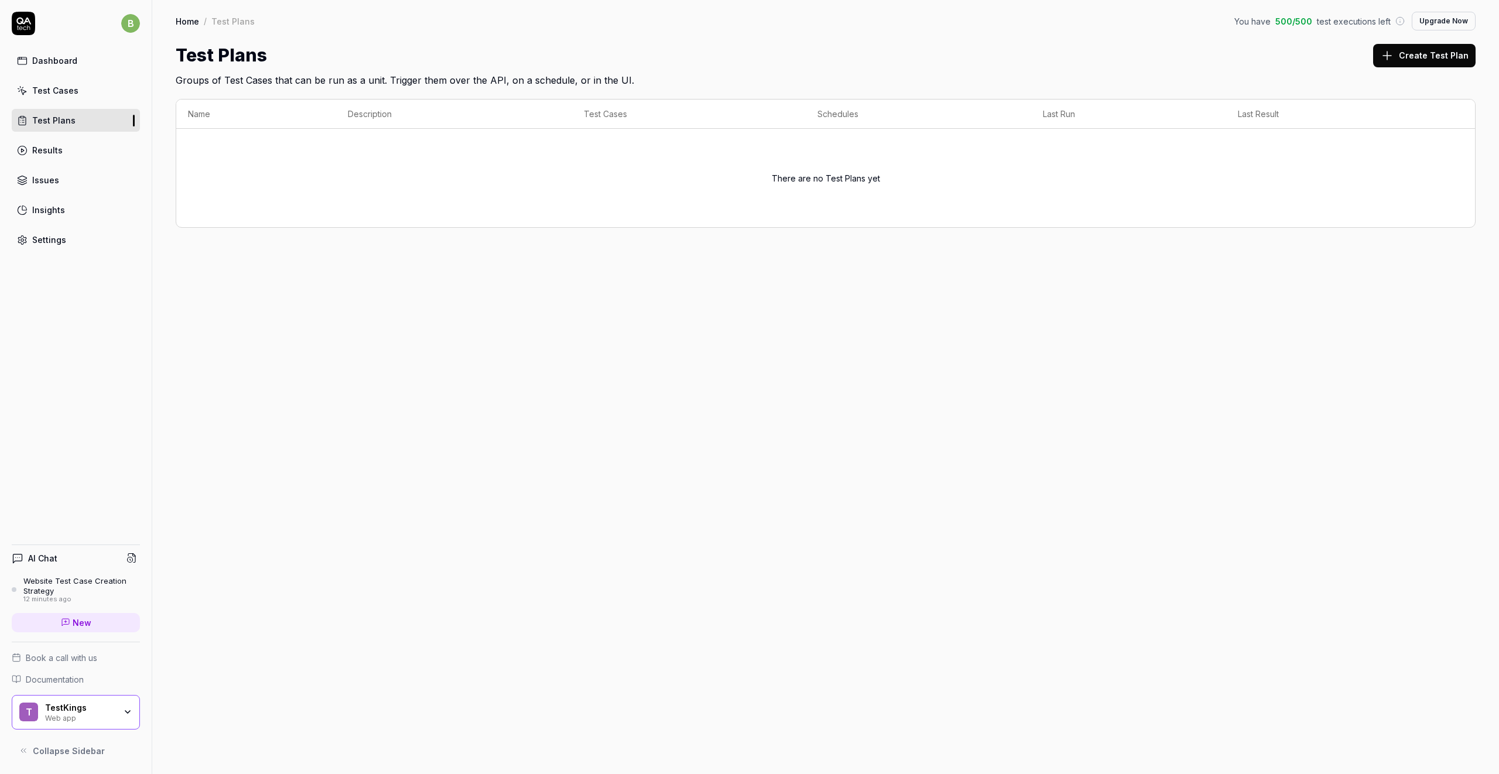
click at [54, 91] on div "Test Cases" at bounding box center [55, 90] width 46 height 12
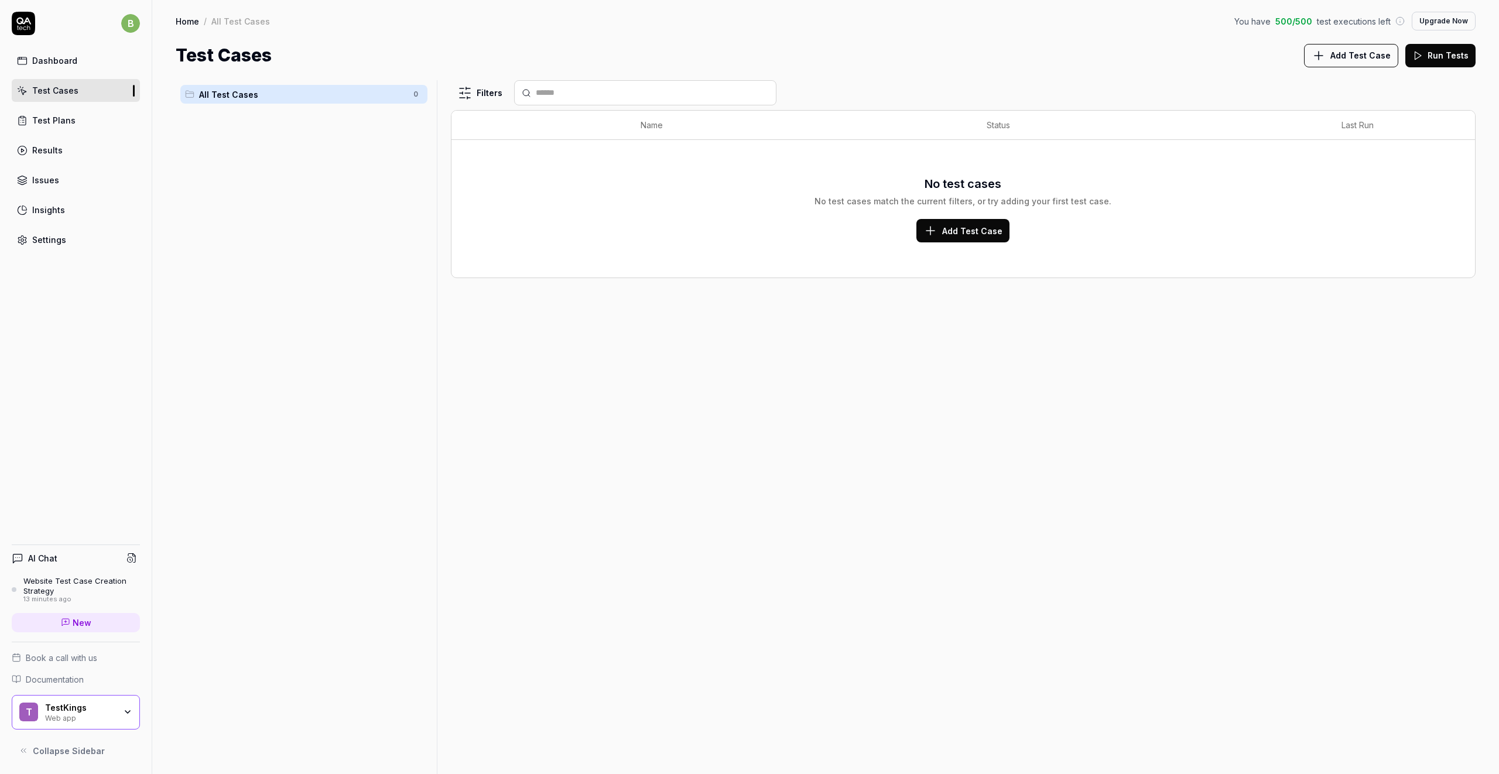
click at [69, 130] on link "Test Plans" at bounding box center [76, 120] width 128 height 23
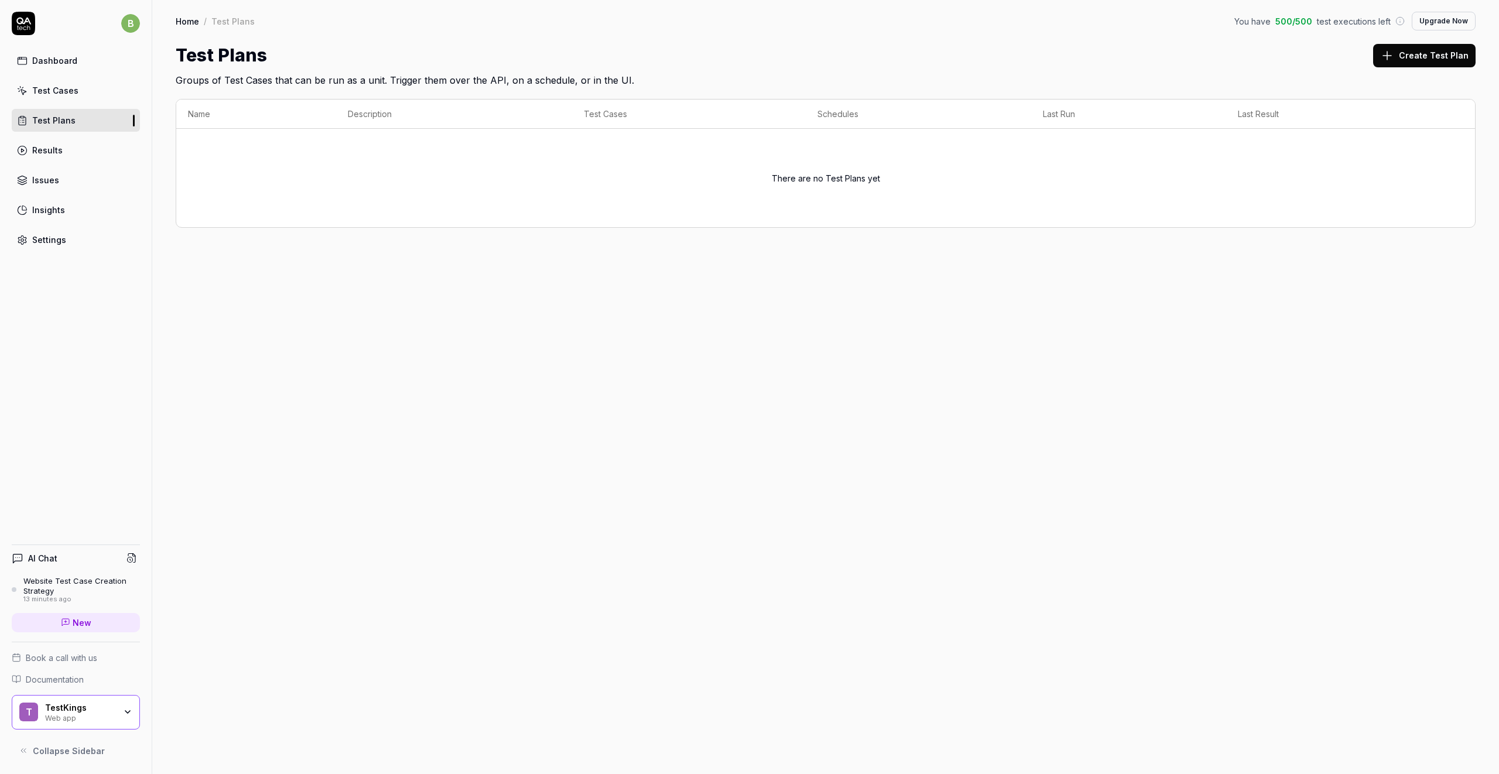
click at [67, 150] on link "Results" at bounding box center [76, 150] width 128 height 23
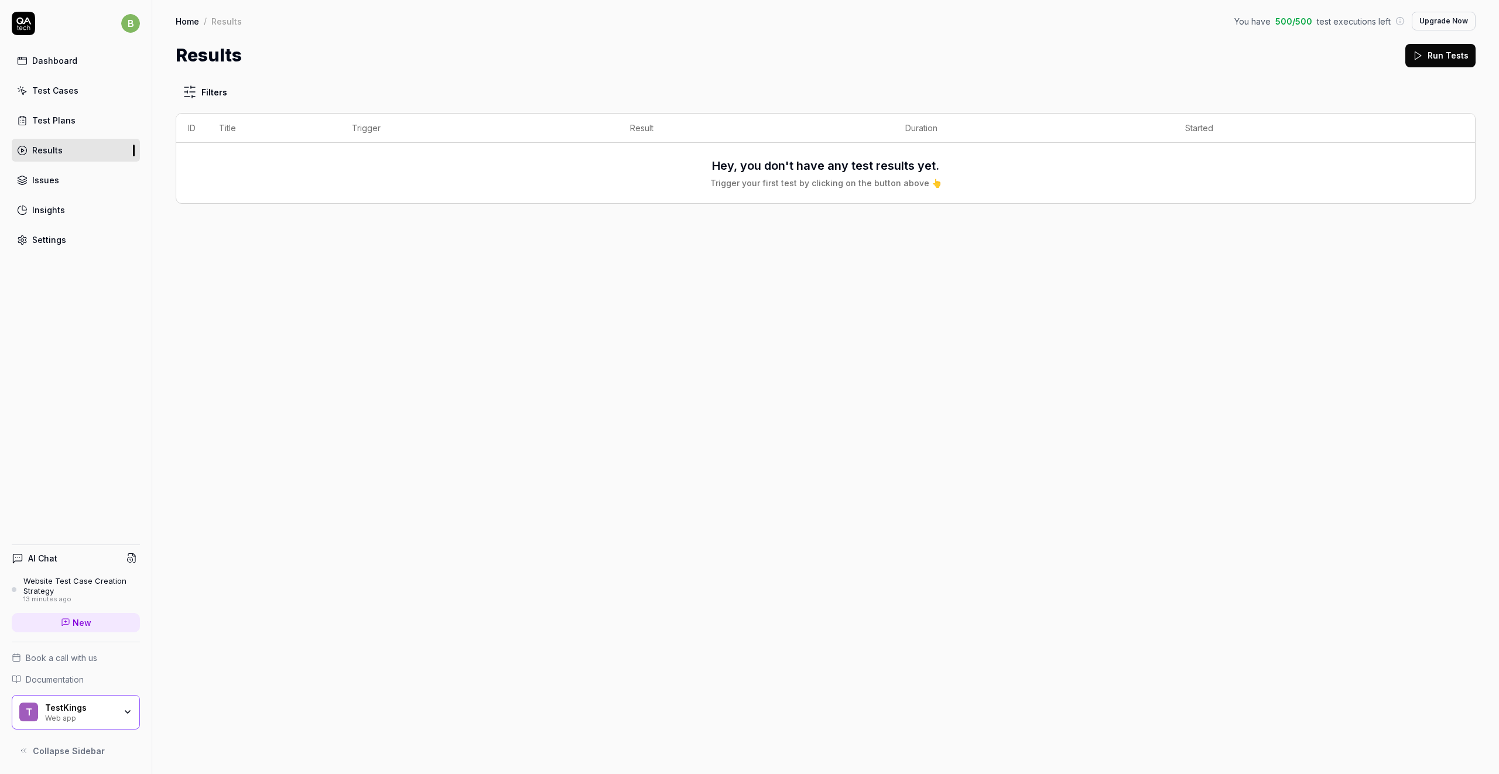
click at [55, 560] on h4 "AI Chat" at bounding box center [42, 558] width 29 height 12
click at [93, 65] on link "Dashboard" at bounding box center [76, 60] width 128 height 23
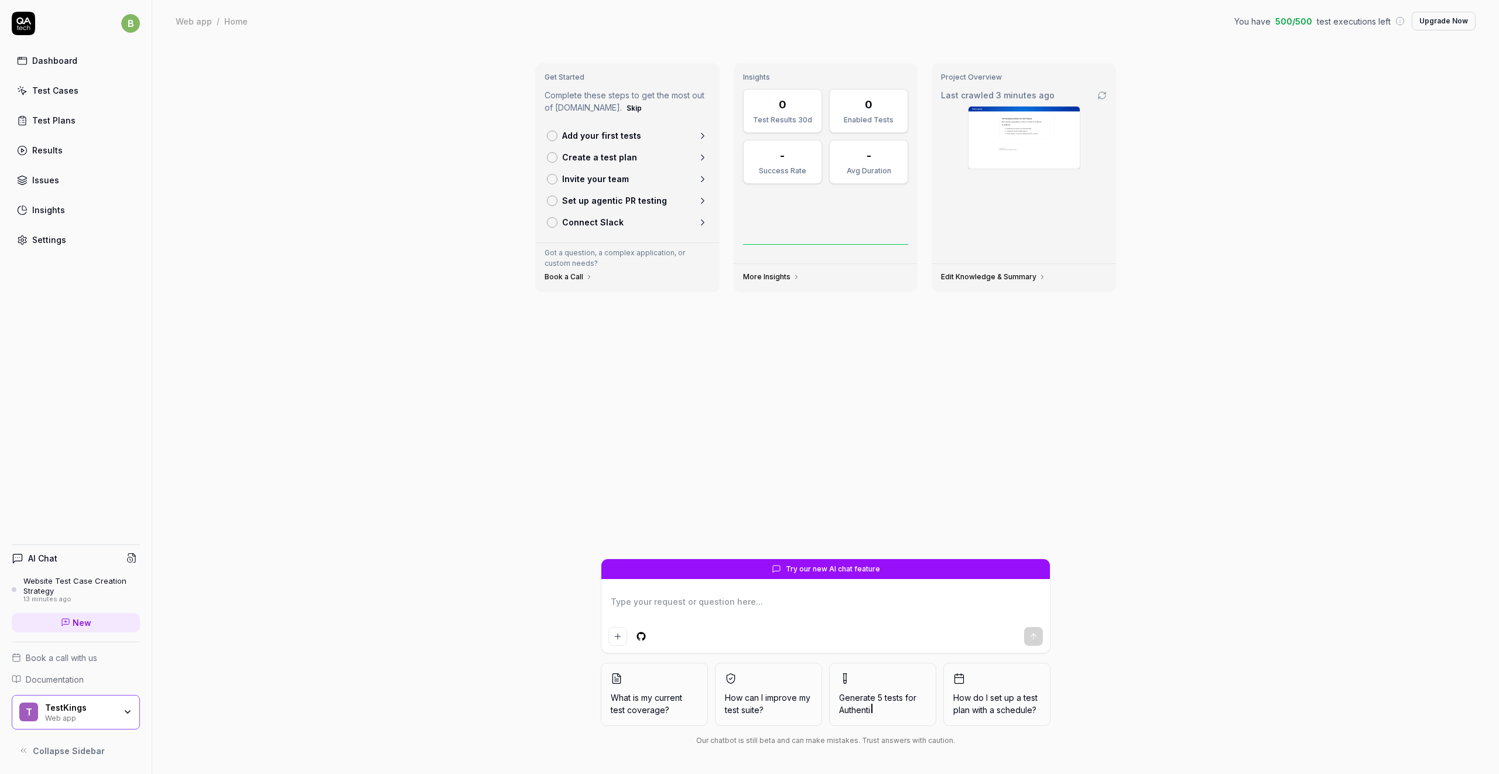
click at [1011, 151] on img at bounding box center [1023, 138] width 111 height 62
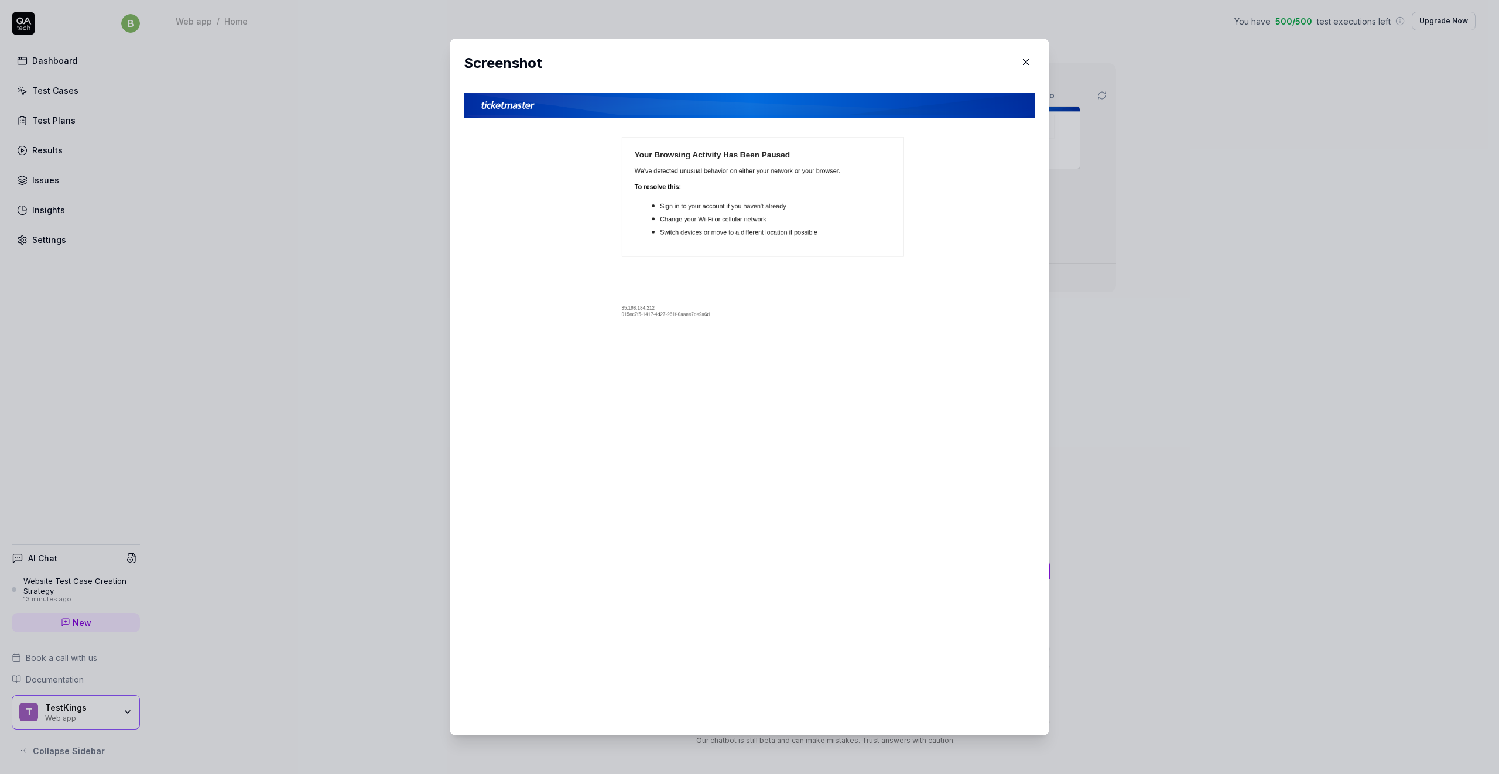
click at [737, 187] on img at bounding box center [749, 474] width 571 height 762
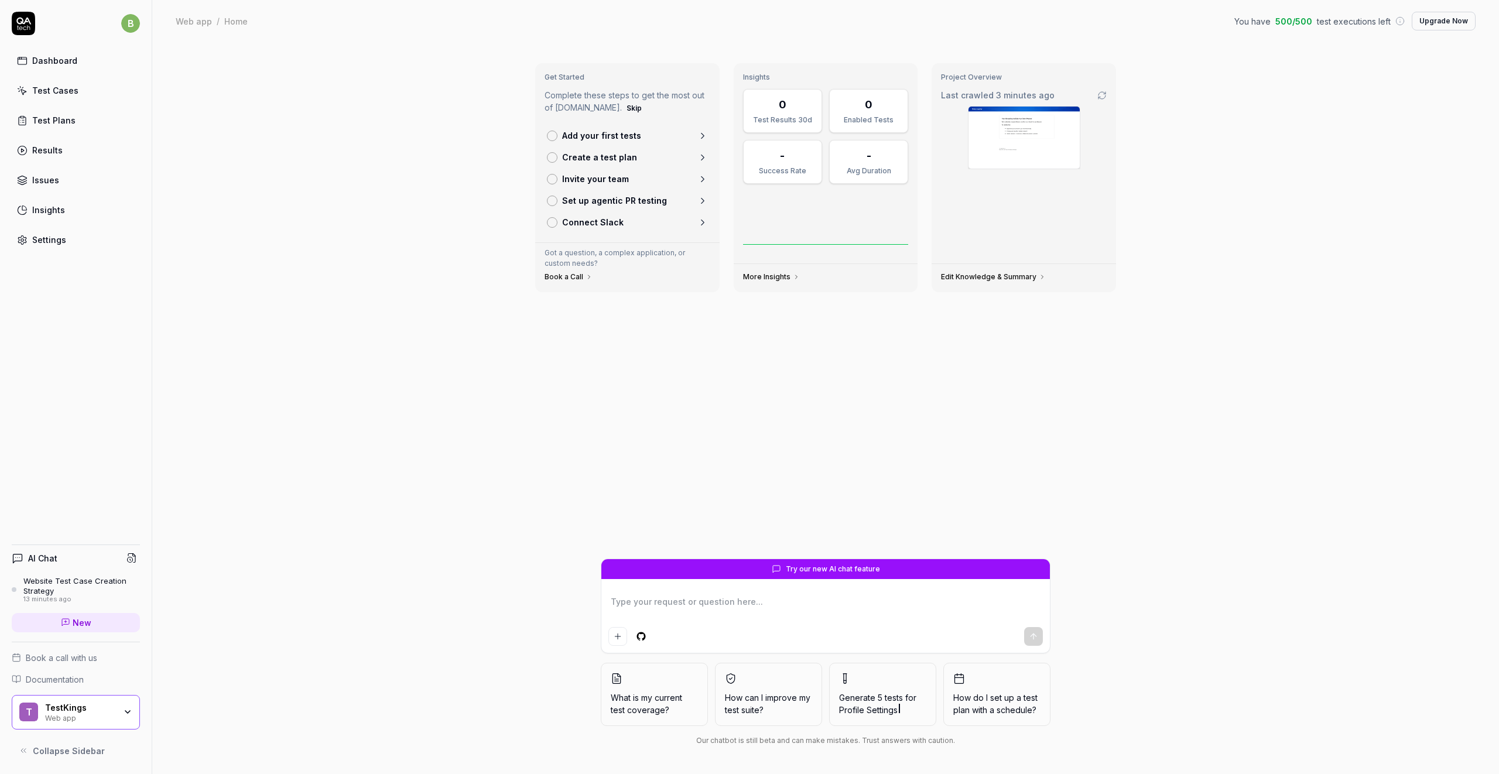
click at [999, 273] on link "Edit Knowledge & Summary" at bounding box center [993, 276] width 105 height 9
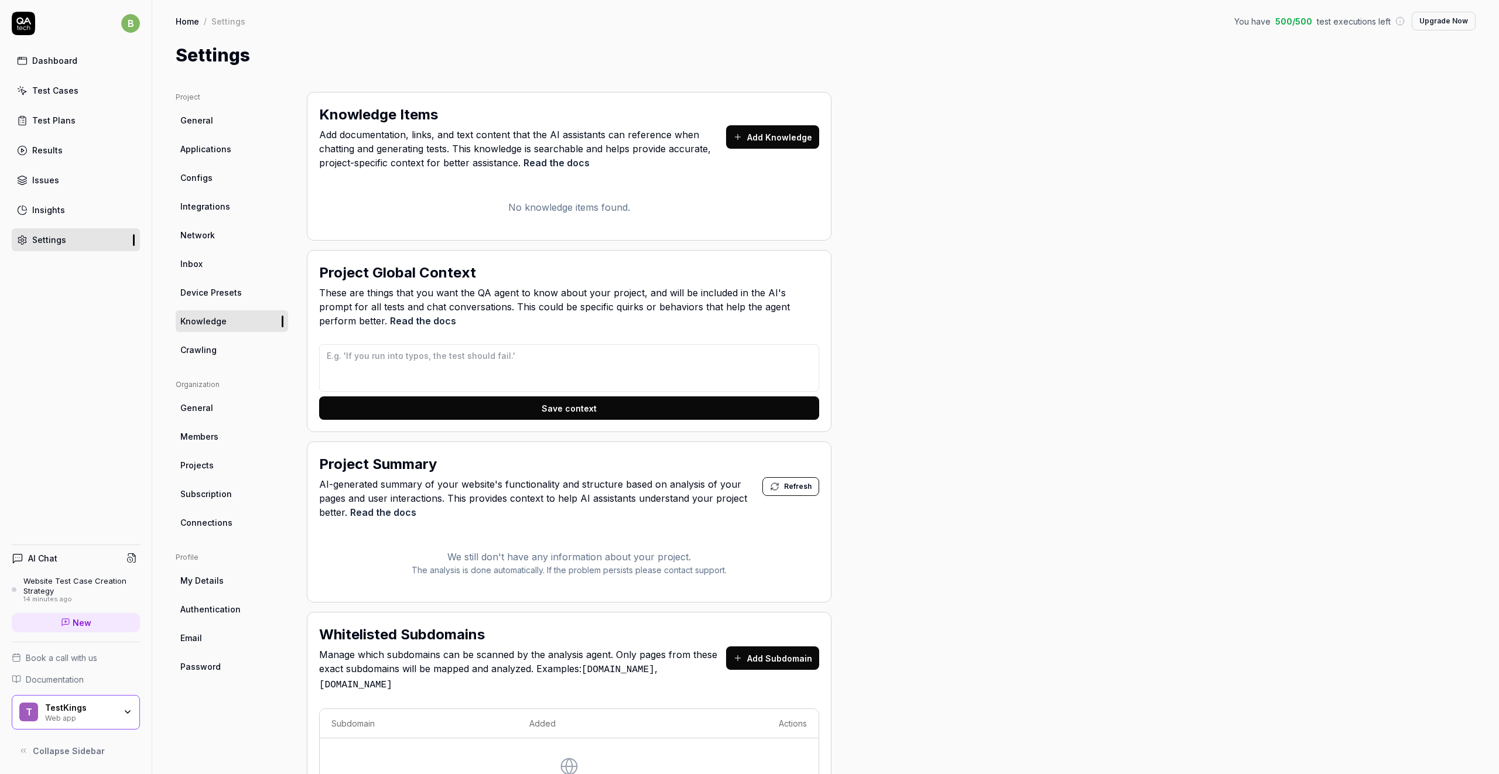
click at [66, 206] on link "Insights" at bounding box center [76, 209] width 128 height 23
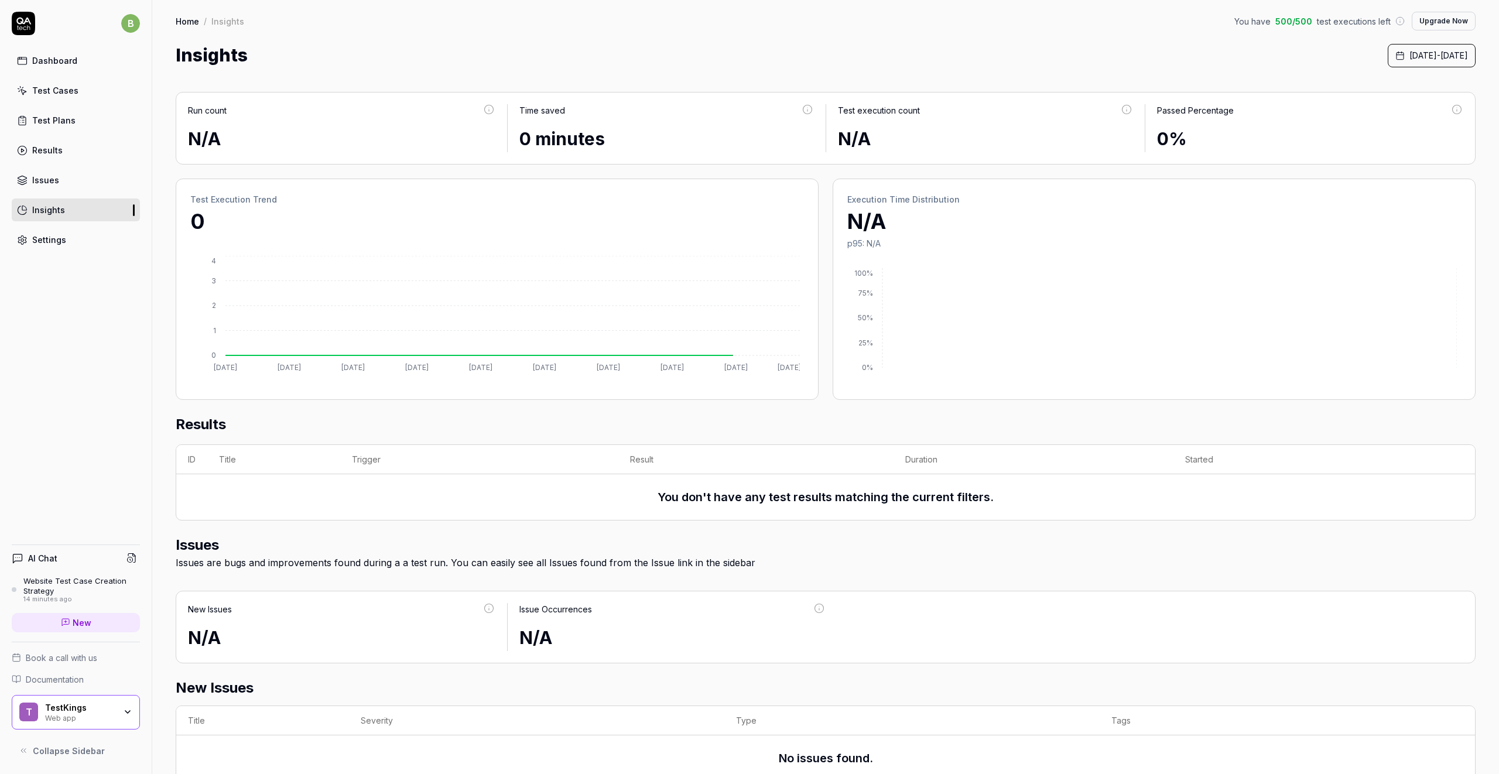
click at [64, 184] on link "Issues" at bounding box center [76, 180] width 128 height 23
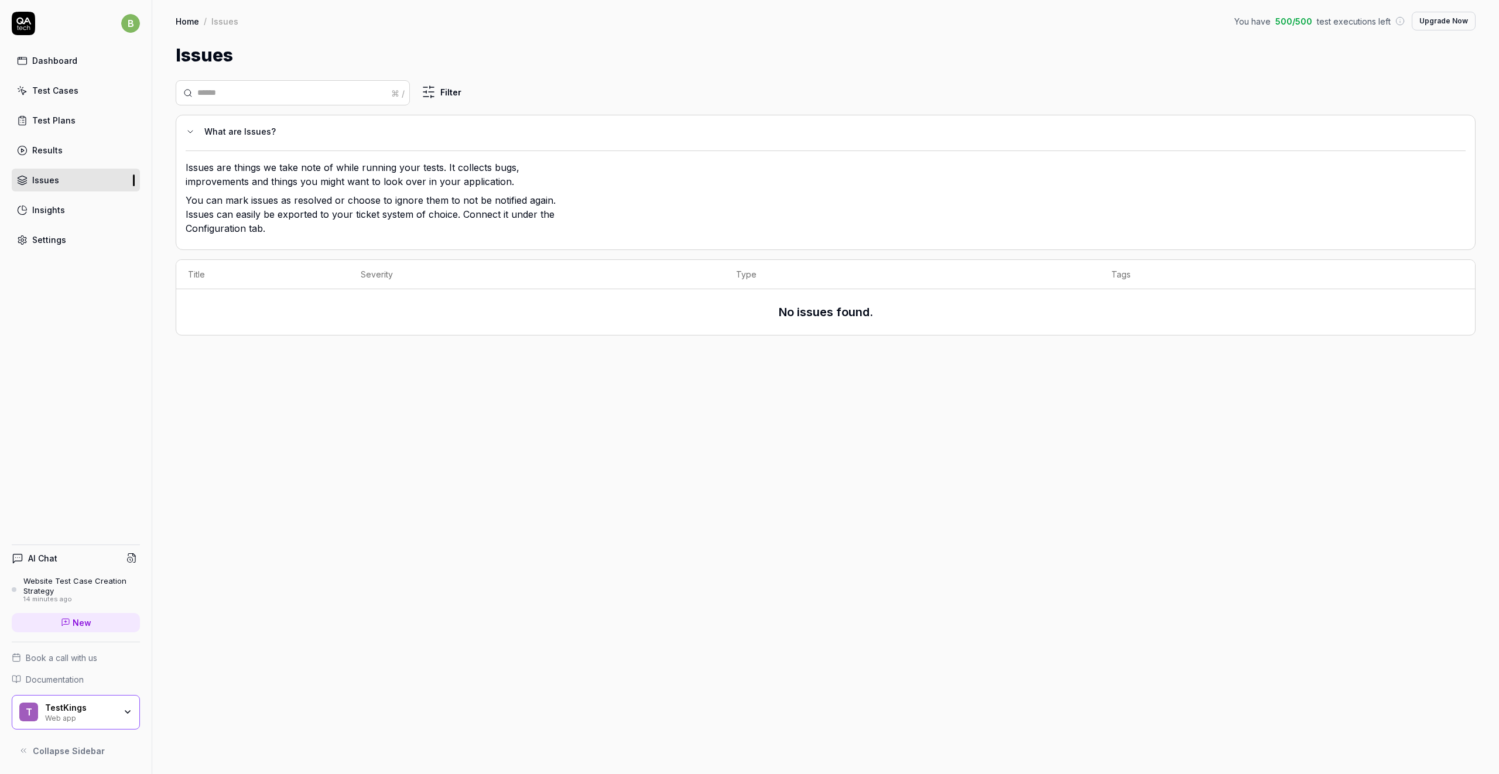
click at [59, 152] on div "Results" at bounding box center [47, 150] width 30 height 12
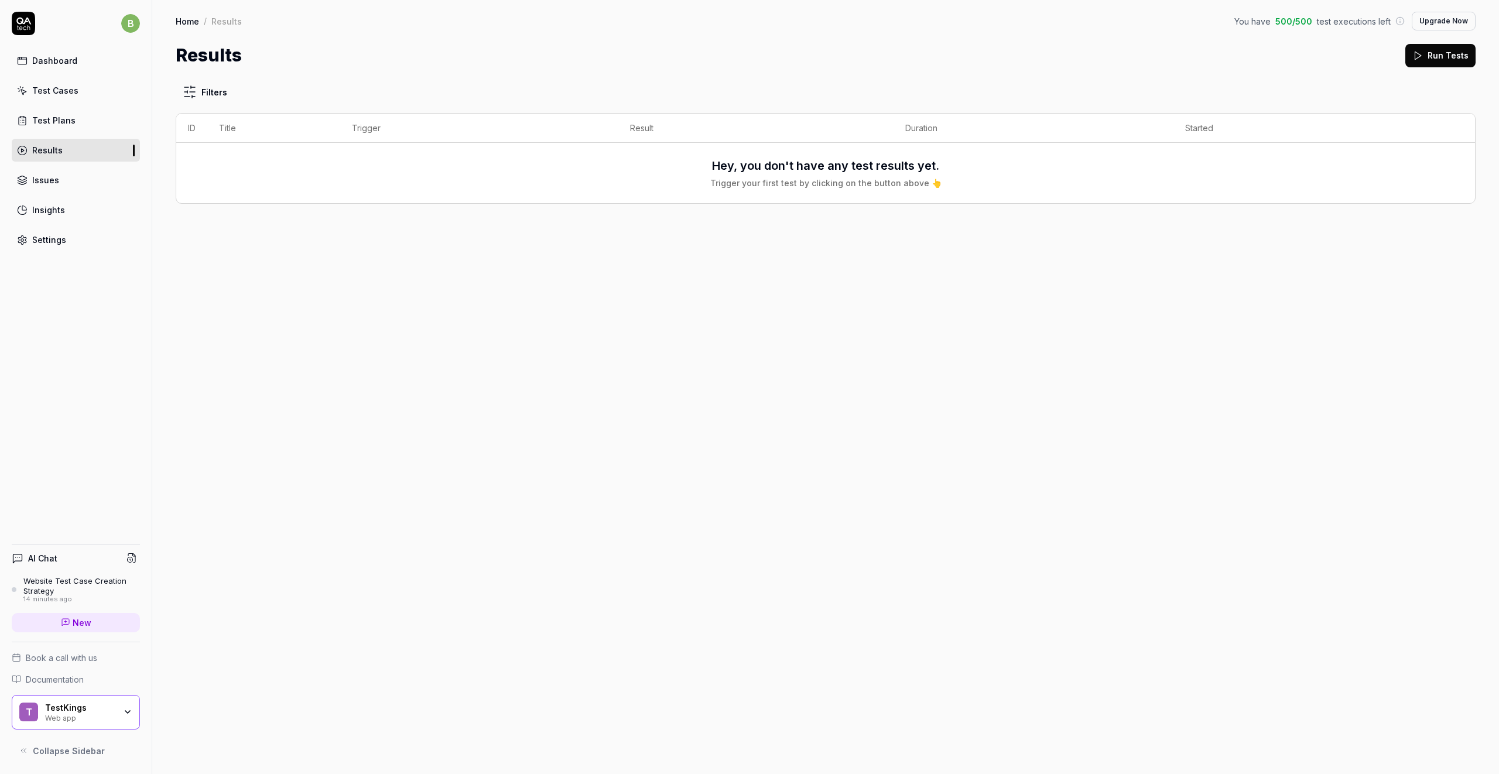
click at [69, 115] on div "Test Plans" at bounding box center [53, 120] width 43 height 12
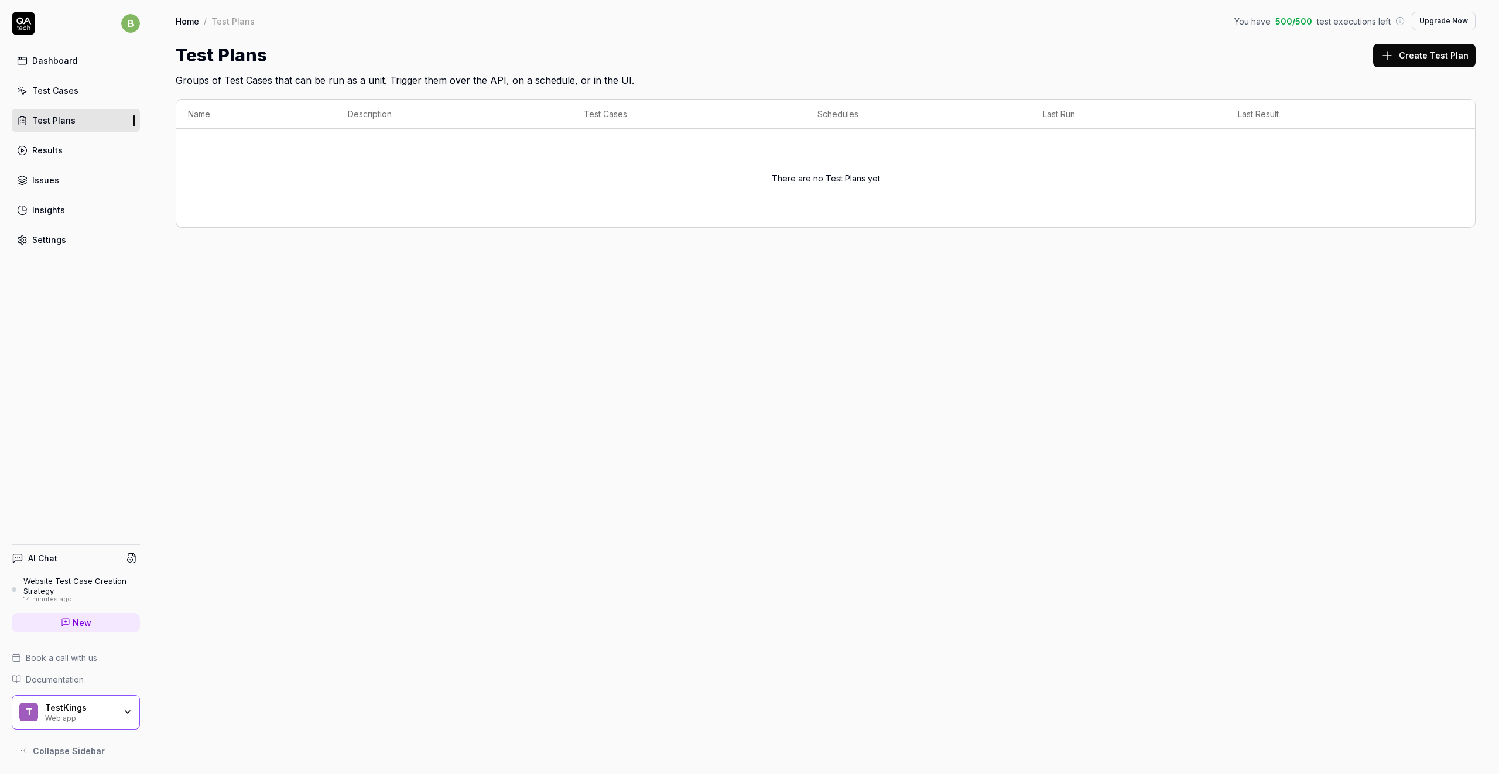
click at [57, 88] on div "Test Cases" at bounding box center [55, 90] width 46 height 12
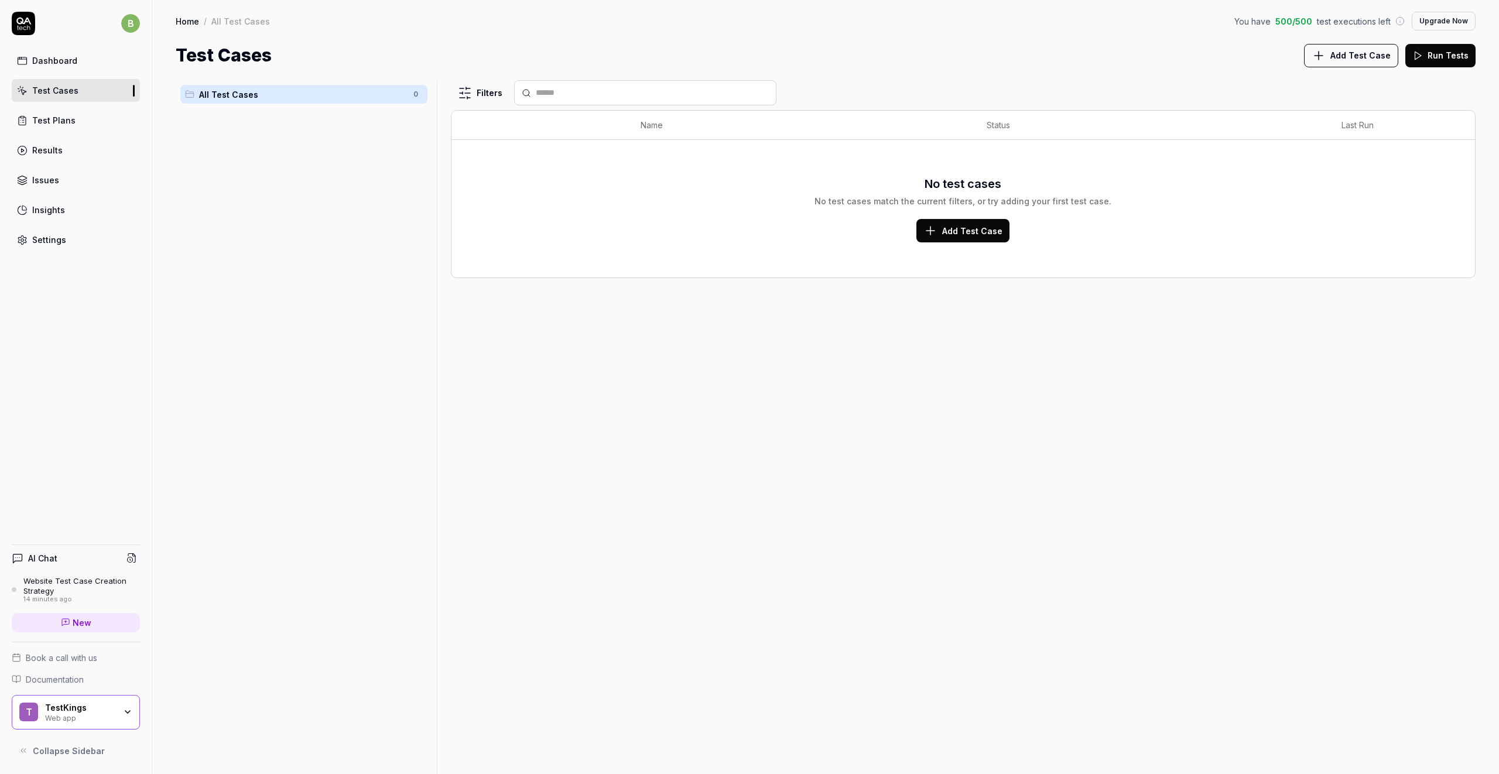
click at [64, 64] on div "Dashboard" at bounding box center [54, 60] width 45 height 12
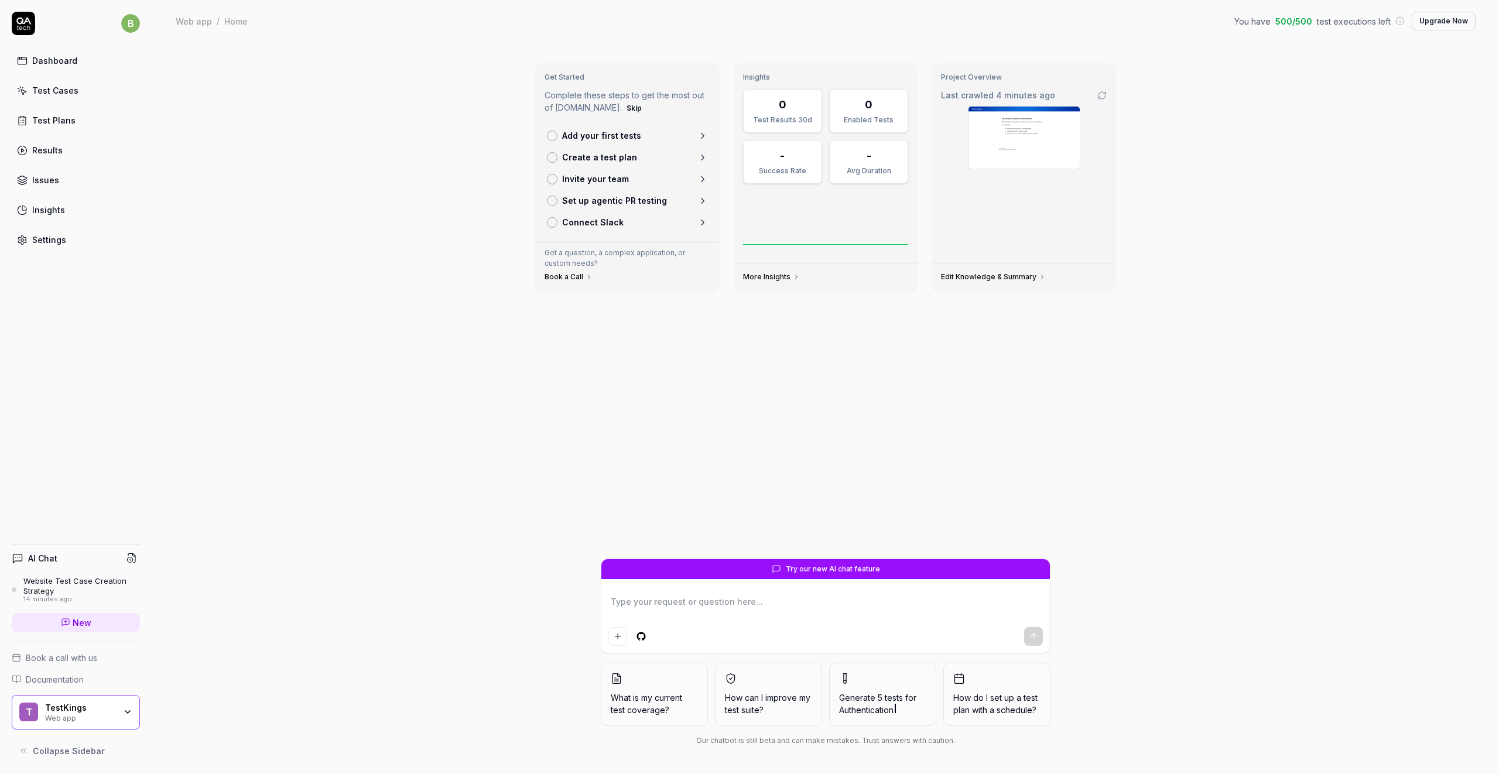
click at [87, 59] on link "Dashboard" at bounding box center [76, 60] width 128 height 23
click at [67, 92] on div "Test Cases" at bounding box center [55, 90] width 46 height 12
click at [62, 67] on link "Dashboard" at bounding box center [76, 60] width 128 height 23
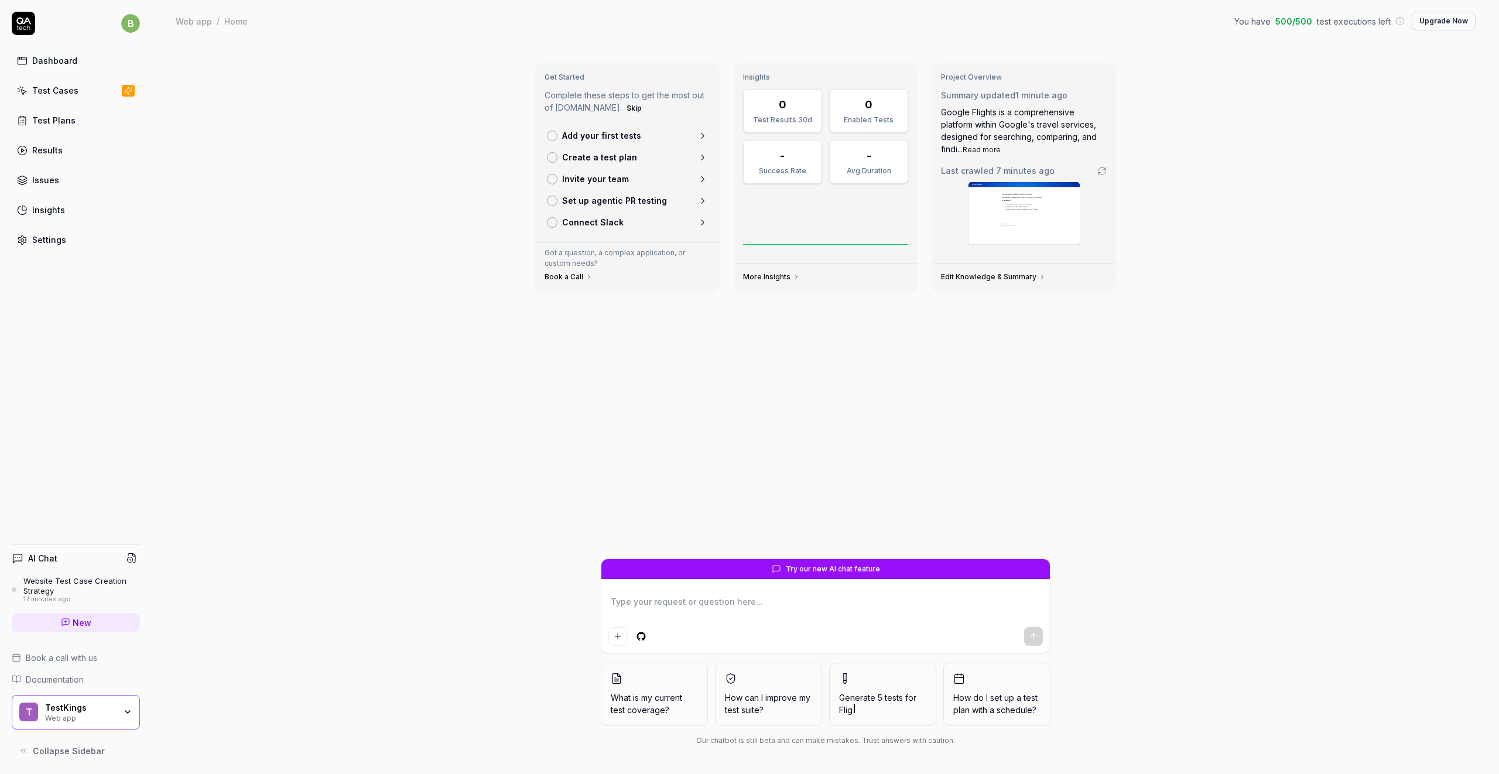
type textarea "*"
click at [121, 88] on link "Test Cases" at bounding box center [76, 90] width 128 height 23
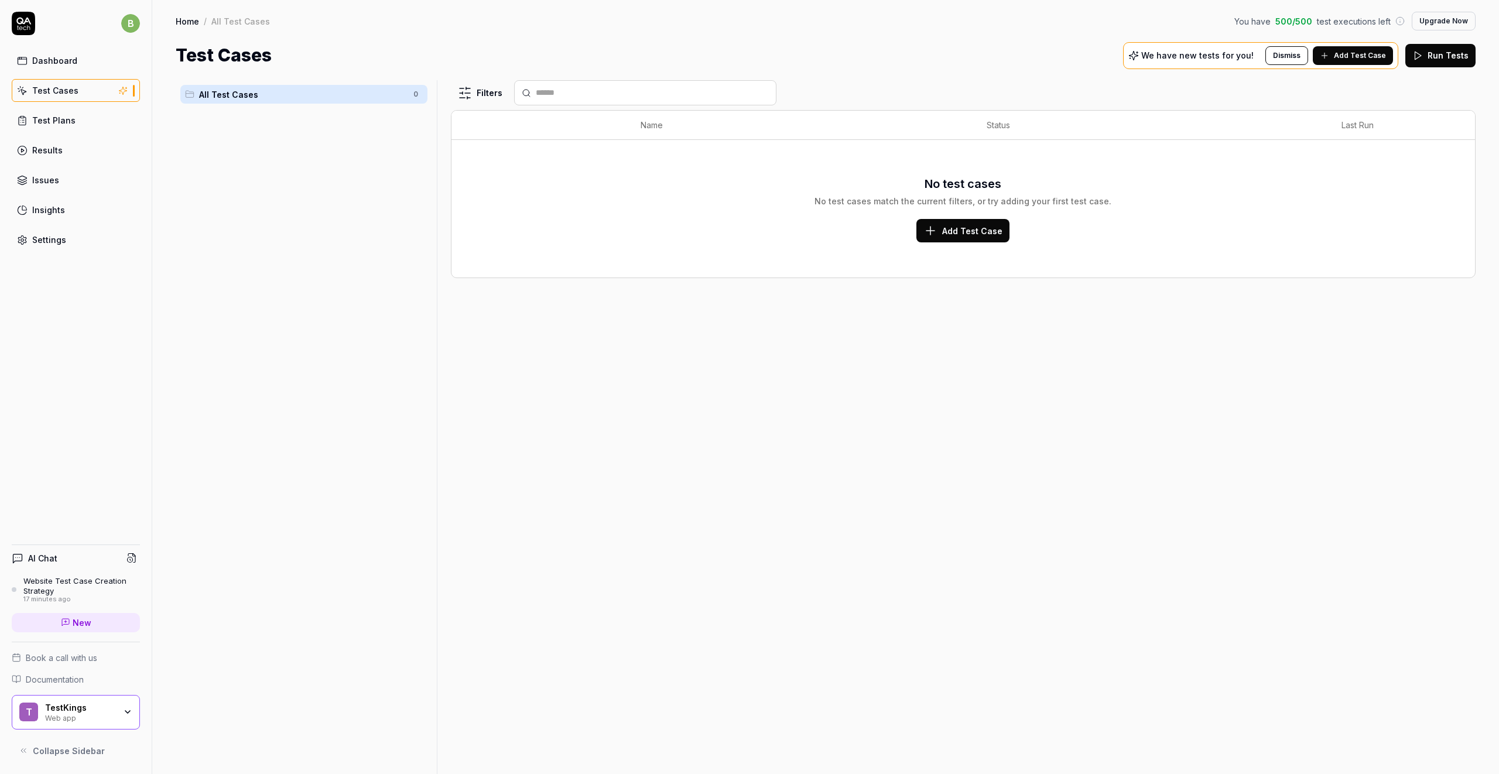
click at [209, 173] on div "All Test Cases 0" at bounding box center [304, 420] width 256 height 680
click at [125, 91] on icon at bounding box center [123, 90] width 11 height 9
click at [421, 98] on html "b Dashboard Test Cases Test Plans Results Issues Insights Settings AI Chat Webs…" at bounding box center [749, 387] width 1499 height 774
click at [362, 190] on html "b Dashboard Test Cases Test Plans Results Issues Insights Settings AI Chat Webs…" at bounding box center [749, 387] width 1499 height 774
click at [1197, 56] on p "We have new tests for you!" at bounding box center [1197, 56] width 112 height 8
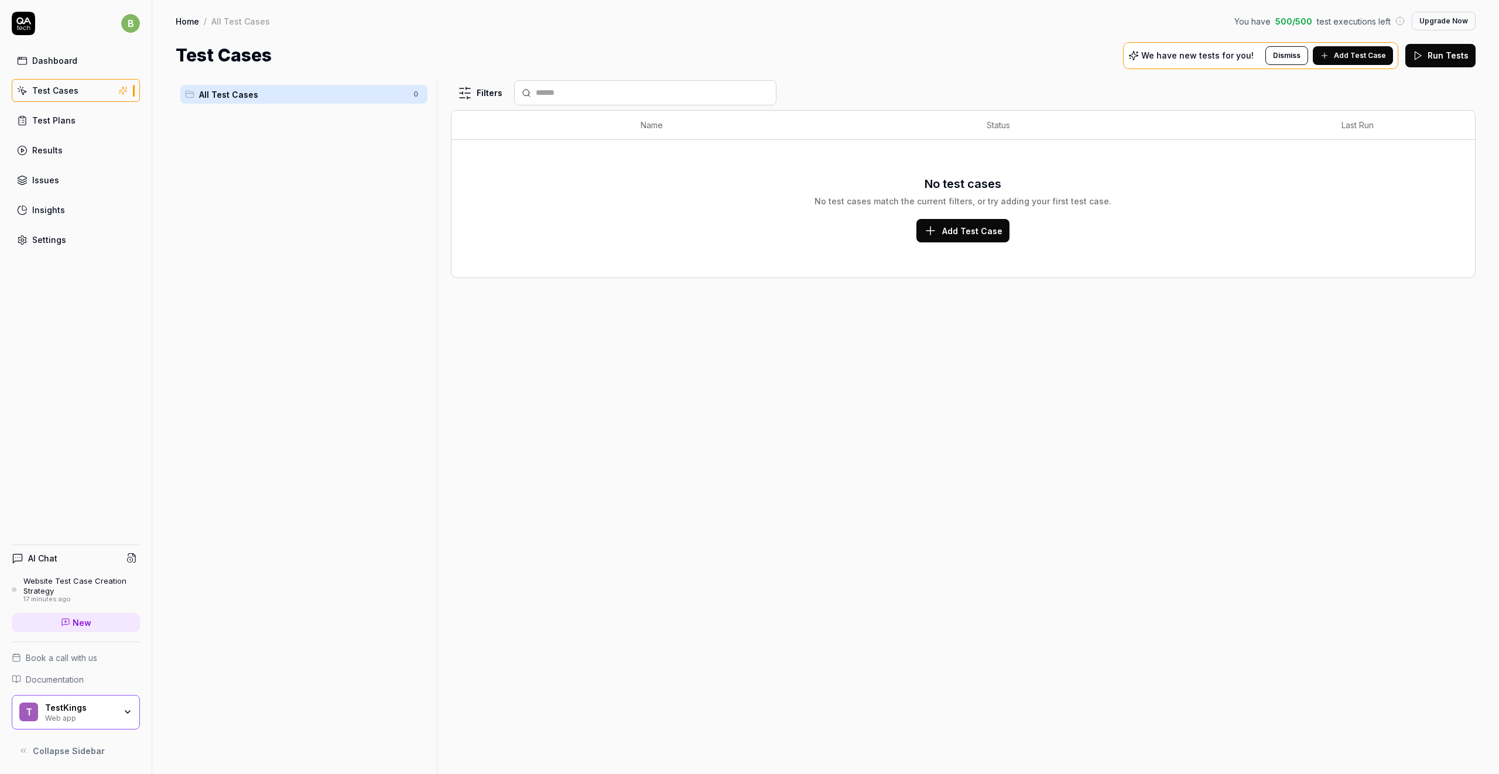
click at [1355, 57] on span "Add Test Case" at bounding box center [1360, 55] width 52 height 11
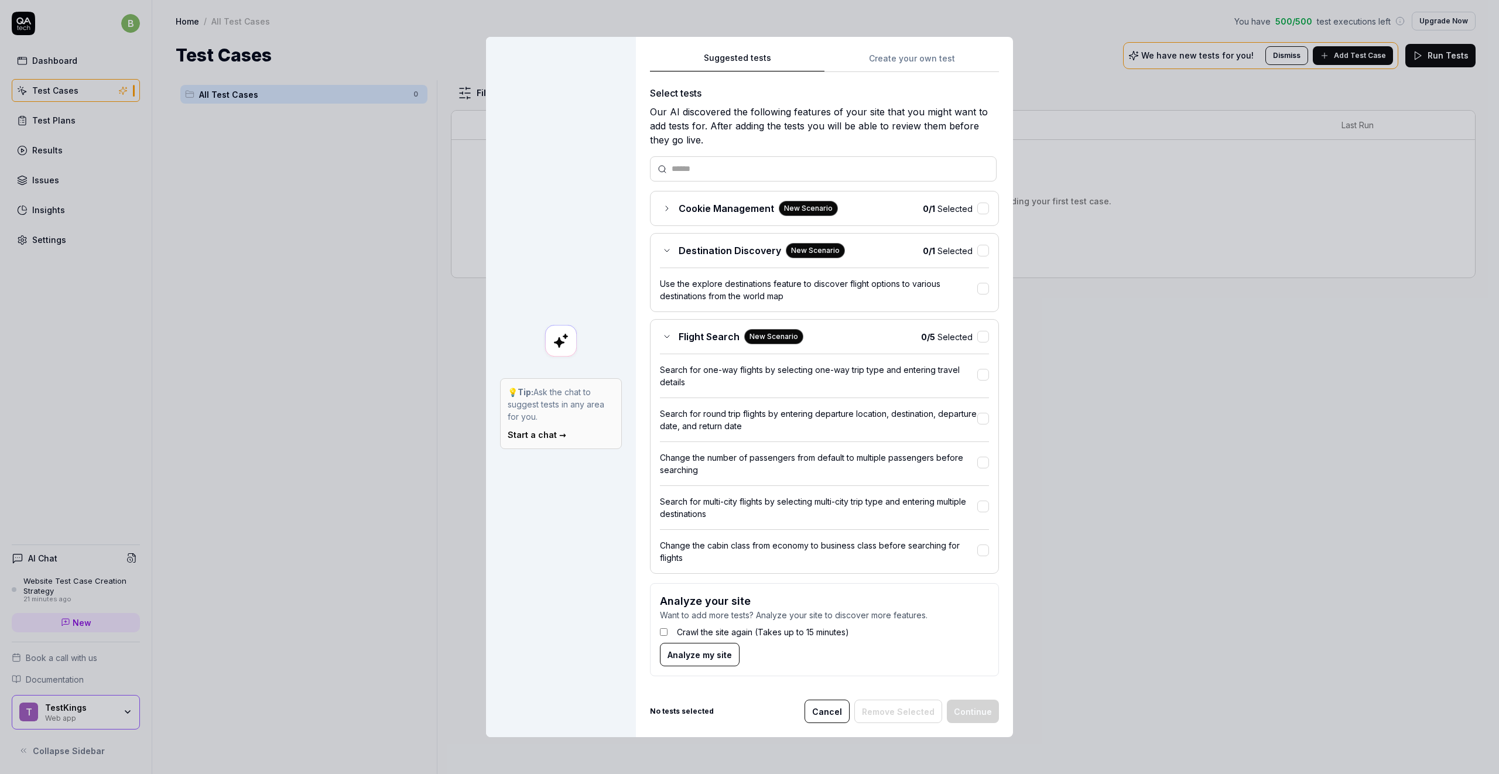
click at [663, 217] on div "Cookie Management New Scenario 0 / 1 Selected" at bounding box center [824, 208] width 349 height 35
click at [664, 211] on icon at bounding box center [666, 208] width 9 height 9
